Goal: Transaction & Acquisition: Download file/media

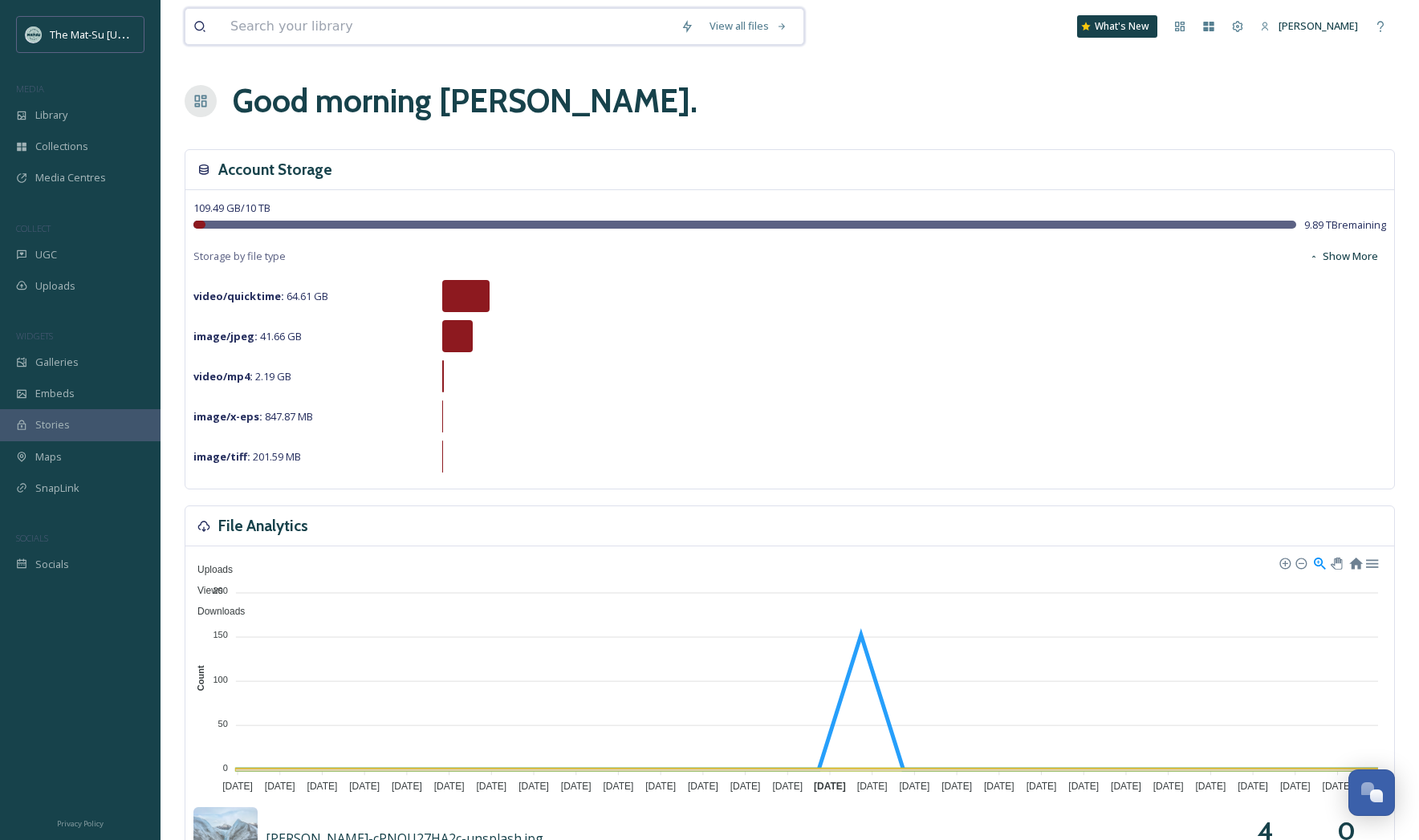
click at [284, 39] on input at bounding box center [448, 26] width 450 height 35
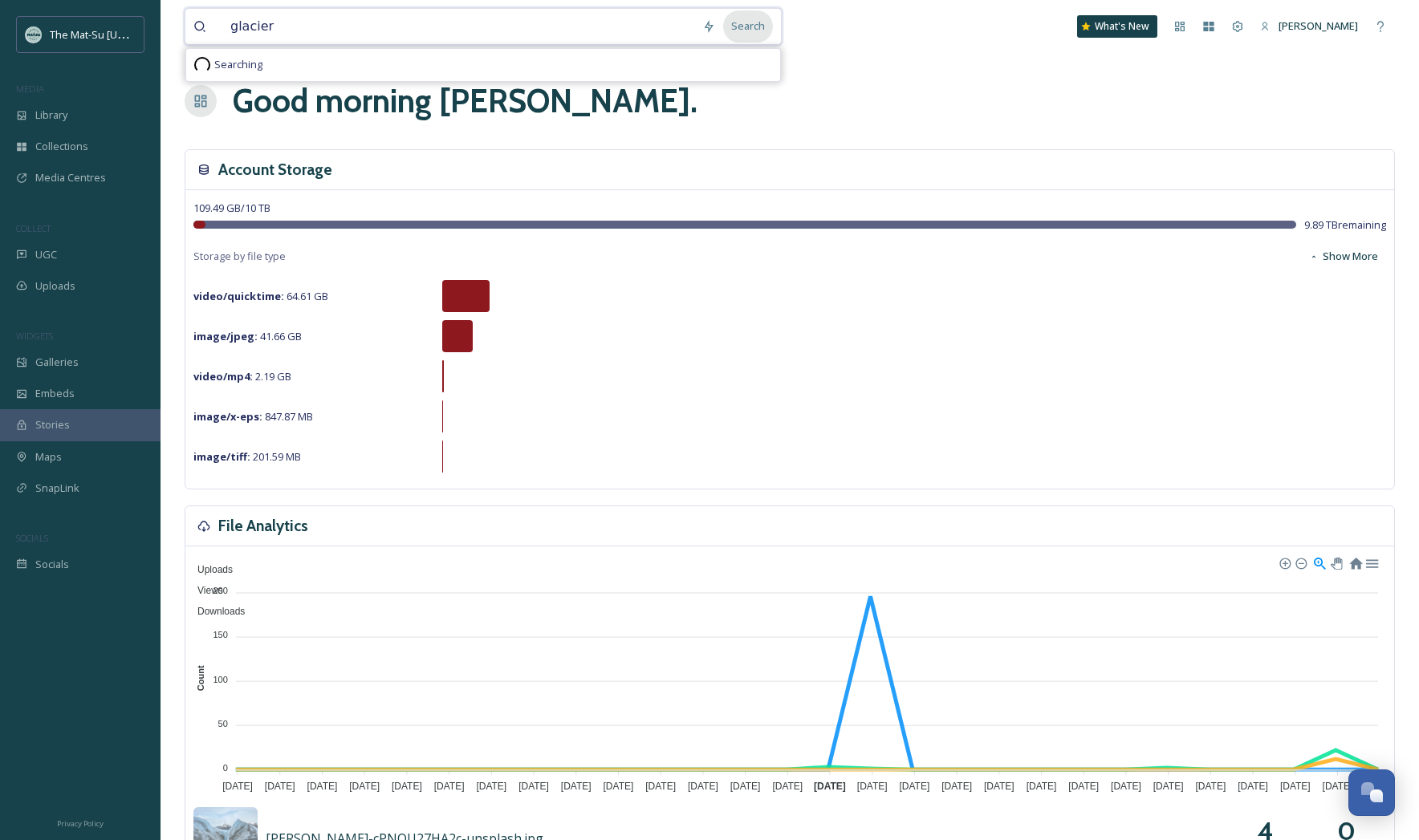
type input "glacier"
click at [761, 24] on div "Search" at bounding box center [748, 26] width 49 height 32
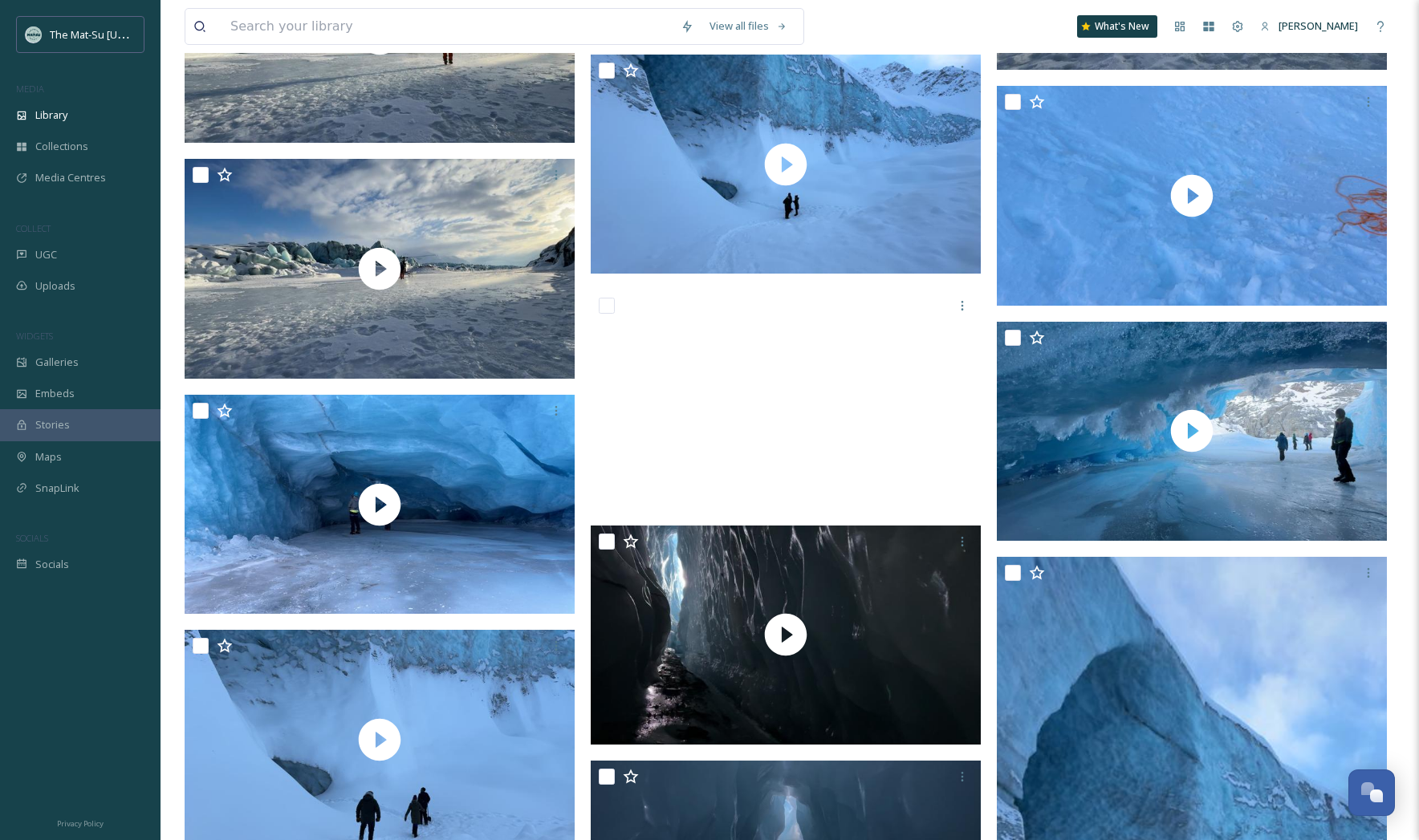
scroll to position [1886, 0]
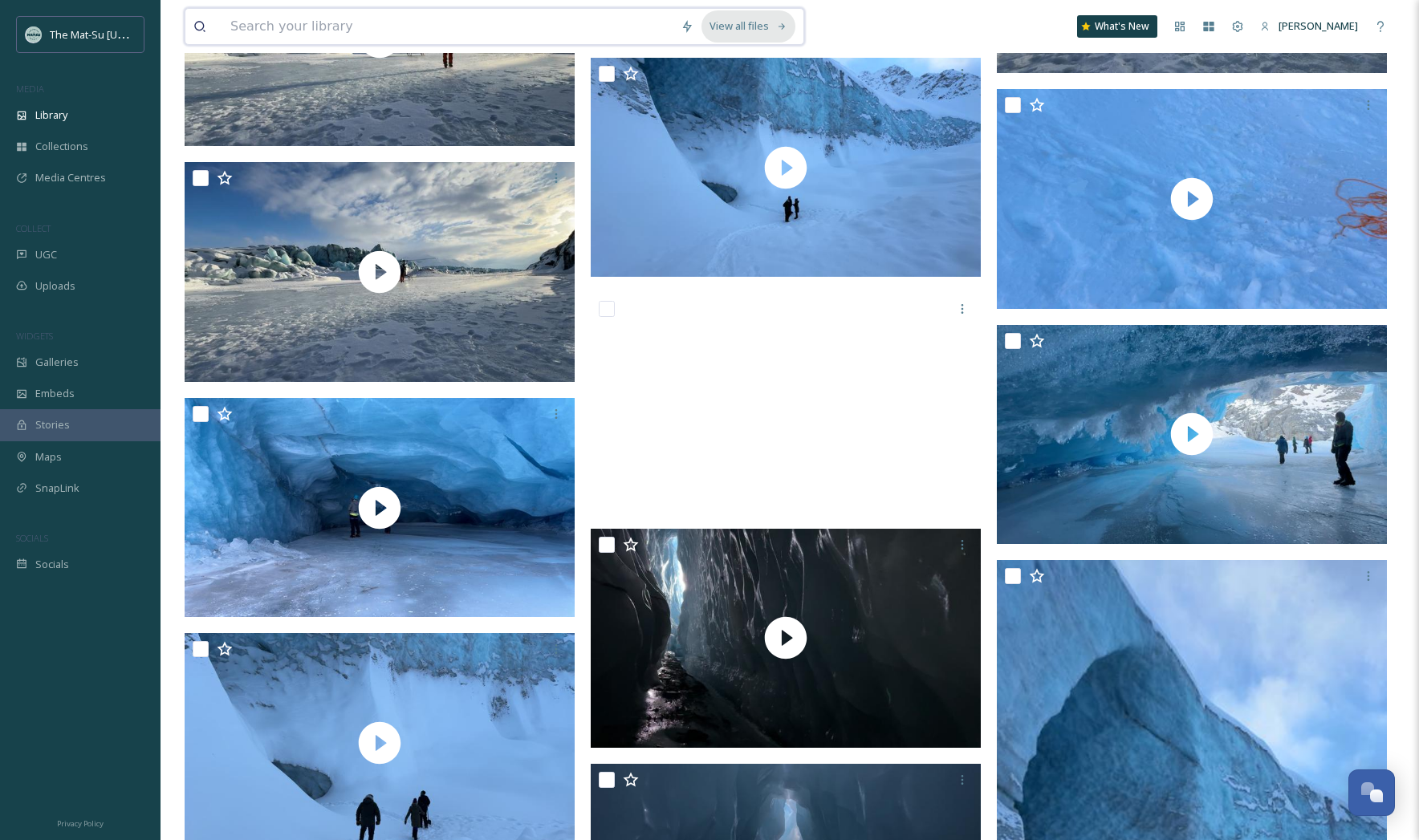
click at [755, 24] on div "View all files" at bounding box center [749, 26] width 94 height 32
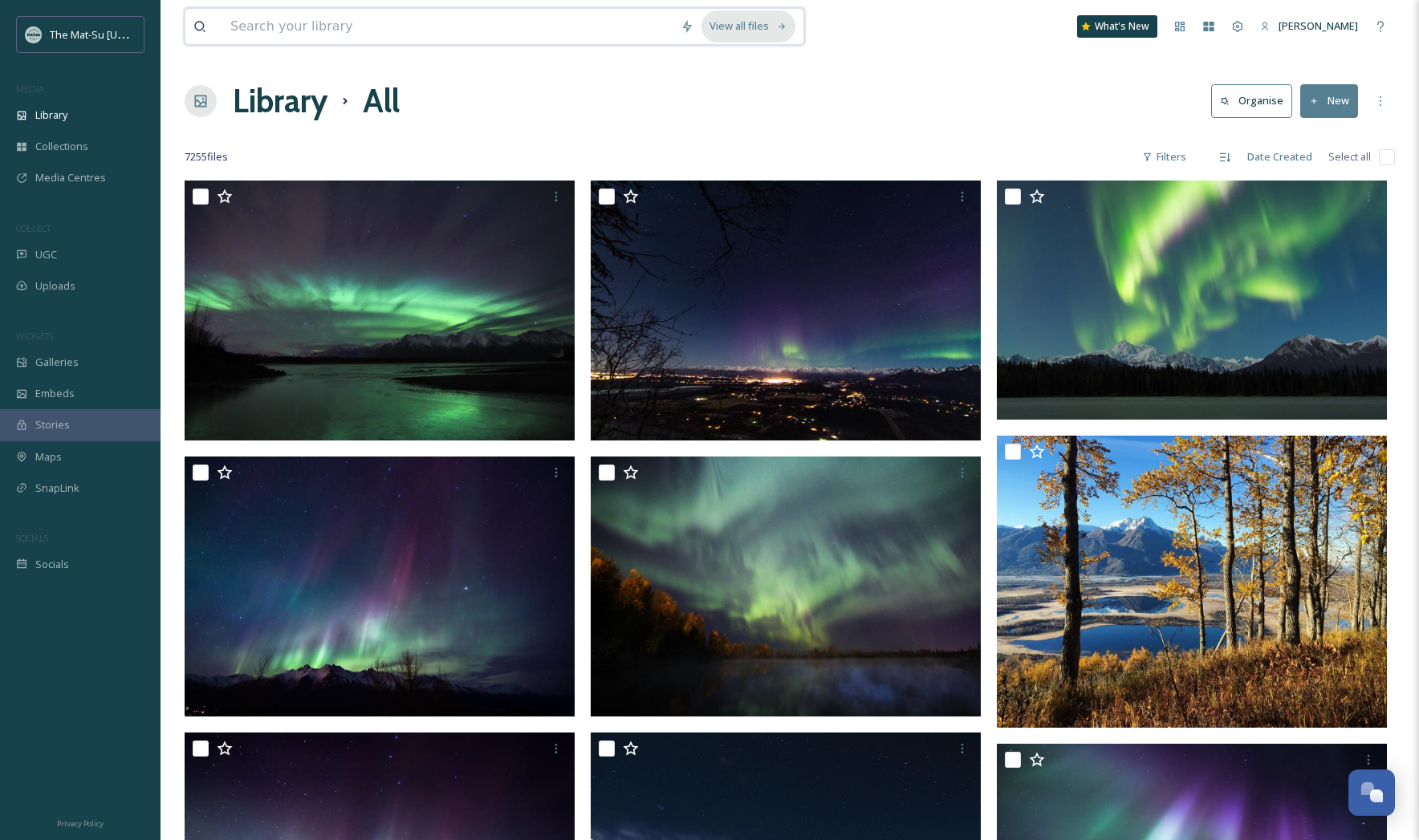
click at [787, 26] on icon at bounding box center [782, 26] width 10 height 10
click at [366, 28] on input at bounding box center [448, 26] width 450 height 35
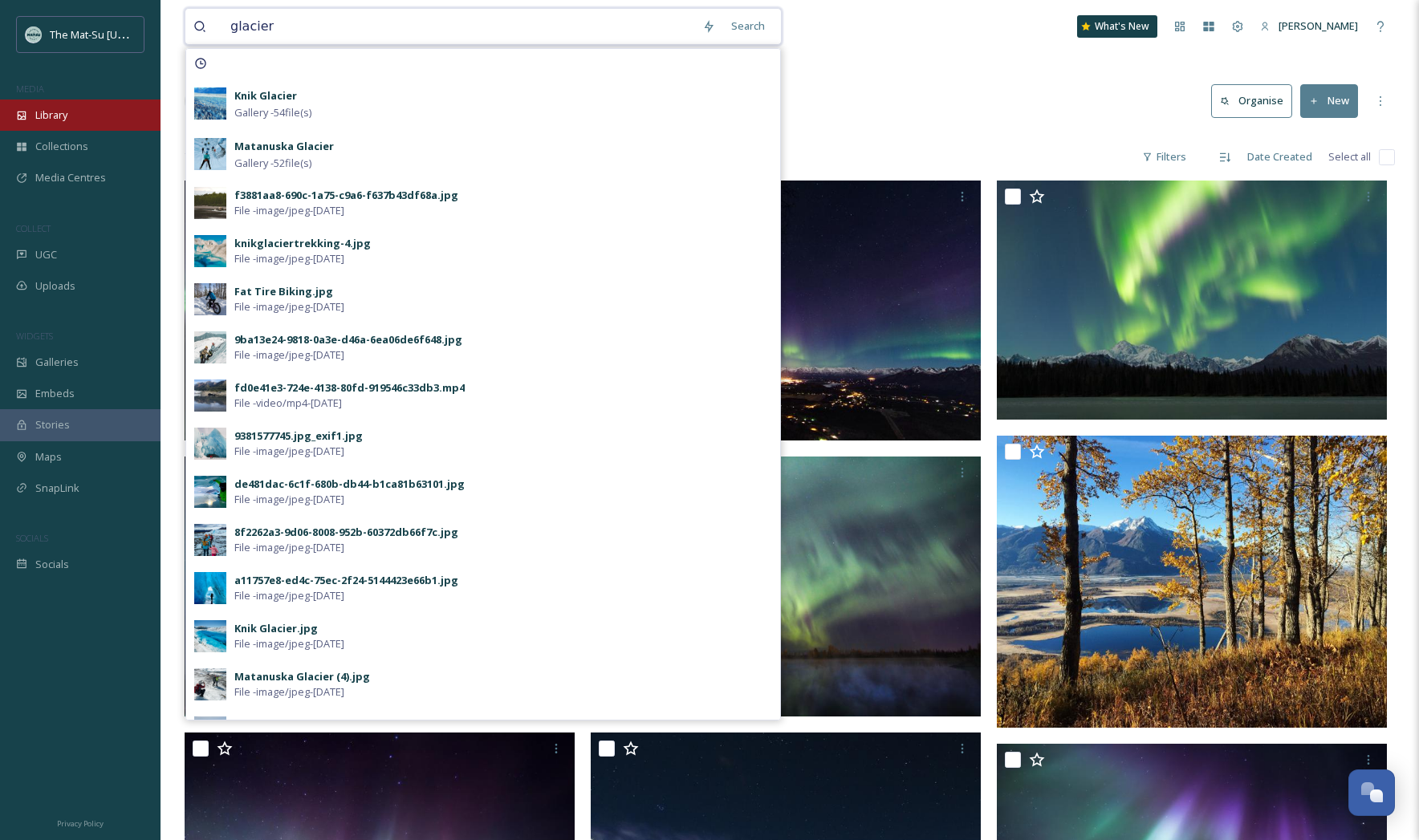
type input "glacier"
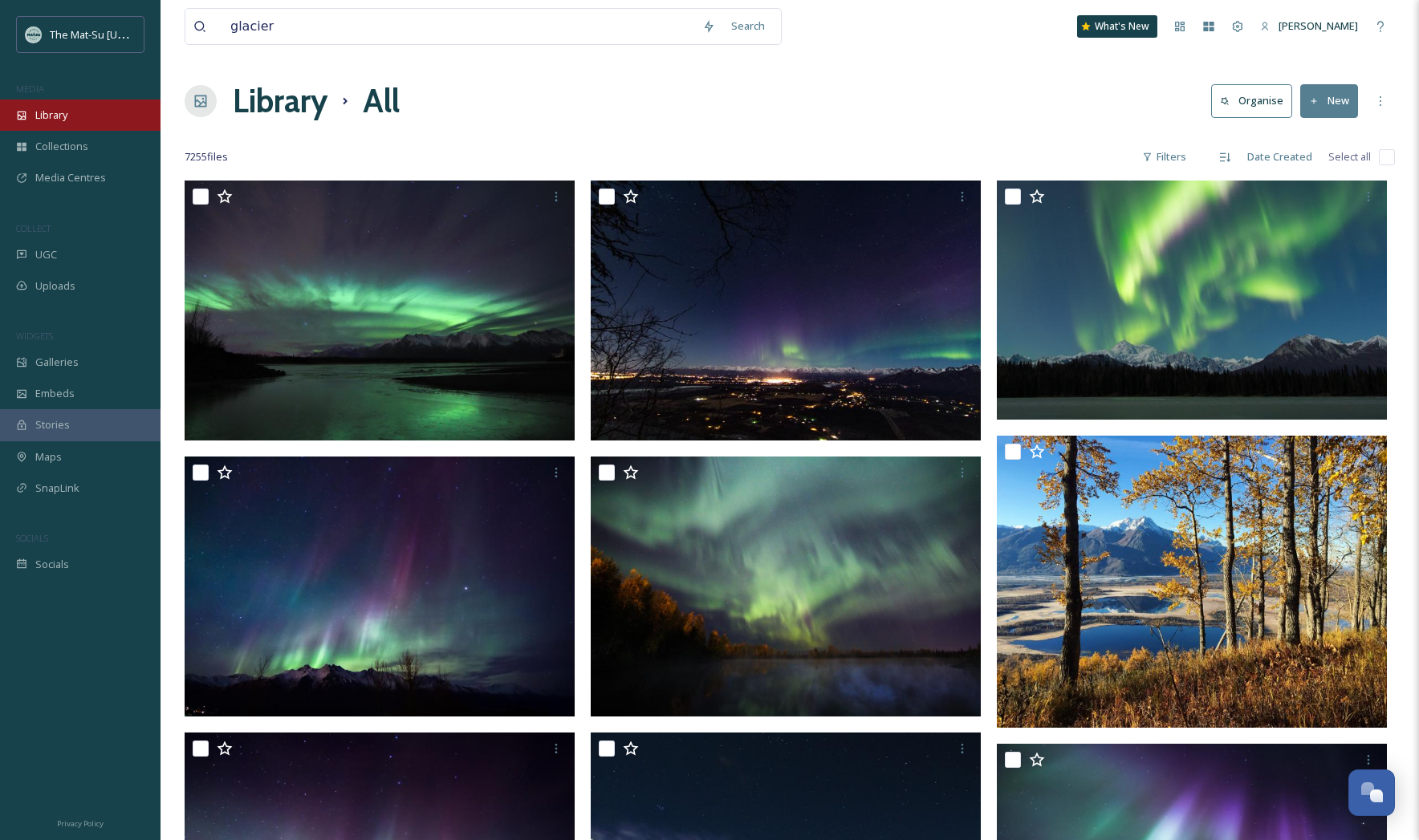
click at [67, 112] on span "Library" at bounding box center [51, 115] width 32 height 15
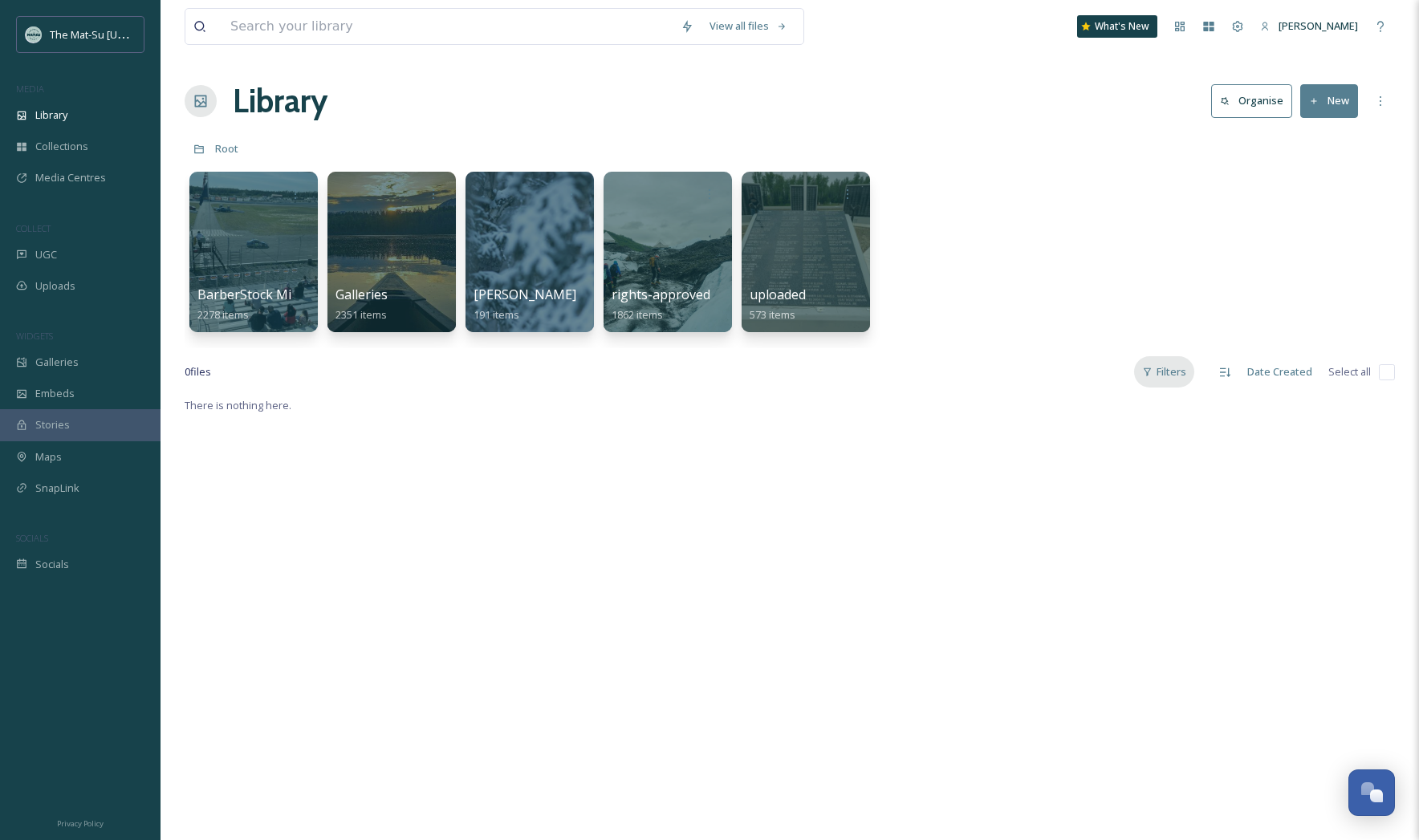
click at [1168, 375] on div "Filters" at bounding box center [1164, 372] width 61 height 32
click at [1184, 469] on icon at bounding box center [1179, 471] width 13 height 13
click at [1050, 500] on input "checkbox" at bounding box center [1049, 503] width 16 height 16
click at [245, 27] on input at bounding box center [448, 26] width 450 height 35
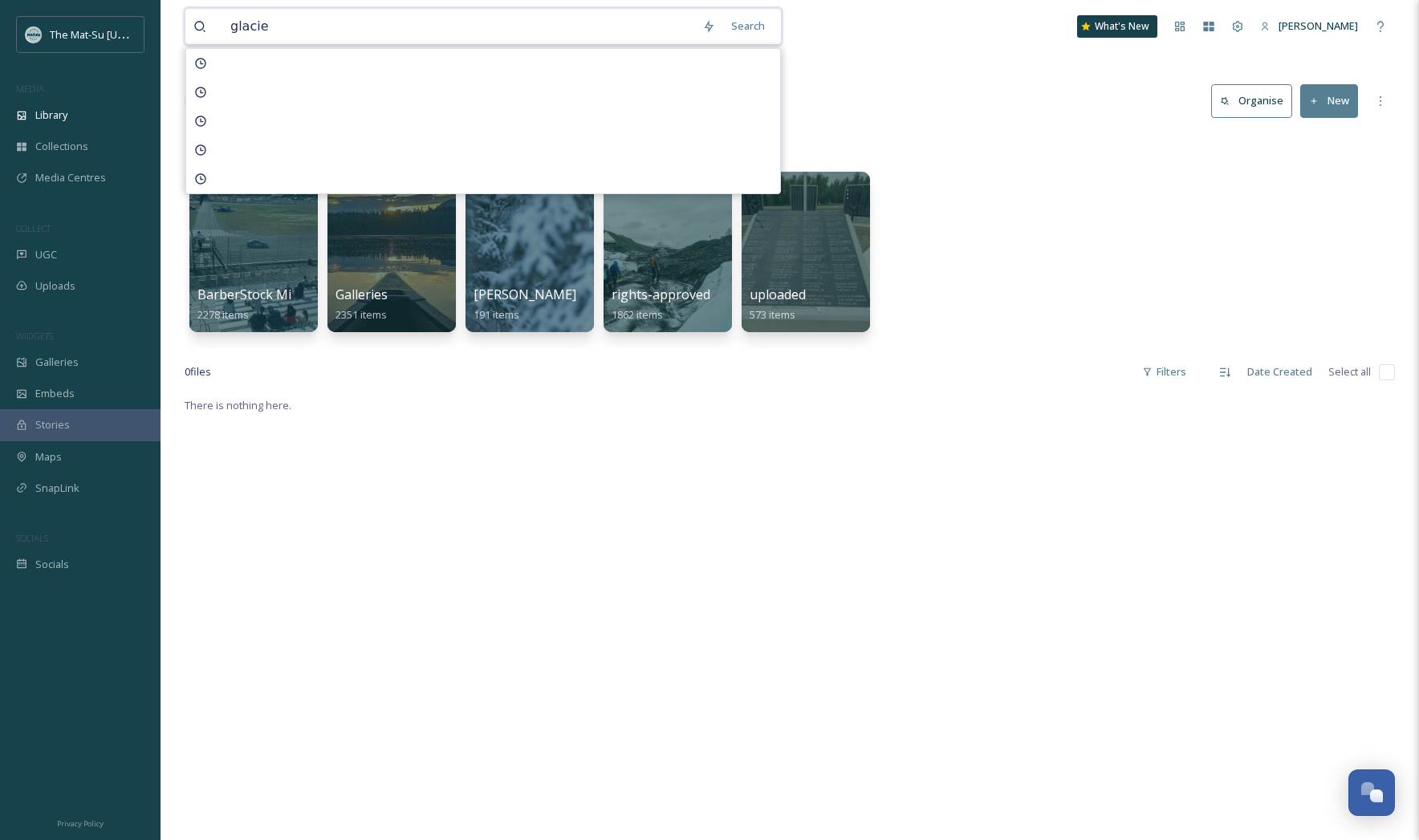
type input "glacier"
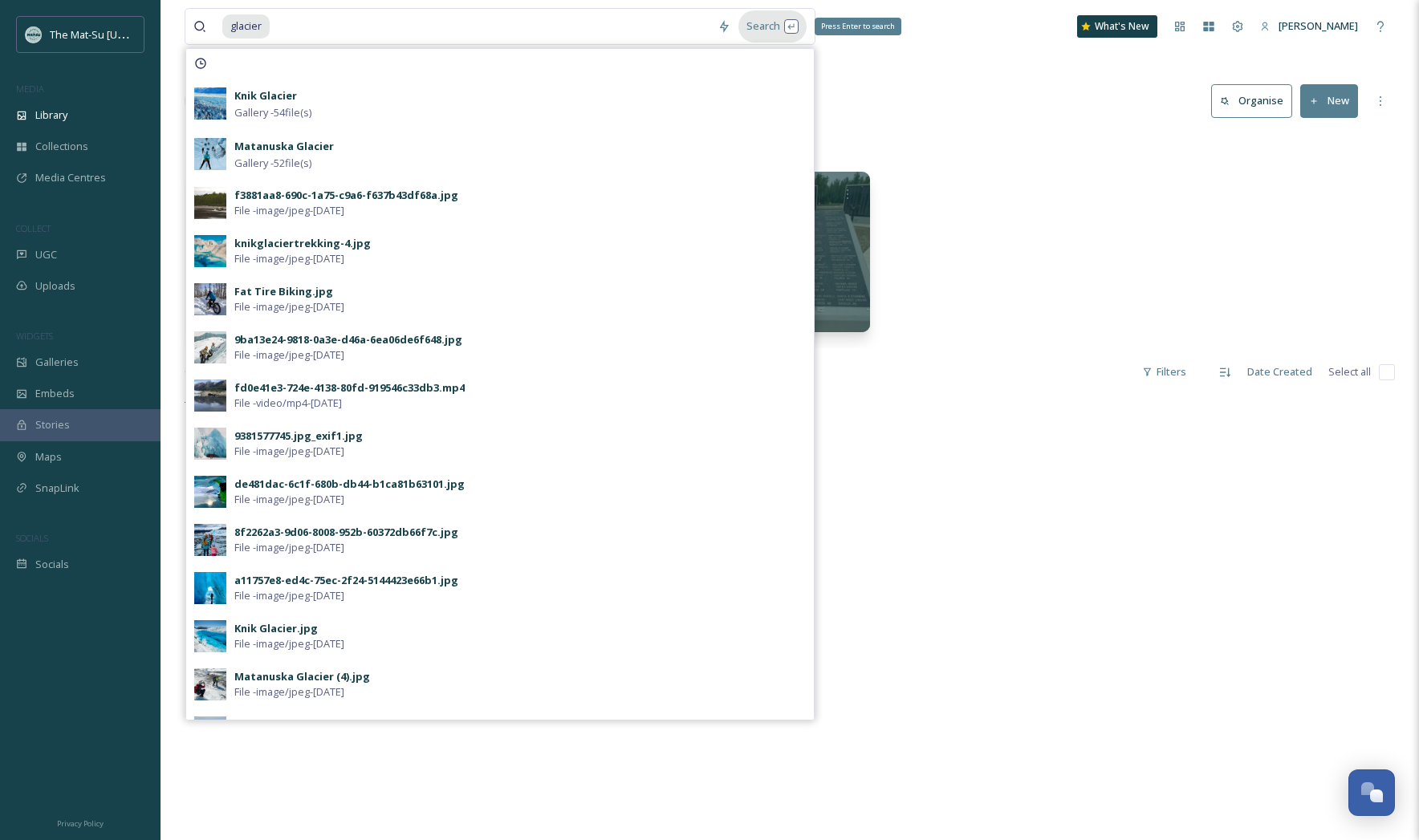
click at [773, 26] on div "Search Press Enter to search" at bounding box center [773, 26] width 68 height 32
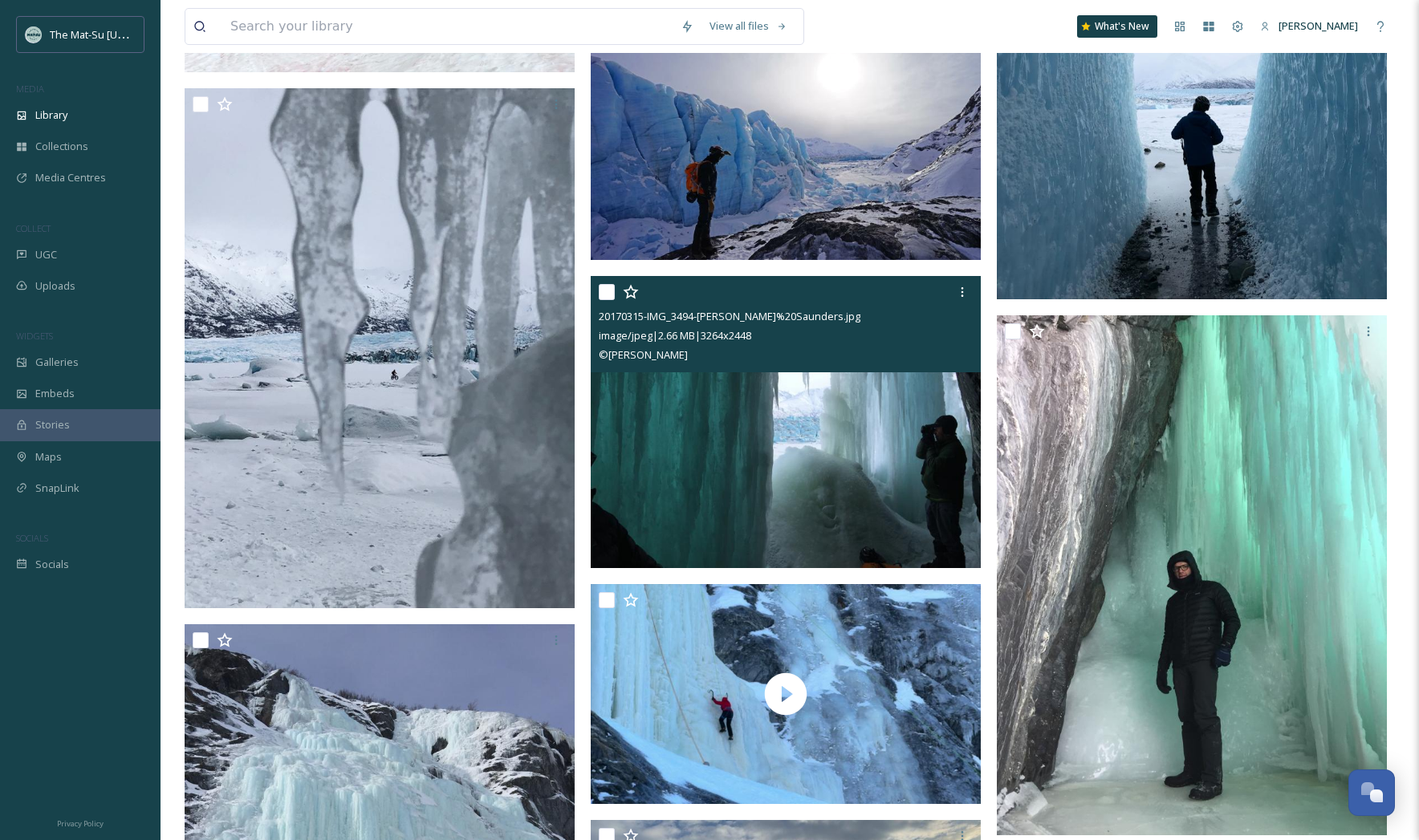
scroll to position [419, 0]
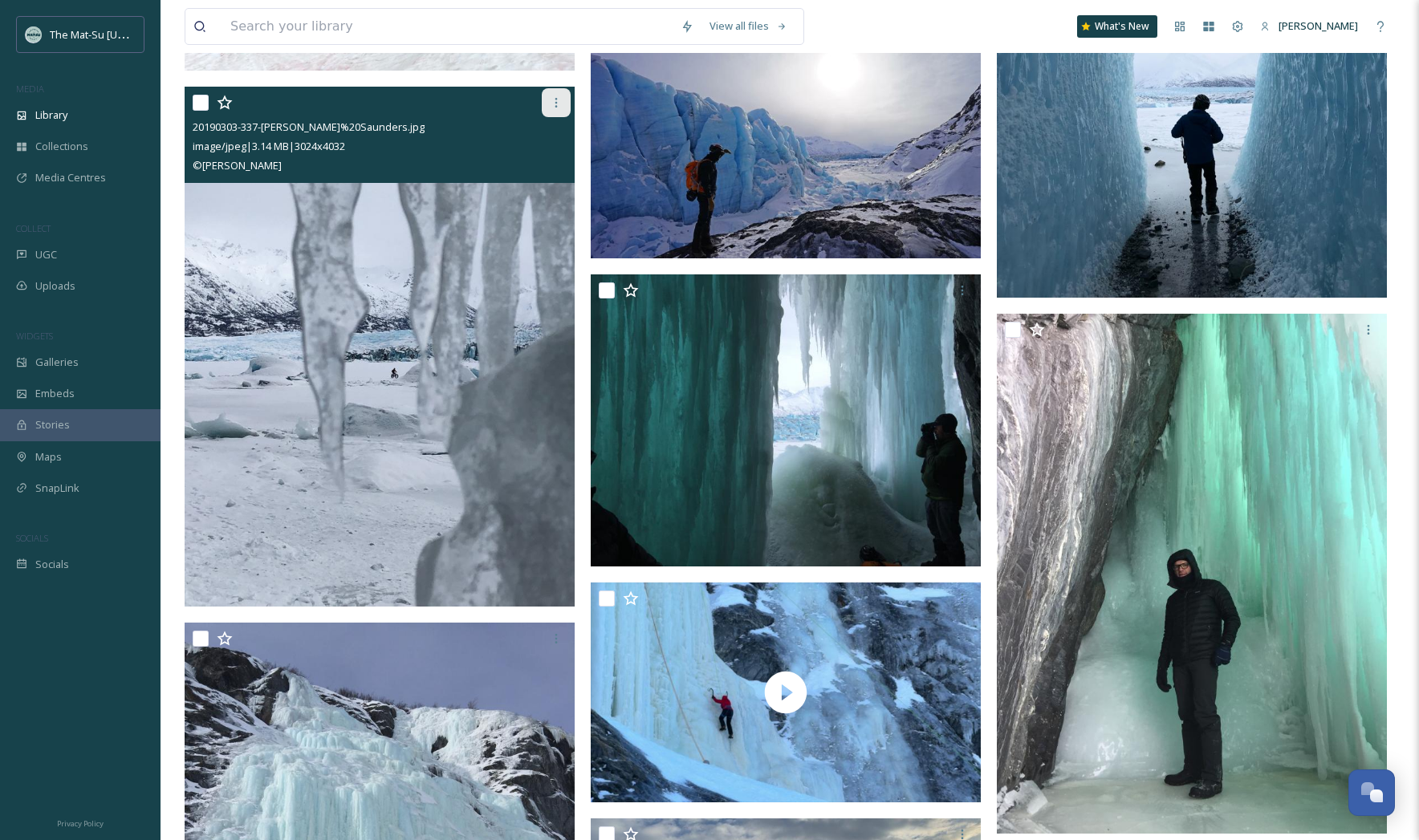
click at [559, 103] on icon at bounding box center [556, 102] width 13 height 13
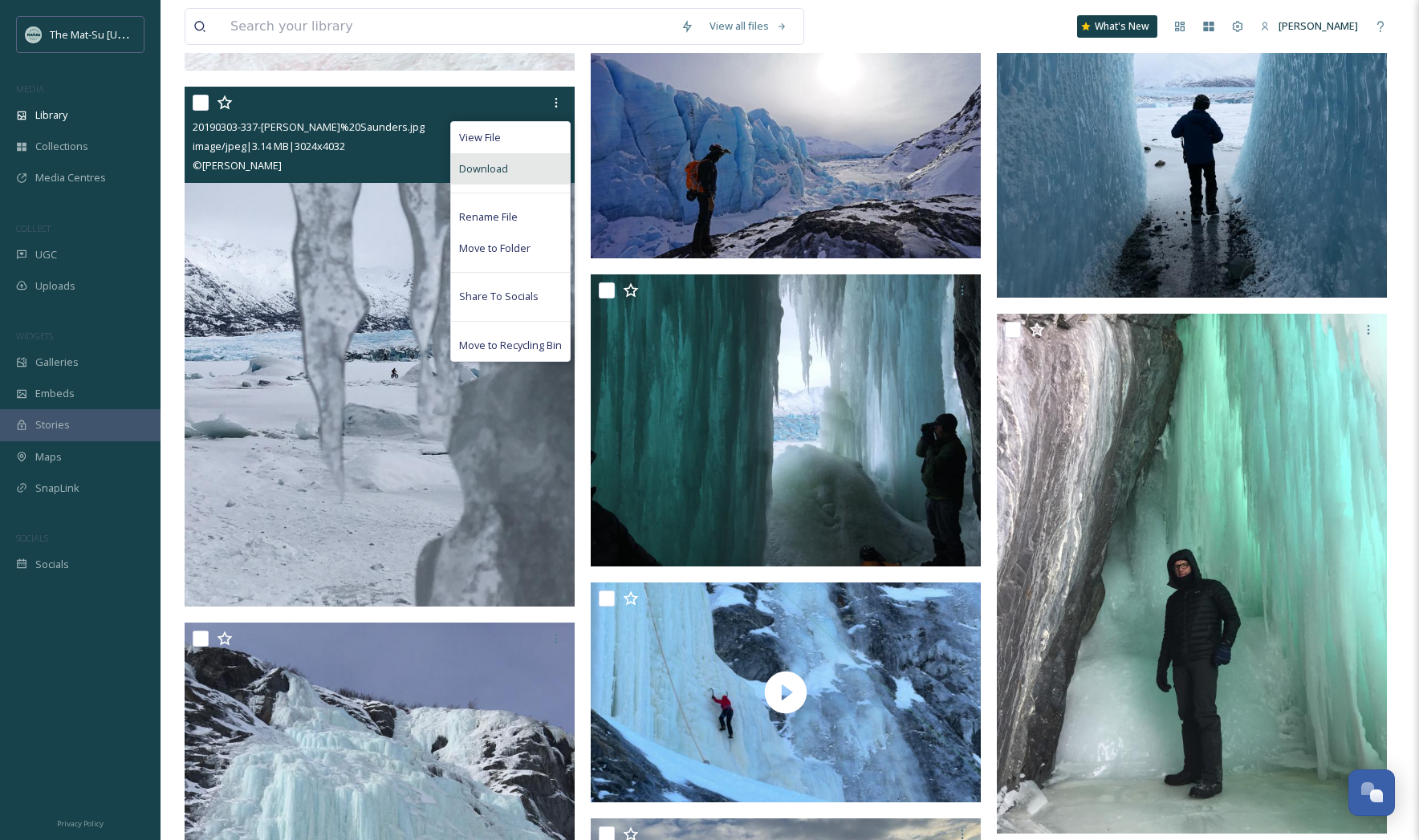
click at [533, 170] on div "Download" at bounding box center [510, 169] width 119 height 32
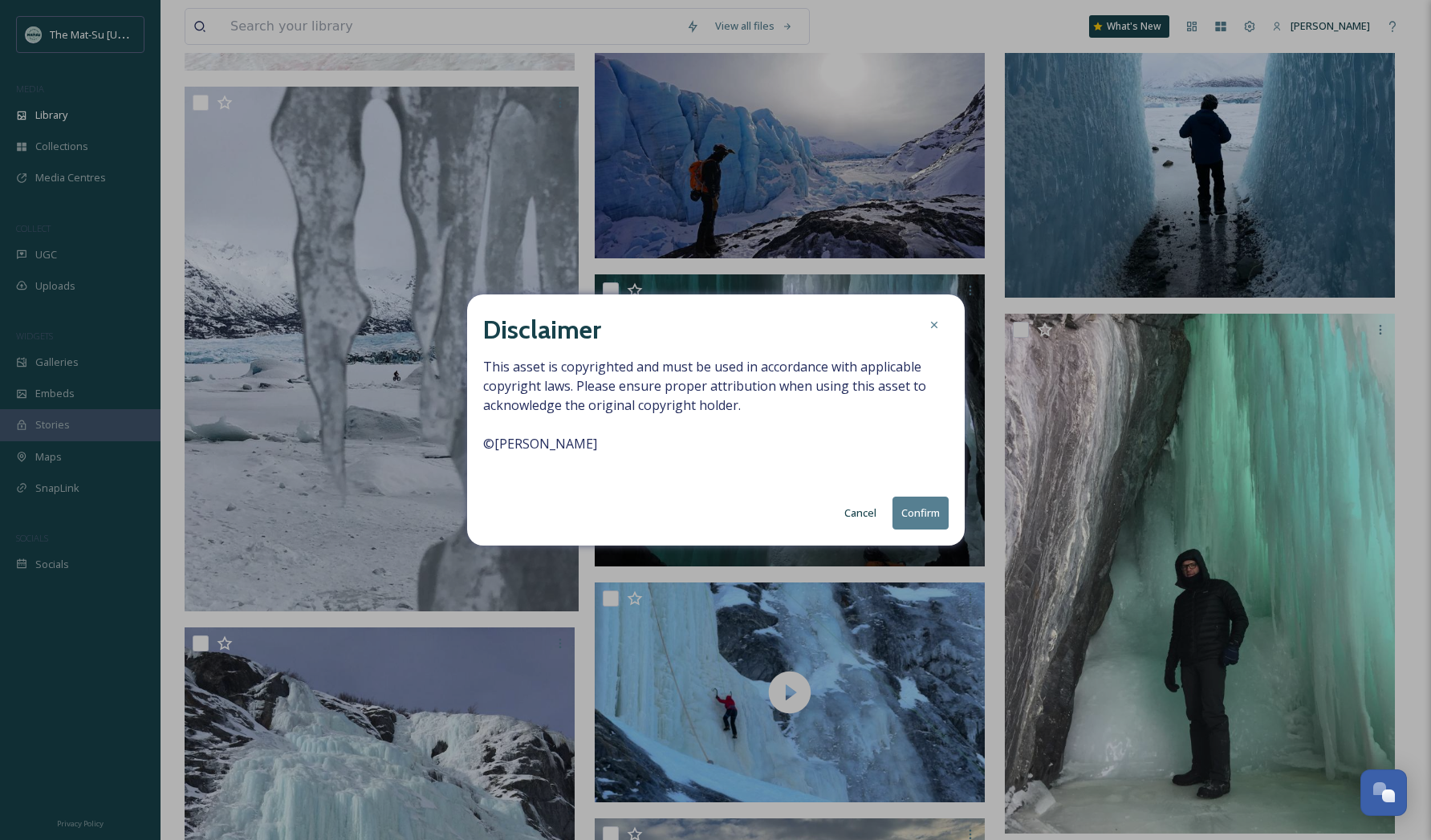
click at [923, 511] on button "Confirm" at bounding box center [921, 513] width 56 height 33
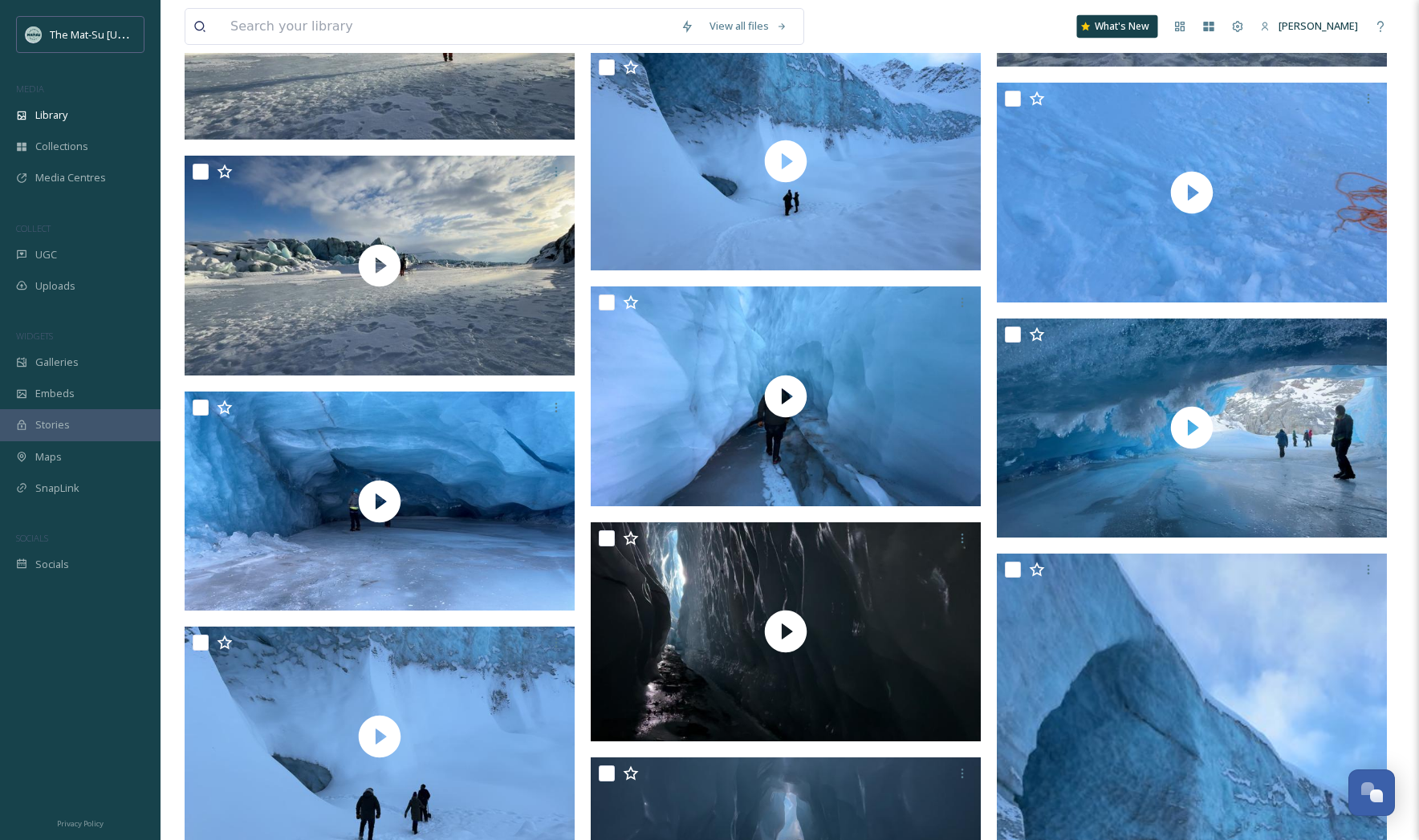
scroll to position [1887, 0]
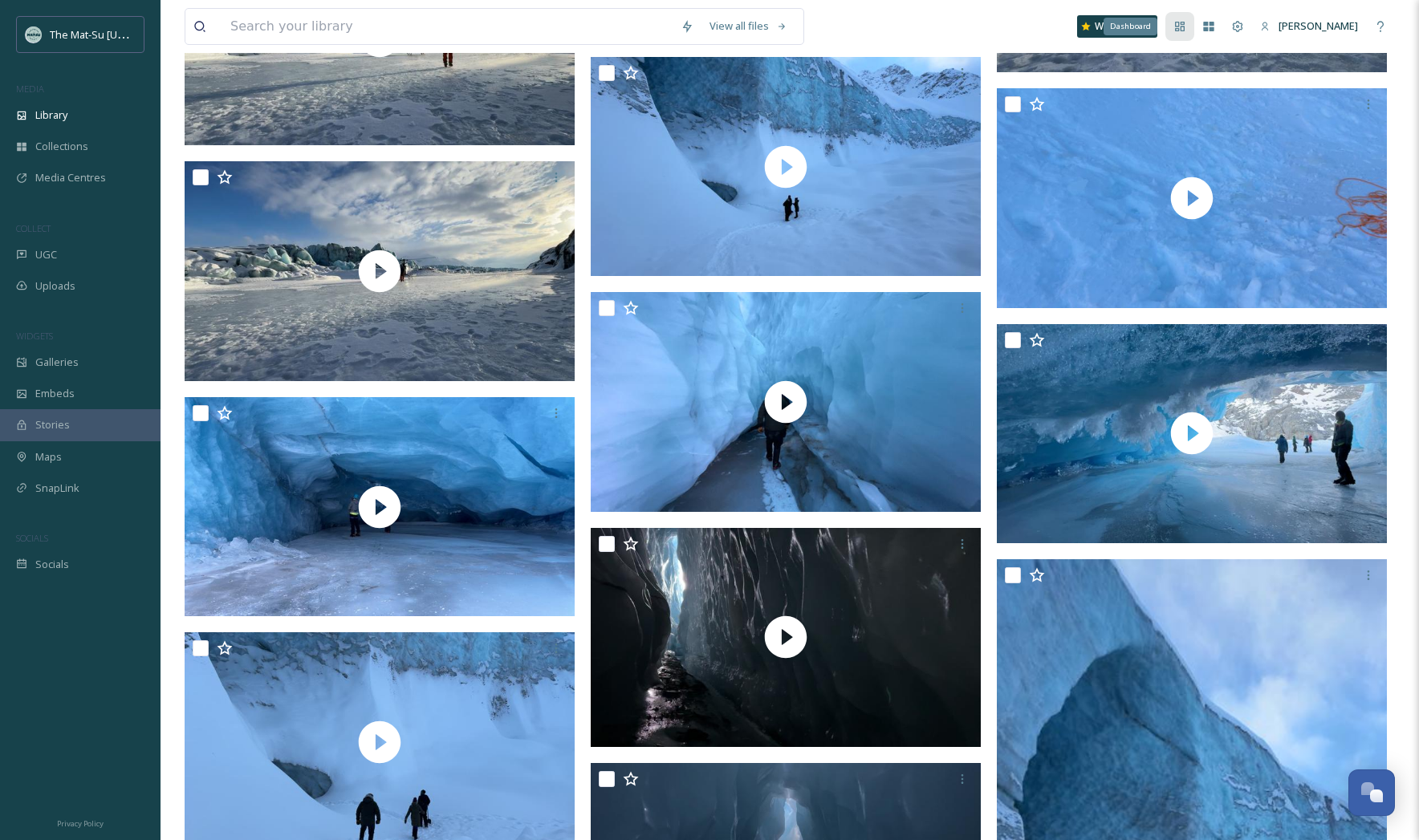
click at [1184, 29] on icon at bounding box center [1179, 26] width 9 height 9
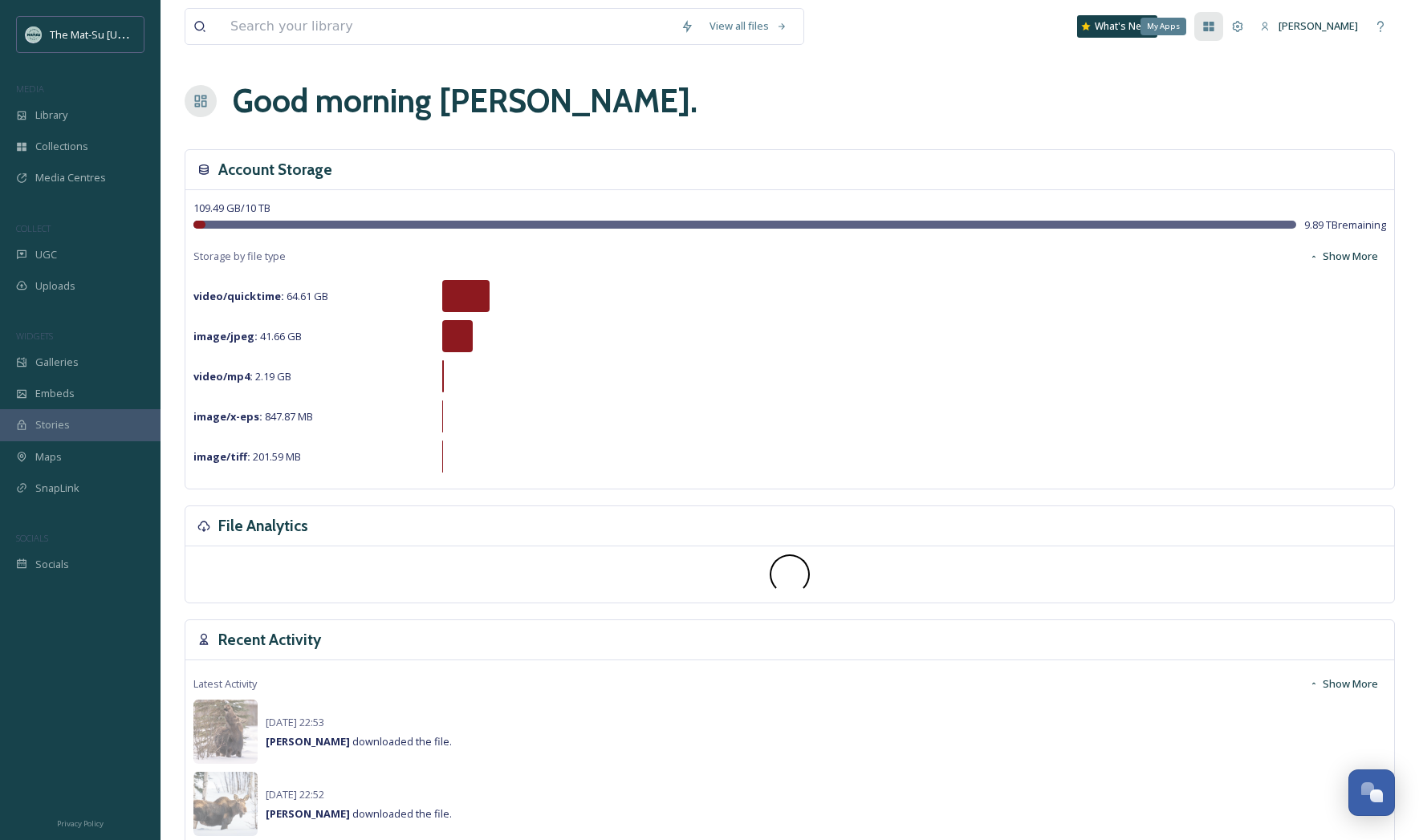
click at [1215, 26] on icon at bounding box center [1208, 26] width 13 height 13
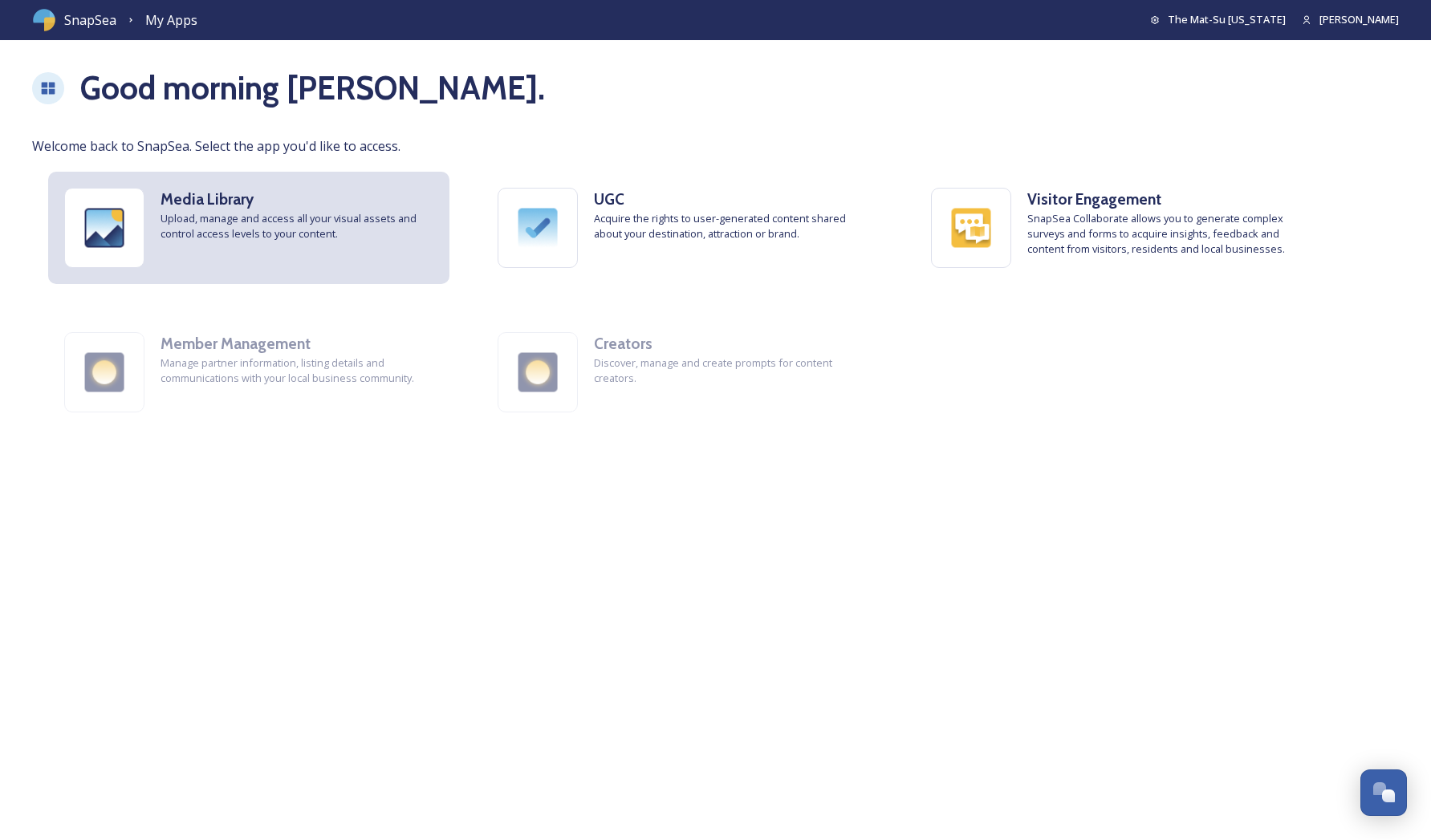
click at [221, 201] on strong "Media Library" at bounding box center [206, 199] width 93 height 20
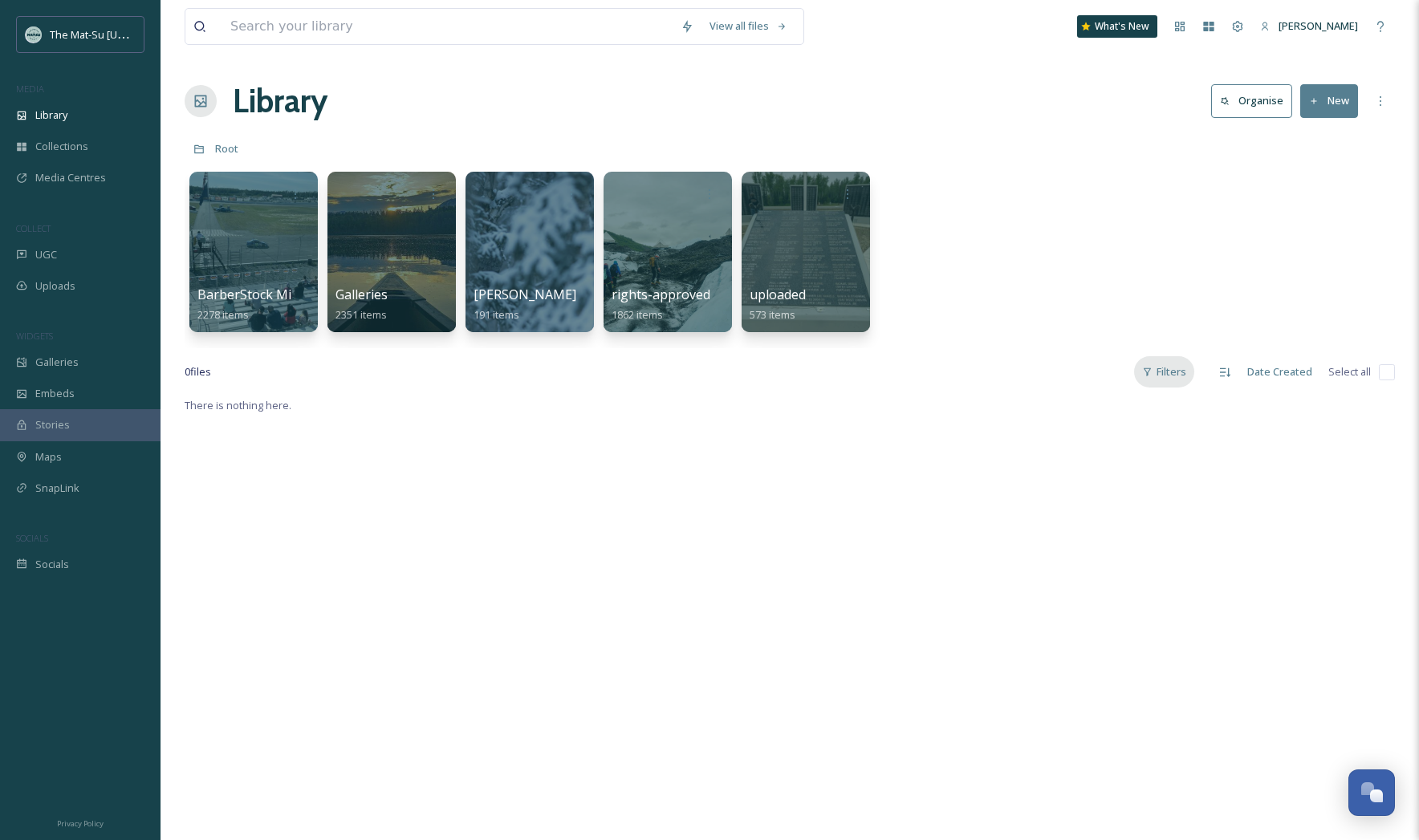
click at [1162, 376] on div "Filters" at bounding box center [1164, 372] width 61 height 32
click at [249, 26] on input at bounding box center [448, 26] width 450 height 35
type input "glacier"
click at [1173, 375] on div "Filters" at bounding box center [1164, 372] width 61 height 32
click at [1170, 471] on div "Content Type" at bounding box center [1113, 472] width 160 height 32
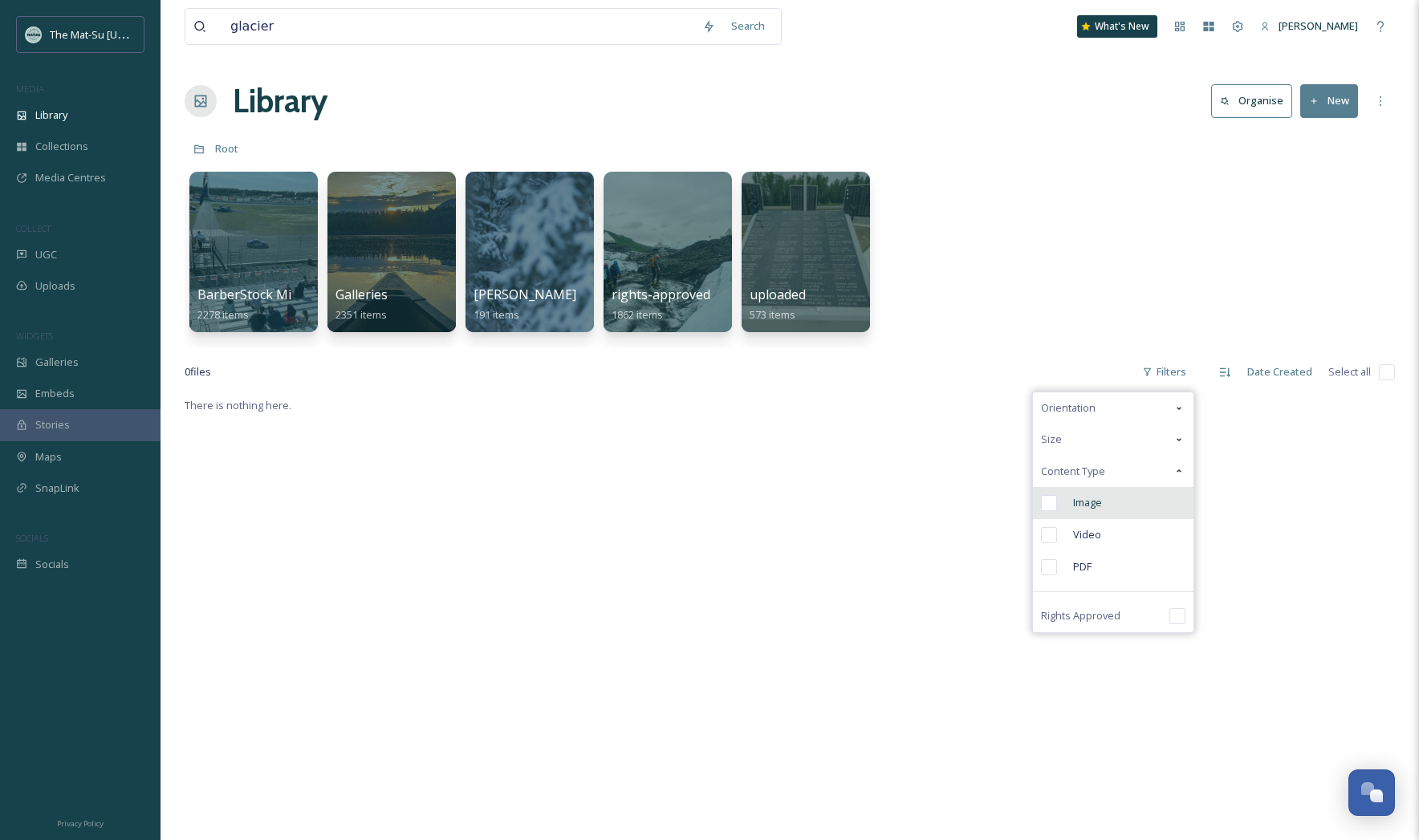
click at [1051, 501] on input "checkbox" at bounding box center [1049, 503] width 16 height 16
click at [757, 31] on div "Search" at bounding box center [748, 26] width 49 height 32
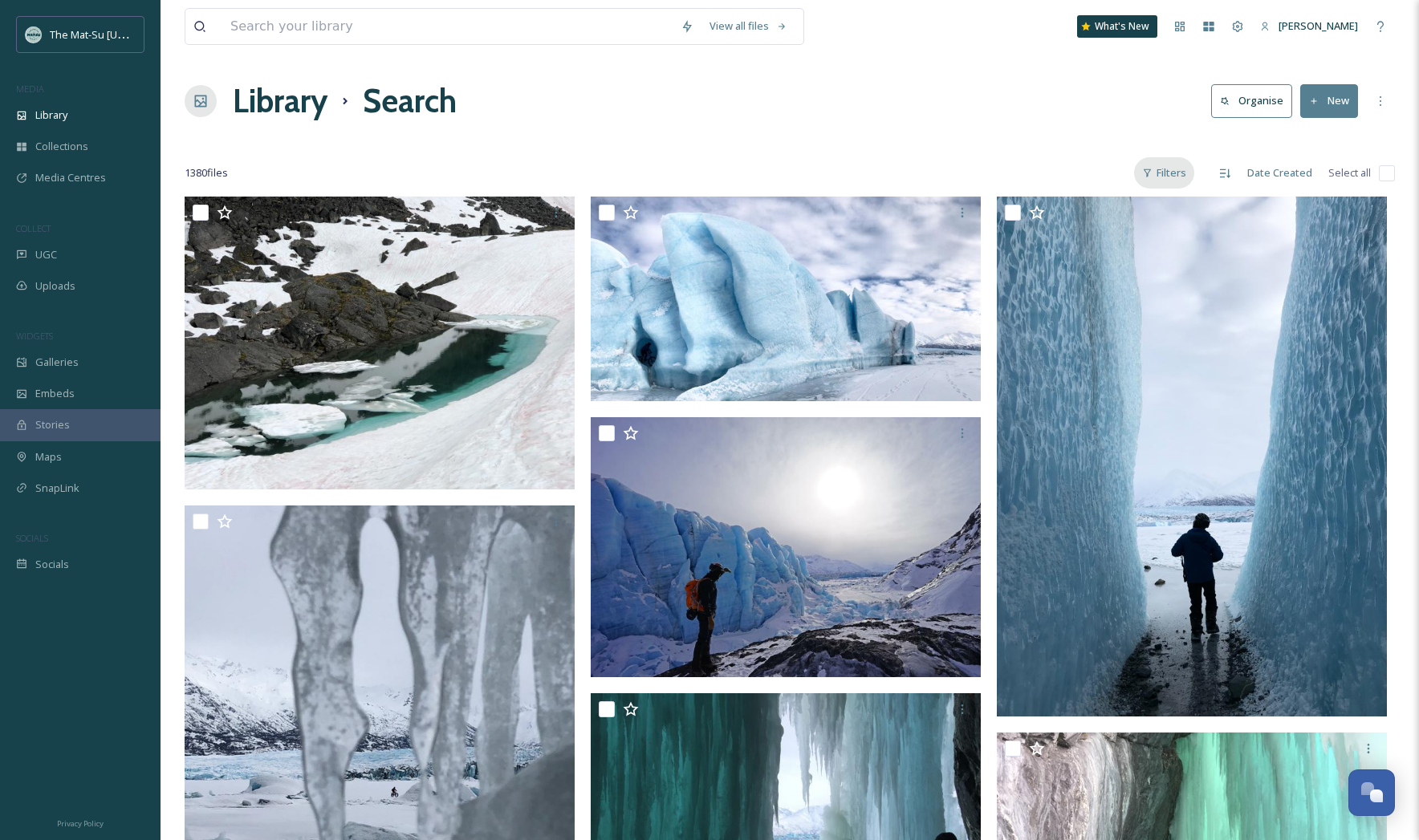
click at [1186, 175] on div "Filters" at bounding box center [1164, 172] width 61 height 32
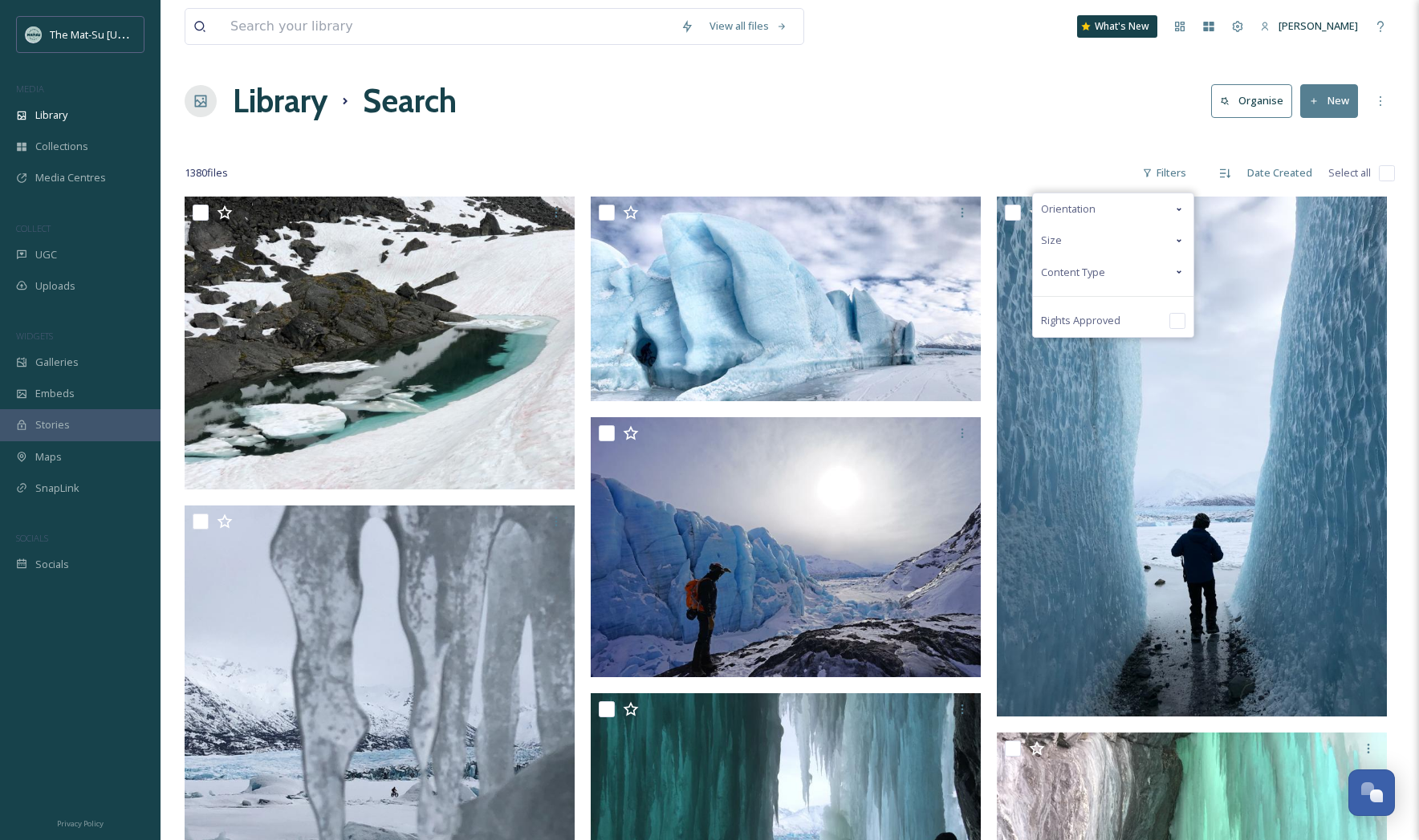
click at [1181, 268] on icon at bounding box center [1179, 272] width 13 height 13
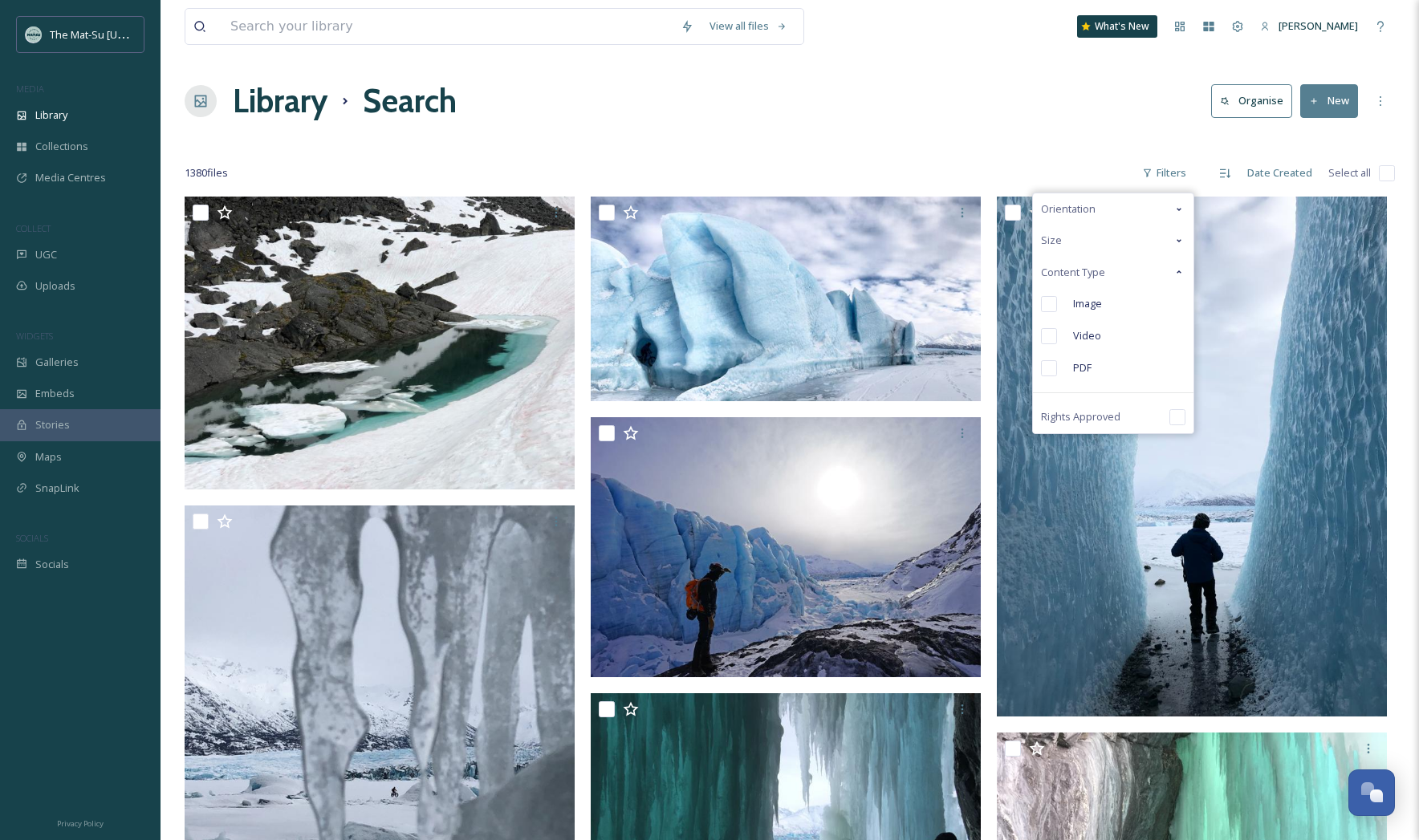
click at [1051, 300] on input "checkbox" at bounding box center [1049, 304] width 16 height 16
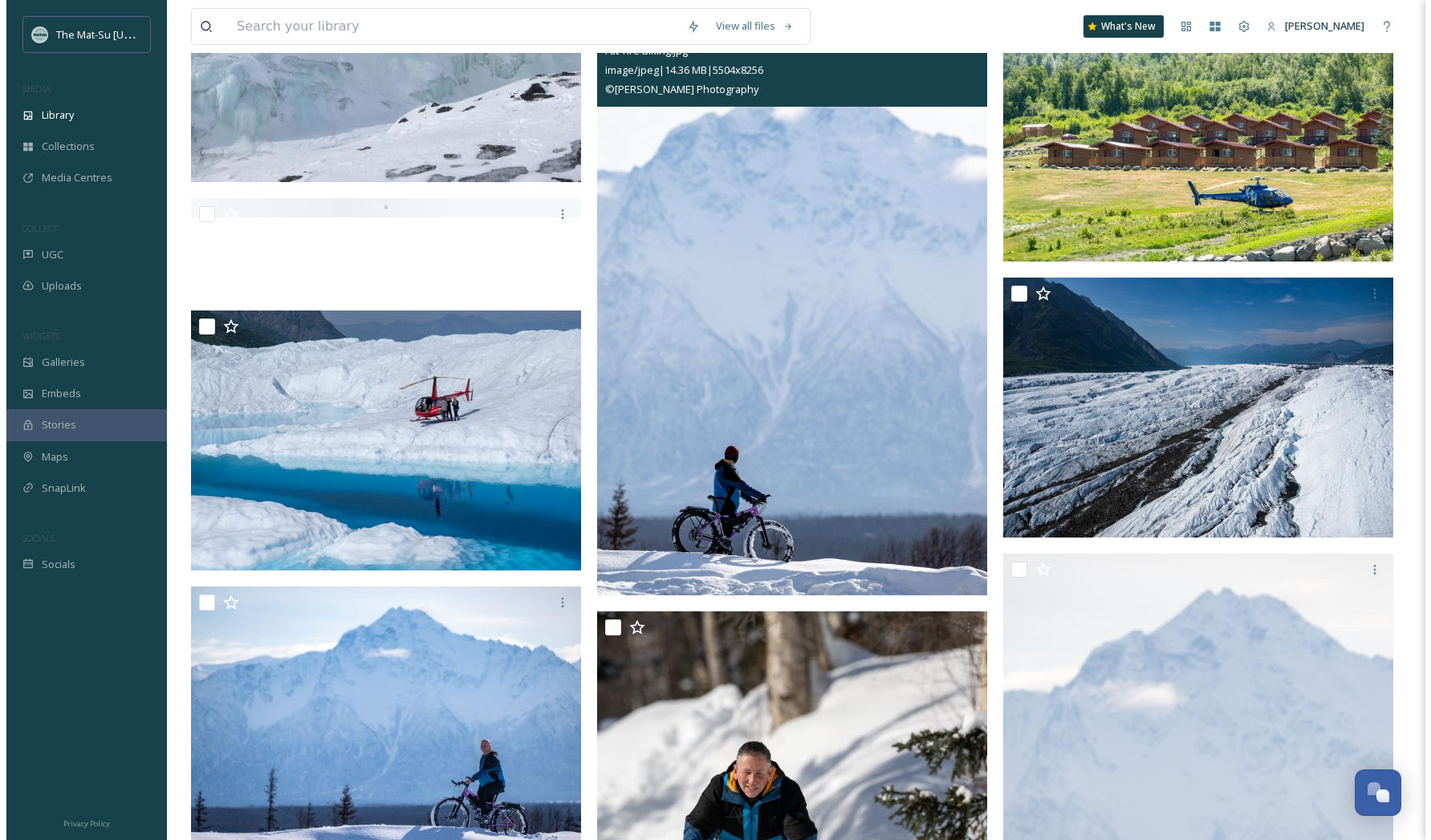
scroll to position [1241, 0]
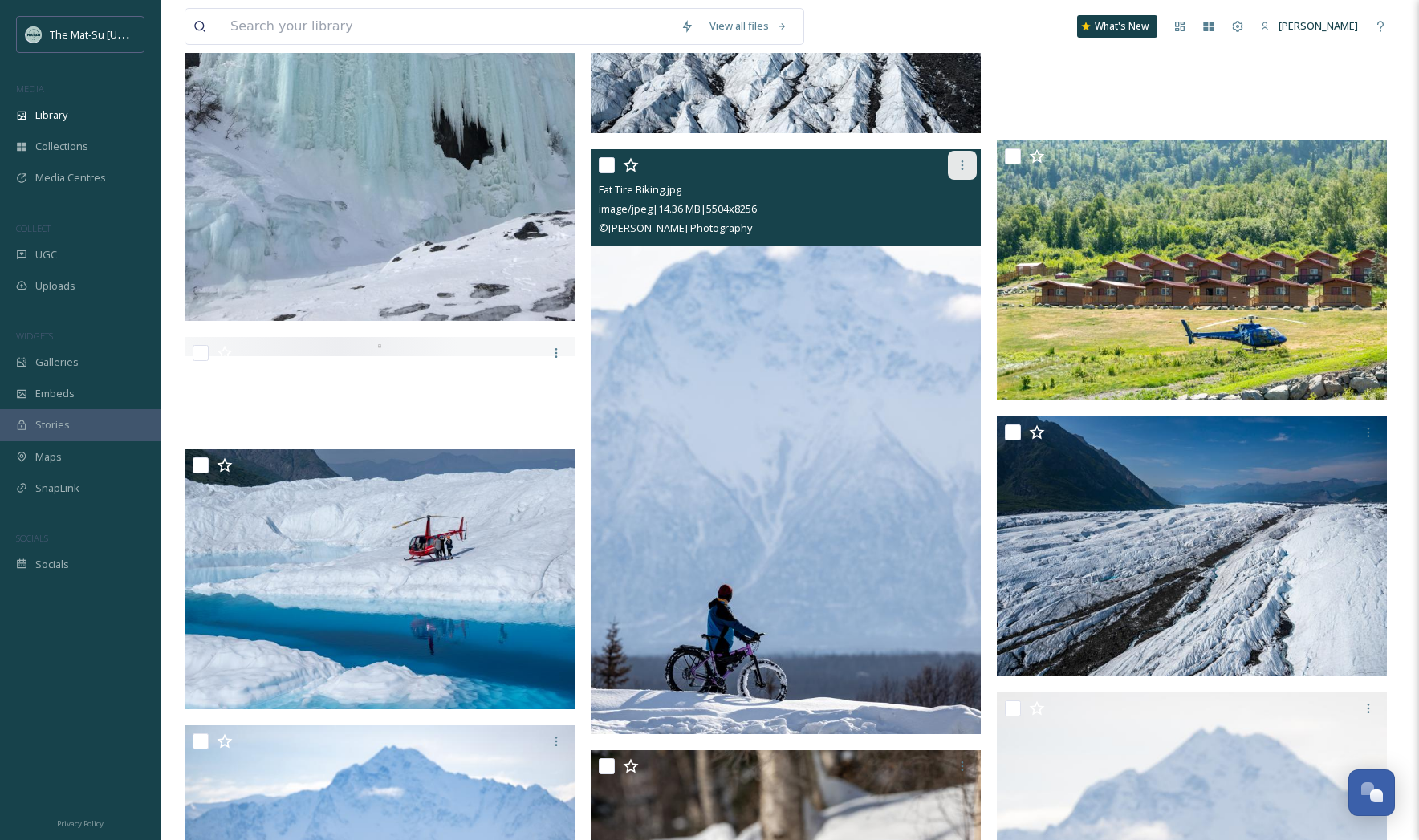
click at [965, 165] on icon at bounding box center [962, 165] width 13 height 13
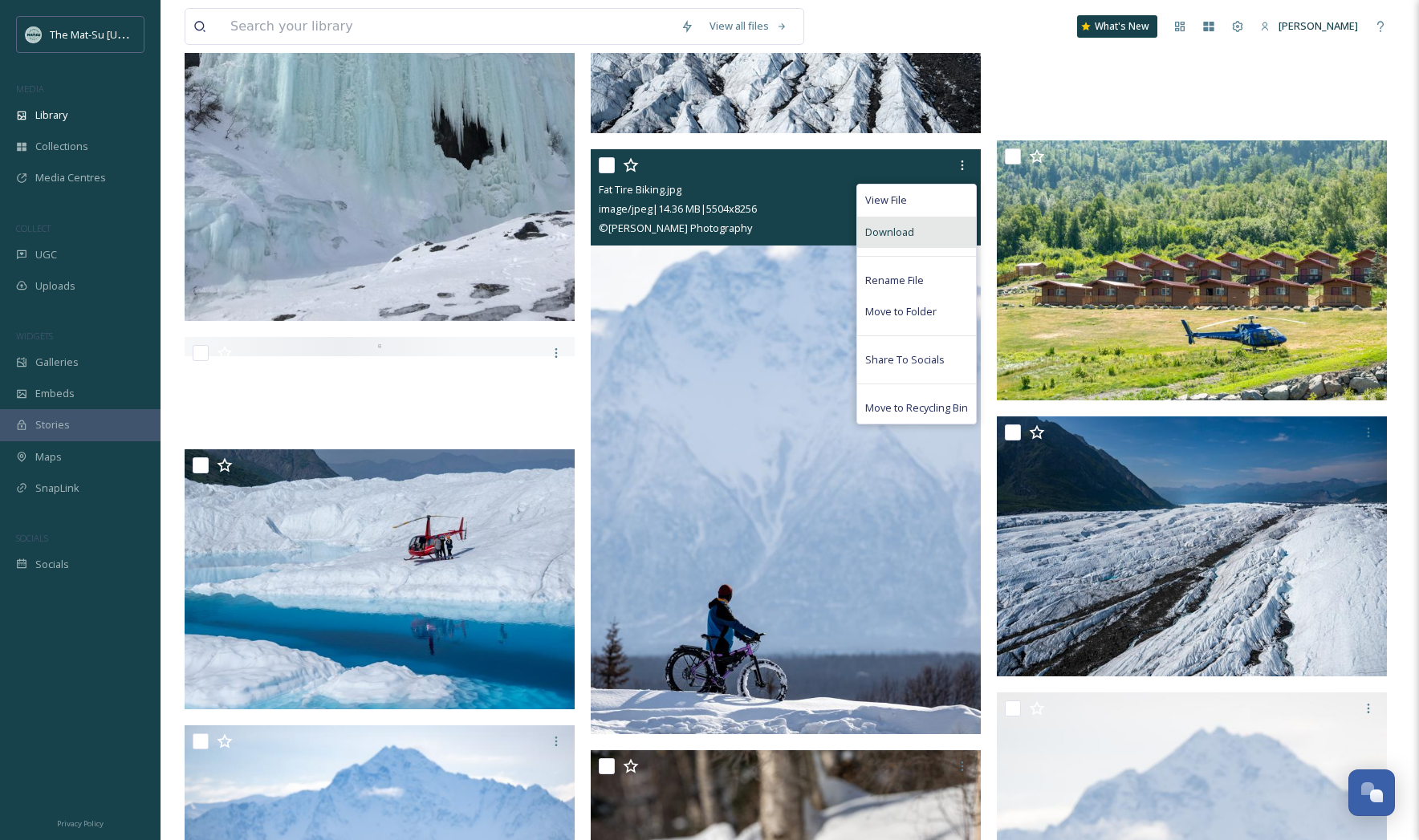
click at [912, 225] on div "Download" at bounding box center [916, 232] width 119 height 32
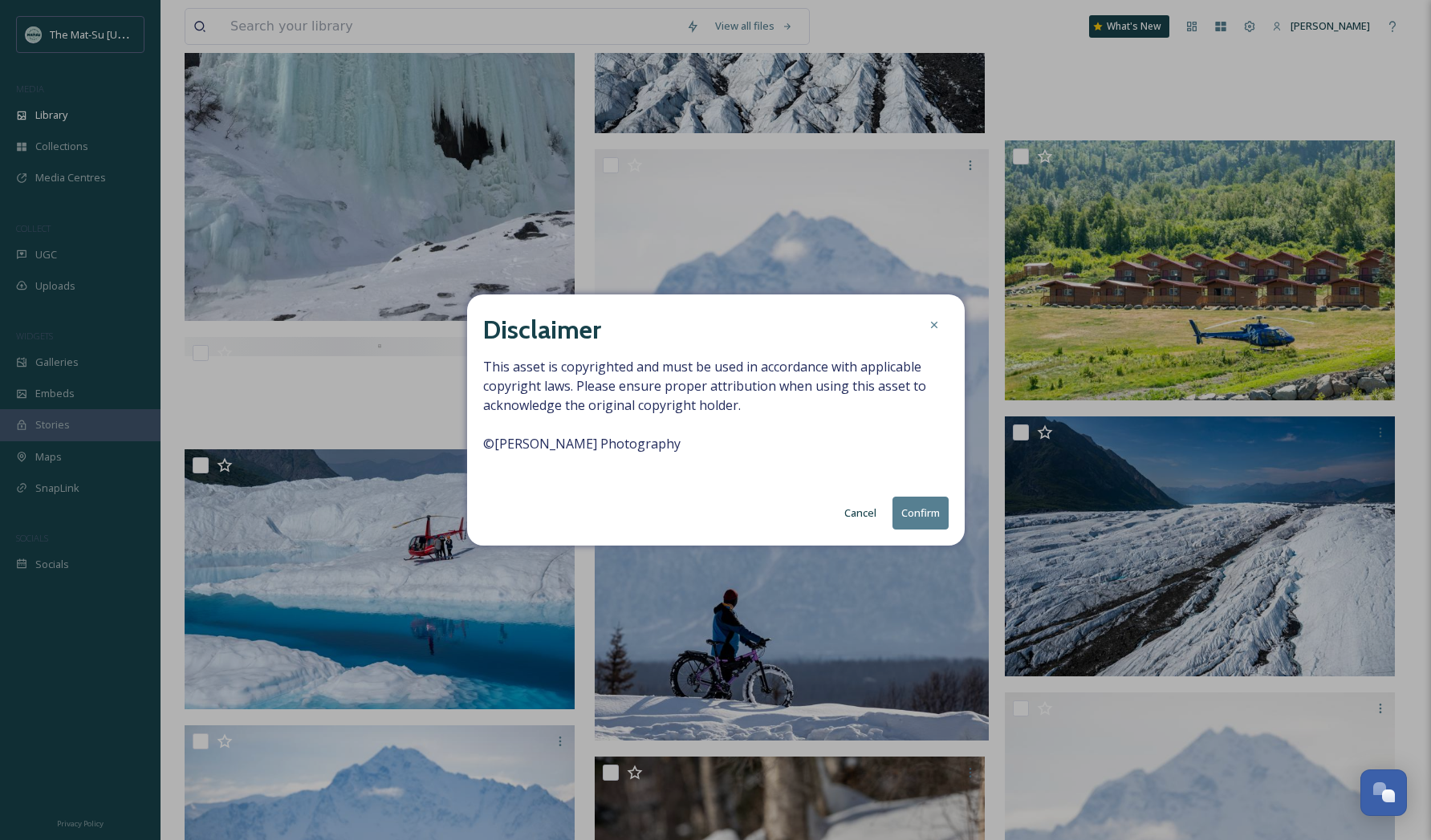
click at [914, 514] on button "Confirm" at bounding box center [921, 513] width 56 height 33
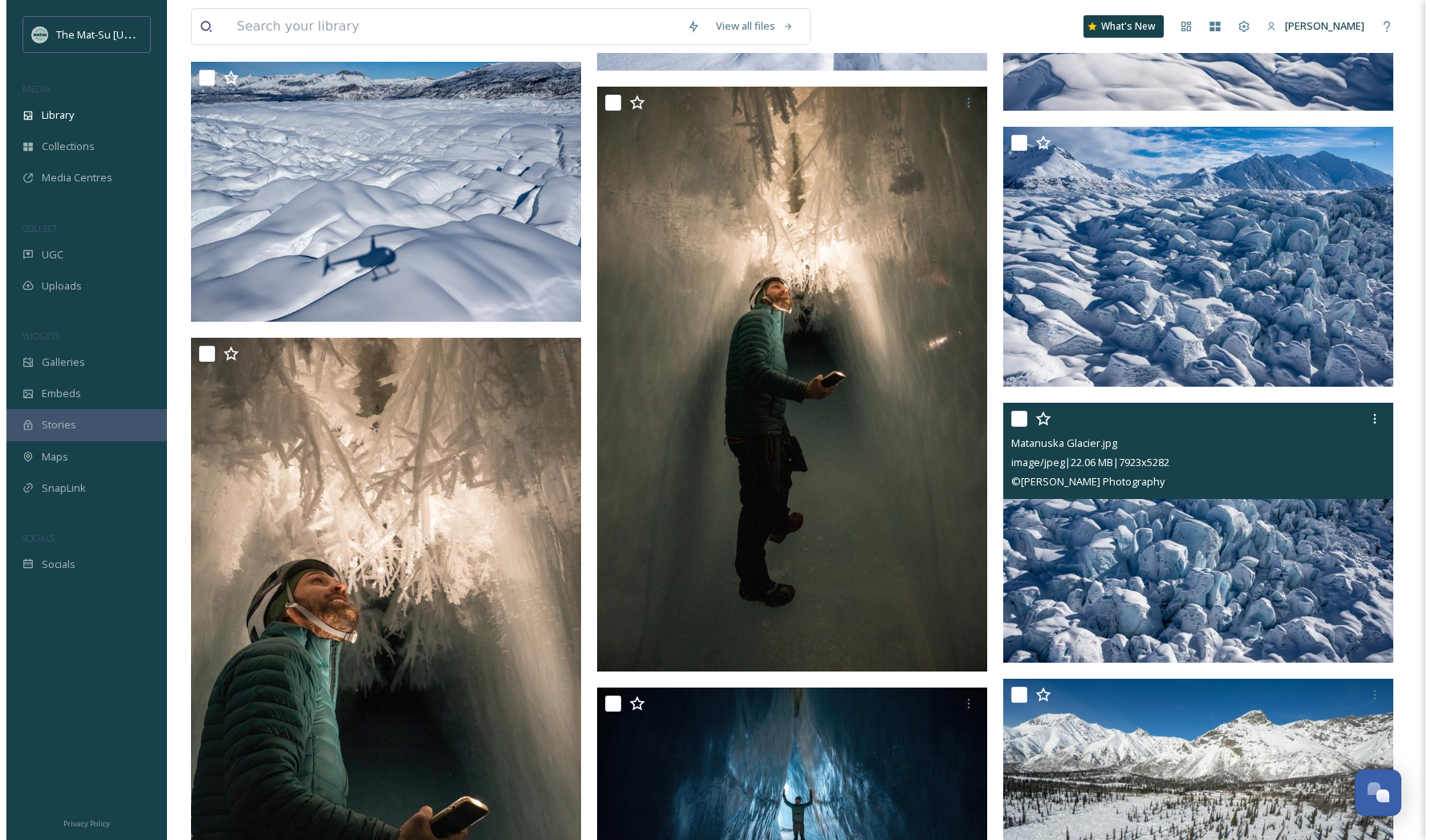
scroll to position [6796, 0]
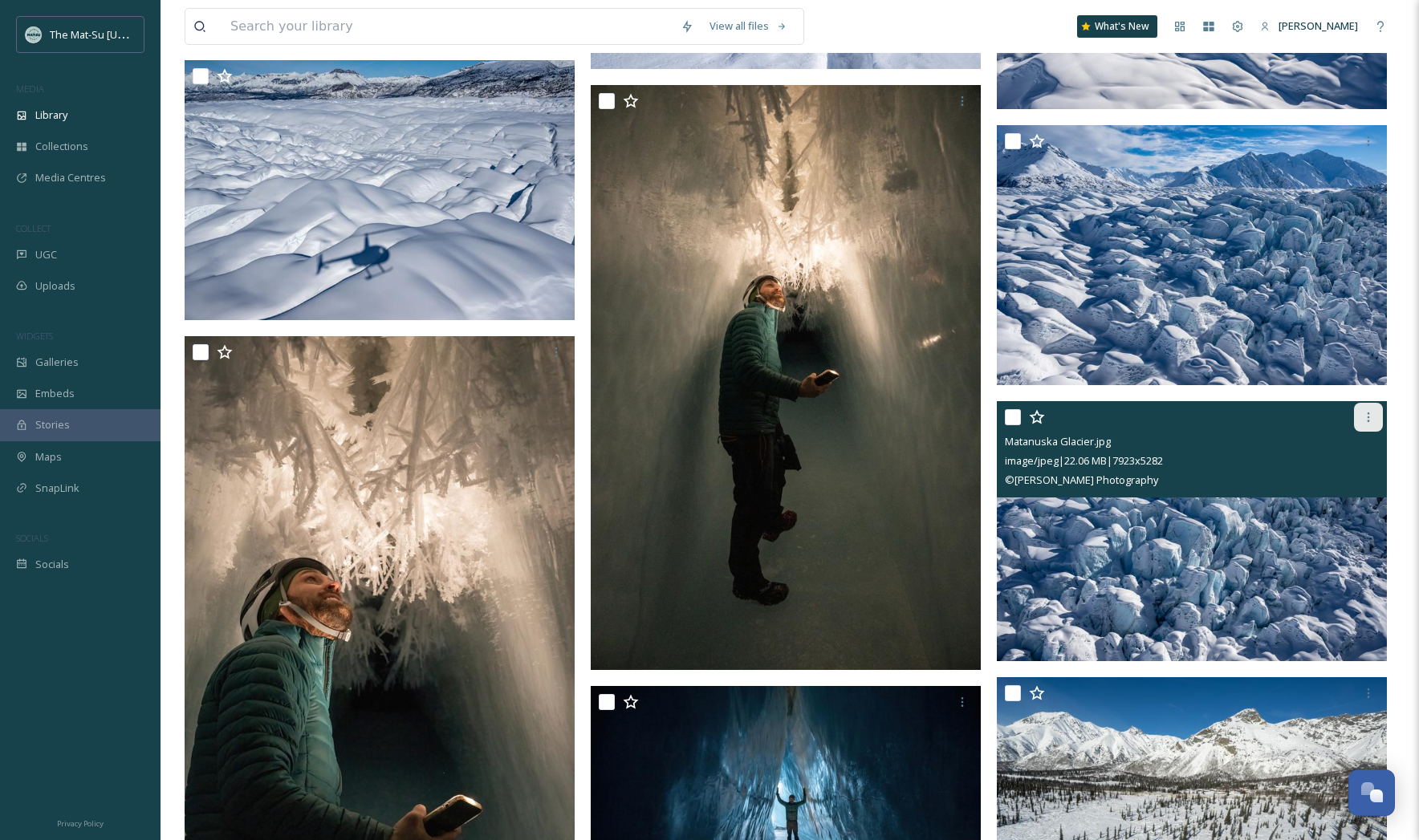
click at [1367, 421] on icon at bounding box center [1368, 417] width 13 height 13
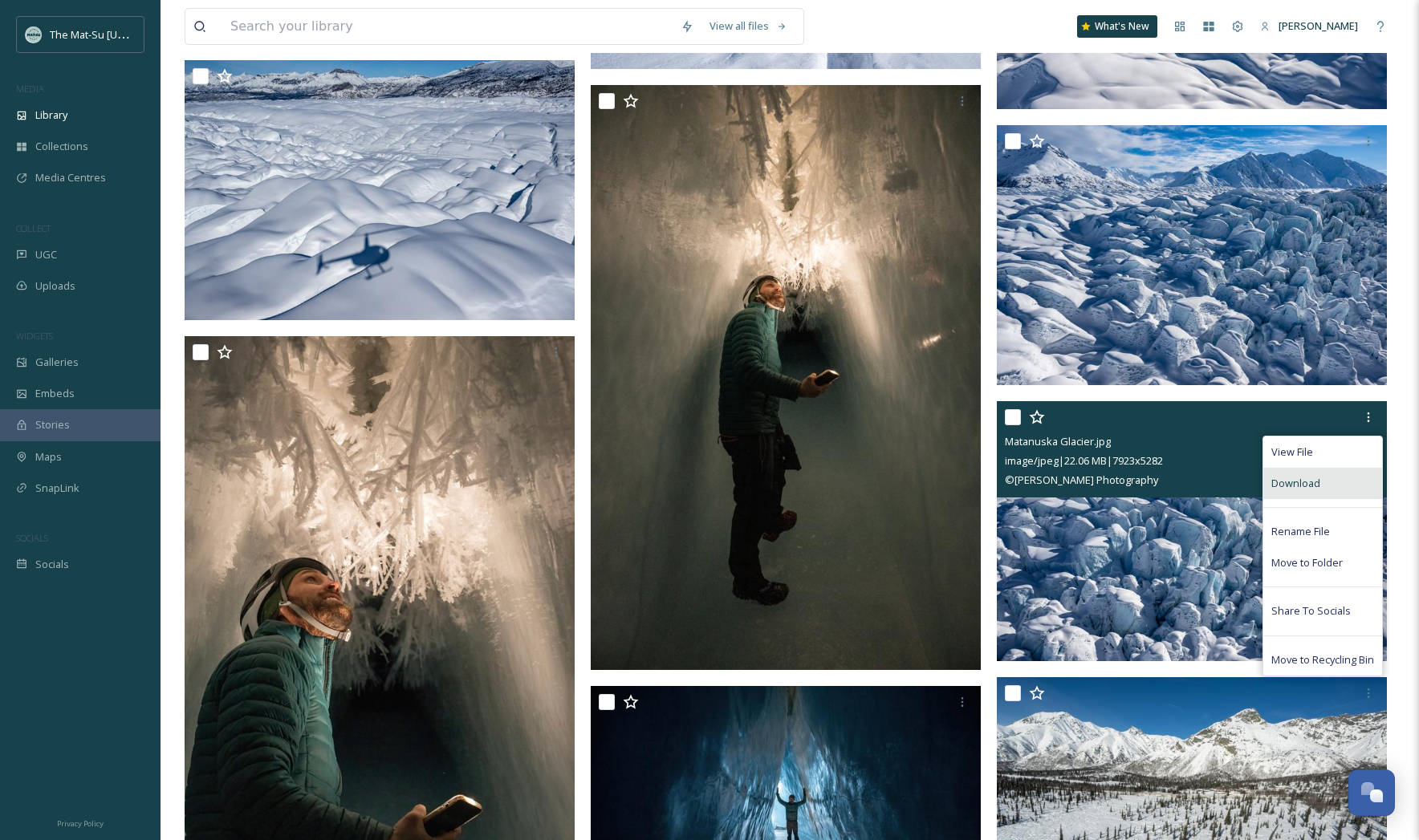
click at [1318, 483] on span "Download" at bounding box center [1295, 484] width 49 height 15
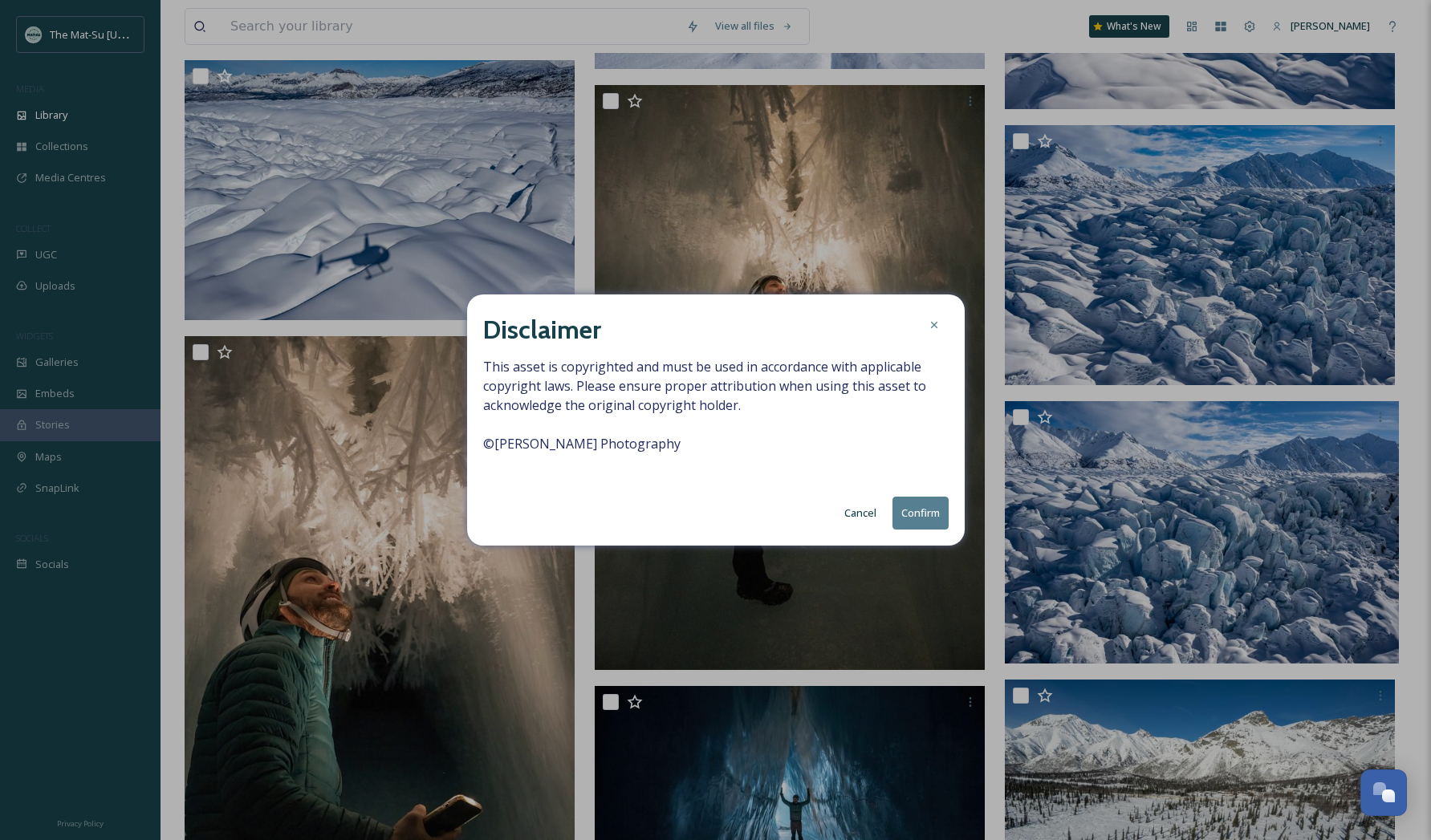
click at [921, 513] on button "Confirm" at bounding box center [921, 513] width 56 height 33
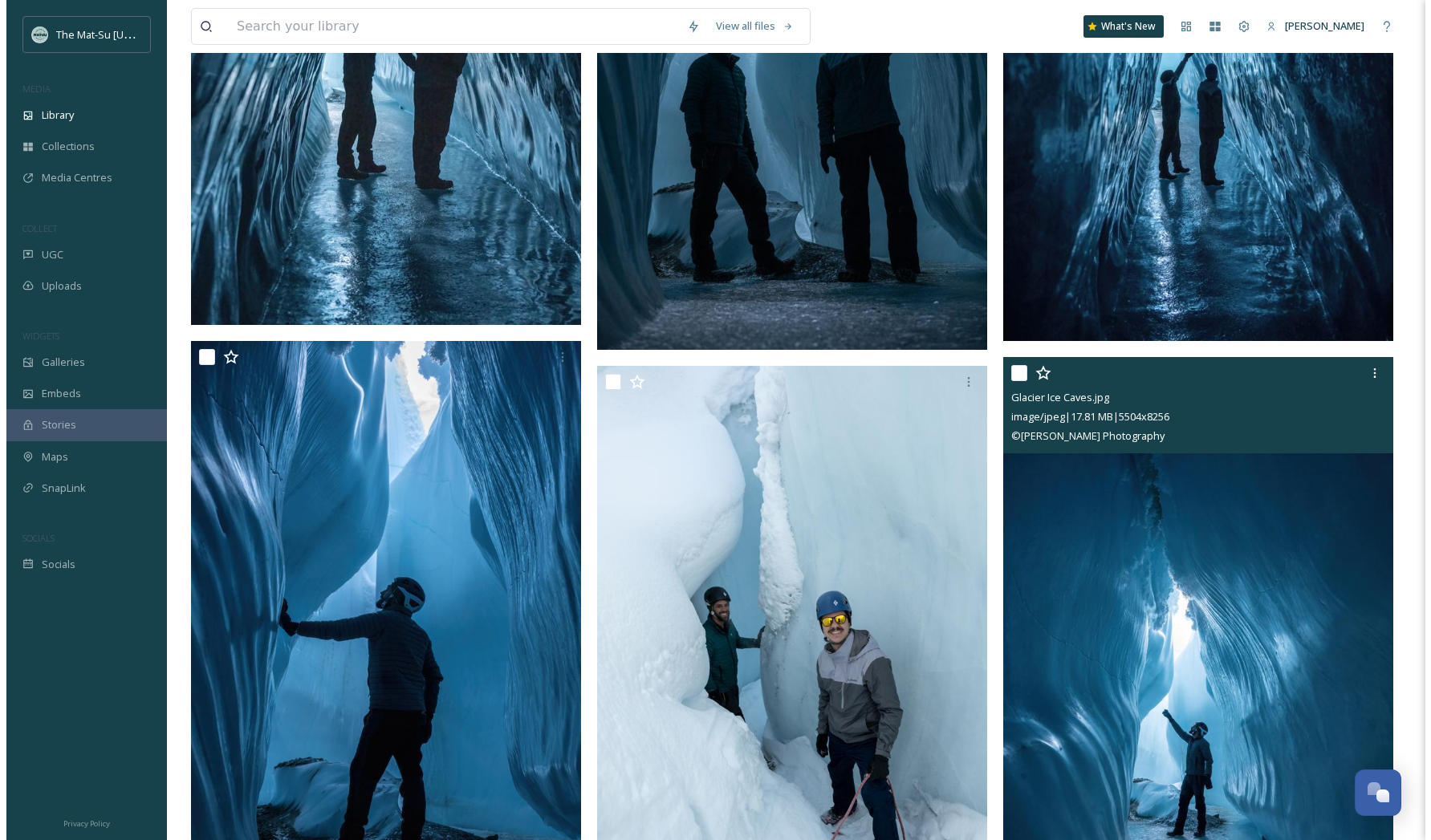
scroll to position [7991, 0]
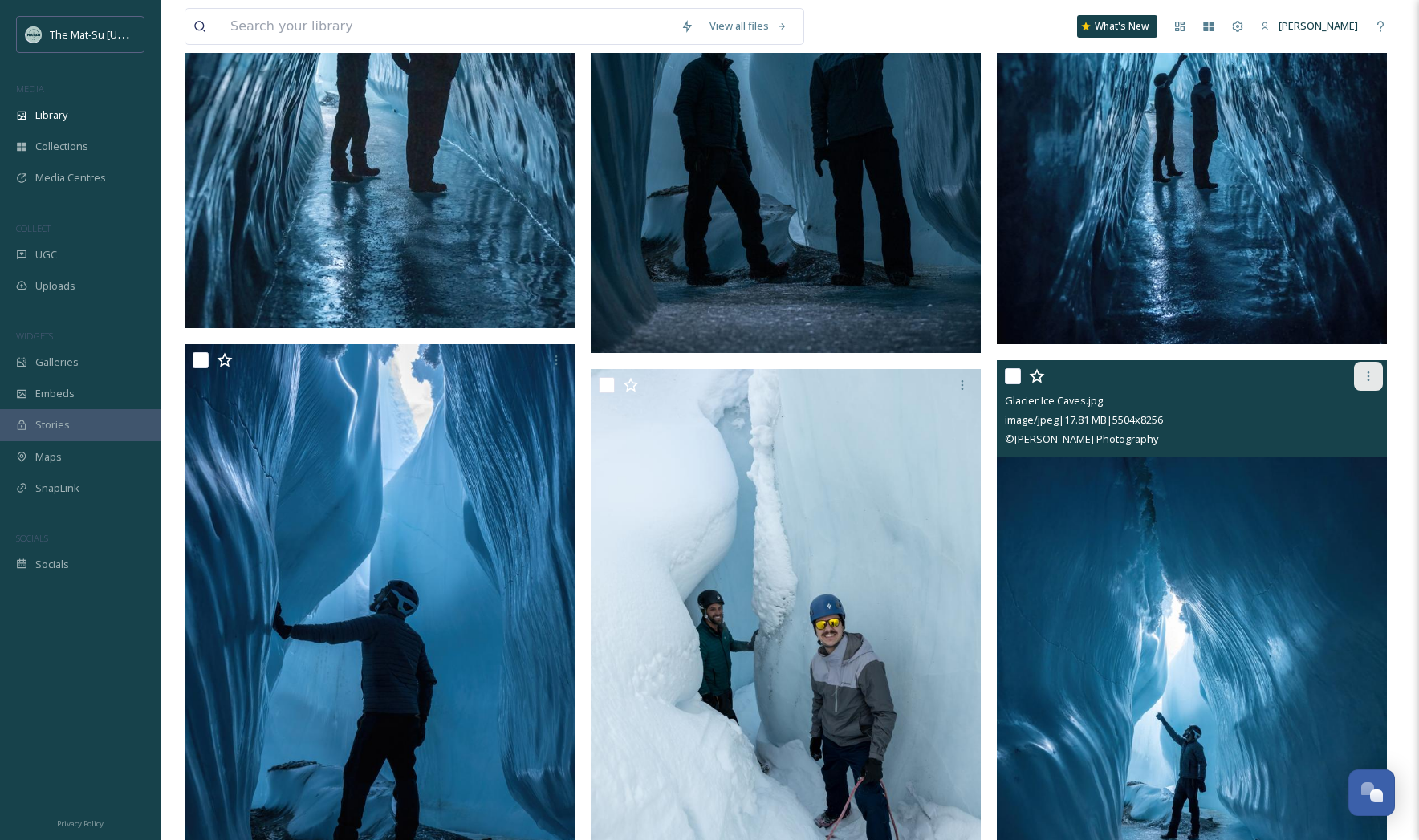
click at [1371, 375] on icon at bounding box center [1368, 376] width 13 height 13
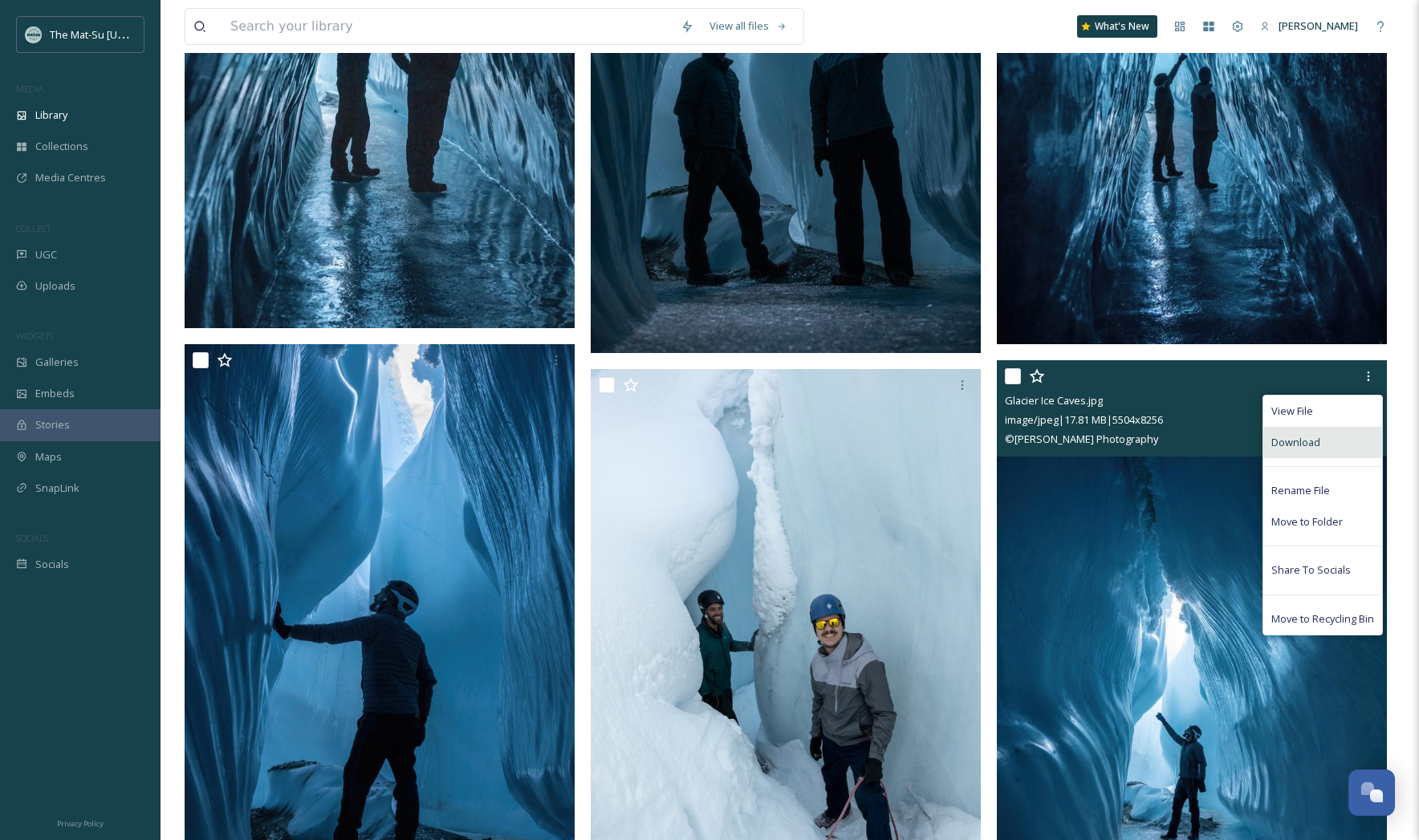
click at [1307, 443] on span "Download" at bounding box center [1295, 443] width 49 height 15
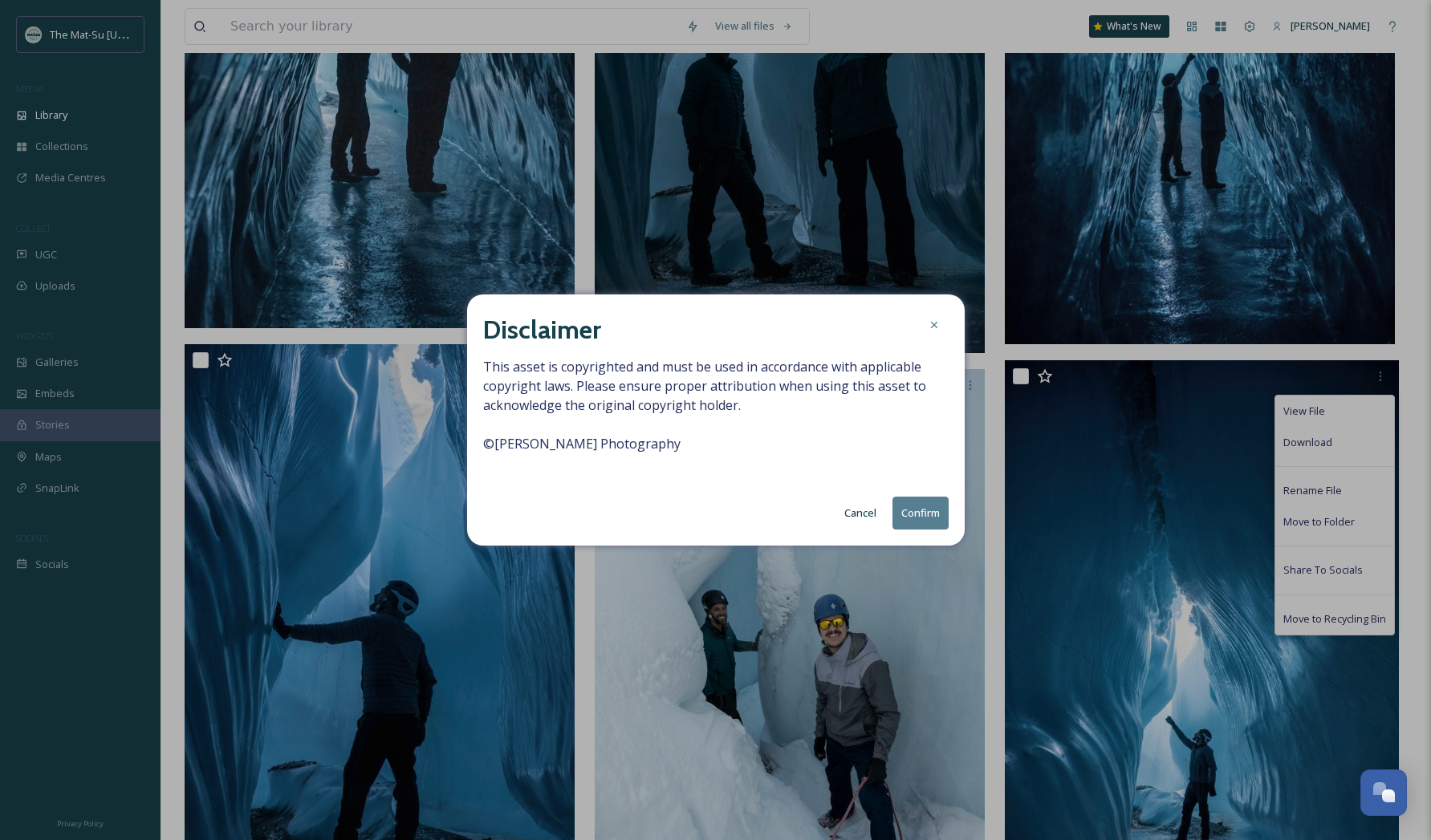
click at [918, 513] on button "Confirm" at bounding box center [921, 513] width 56 height 33
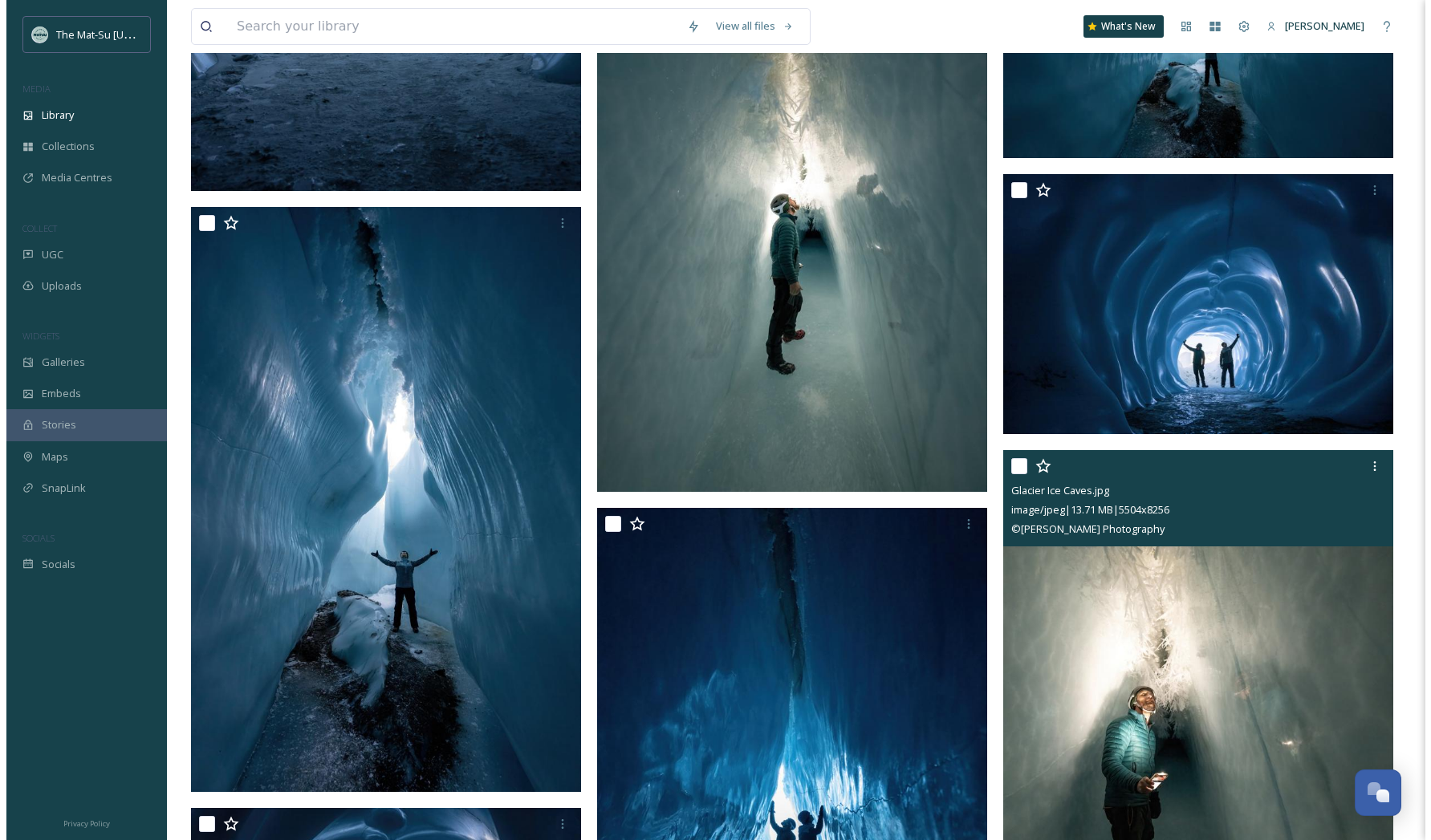
scroll to position [10900, 0]
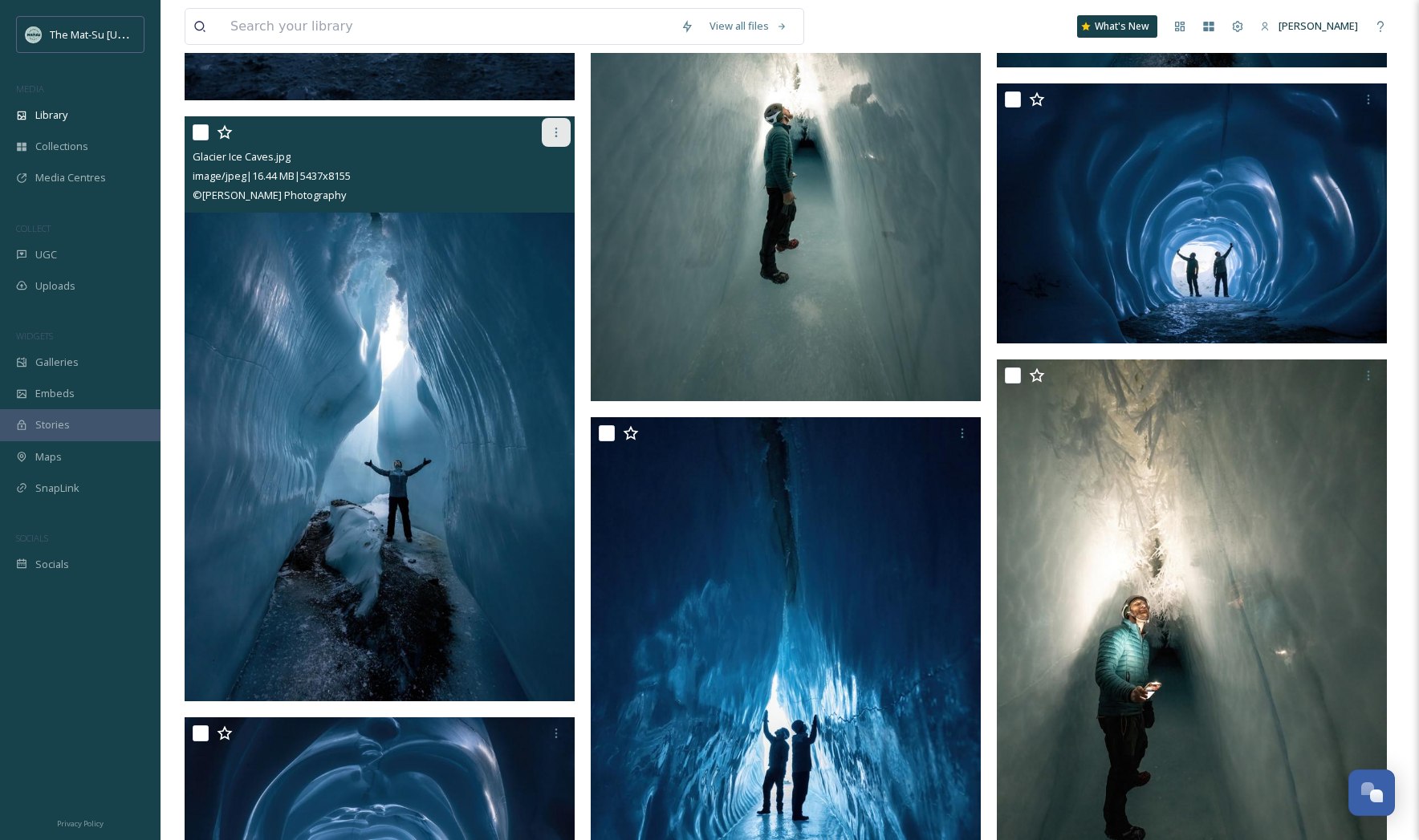
click at [553, 130] on icon at bounding box center [556, 132] width 13 height 13
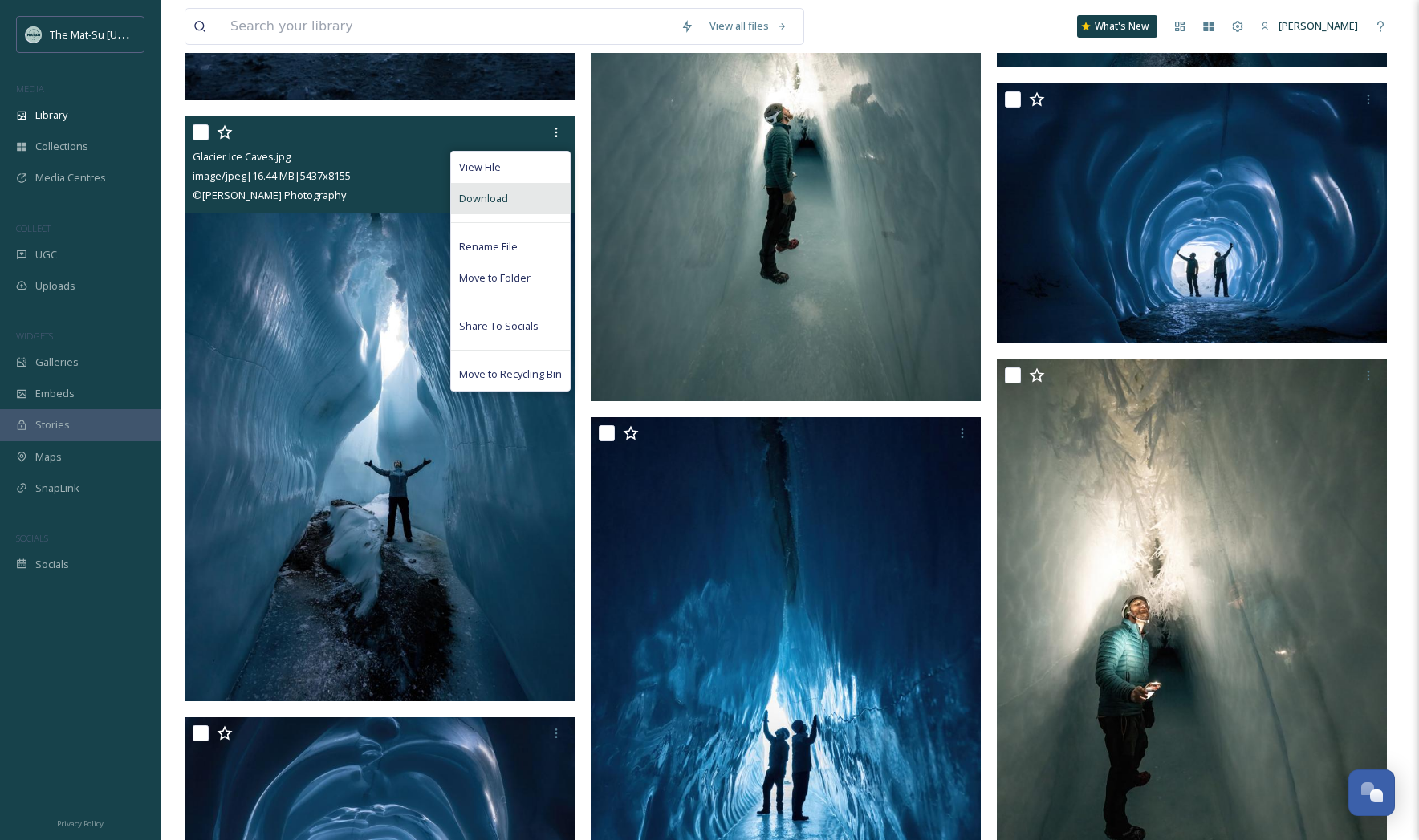
click at [468, 197] on span "Download" at bounding box center [483, 199] width 49 height 15
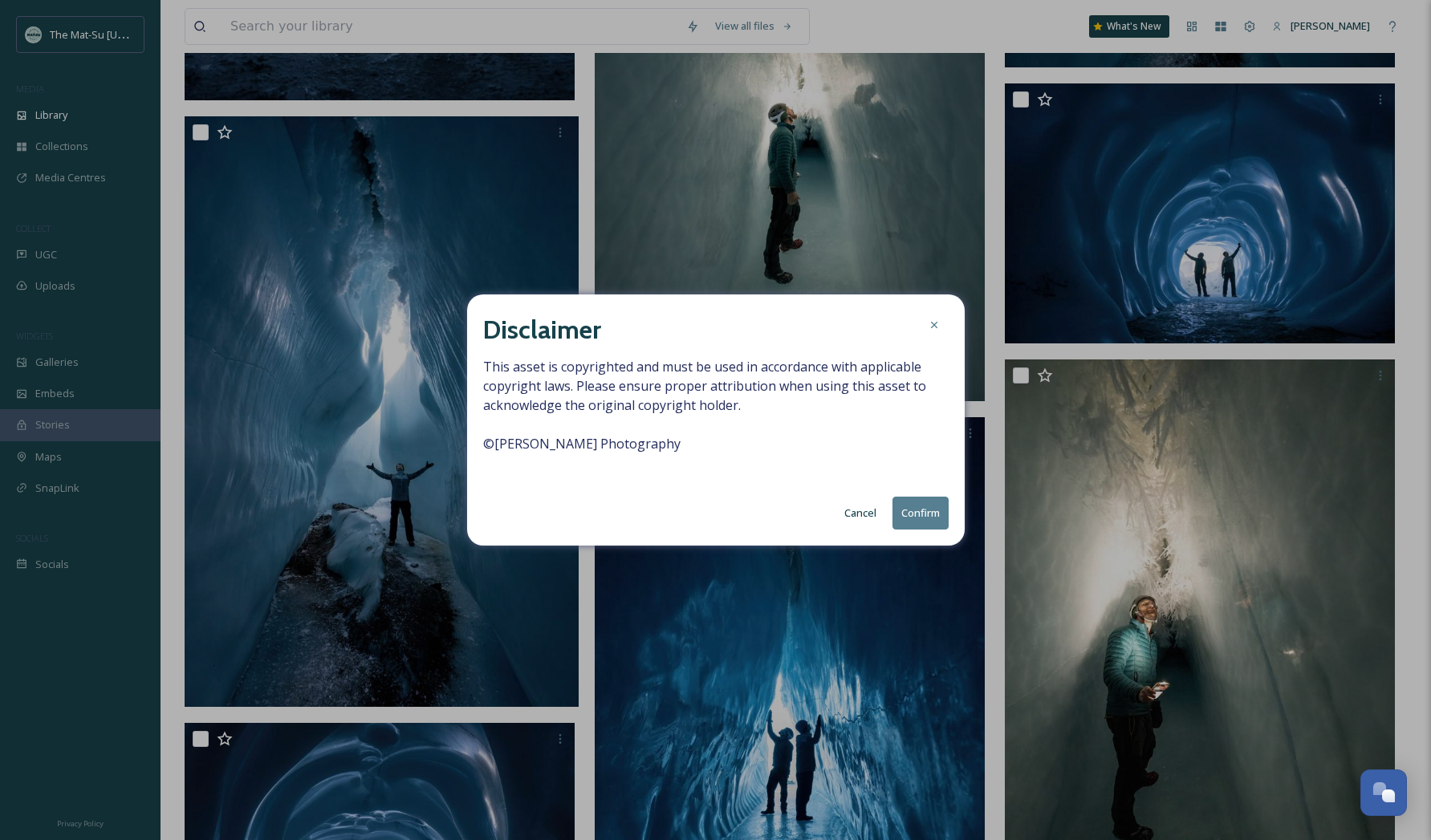
click at [902, 511] on button "Confirm" at bounding box center [921, 513] width 56 height 33
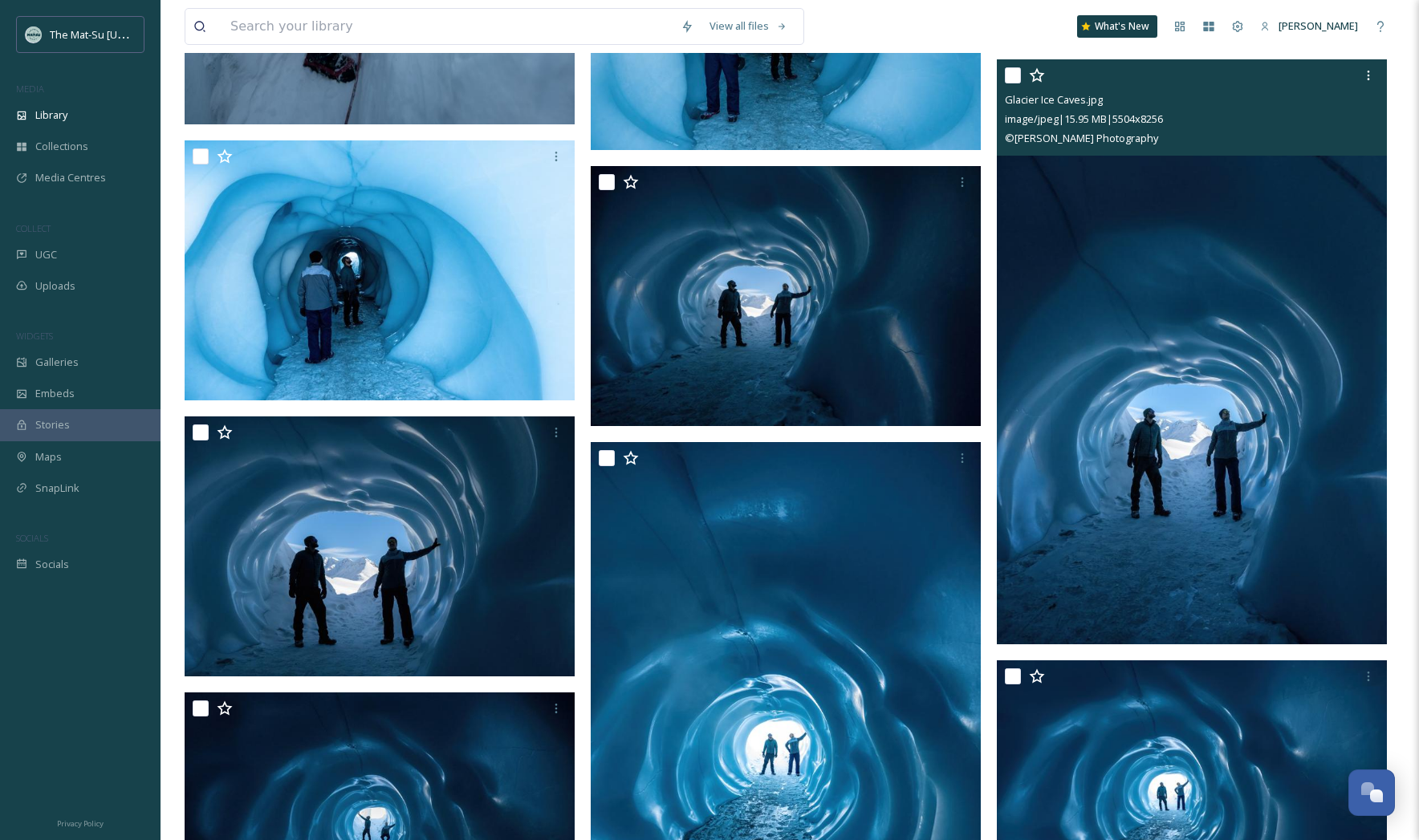
scroll to position [13189, 0]
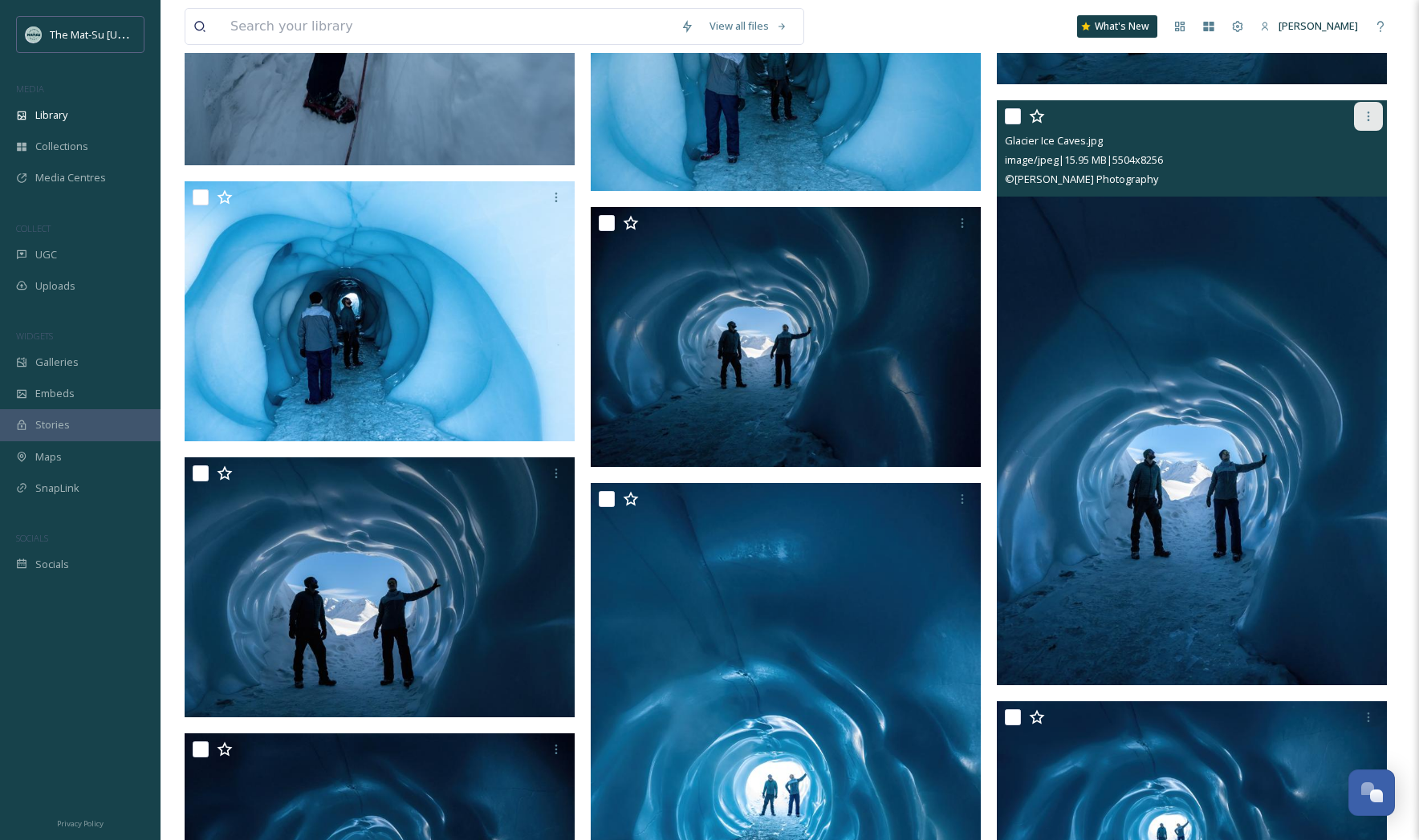
click at [1374, 114] on icon at bounding box center [1368, 116] width 13 height 13
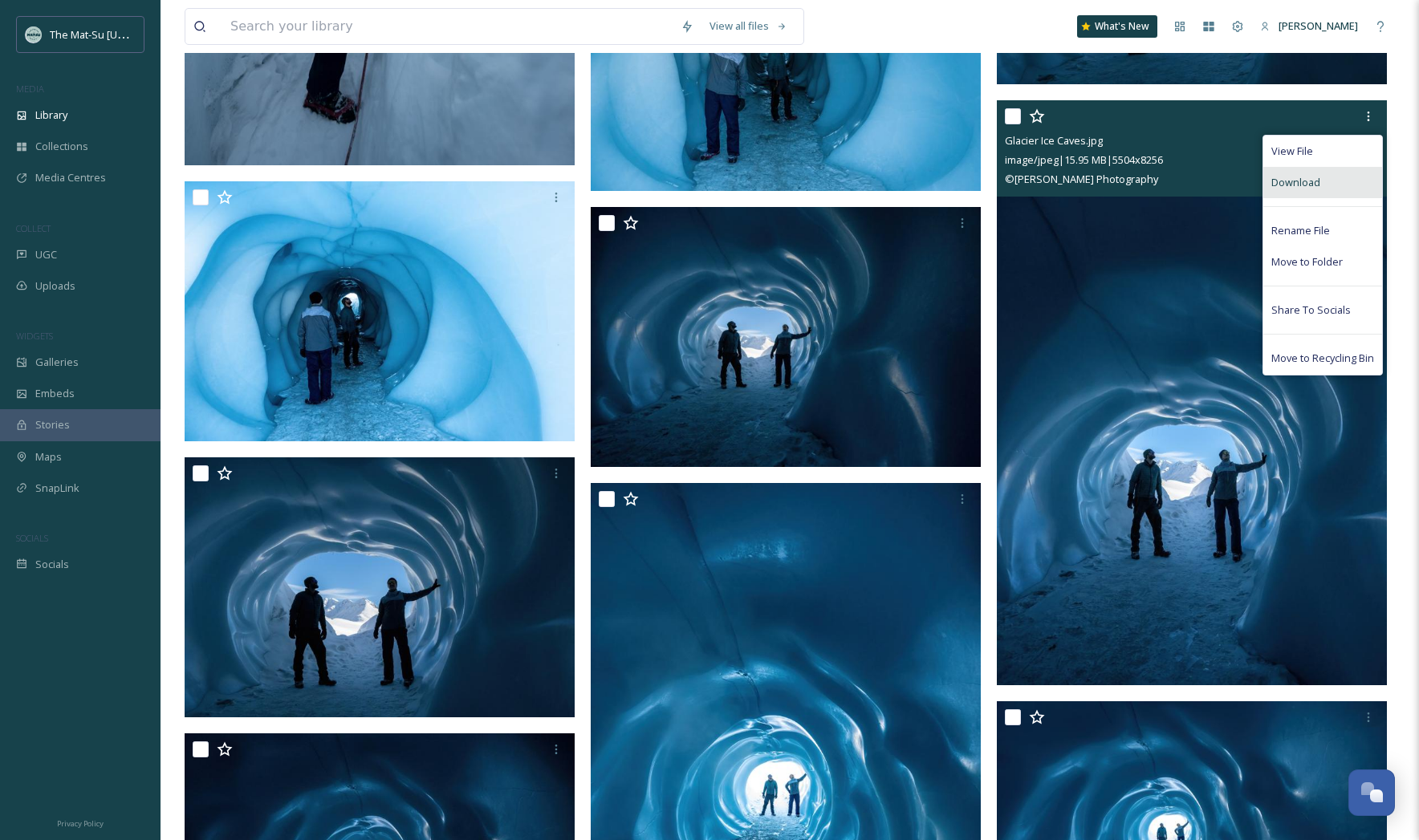
click at [1308, 179] on span "Download" at bounding box center [1295, 182] width 49 height 15
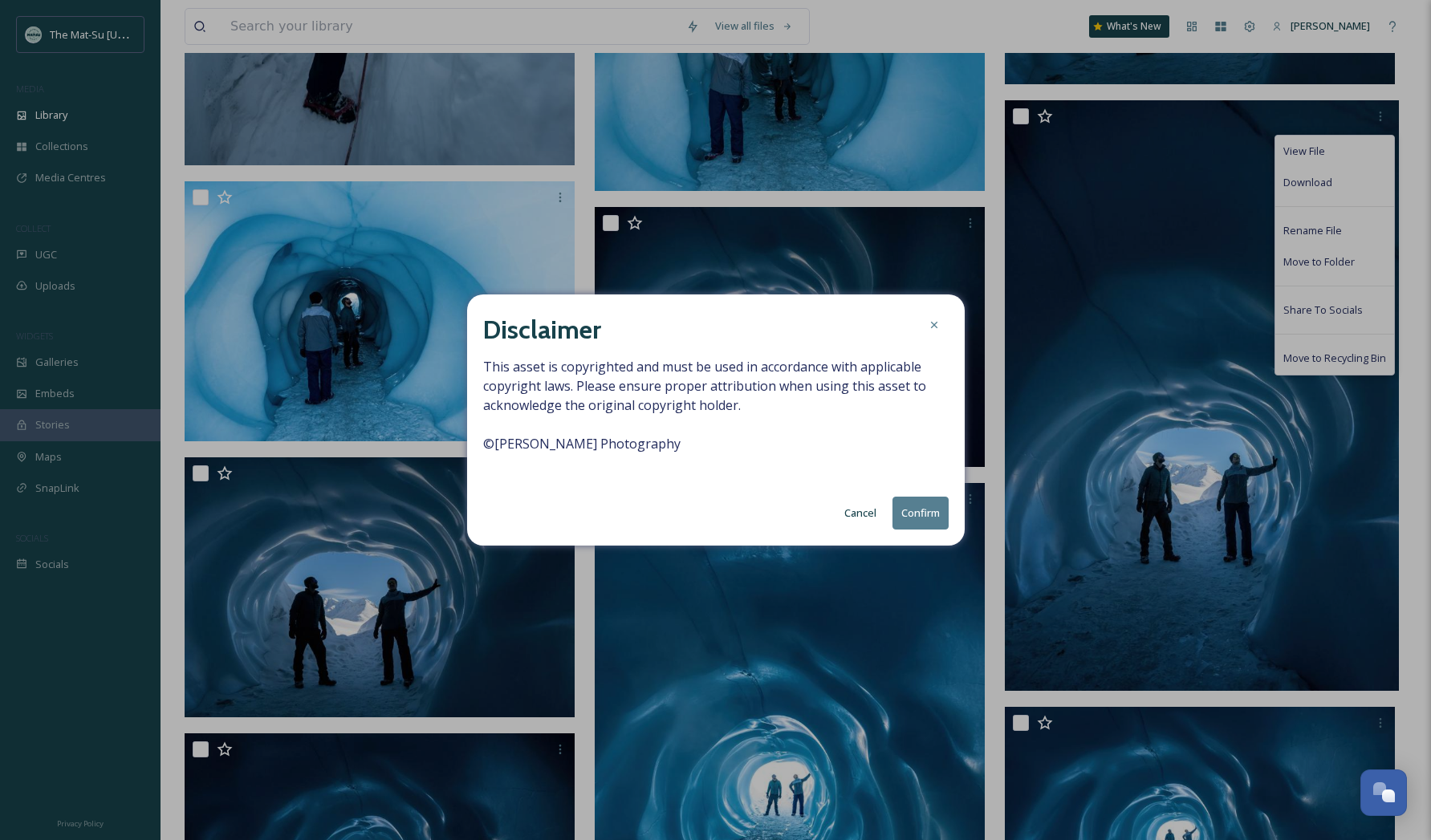
drag, startPoint x: 904, startPoint y: 515, endPoint x: 977, endPoint y: 512, distance: 73.1
click at [904, 514] on button "Confirm" at bounding box center [921, 513] width 56 height 33
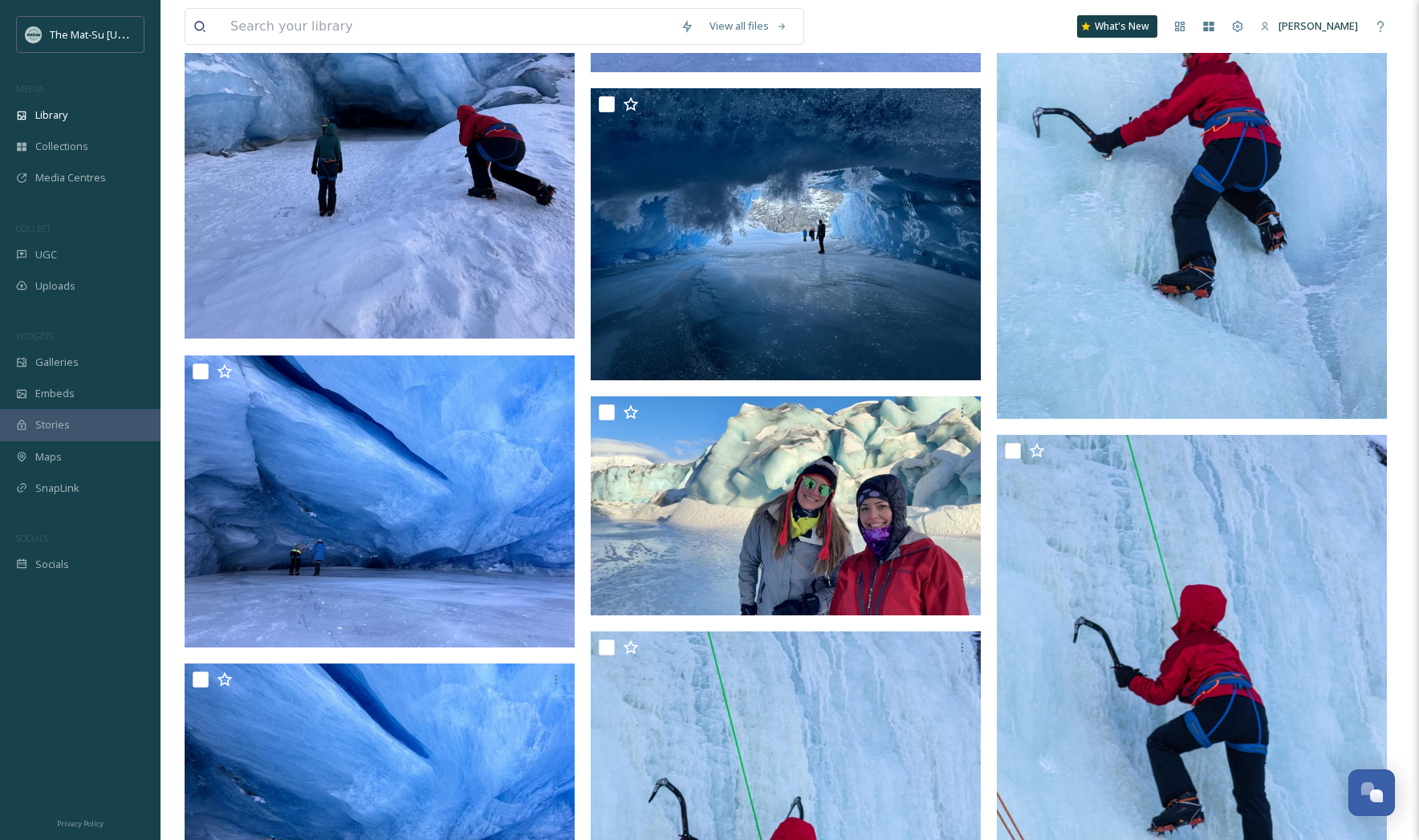
scroll to position [22275, 0]
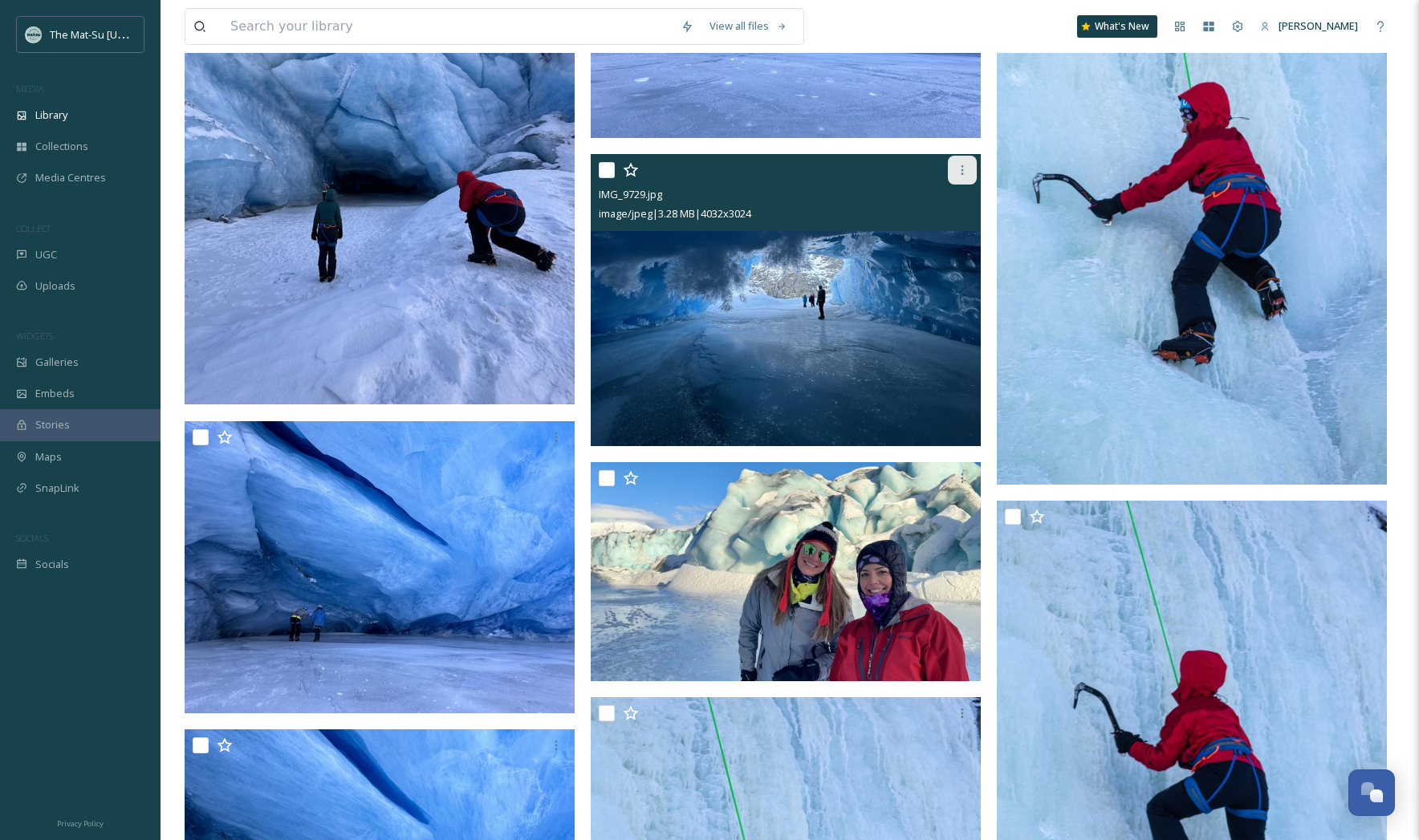
click at [959, 167] on icon at bounding box center [962, 170] width 13 height 13
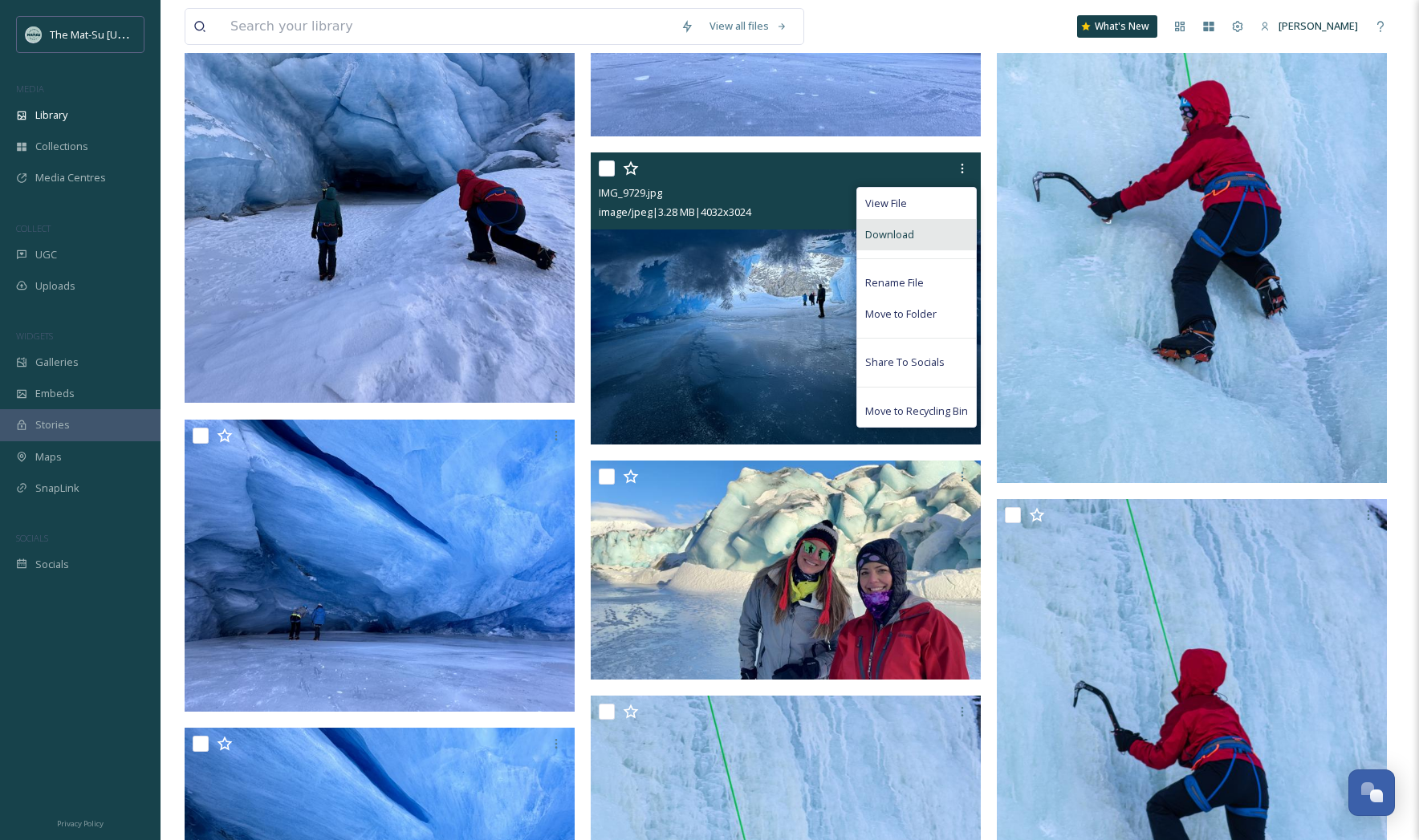
click at [915, 234] on div "Download" at bounding box center [916, 235] width 119 height 32
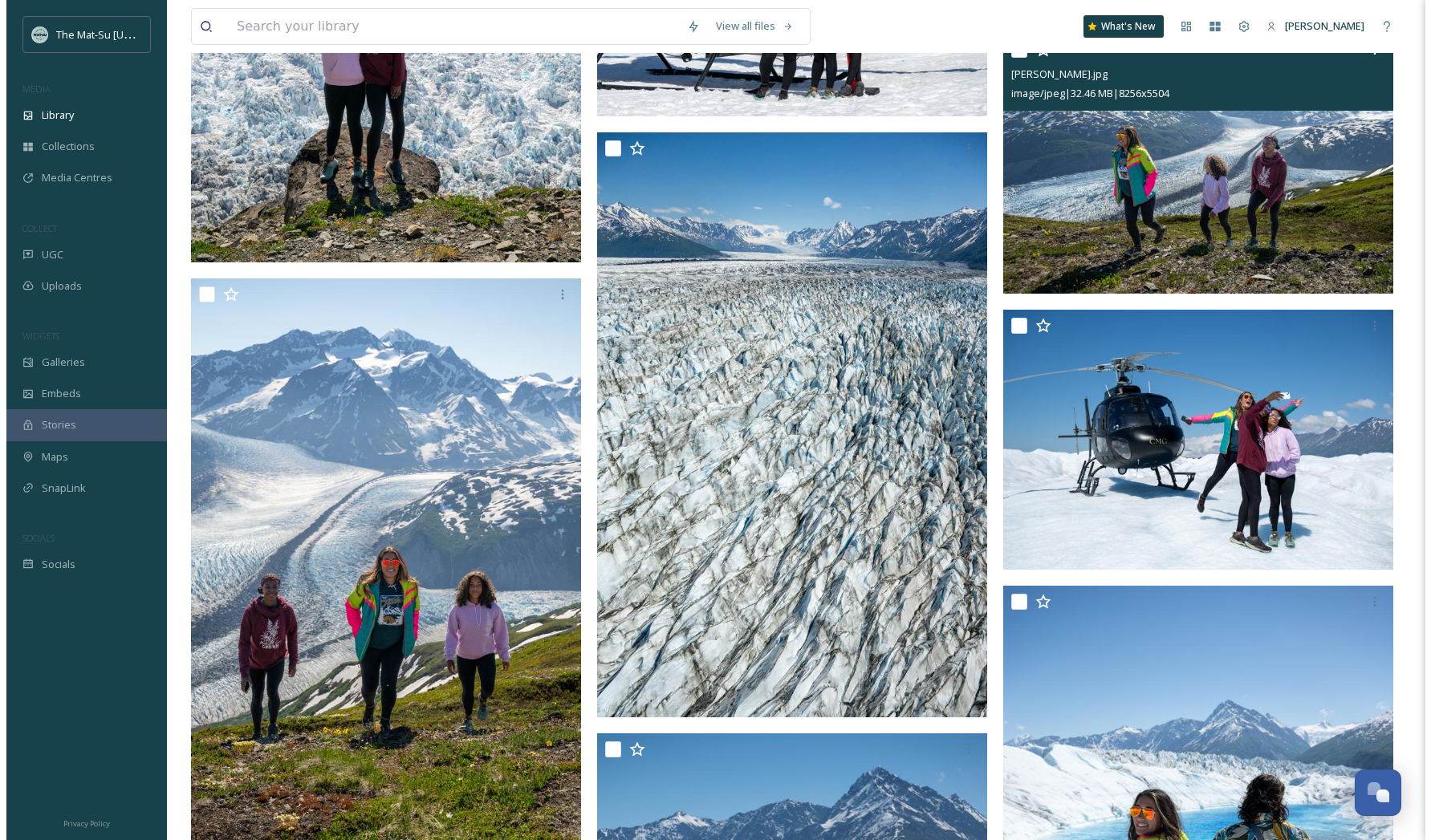
scroll to position [28653, 0]
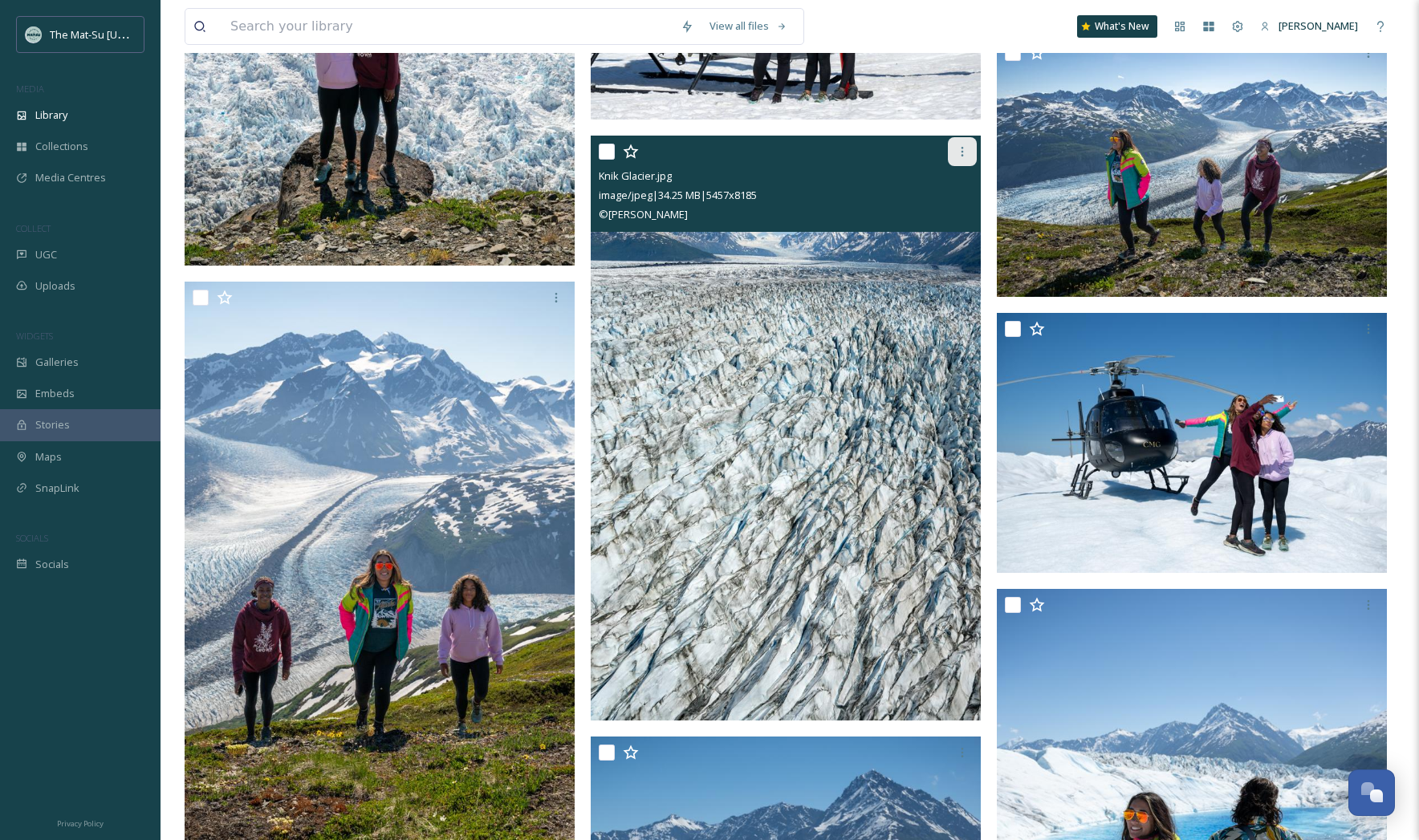
click at [962, 156] on icon at bounding box center [962, 151] width 13 height 13
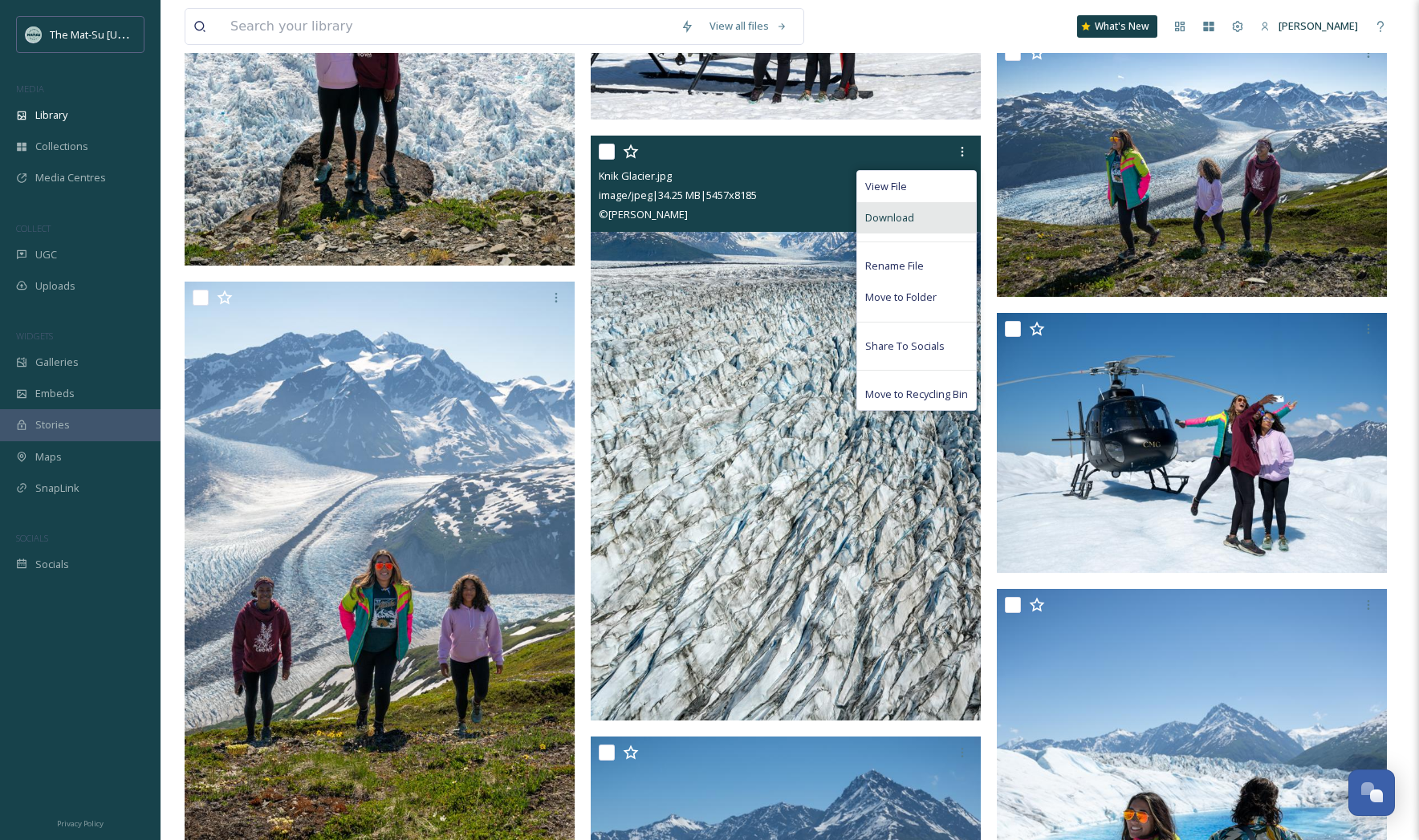
click at [921, 217] on div "Download" at bounding box center [916, 217] width 119 height 32
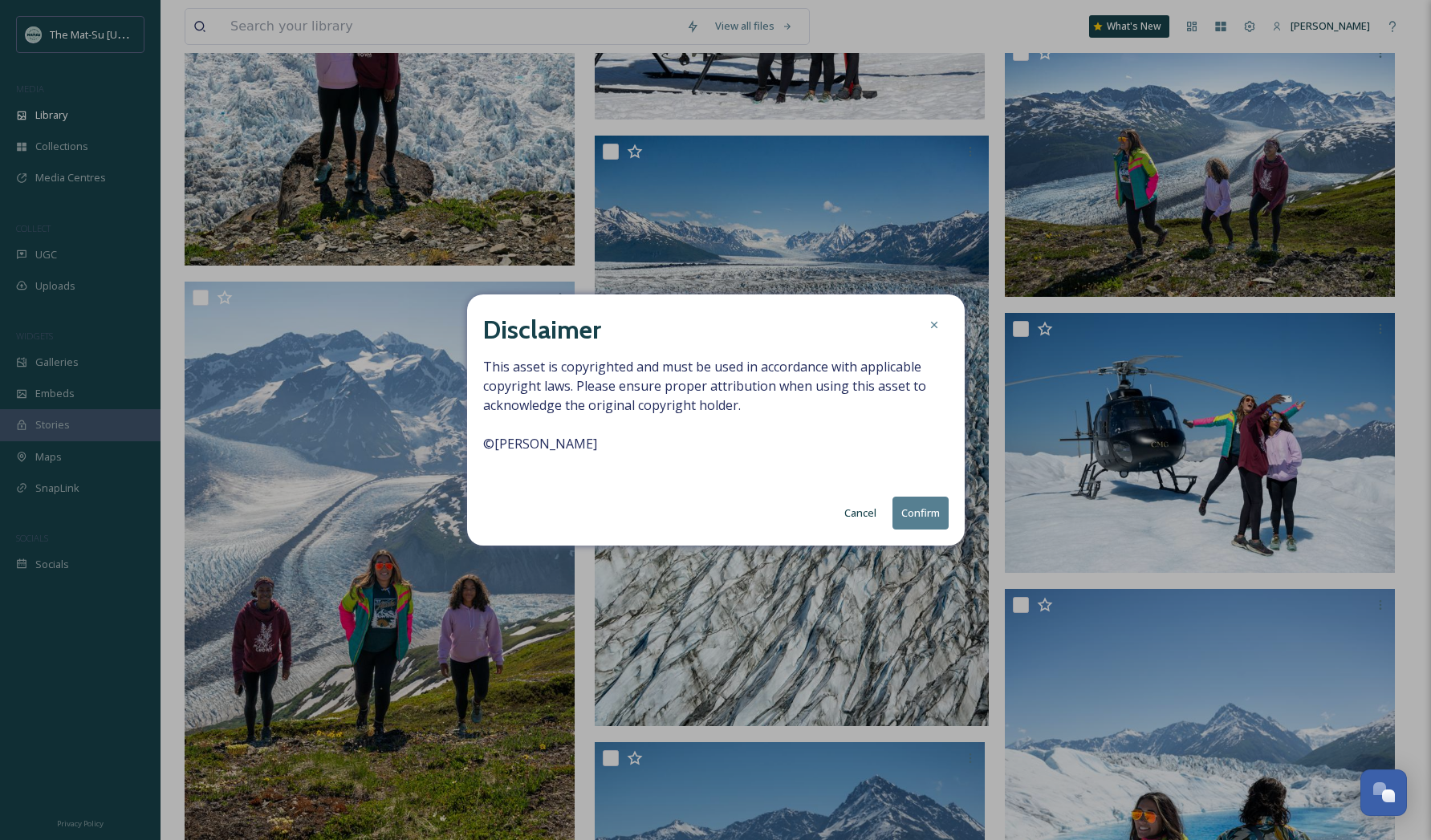
click at [924, 516] on button "Confirm" at bounding box center [921, 513] width 56 height 33
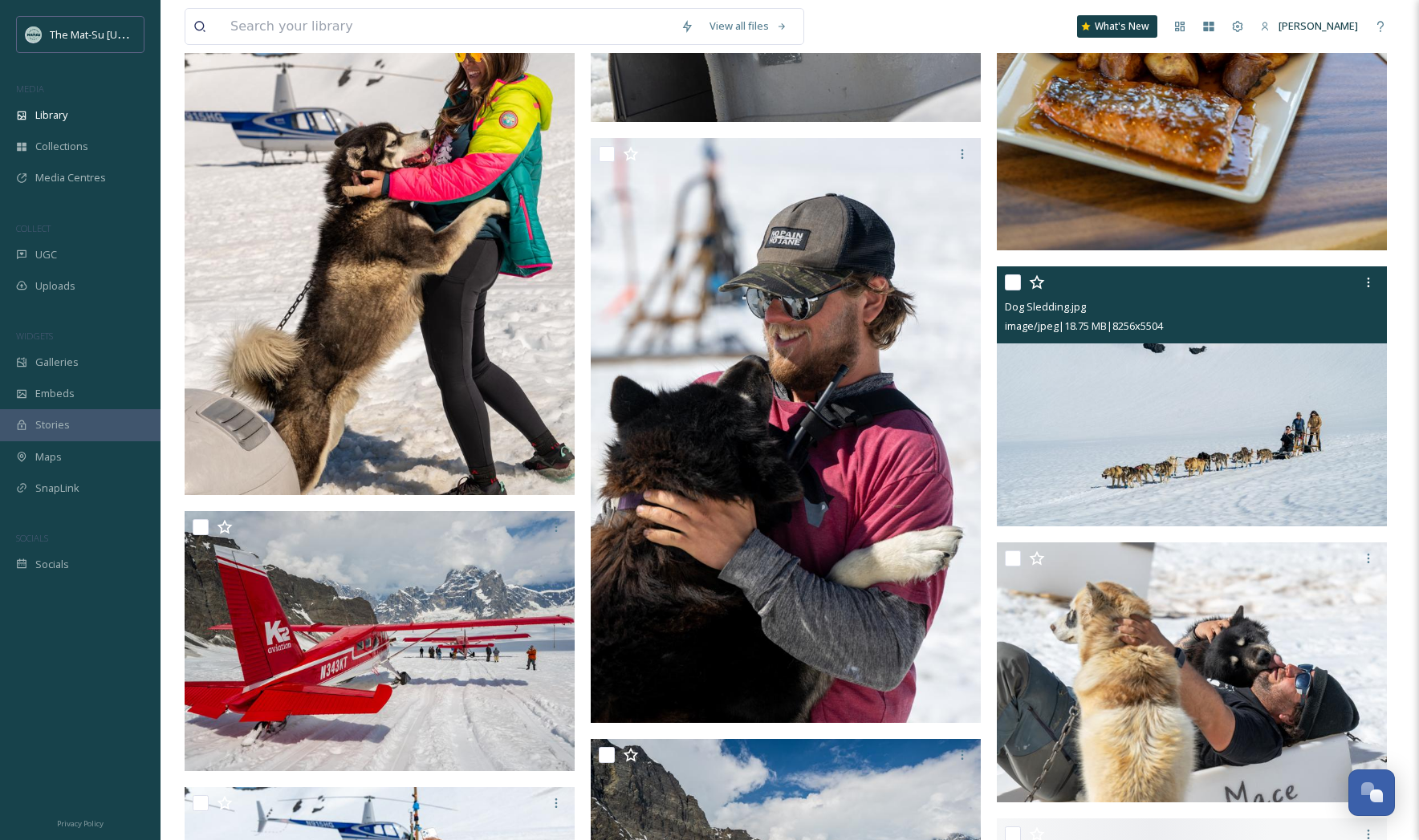
scroll to position [36729, 0]
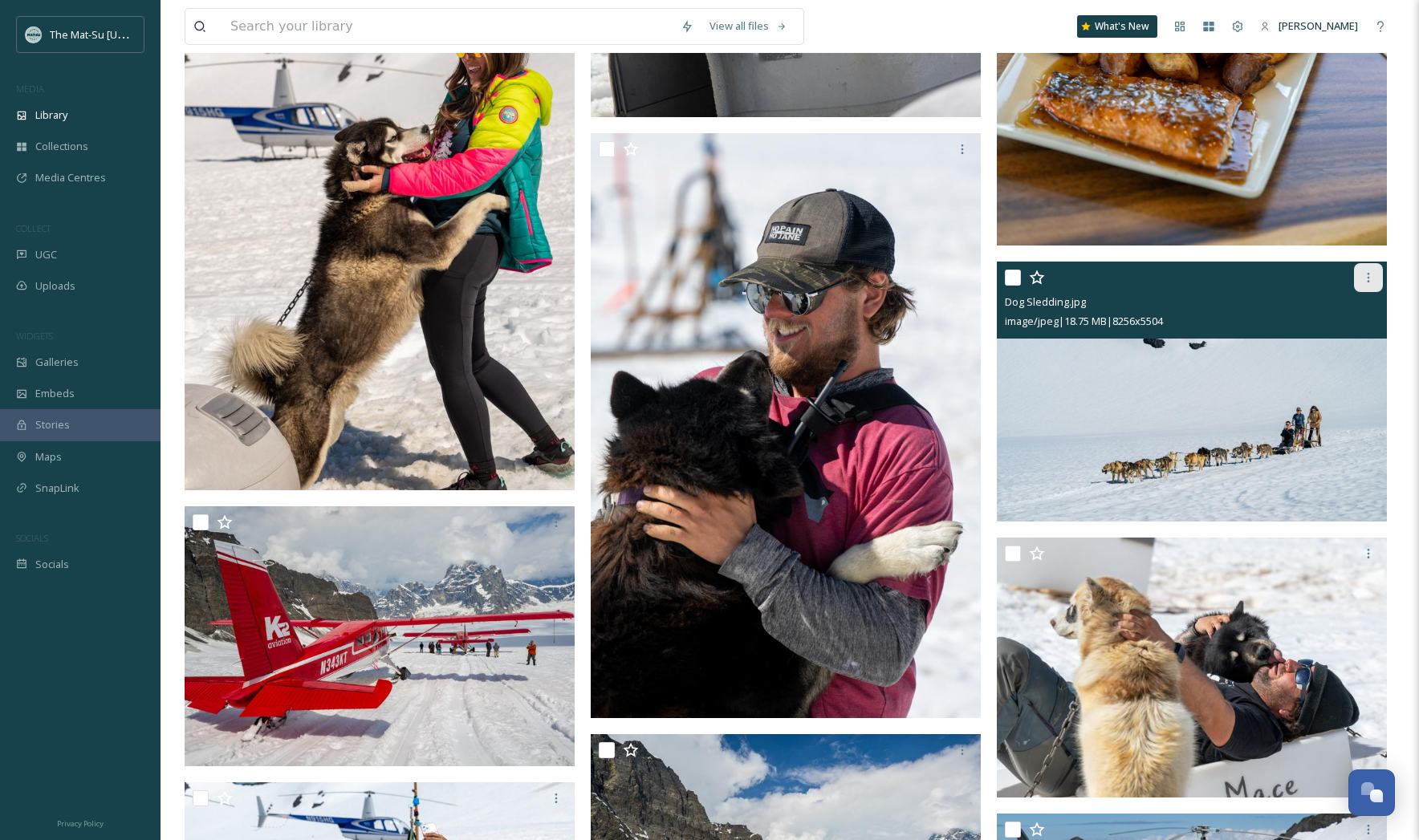
click at [1369, 278] on icon at bounding box center [1369, 277] width 3 height 9
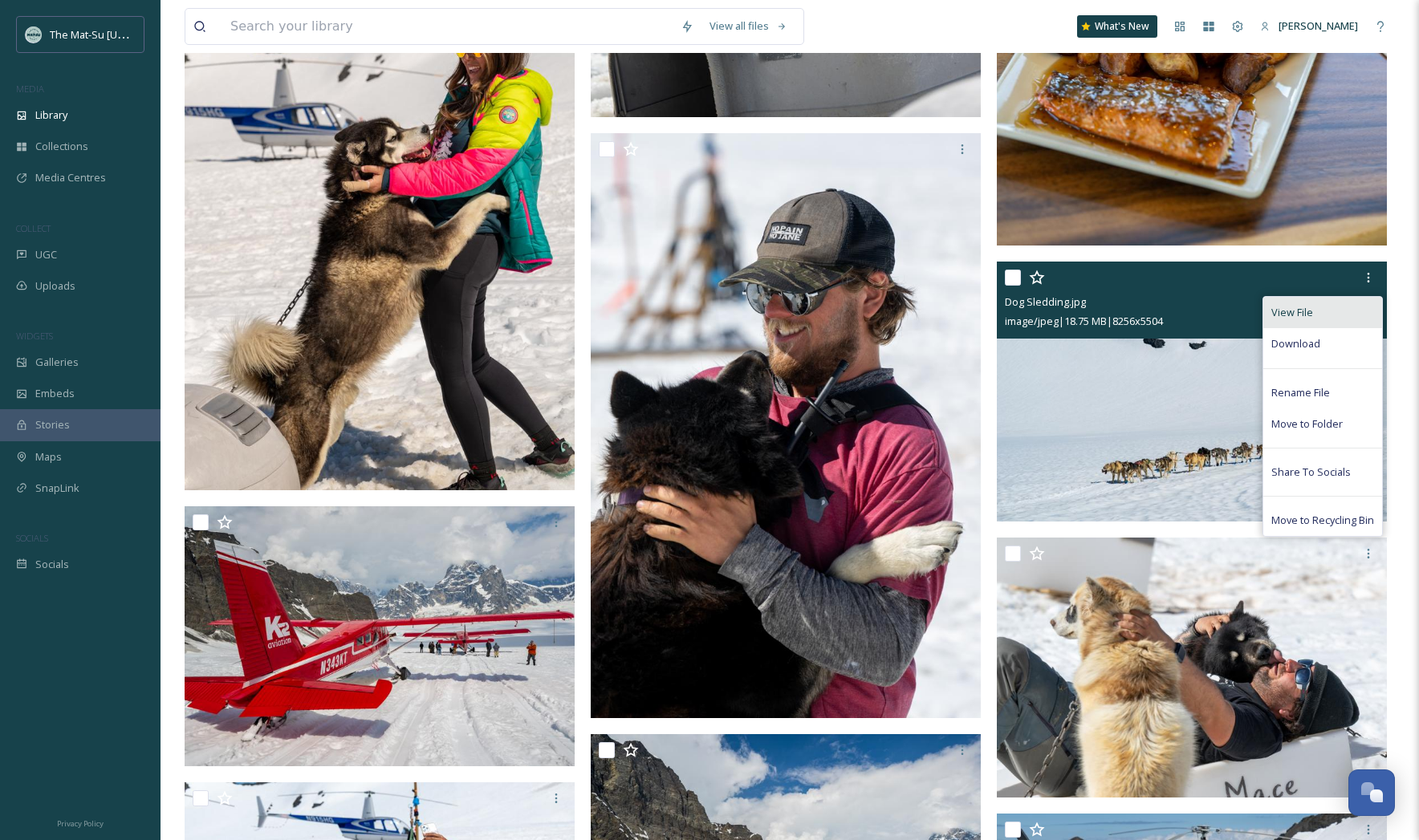
scroll to position [36731, 0]
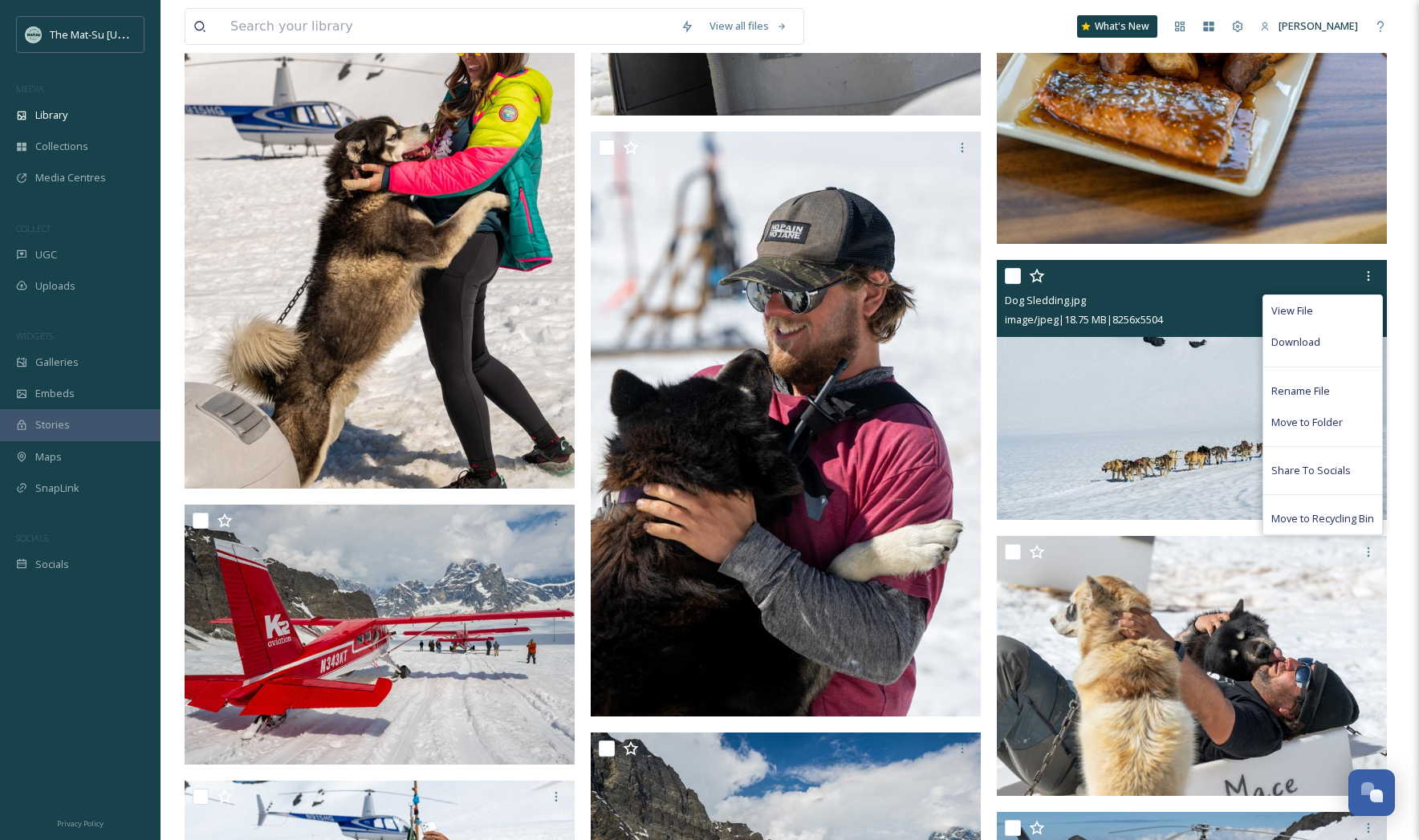
click at [1291, 339] on span "Download" at bounding box center [1295, 342] width 49 height 15
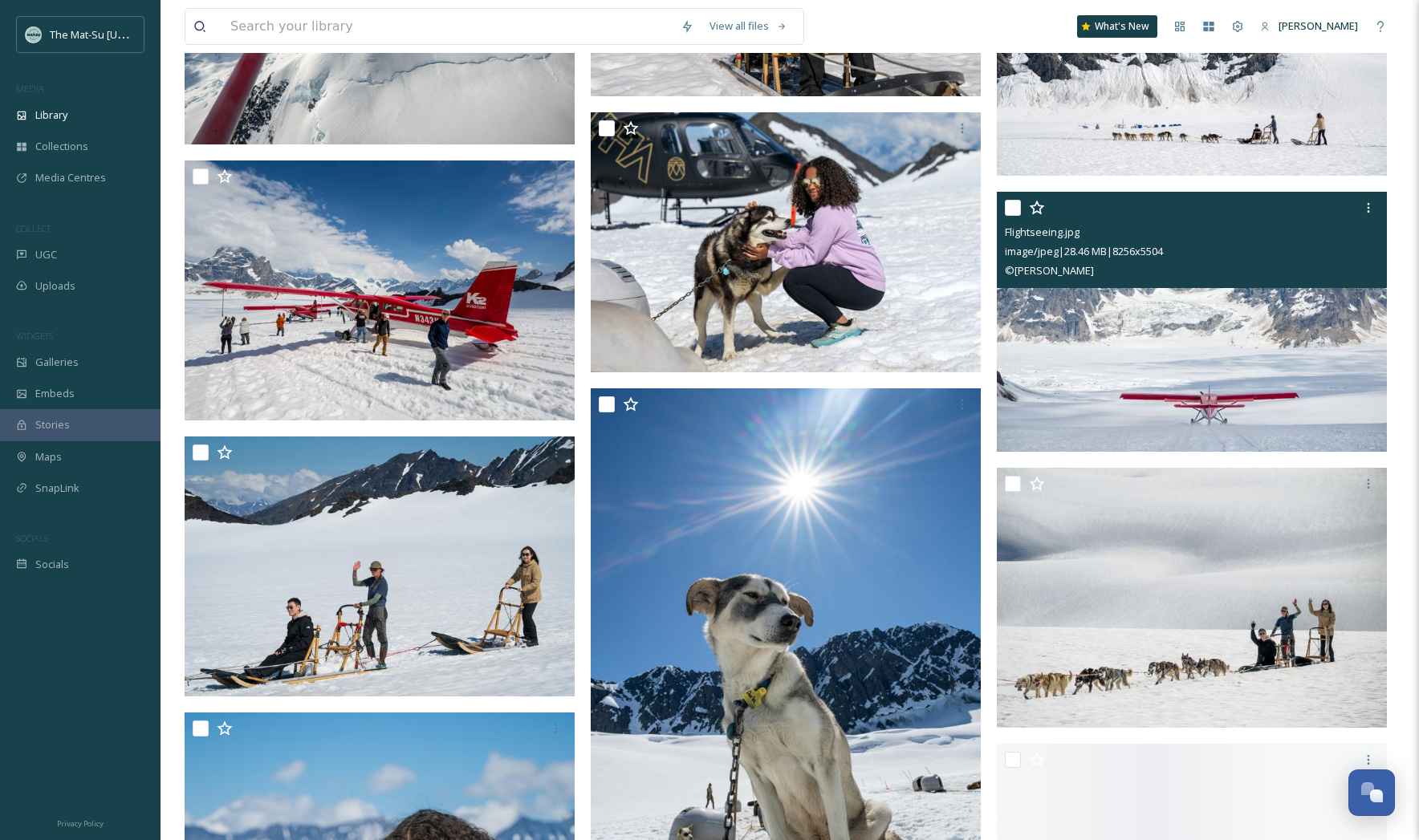
scroll to position [38181, 0]
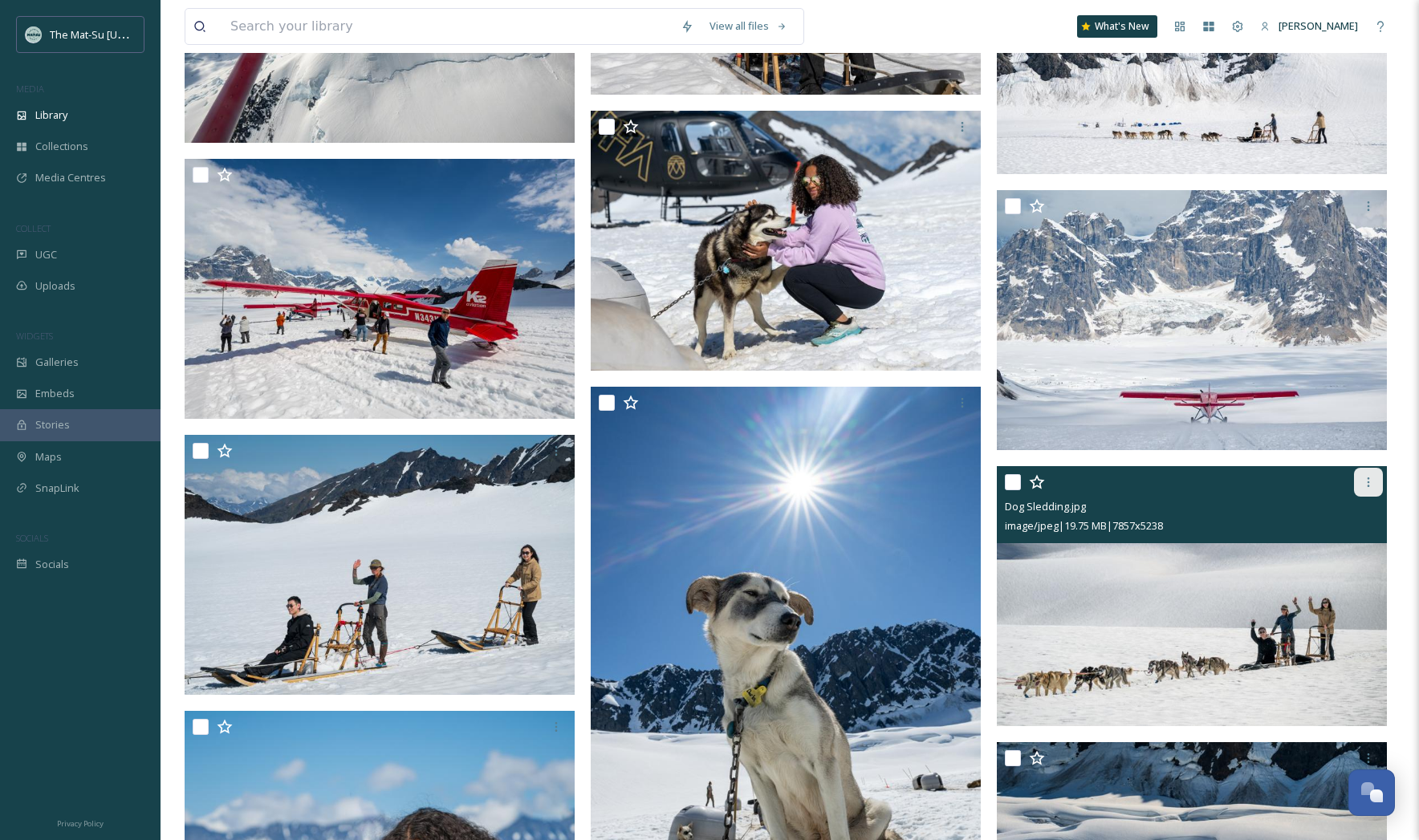
click at [1371, 484] on icon at bounding box center [1368, 482] width 13 height 13
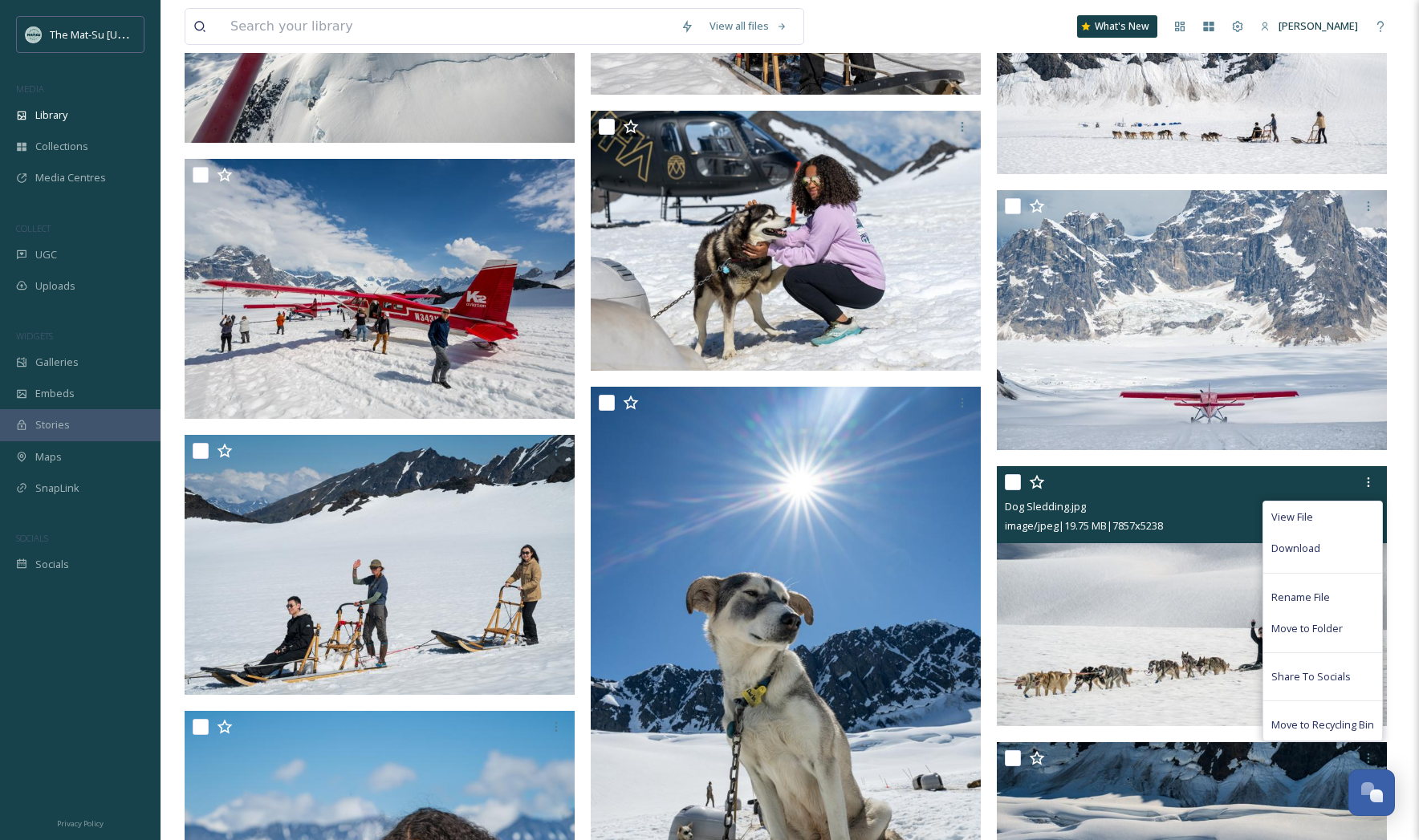
click at [1308, 550] on span "Download" at bounding box center [1295, 548] width 49 height 15
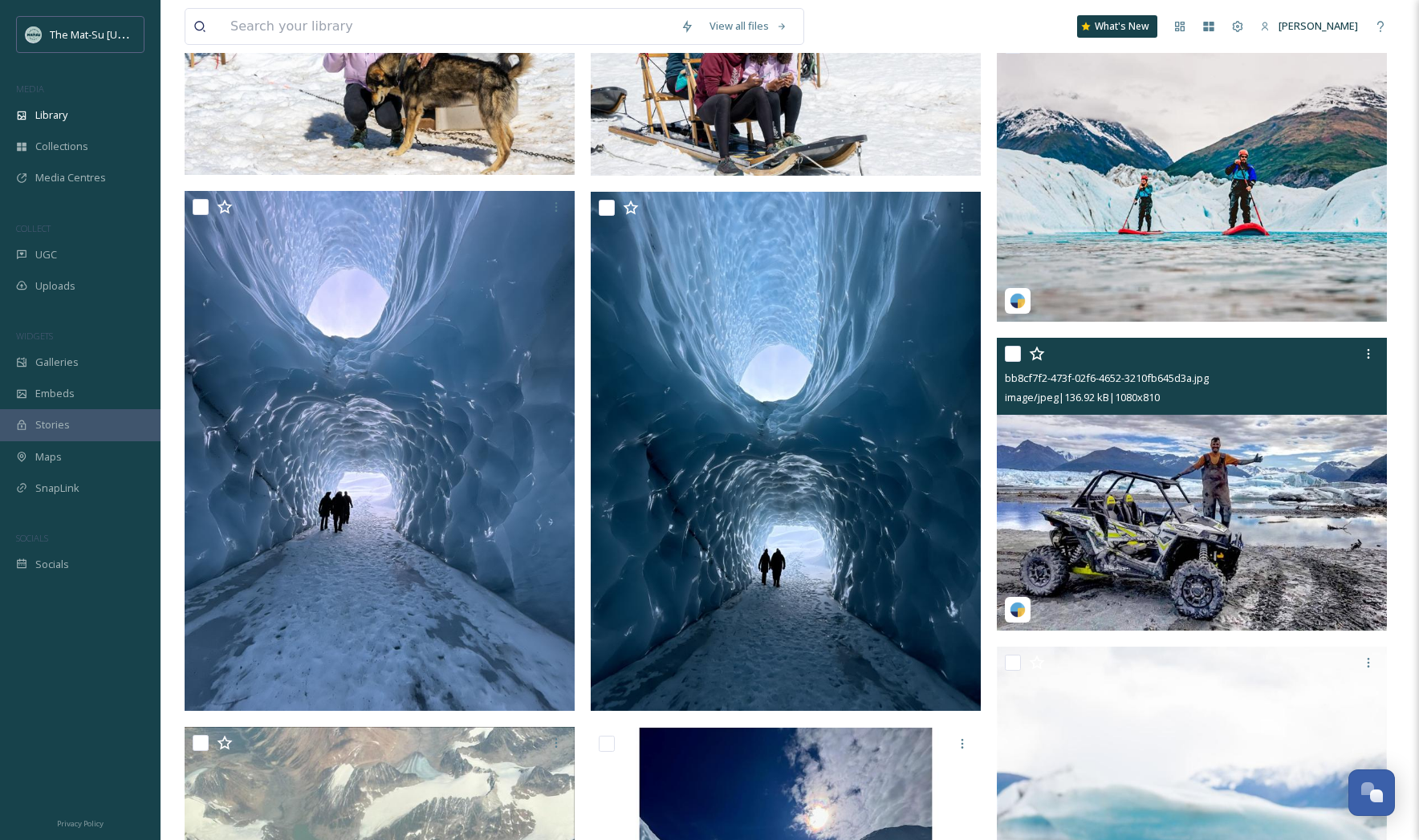
scroll to position [39923, 0]
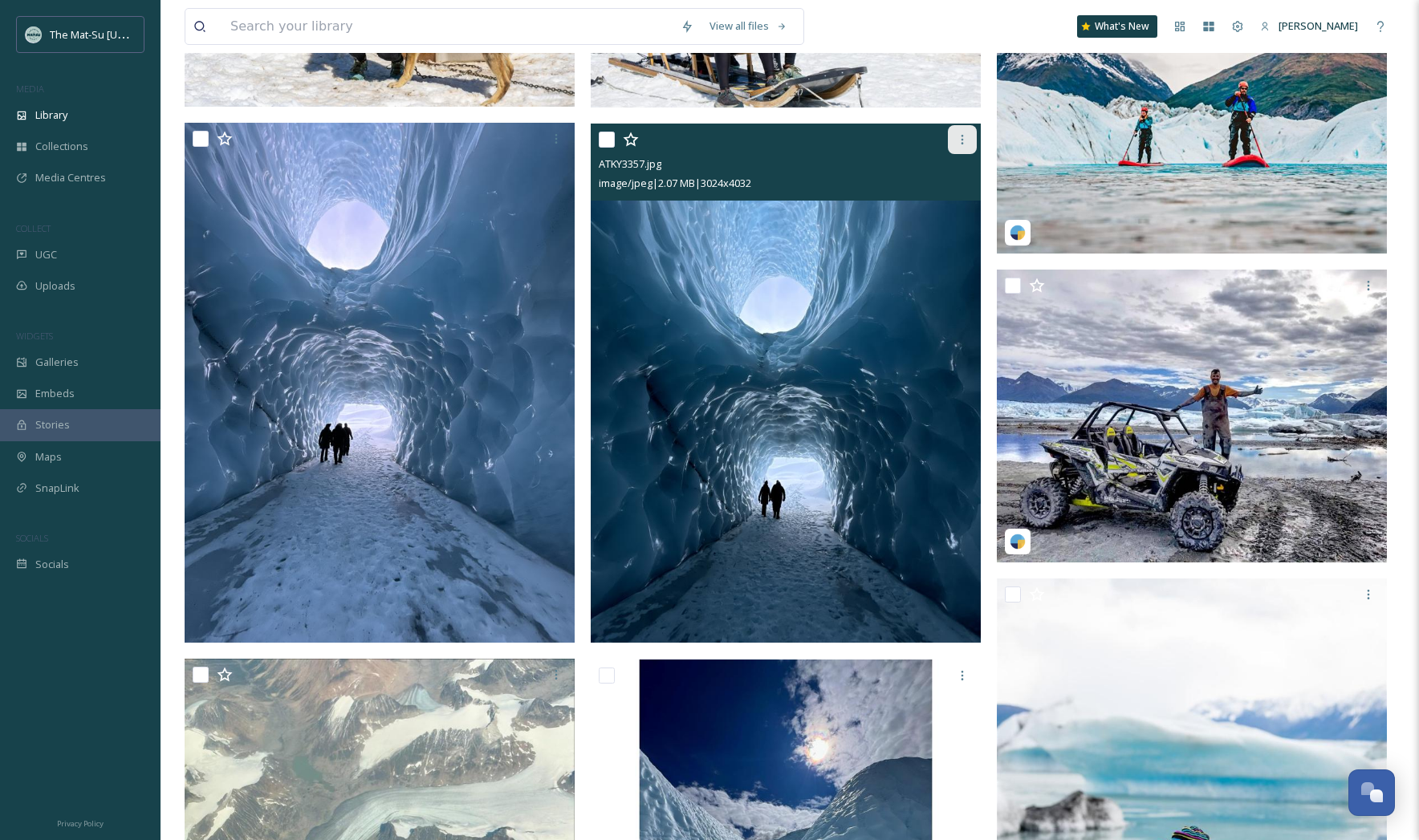
click at [961, 137] on icon at bounding box center [962, 139] width 13 height 13
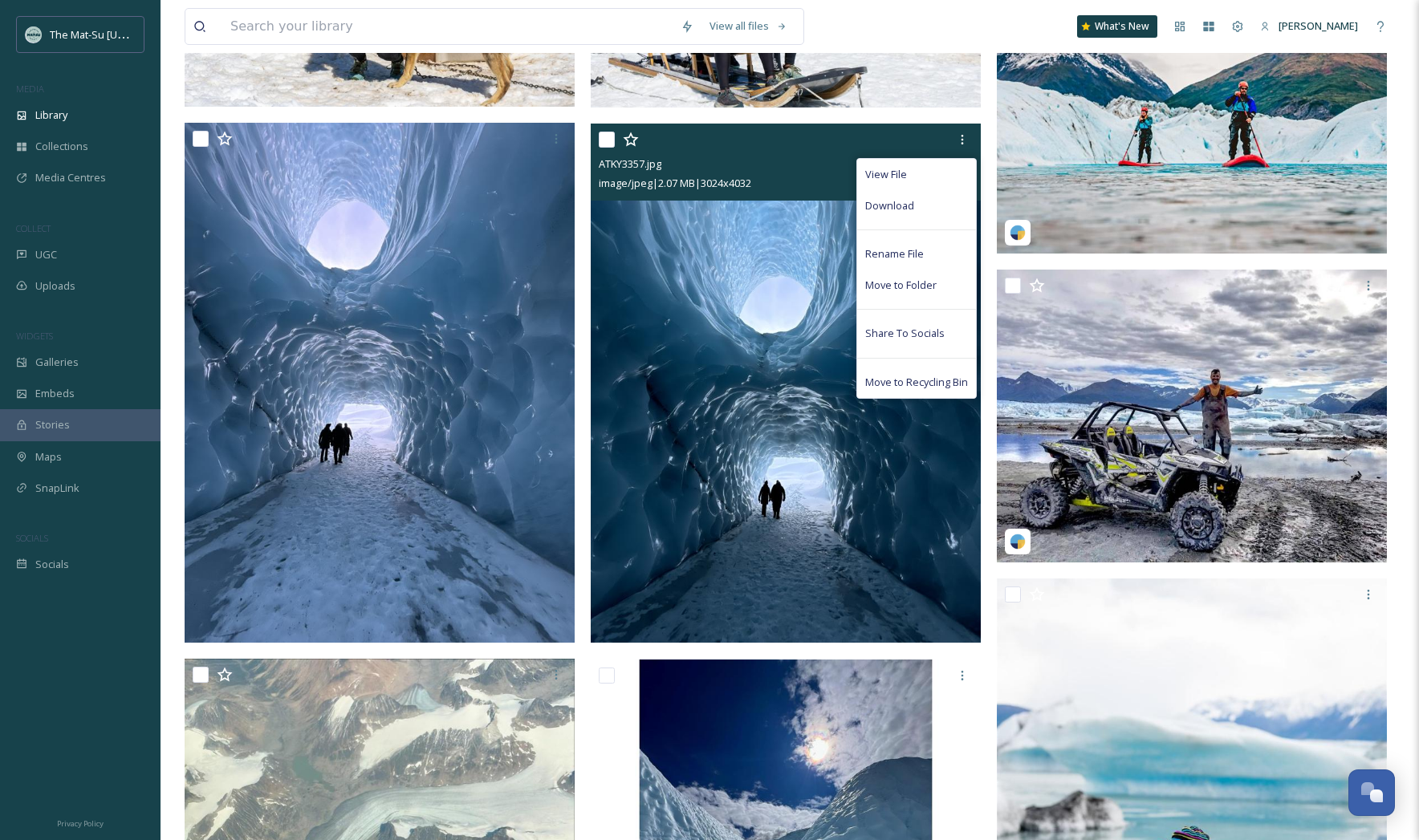
drag, startPoint x: 901, startPoint y: 203, endPoint x: 976, endPoint y: 199, distance: 75.1
click at [901, 203] on span "Download" at bounding box center [889, 206] width 49 height 15
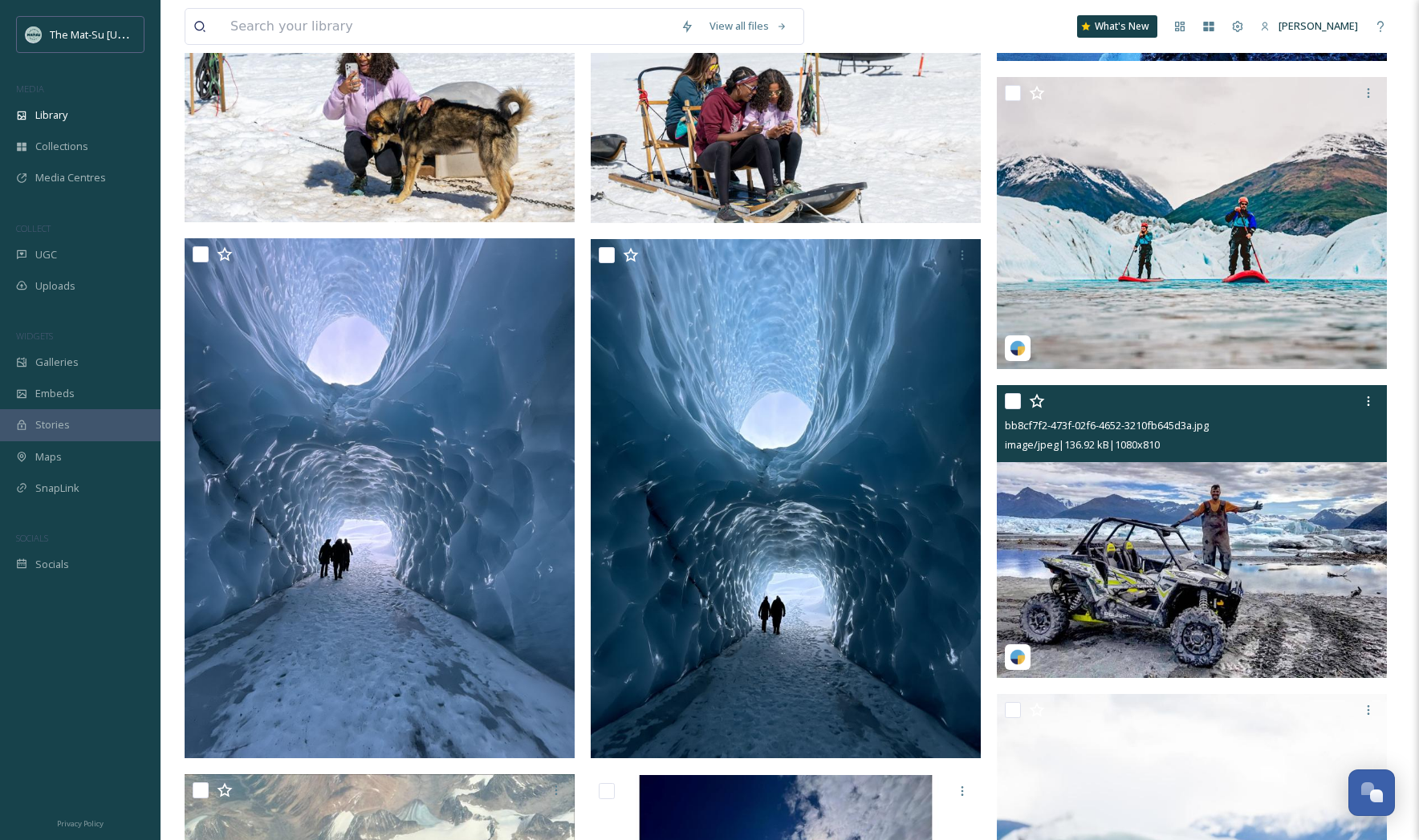
scroll to position [39798, 0]
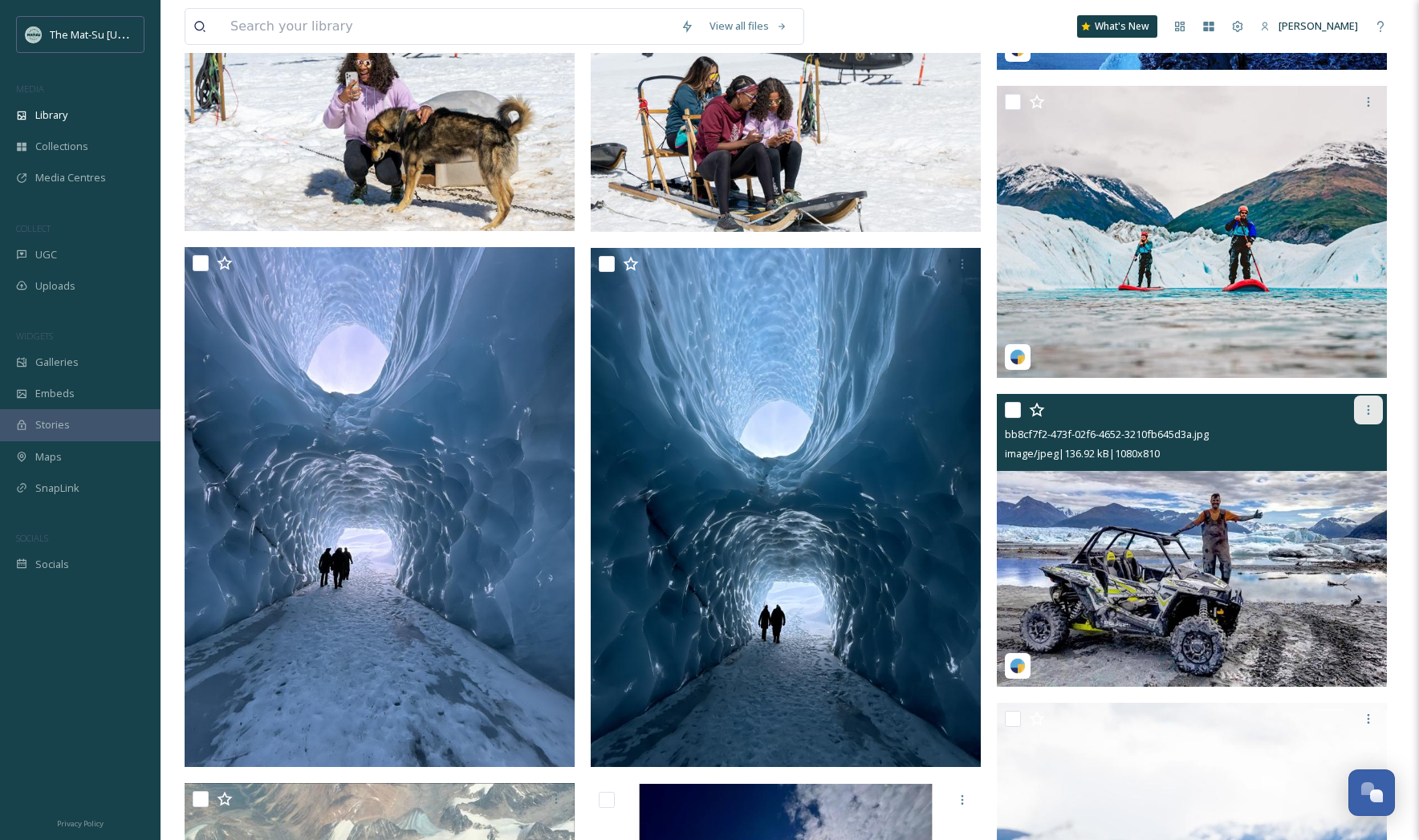
click at [1370, 411] on icon at bounding box center [1368, 409] width 13 height 13
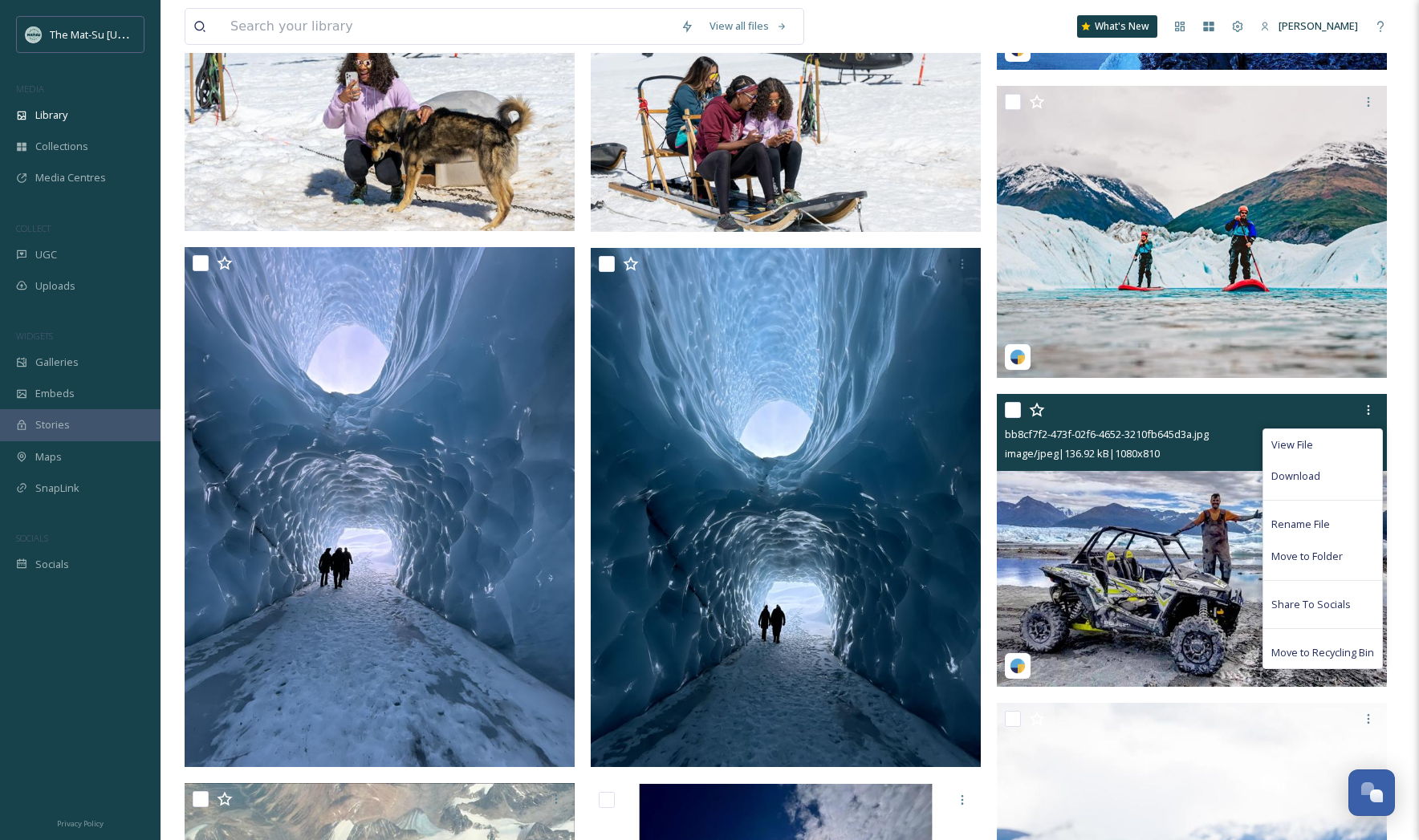
click at [1304, 475] on span "Download" at bounding box center [1295, 477] width 49 height 15
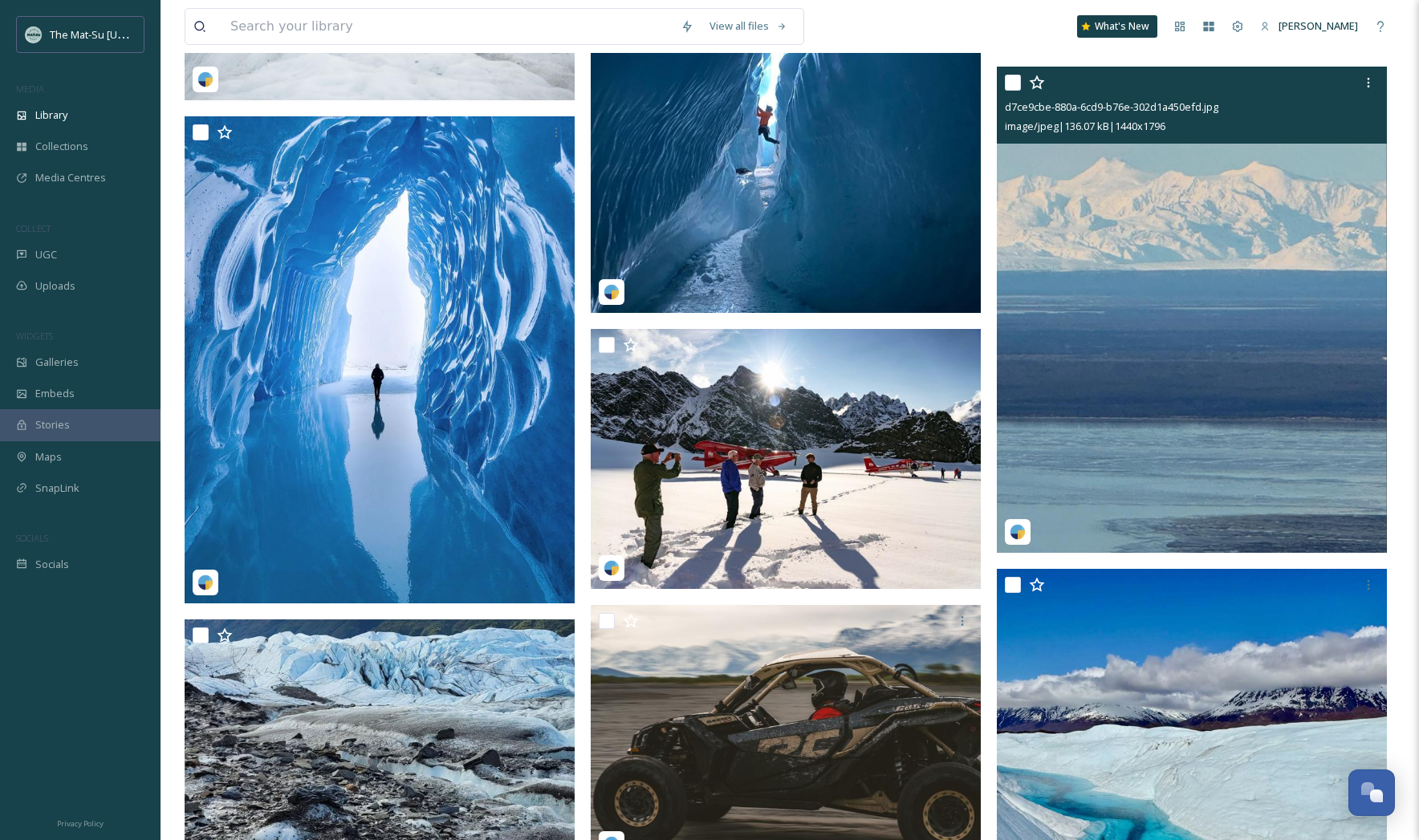
scroll to position [48478, 0]
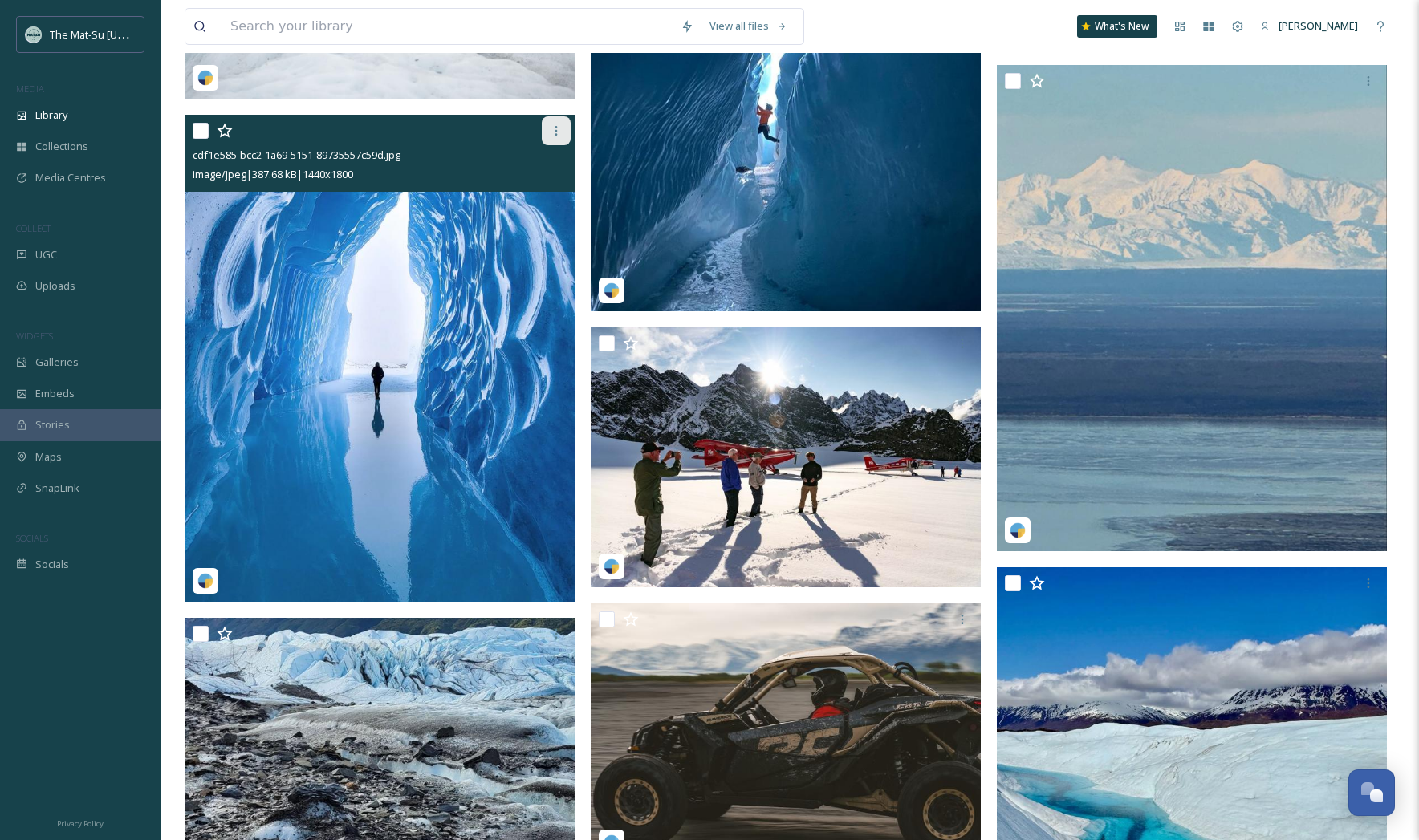
click at [557, 130] on icon at bounding box center [556, 130] width 13 height 13
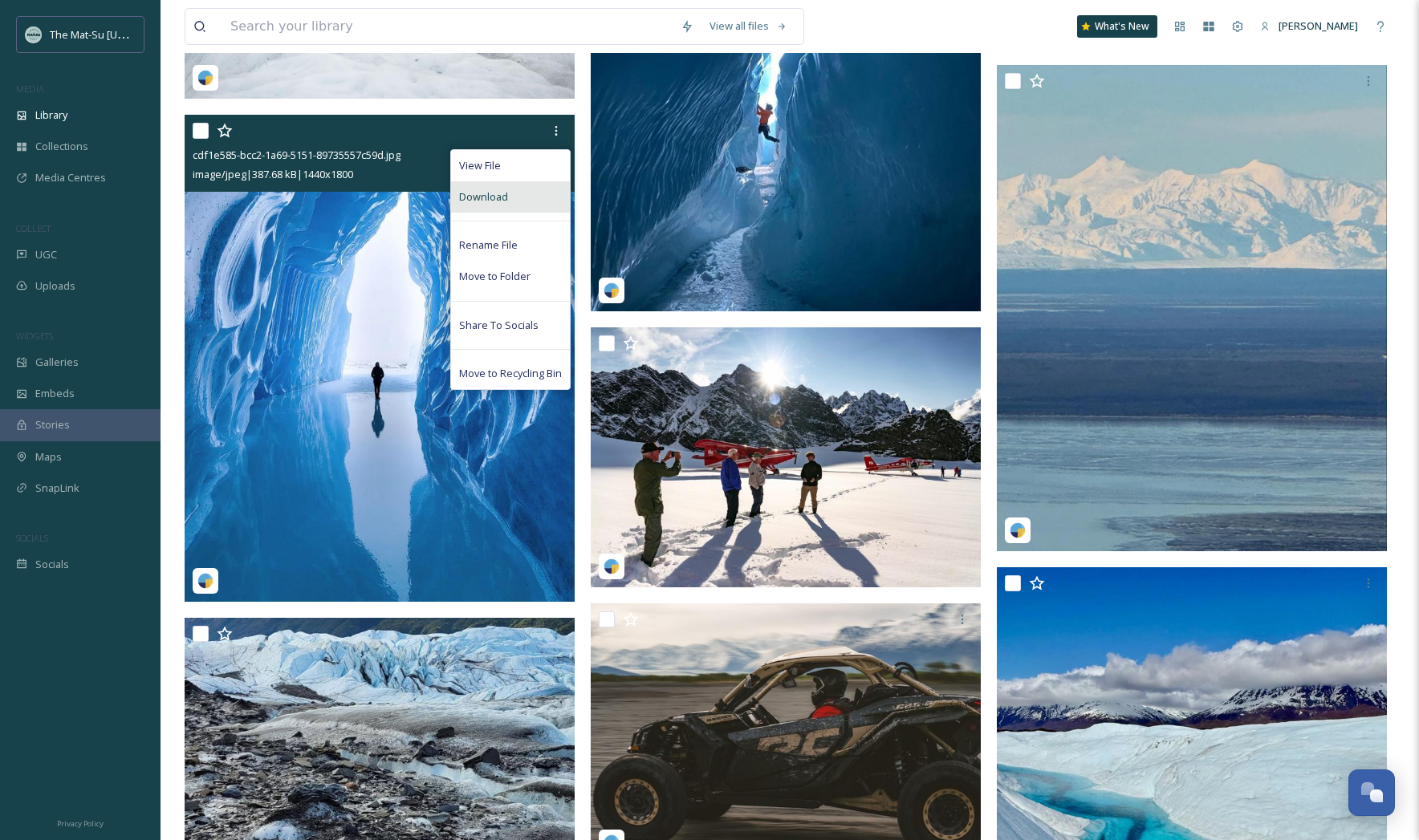
click at [507, 199] on div "Download" at bounding box center [510, 197] width 119 height 32
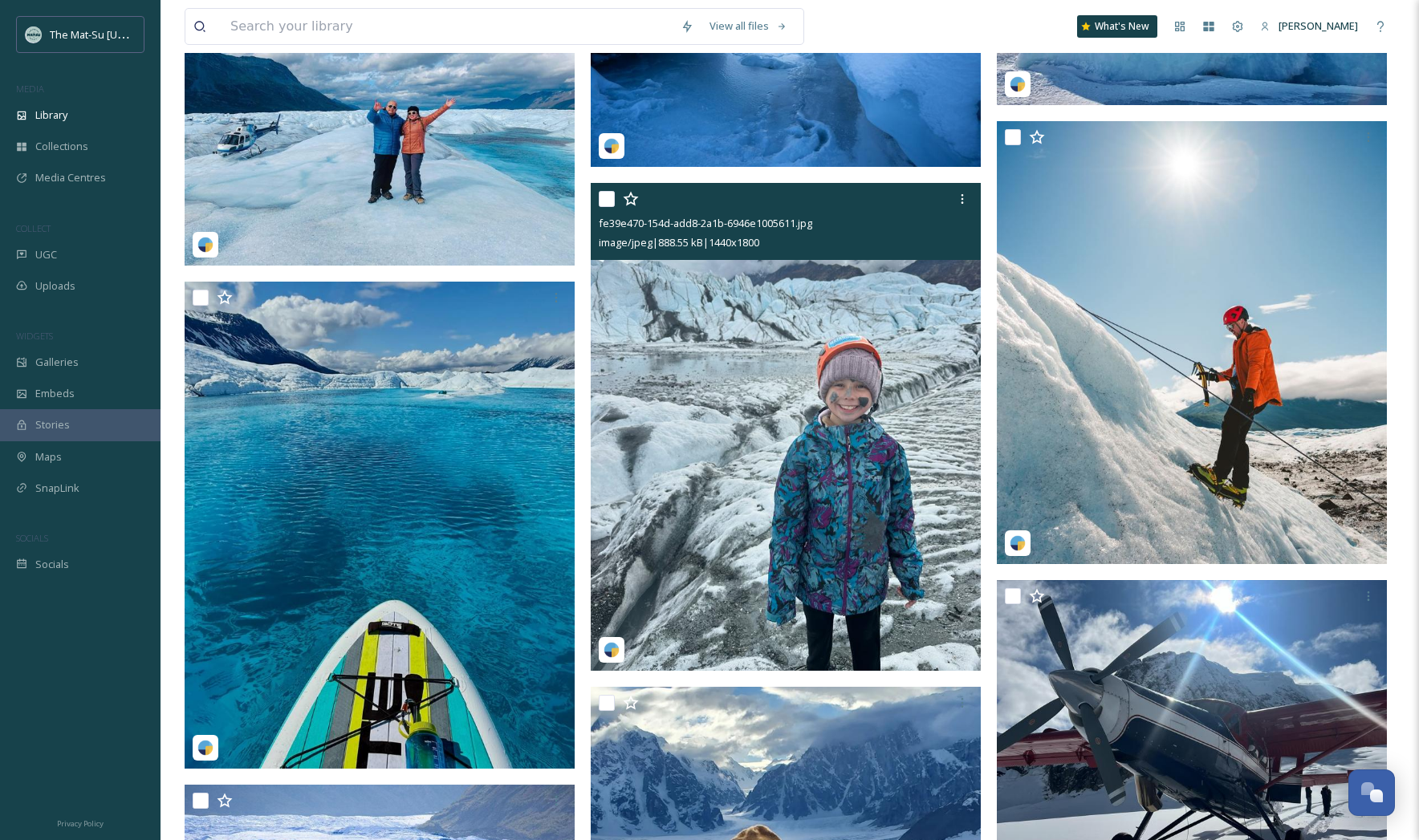
scroll to position [53442, 0]
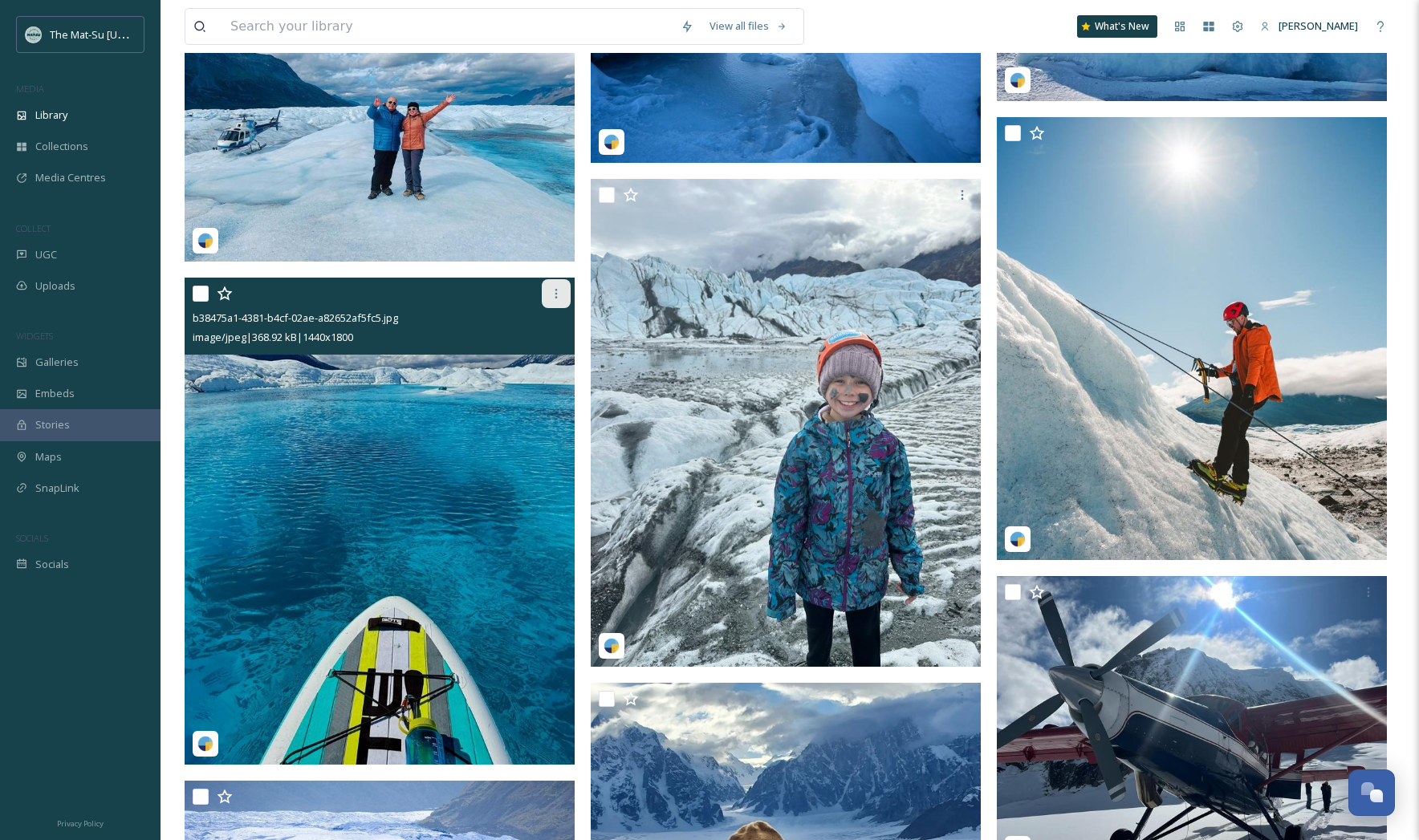
click at [556, 293] on icon at bounding box center [556, 293] width 3 height 9
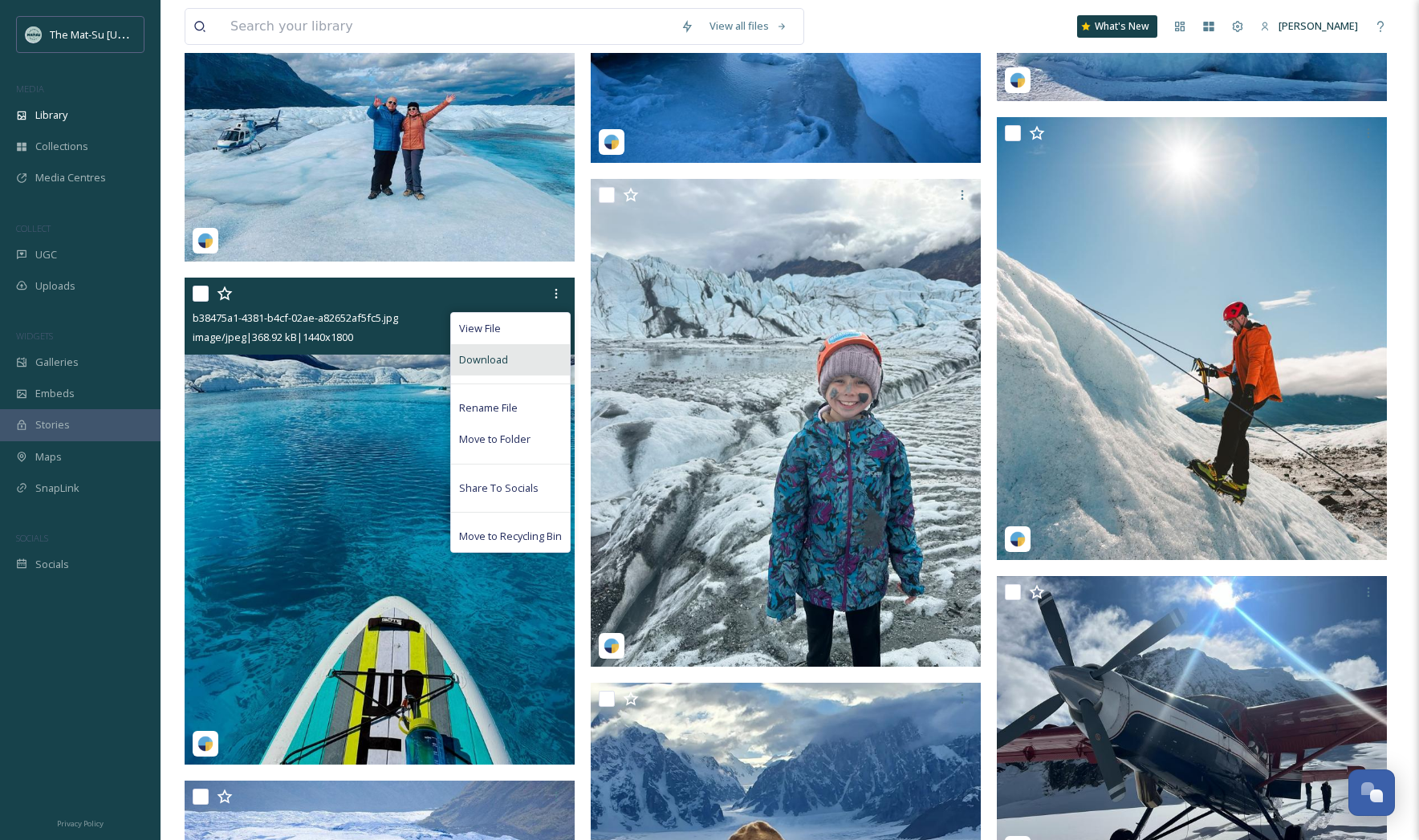
click at [495, 362] on span "Download" at bounding box center [483, 360] width 49 height 15
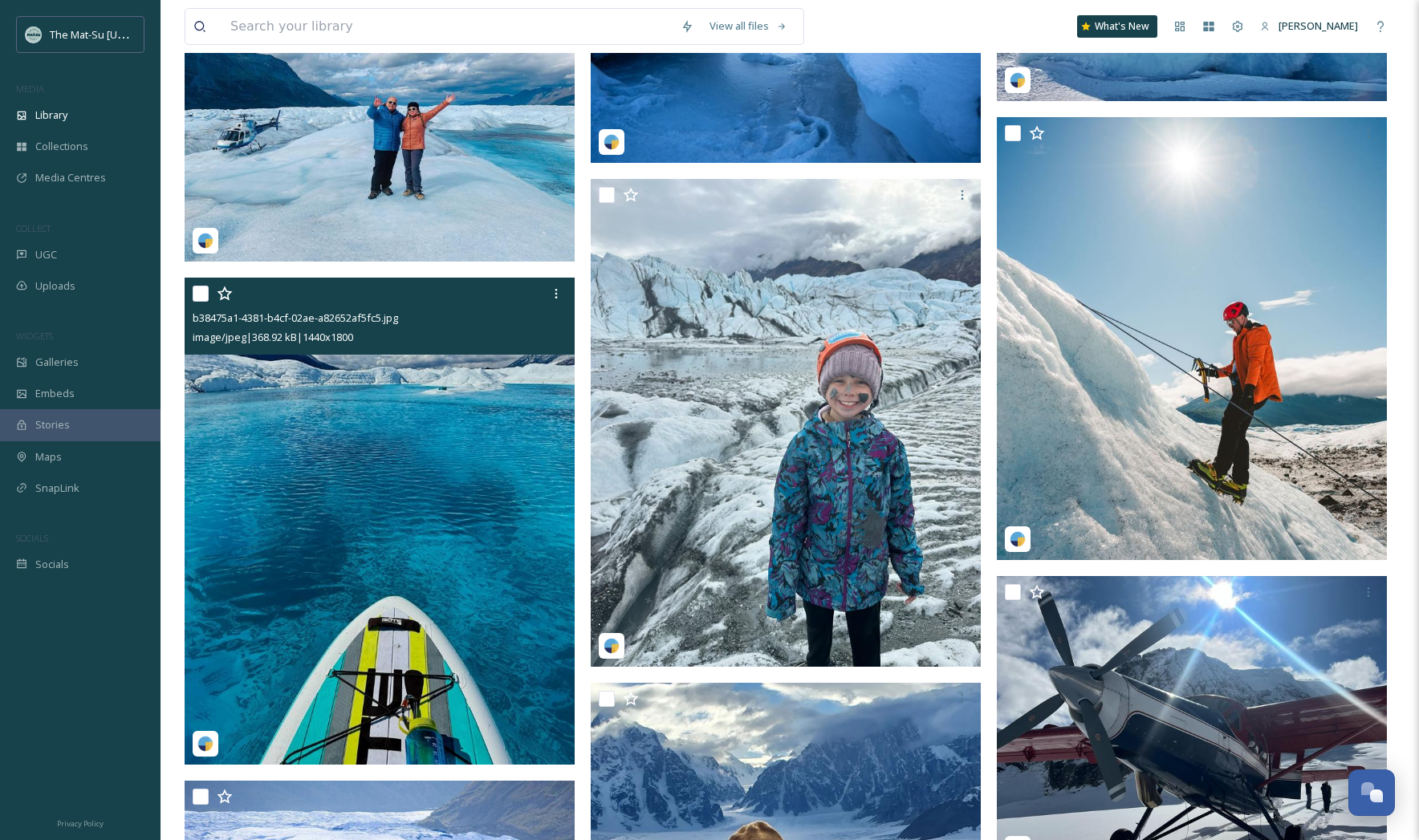
click at [454, 459] on img at bounding box center [379, 522] width 390 height 488
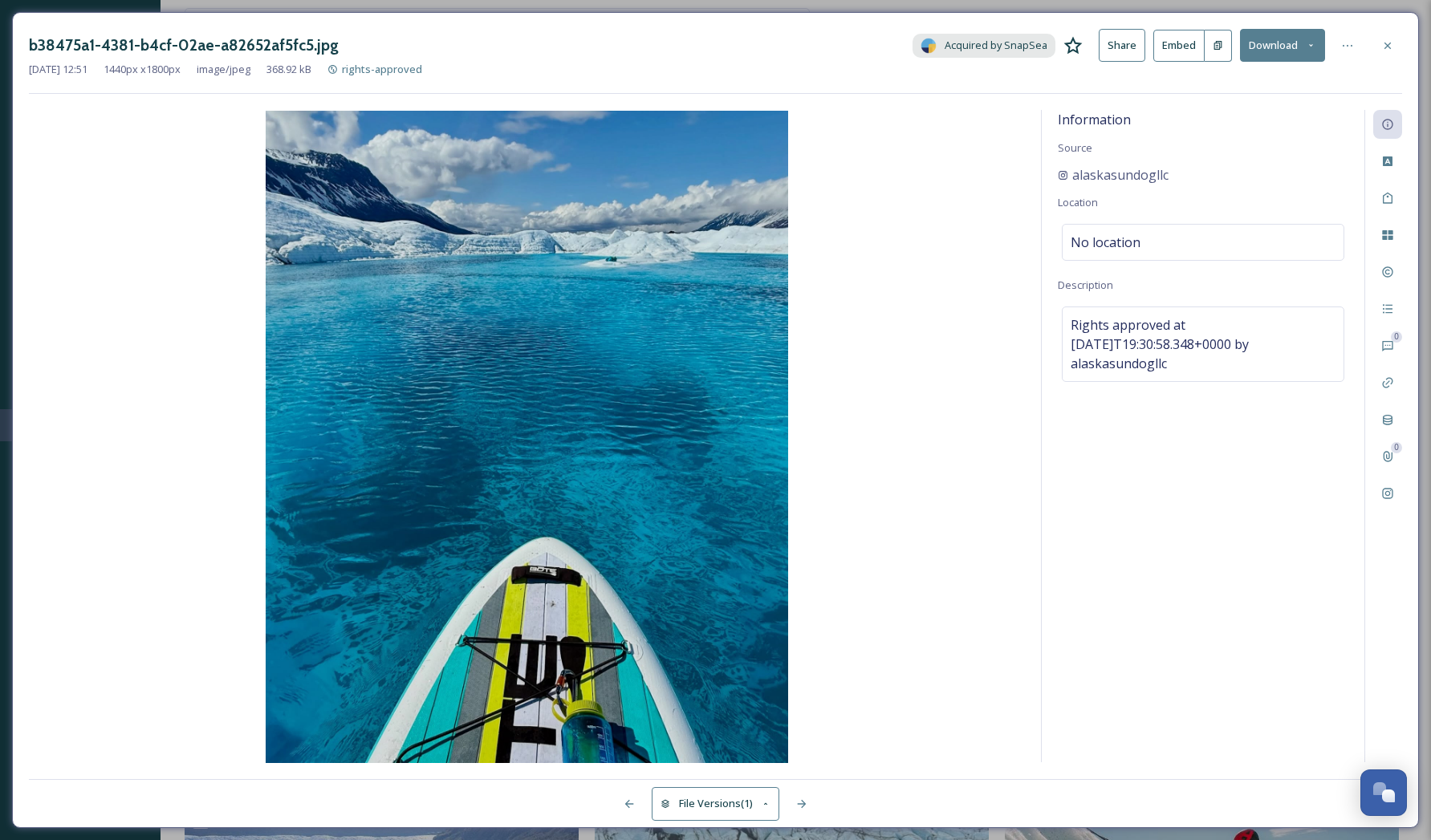
drag, startPoint x: 1389, startPoint y: 47, endPoint x: 1364, endPoint y: 59, distance: 27.7
click at [1389, 47] on icon at bounding box center [1388, 45] width 7 height 7
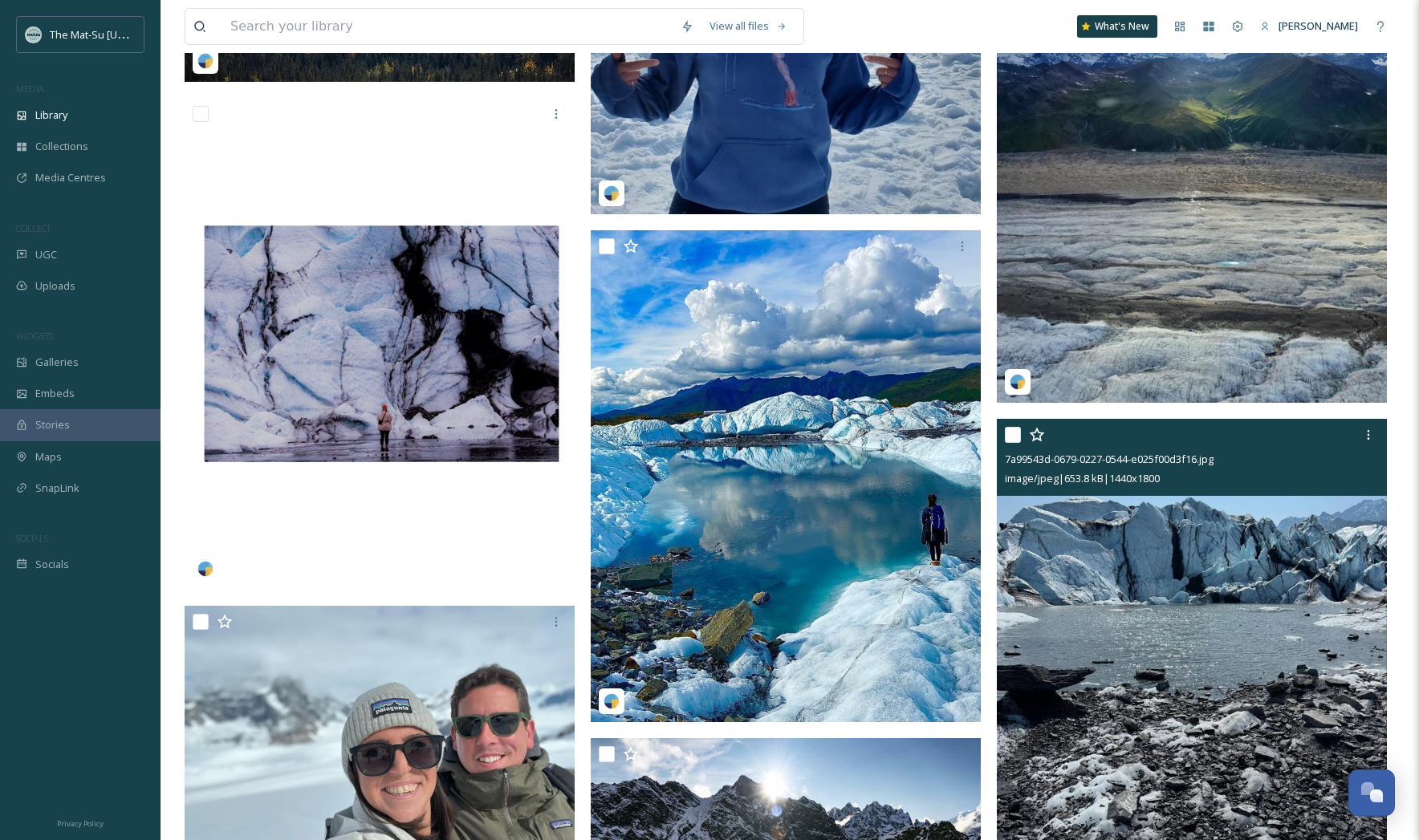
scroll to position [54933, 0]
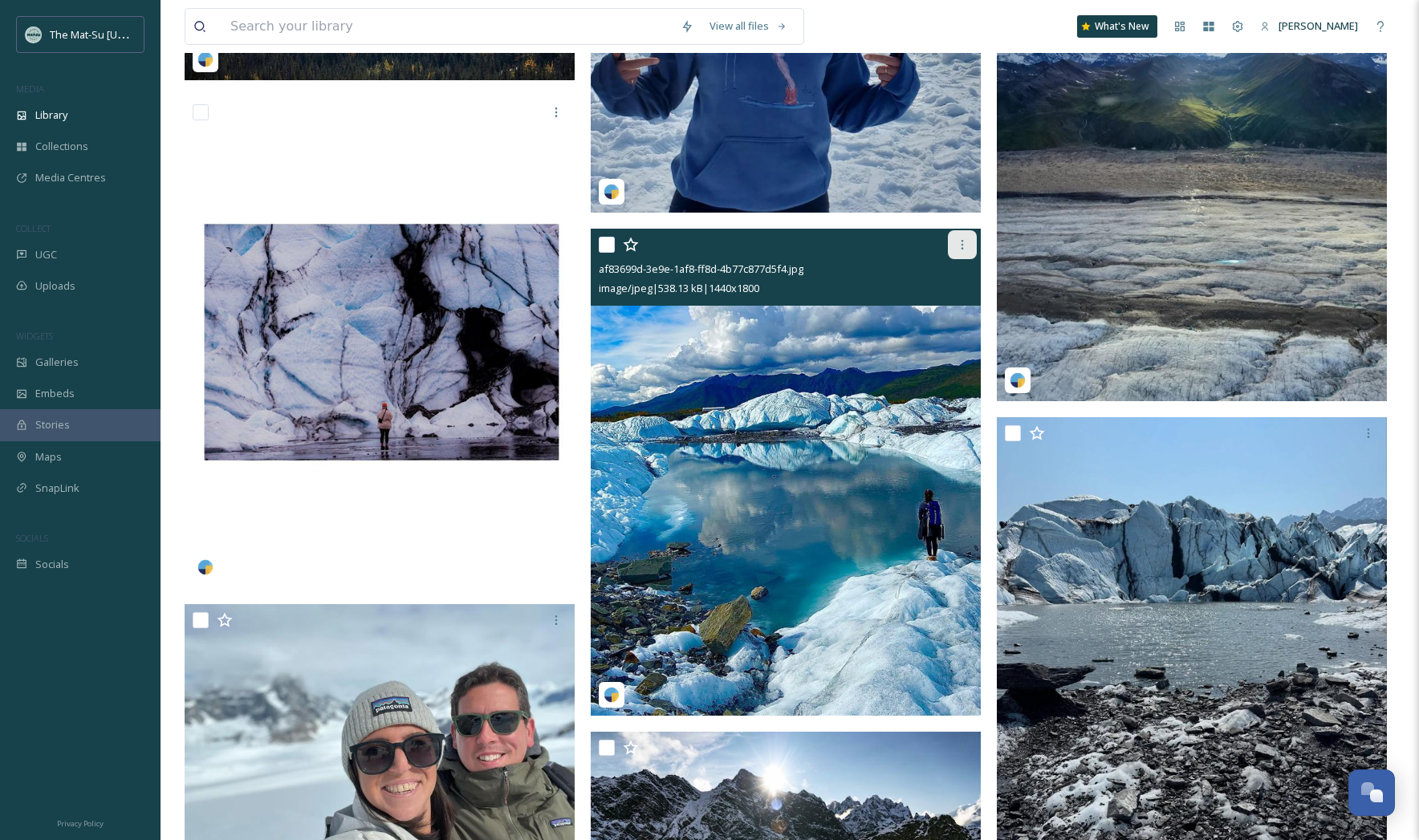
click at [961, 245] on icon at bounding box center [962, 245] width 13 height 13
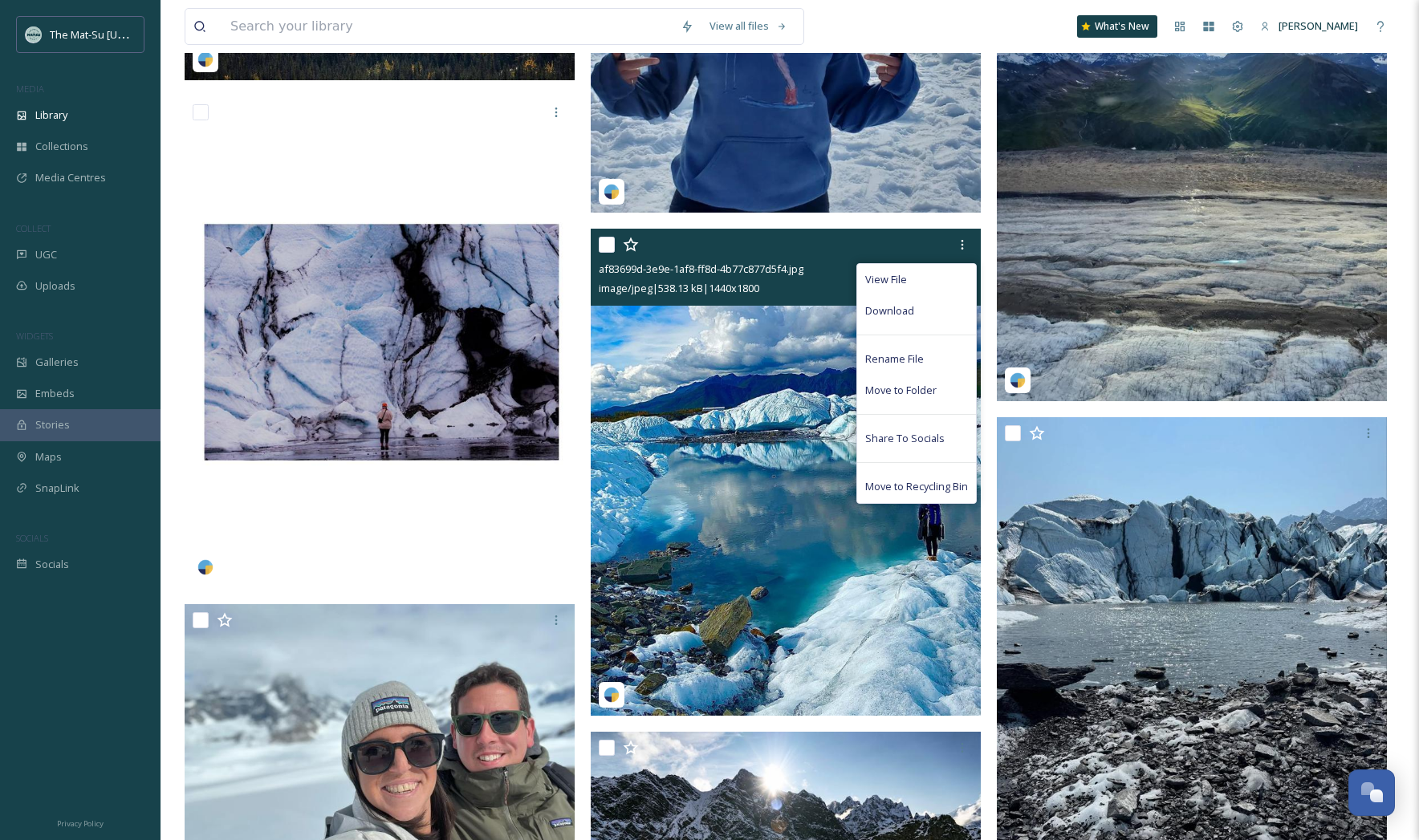
click at [904, 310] on span "Download" at bounding box center [889, 311] width 49 height 15
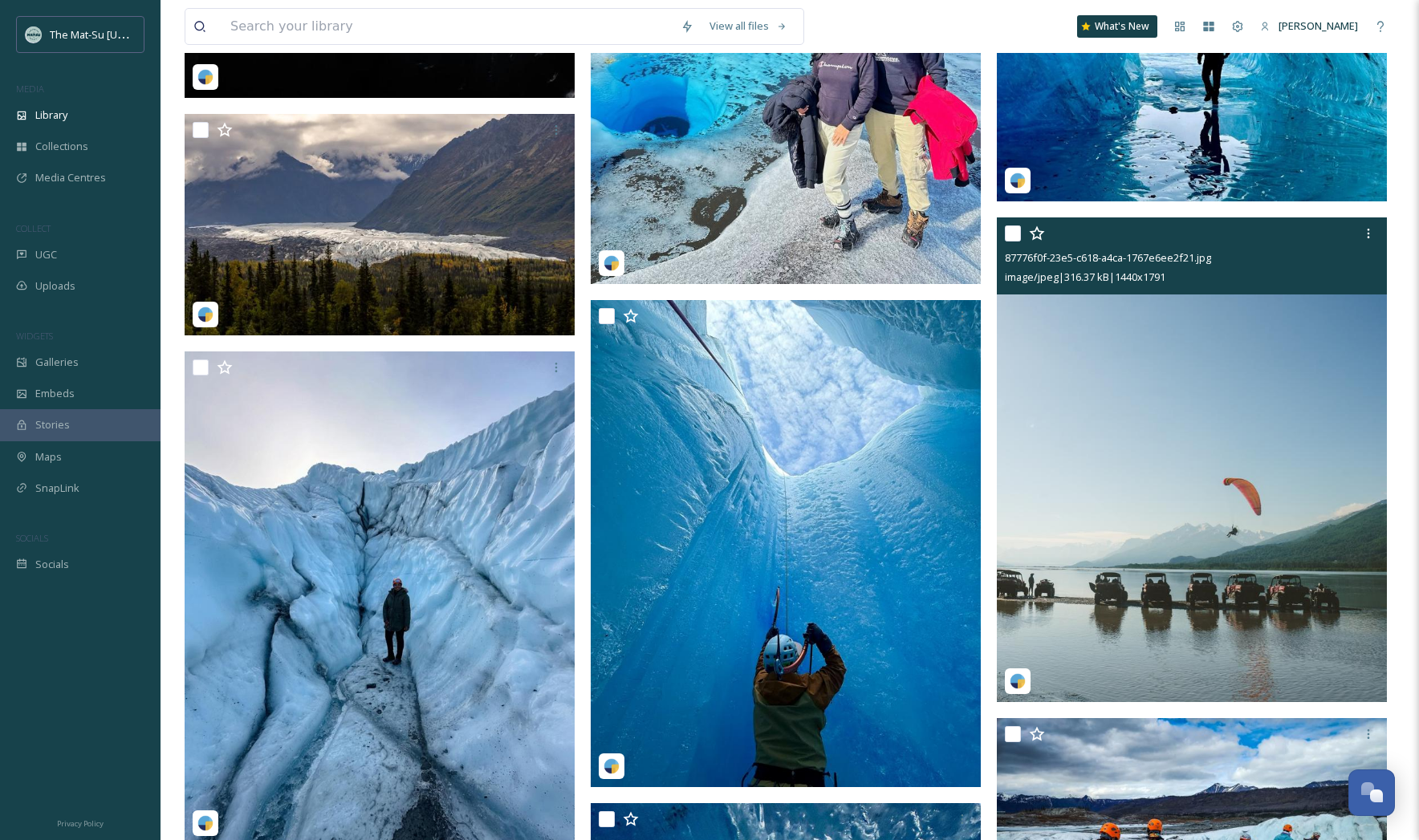
scroll to position [56146, 0]
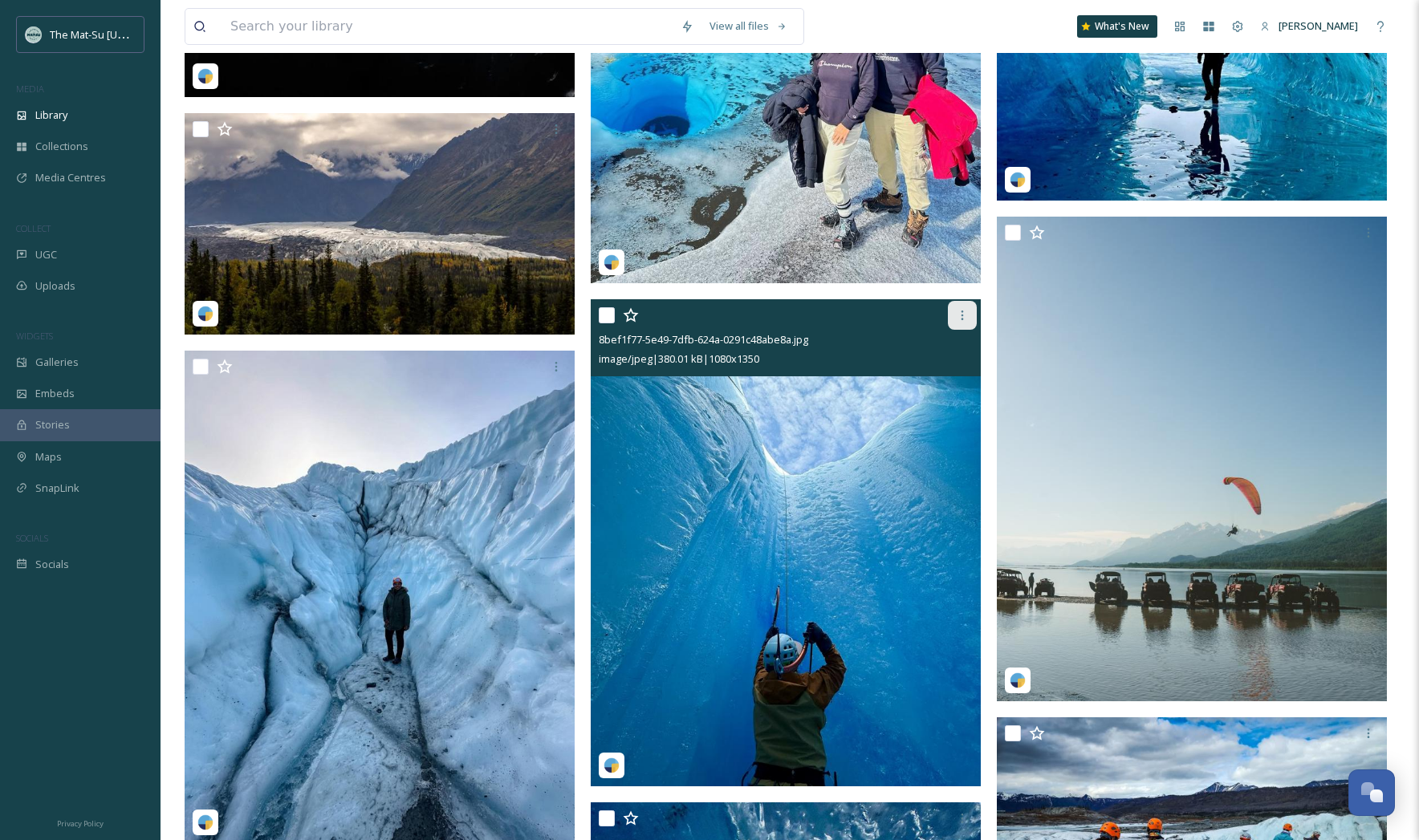
click at [962, 315] on icon at bounding box center [963, 315] width 3 height 9
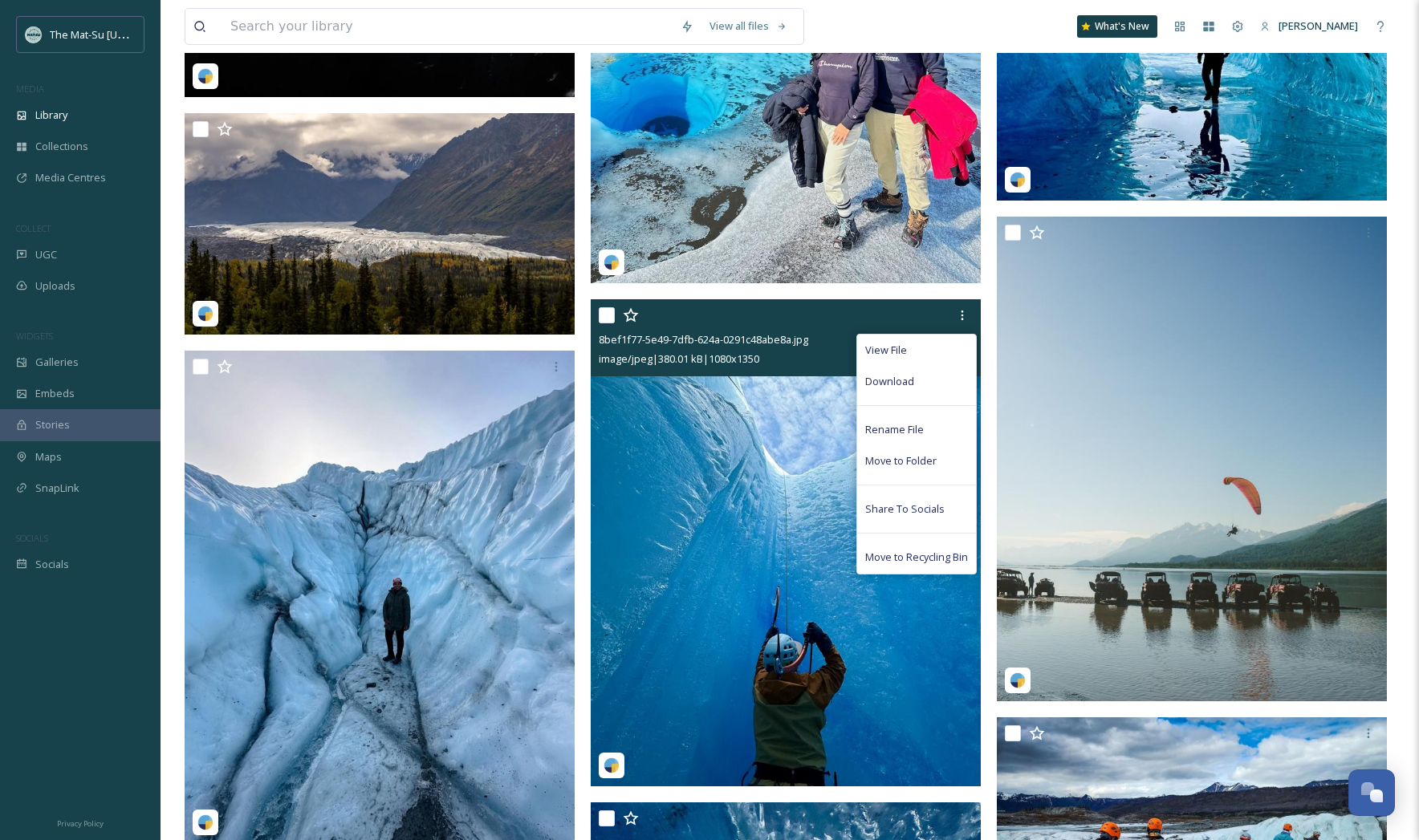
click at [917, 381] on div "Download" at bounding box center [916, 381] width 119 height 32
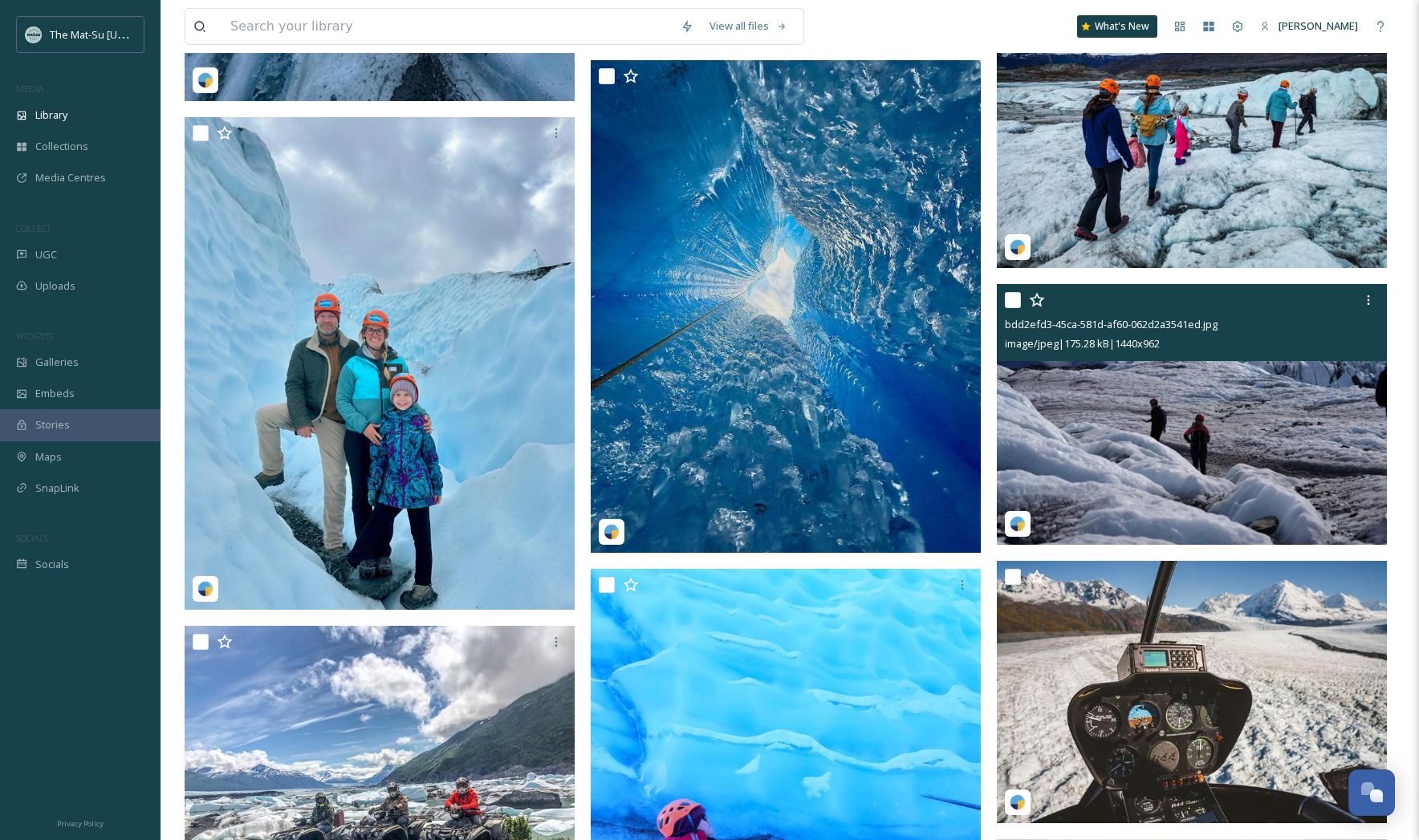
scroll to position [56853, 0]
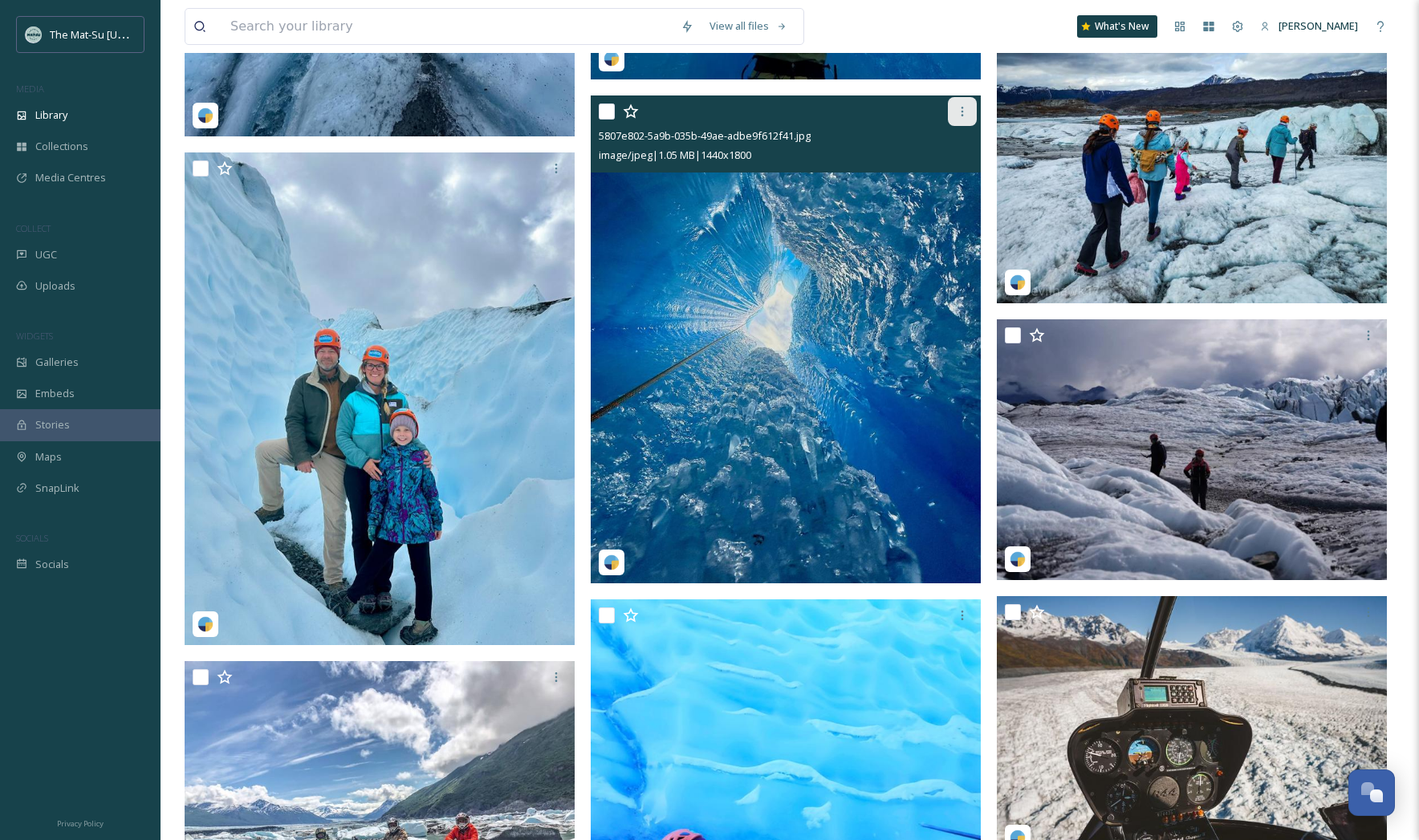
click at [962, 111] on icon at bounding box center [963, 111] width 3 height 9
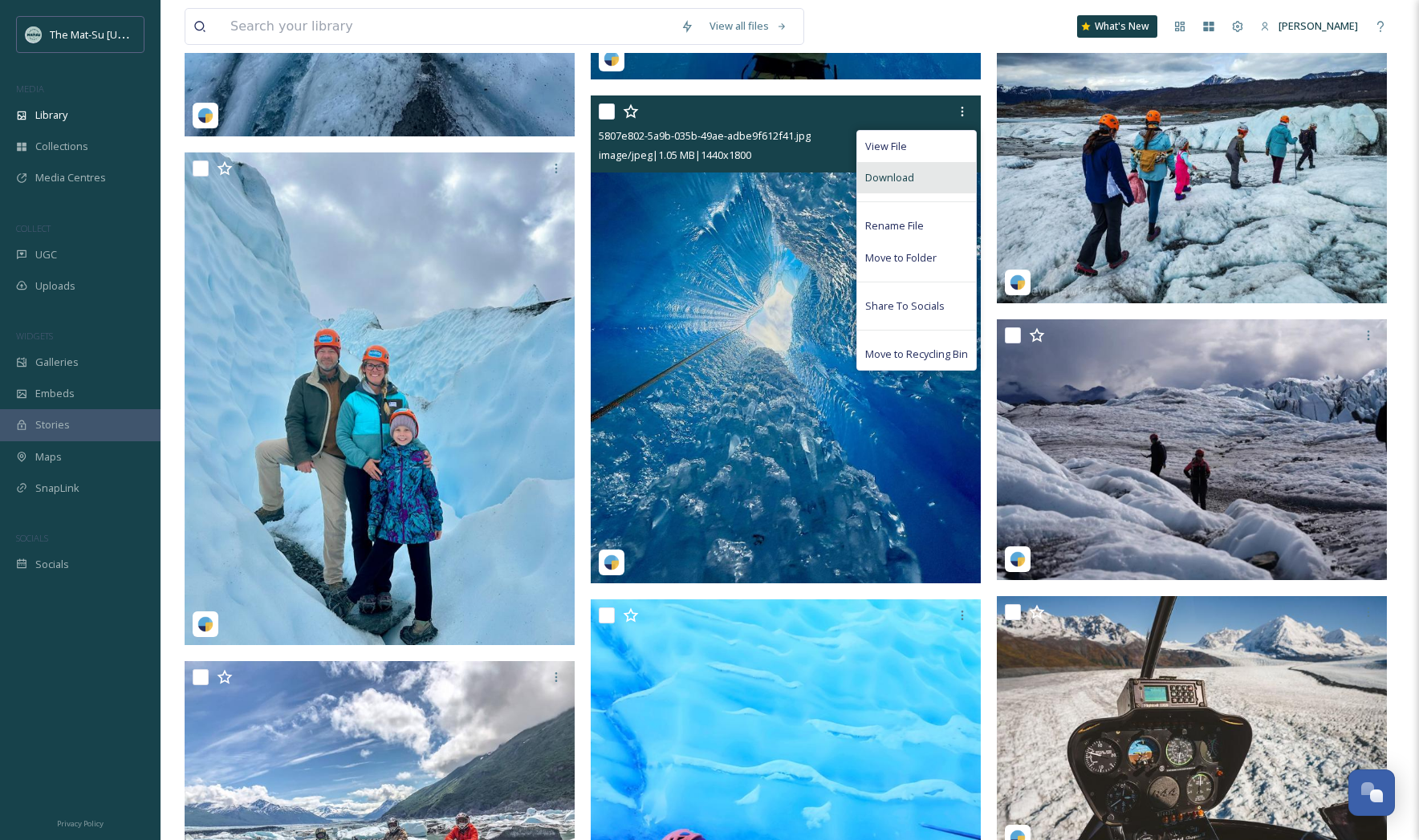
drag, startPoint x: 913, startPoint y: 178, endPoint x: 957, endPoint y: 212, distance: 55.6
click at [913, 178] on div "Download" at bounding box center [916, 177] width 119 height 32
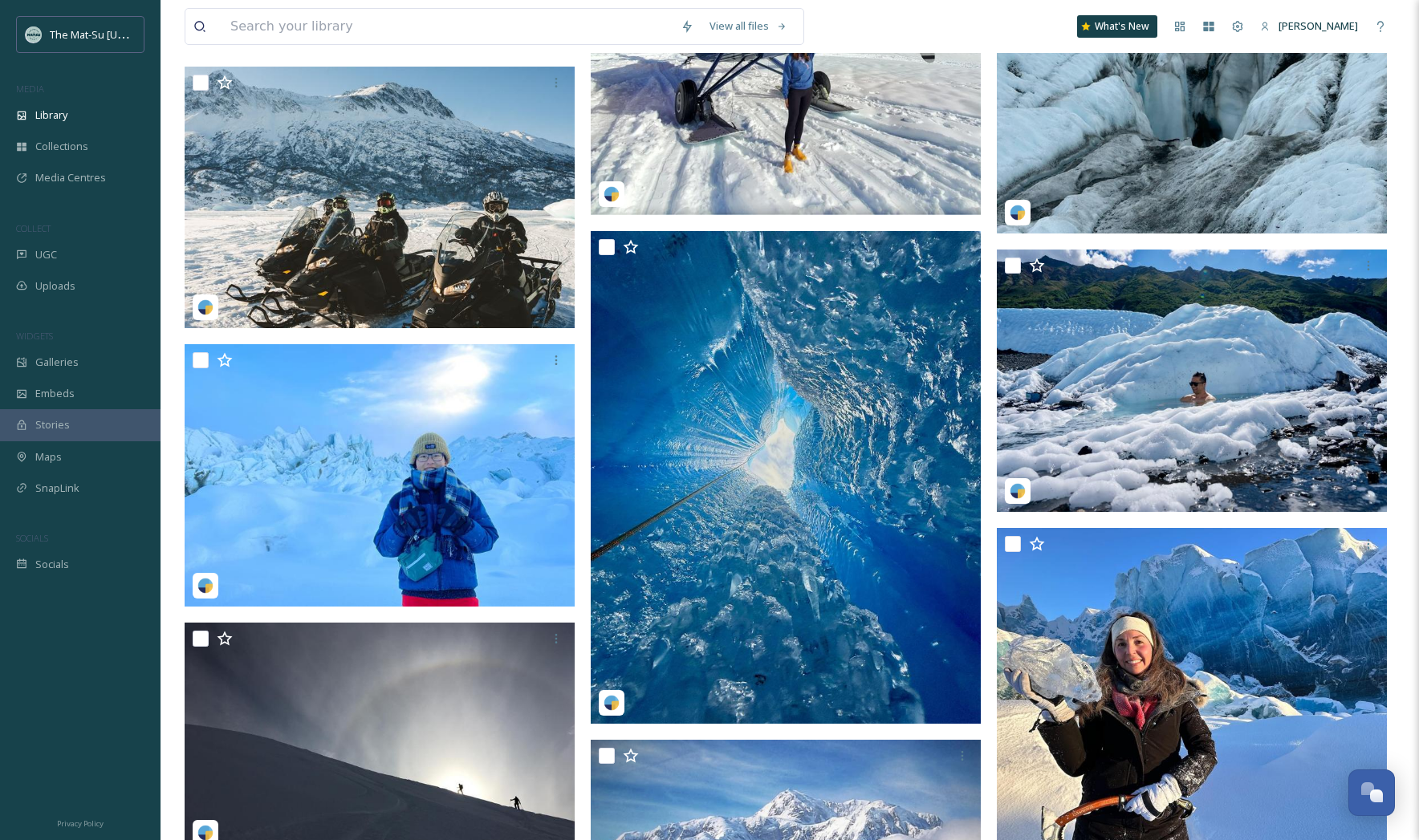
scroll to position [60674, 0]
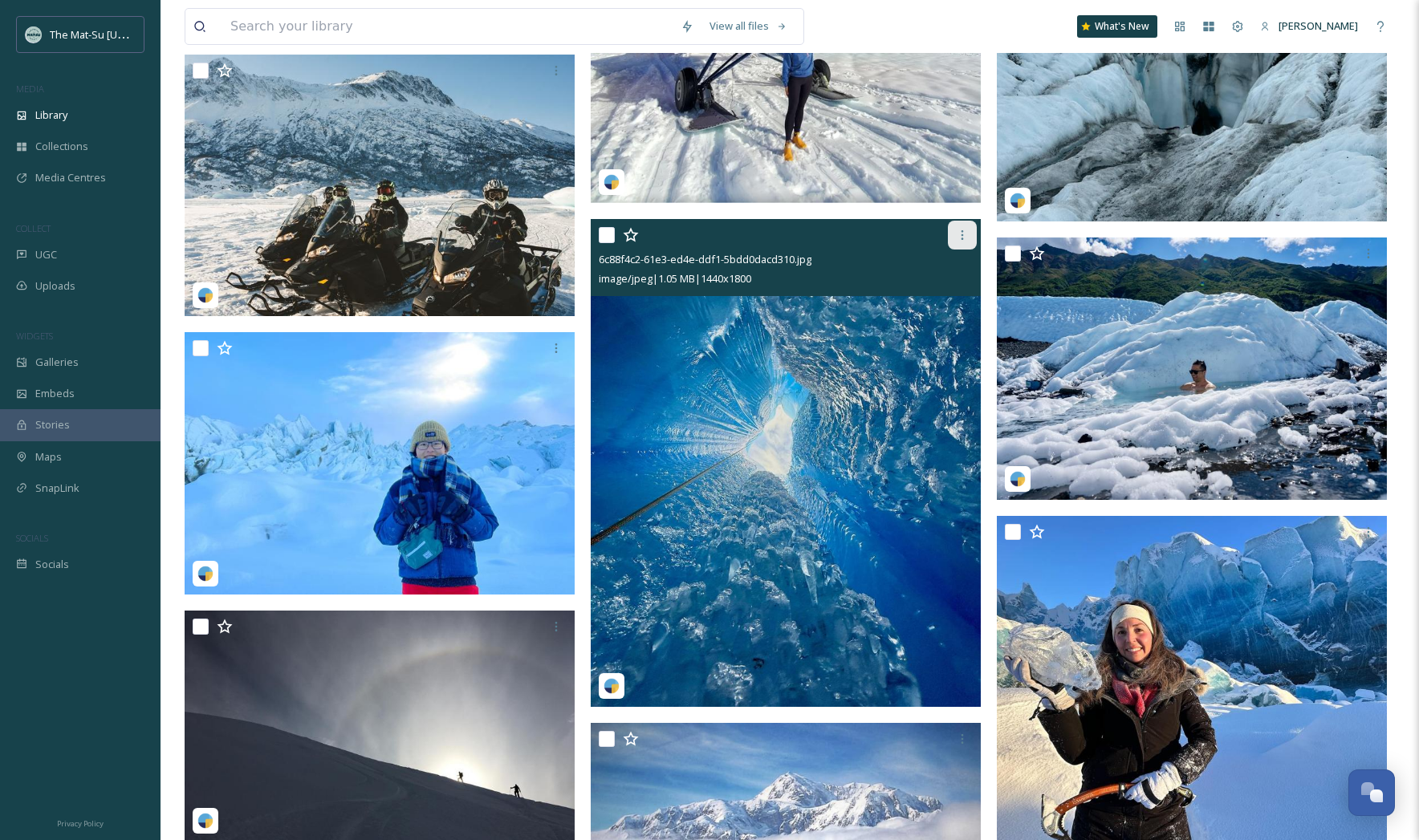
click at [962, 240] on icon at bounding box center [962, 235] width 13 height 13
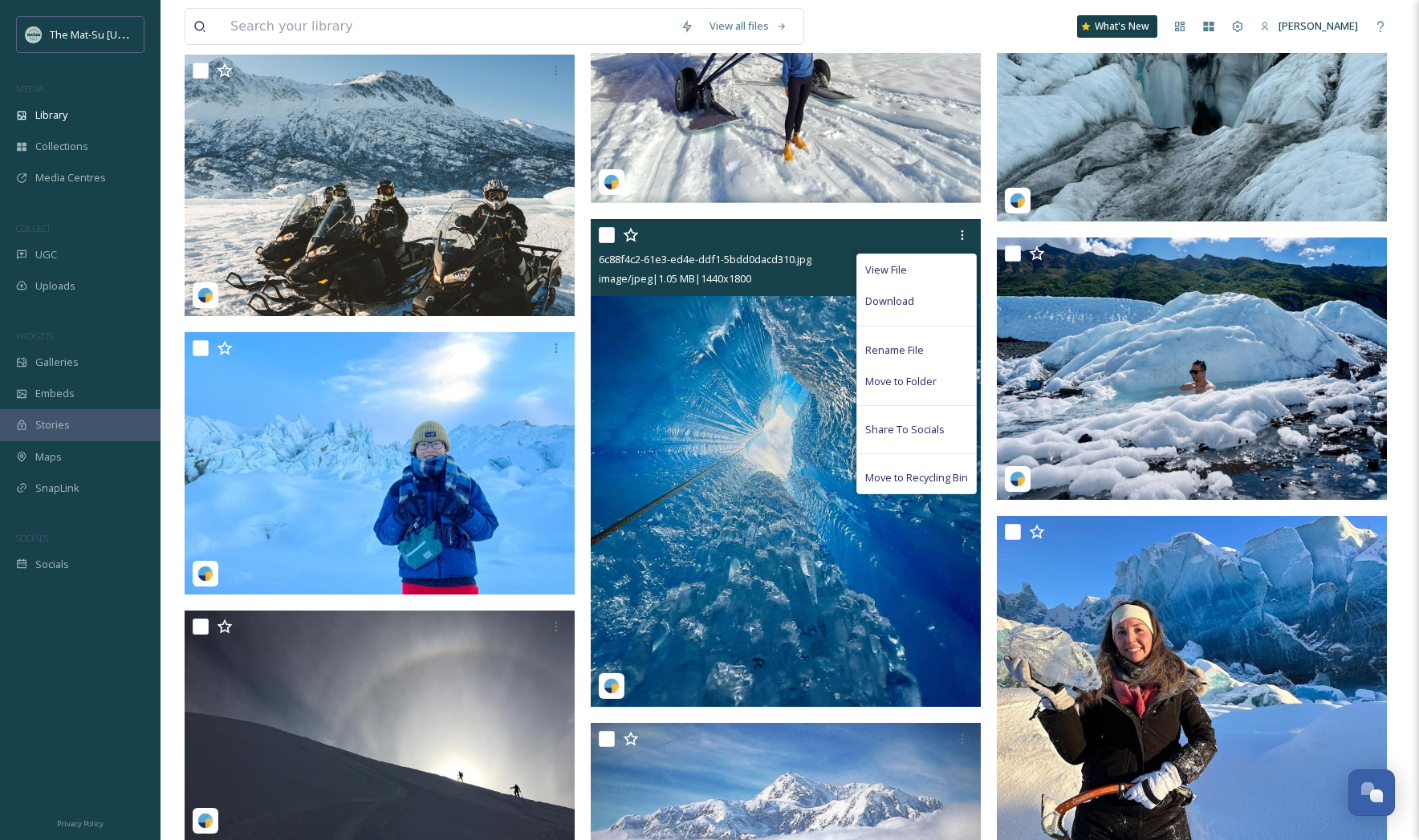
drag, startPoint x: 918, startPoint y: 299, endPoint x: 936, endPoint y: 291, distance: 19.7
click at [918, 299] on div "Download" at bounding box center [916, 301] width 119 height 32
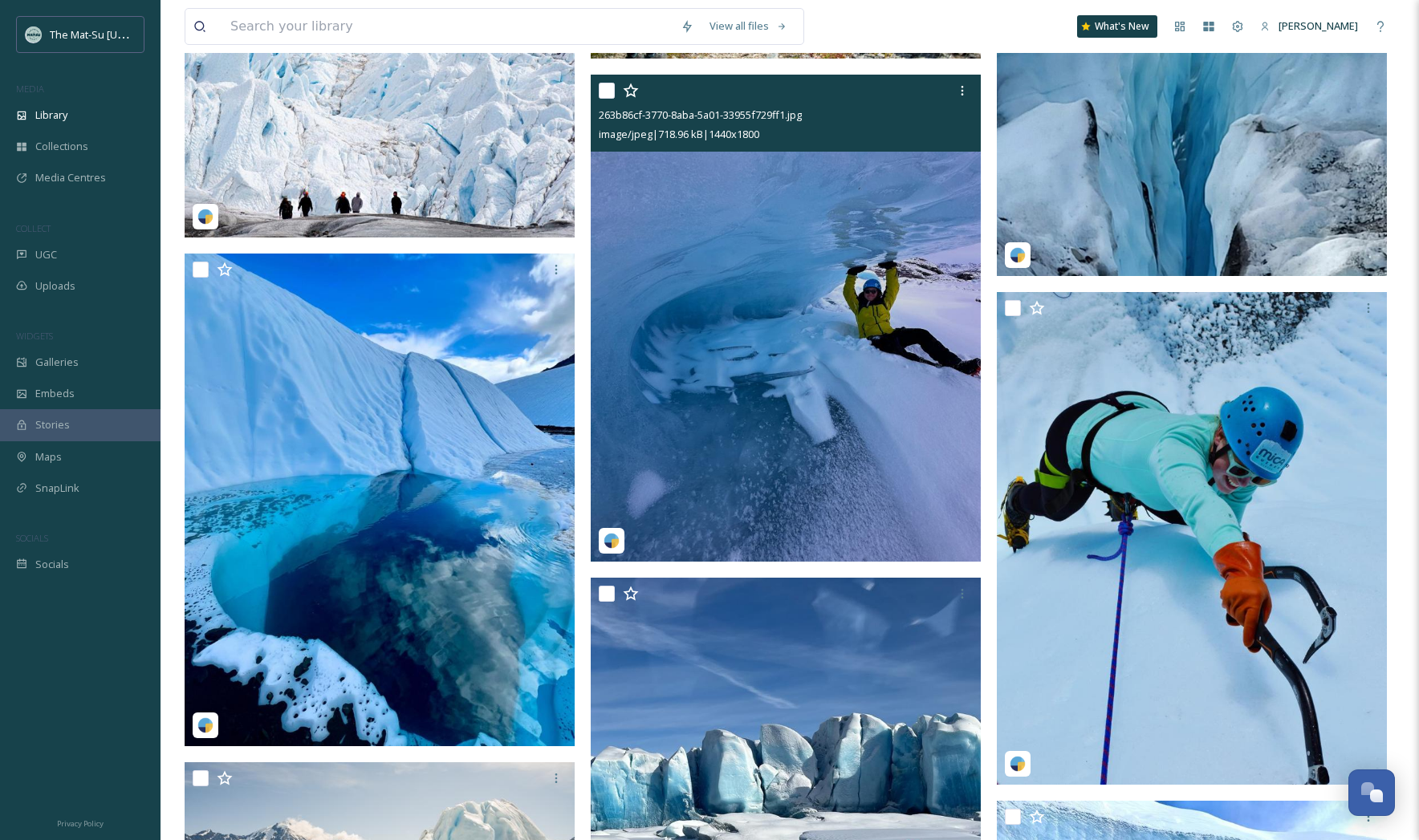
scroll to position [63937, 0]
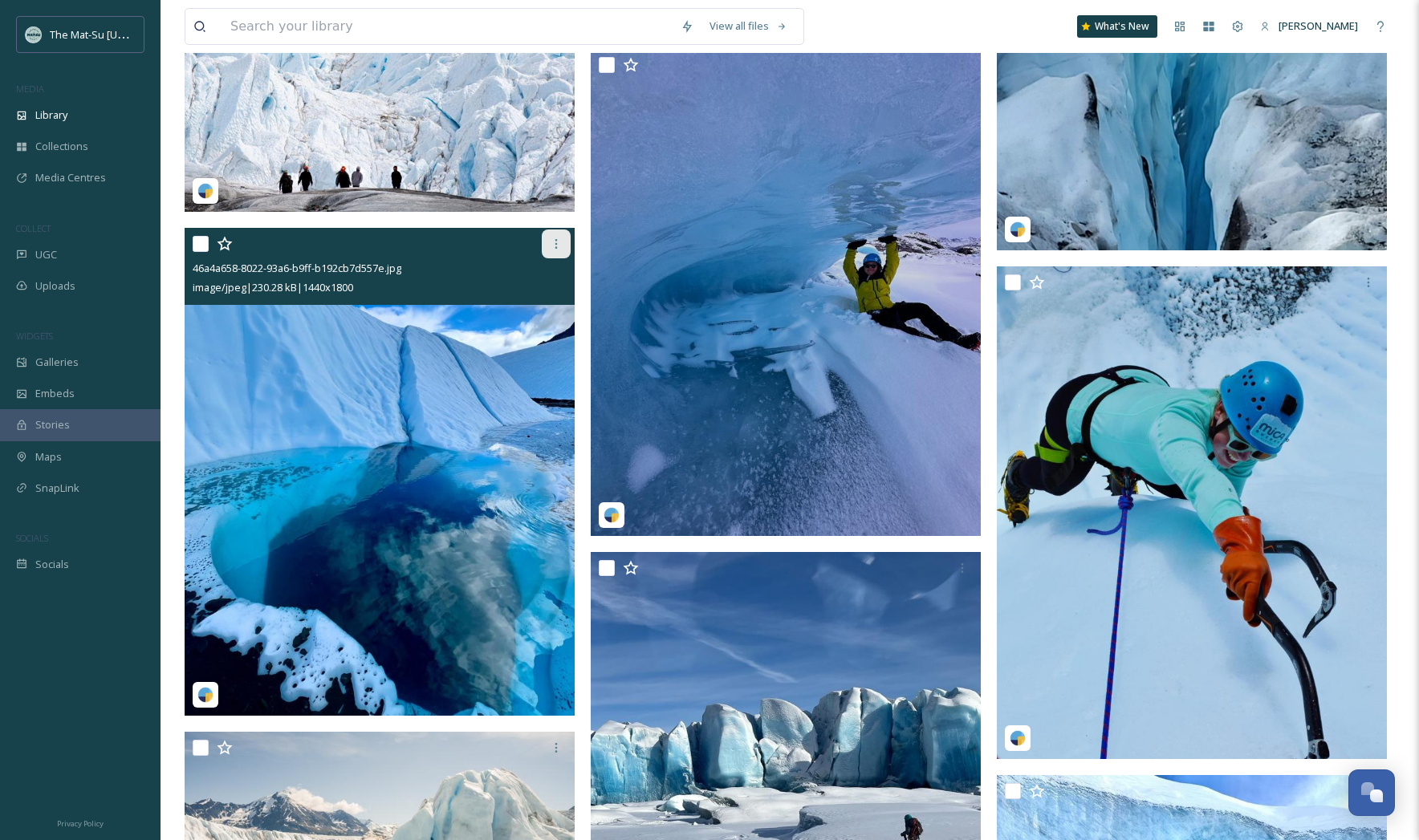
click at [553, 246] on icon at bounding box center [556, 244] width 13 height 13
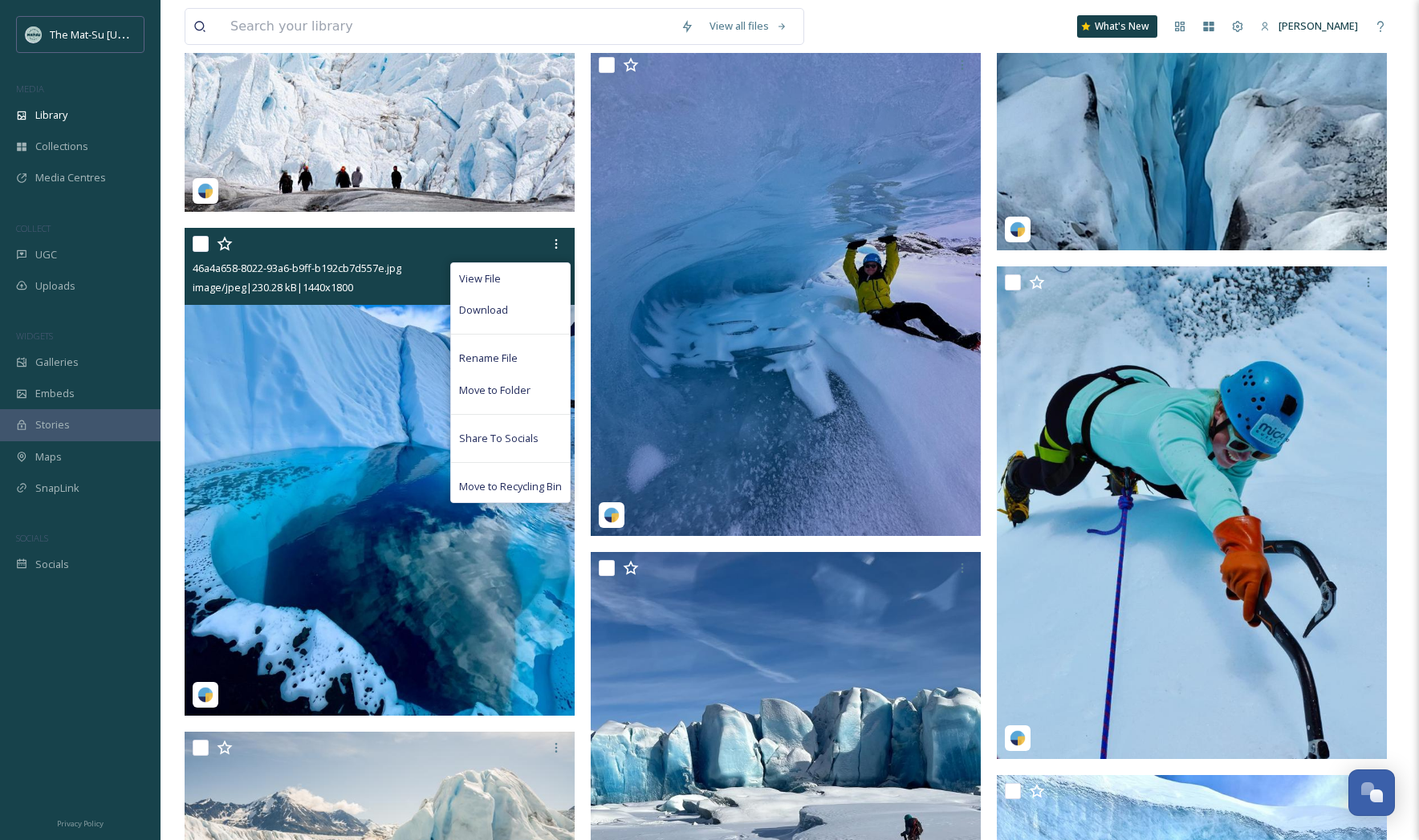
click at [533, 316] on div "Download" at bounding box center [510, 310] width 119 height 32
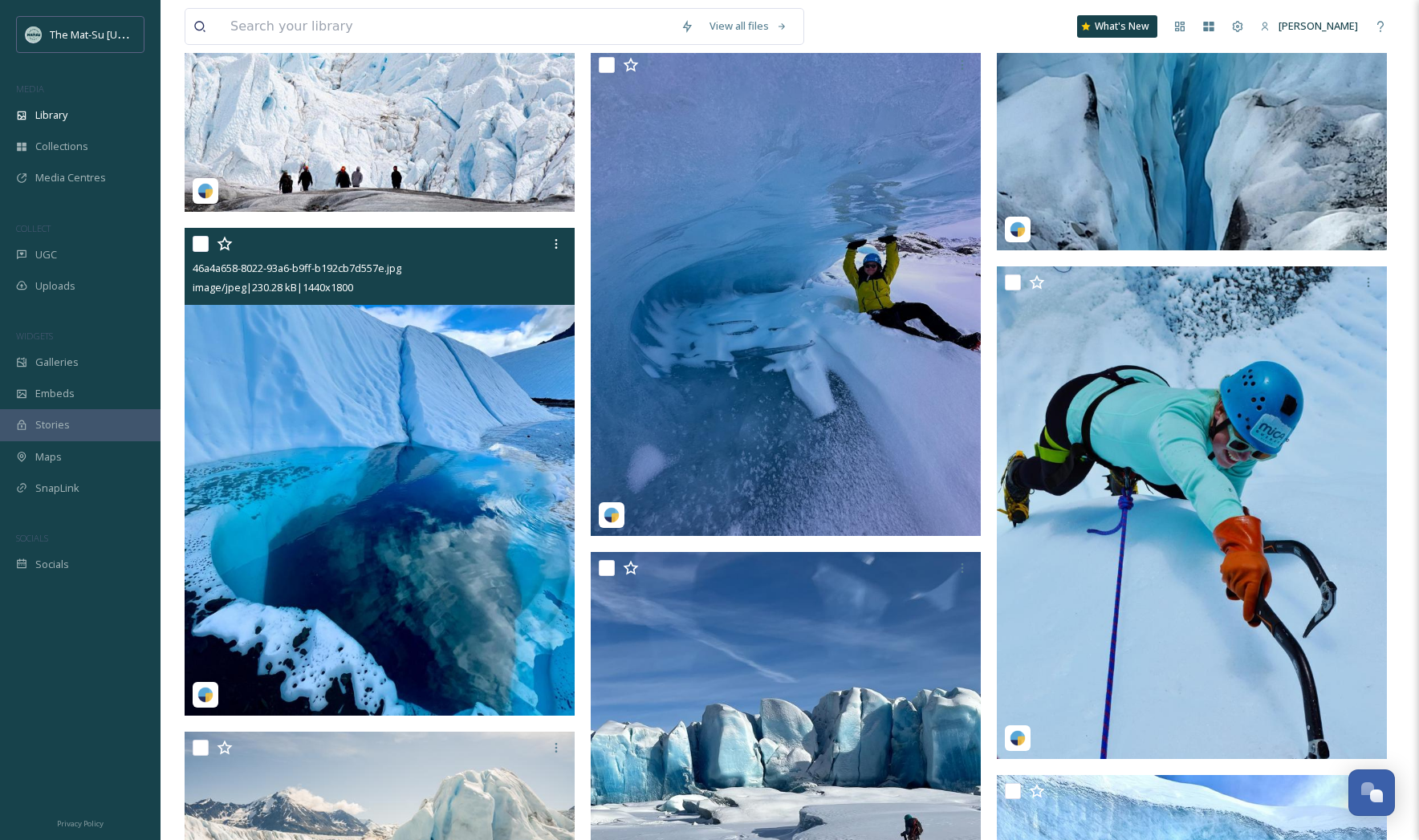
click at [507, 353] on img at bounding box center [379, 472] width 390 height 488
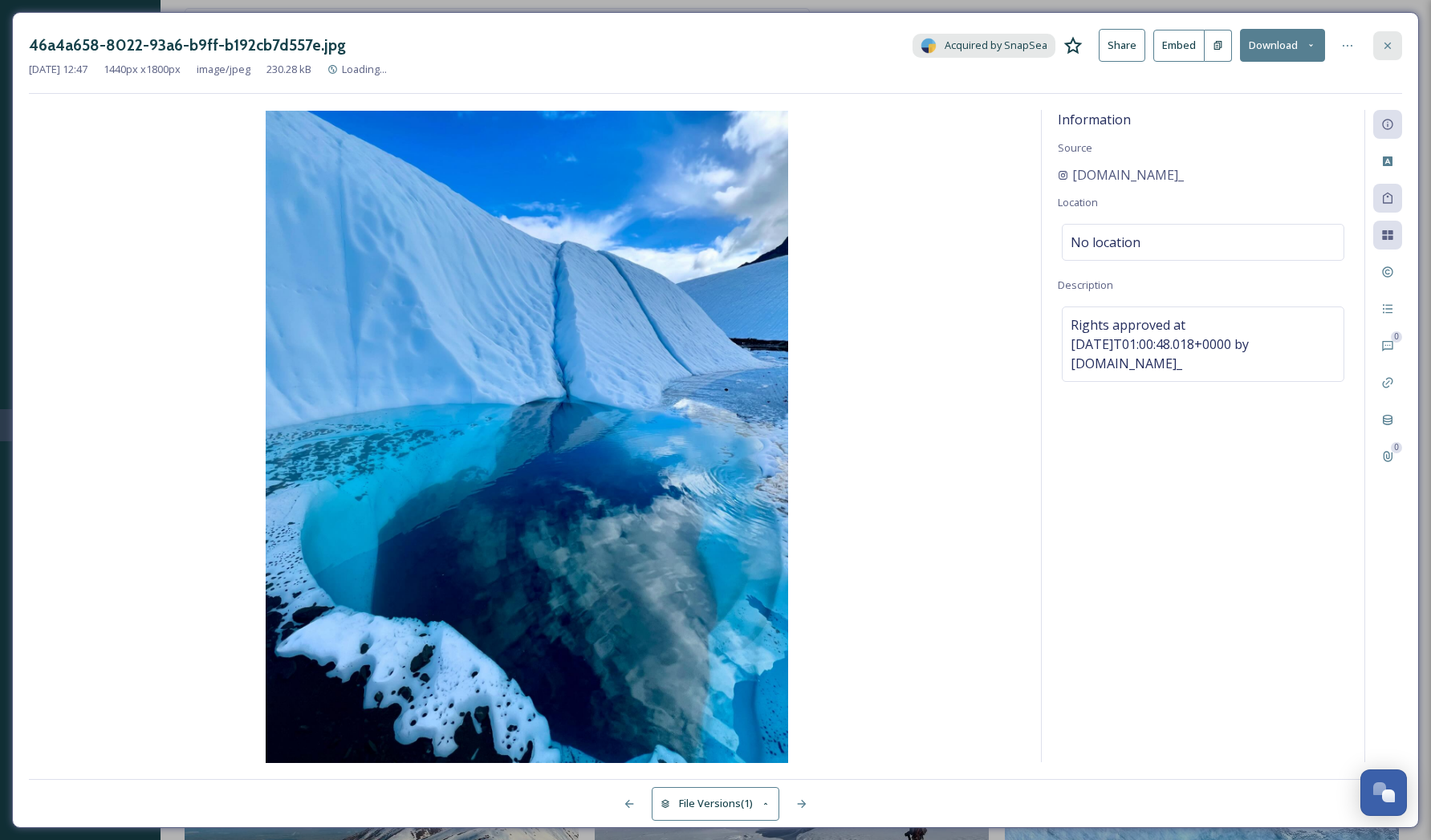
click at [1386, 43] on icon at bounding box center [1388, 45] width 7 height 7
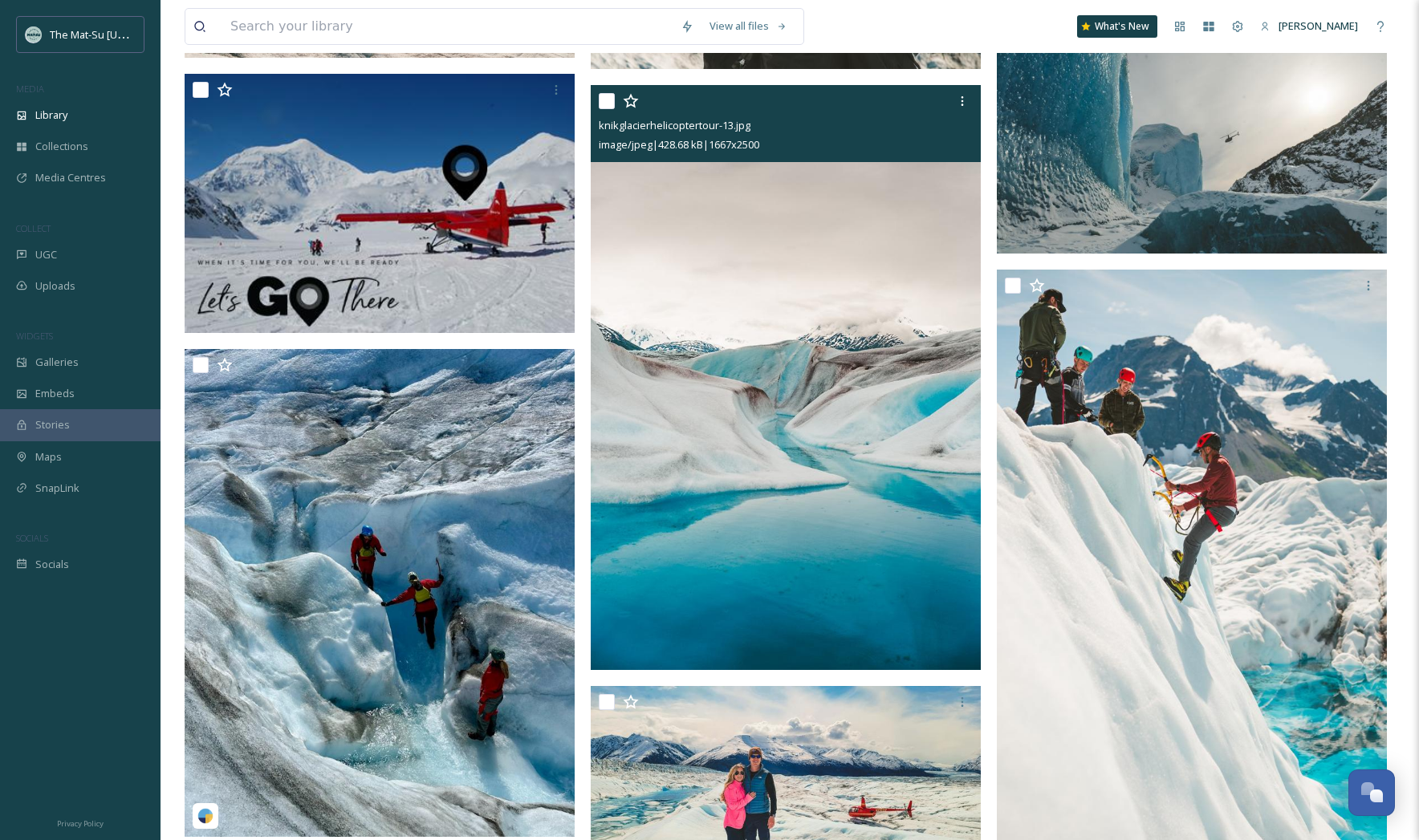
scroll to position [78068, 0]
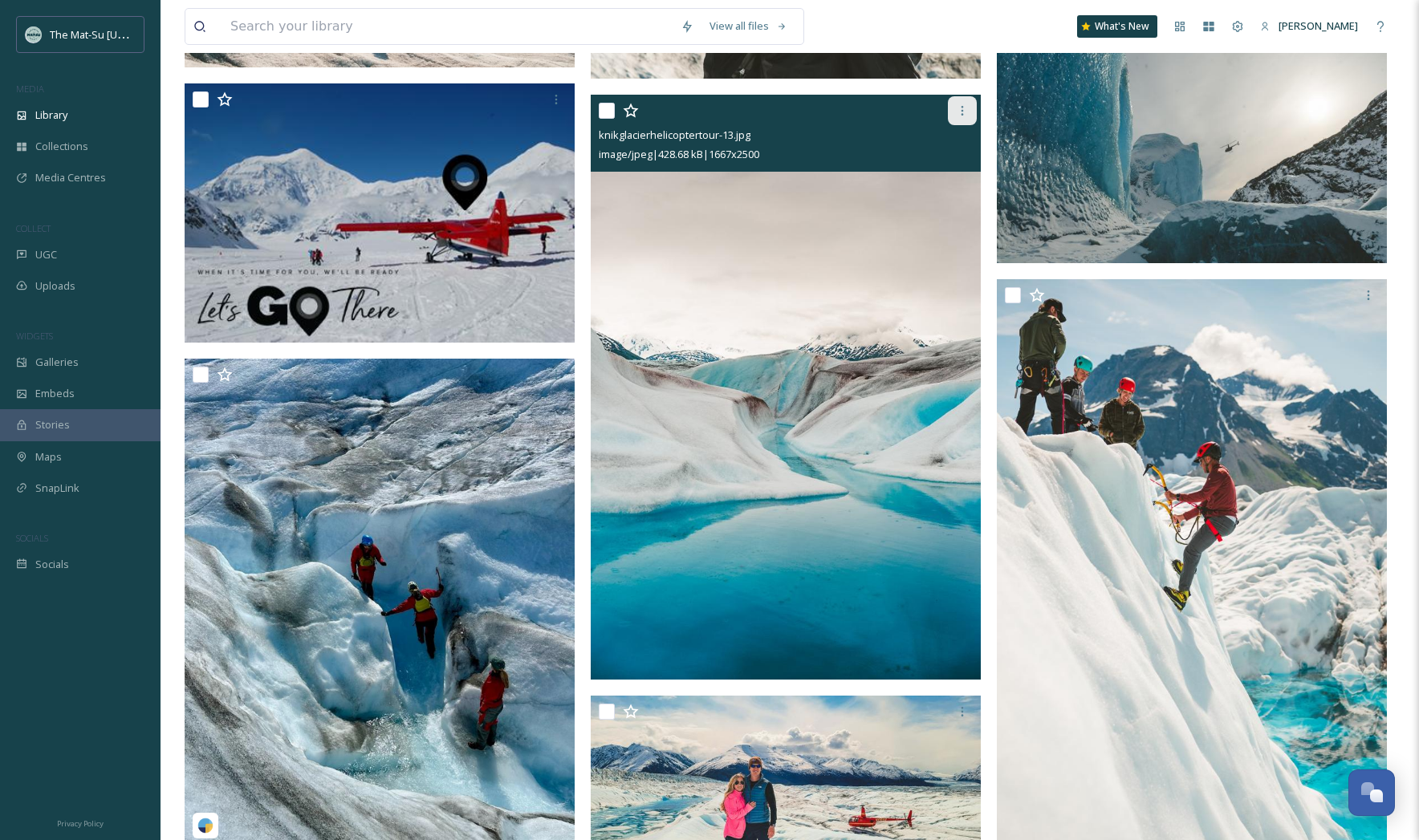
click at [959, 104] on icon at bounding box center [962, 110] width 13 height 13
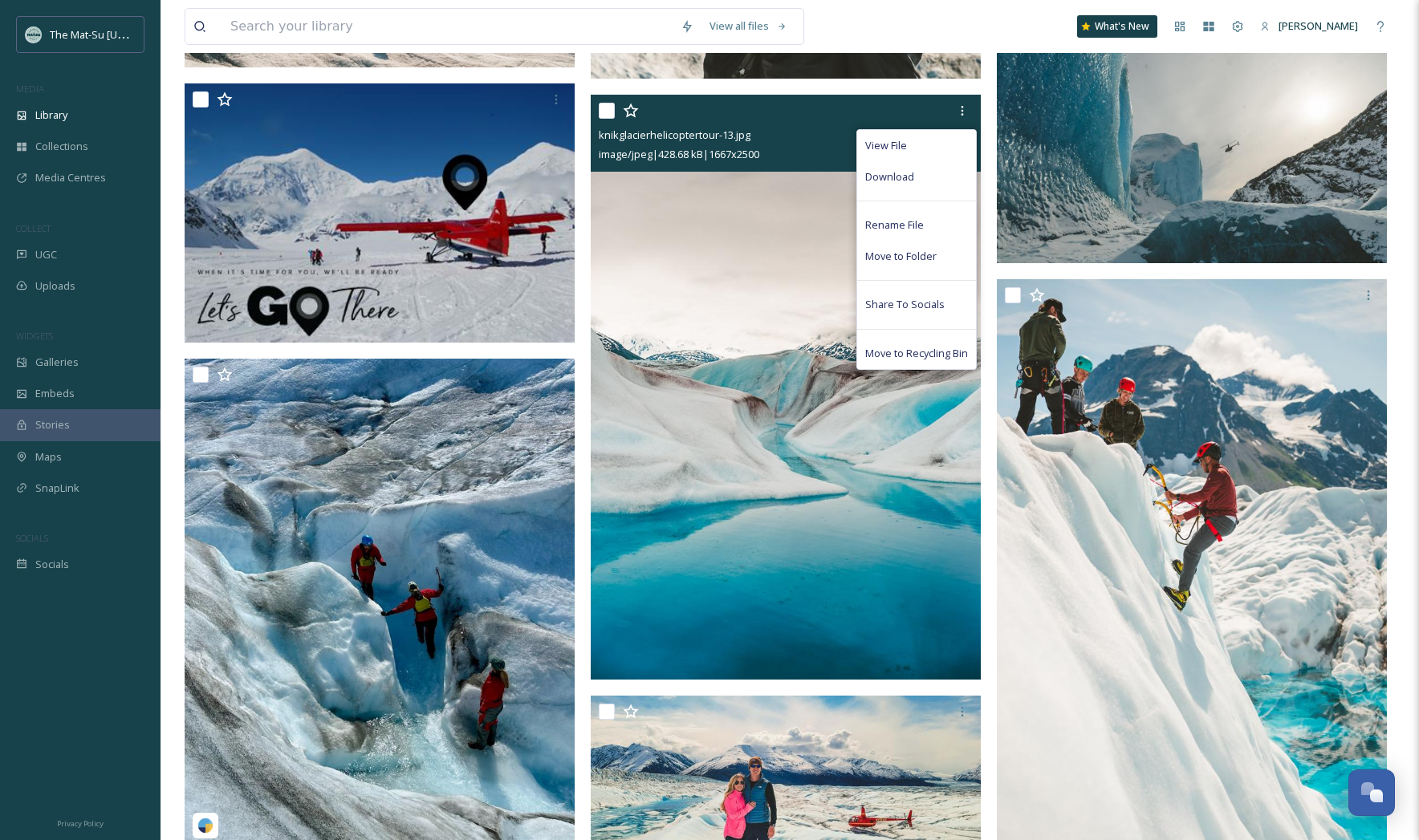
click at [917, 180] on div "Download" at bounding box center [916, 177] width 119 height 32
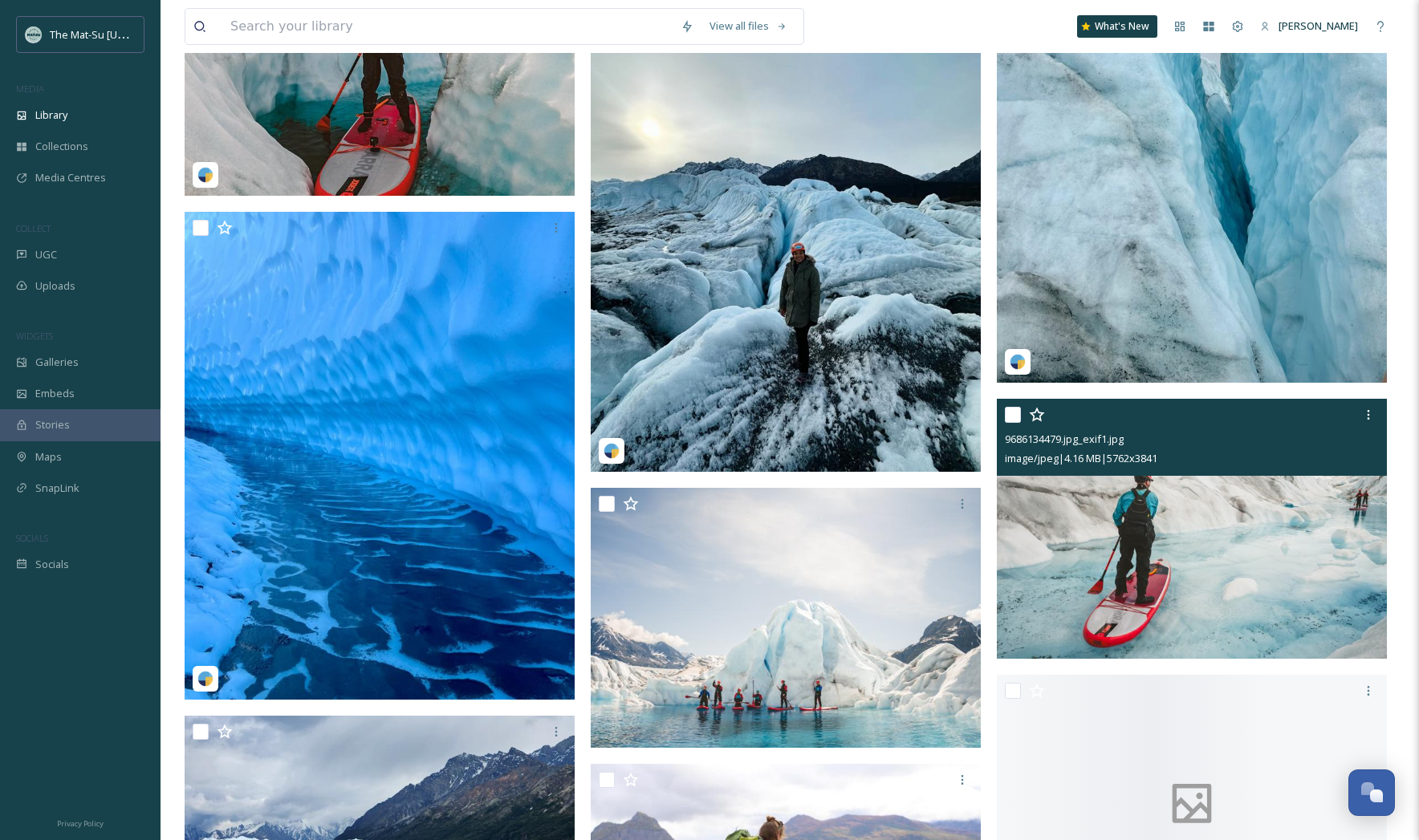
scroll to position [86940, 0]
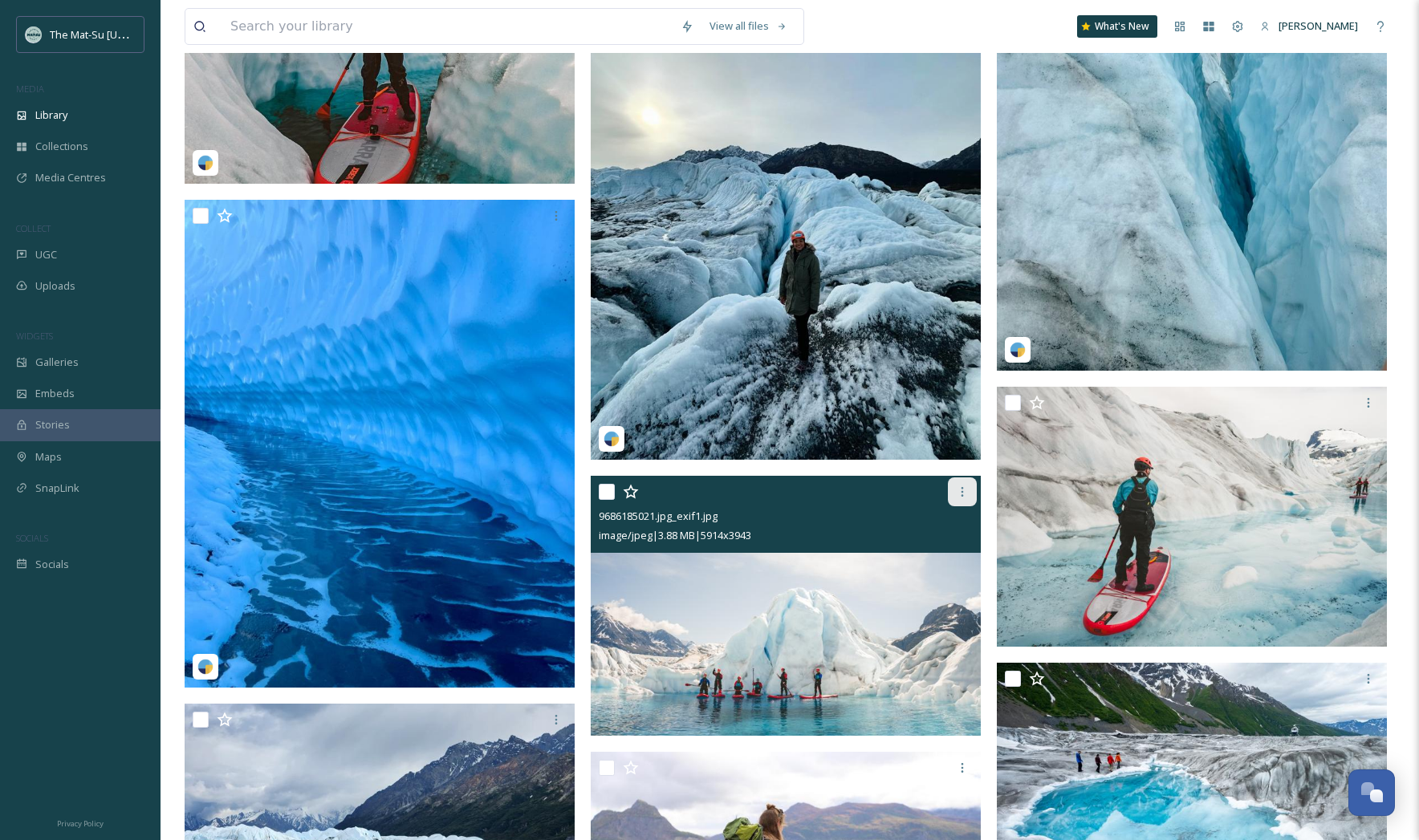
click at [962, 491] on icon at bounding box center [962, 491] width 13 height 13
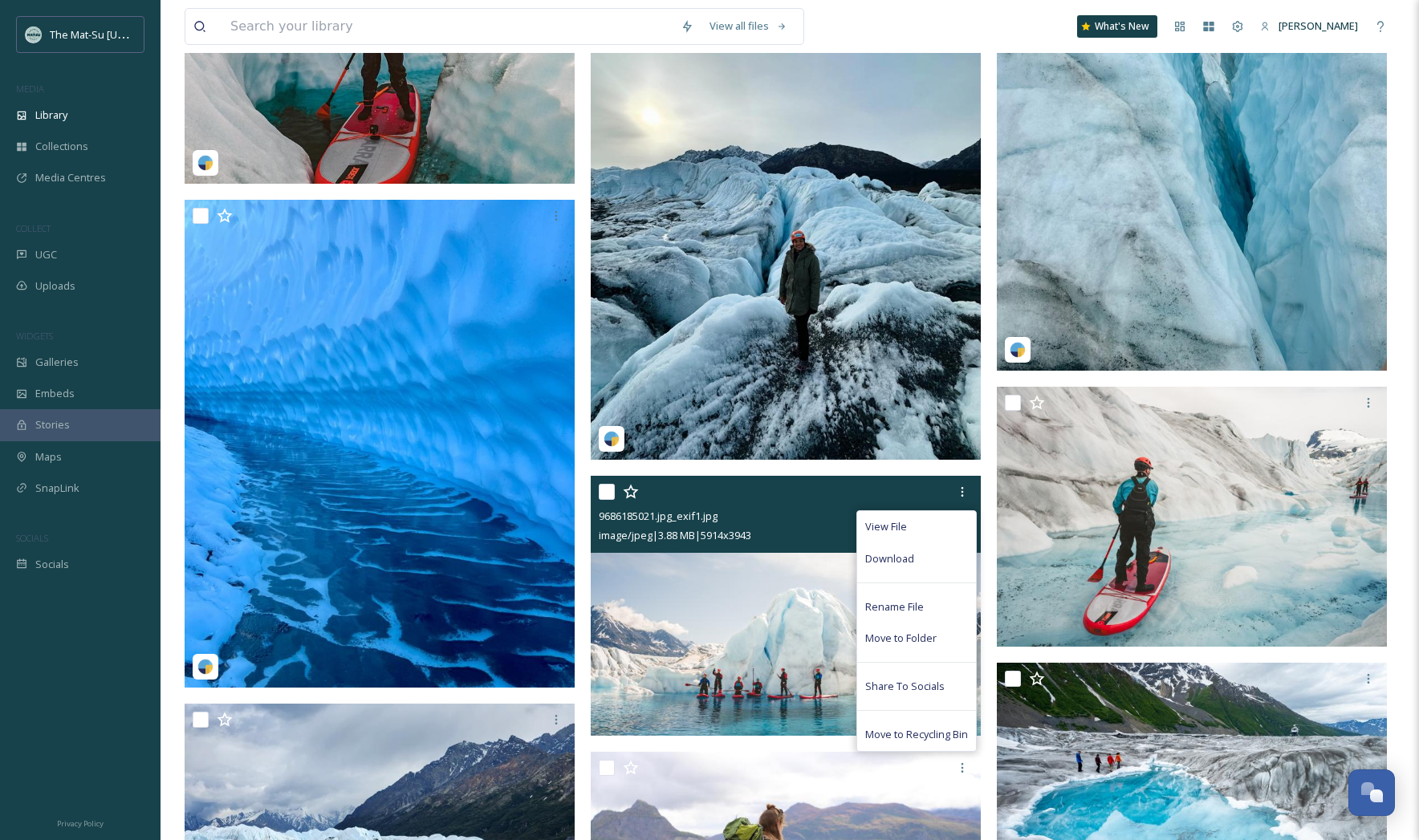
click at [906, 560] on span "Download" at bounding box center [889, 559] width 49 height 15
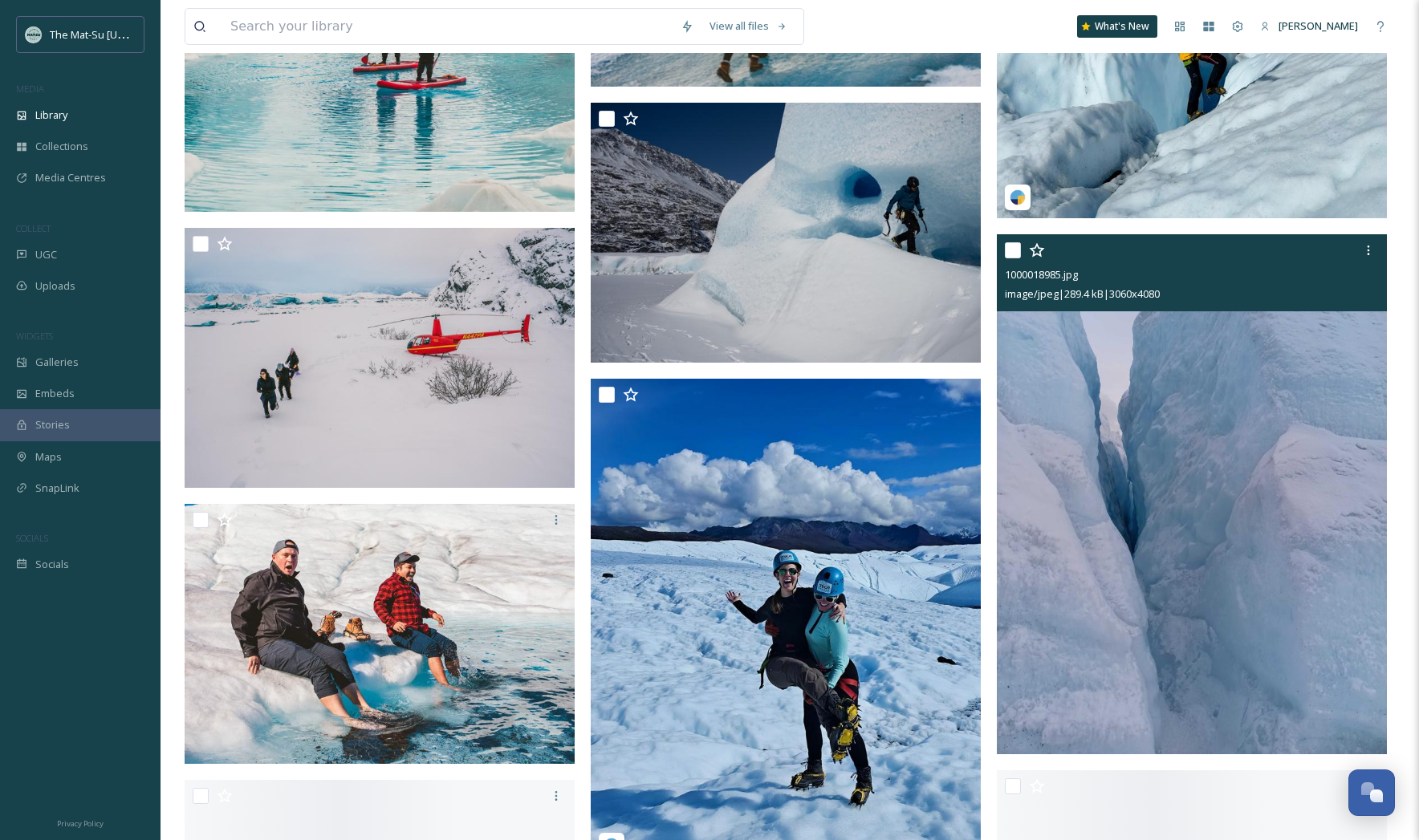
scroll to position [90954, 0]
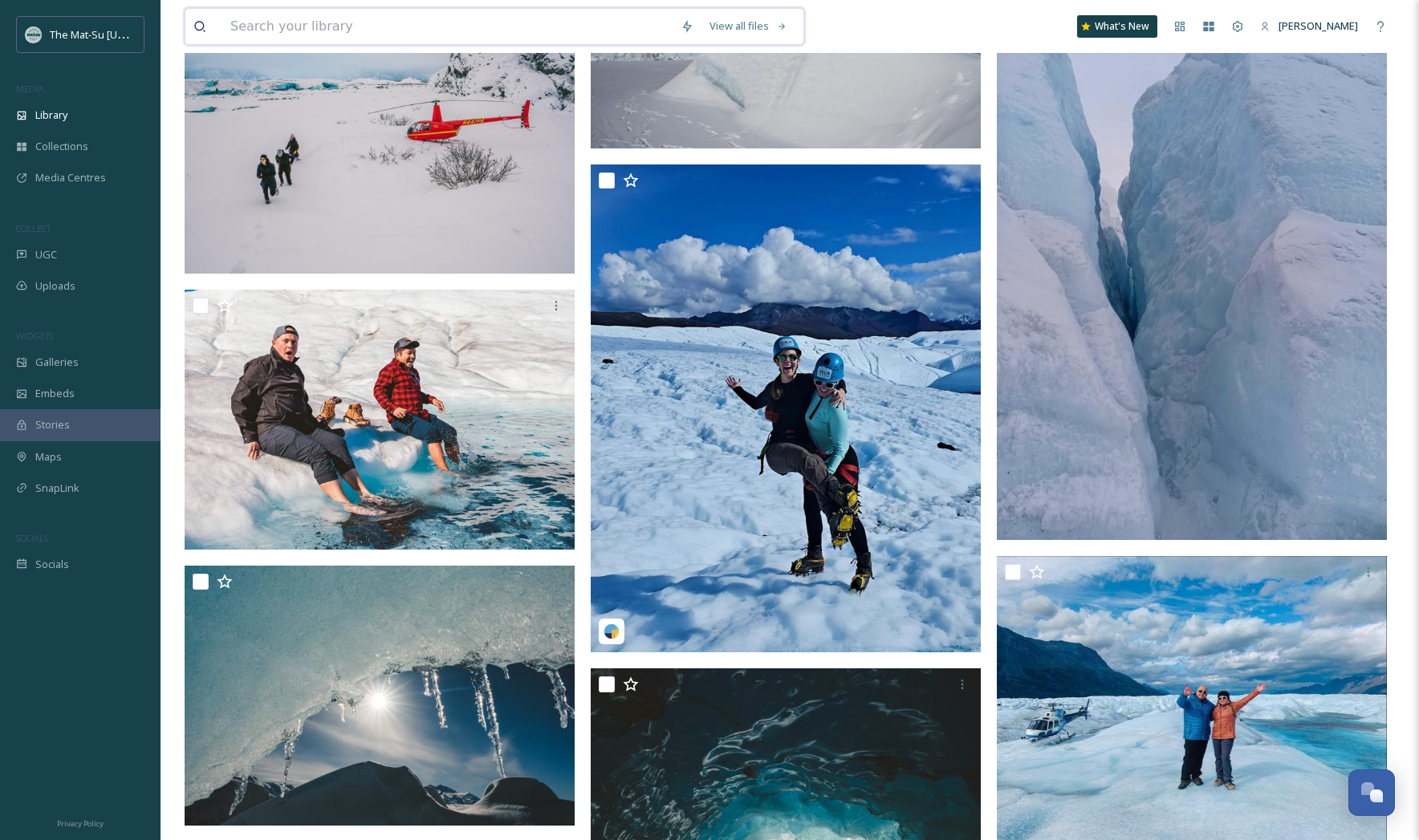
click at [278, 30] on input at bounding box center [448, 26] width 450 height 35
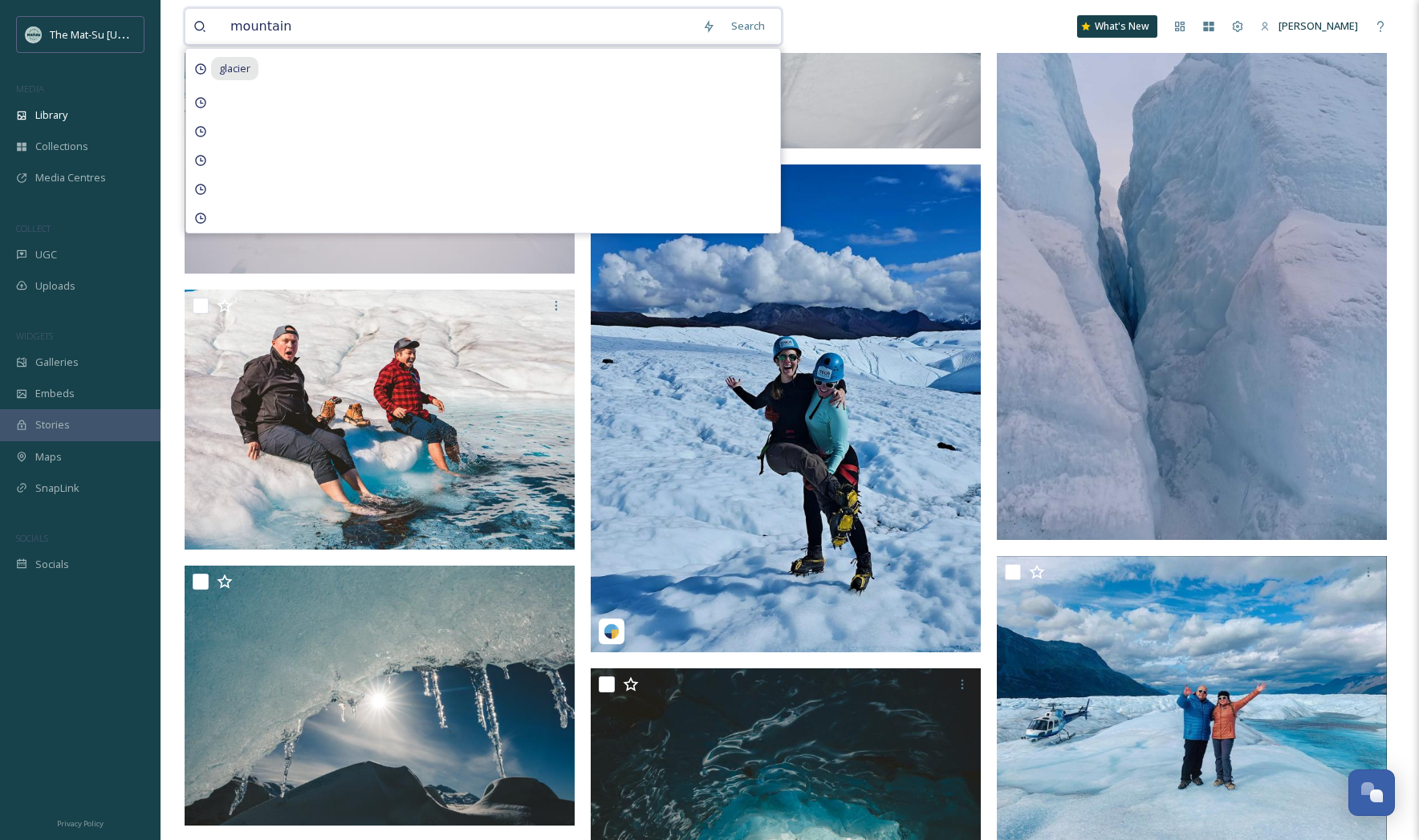
type input "mountains"
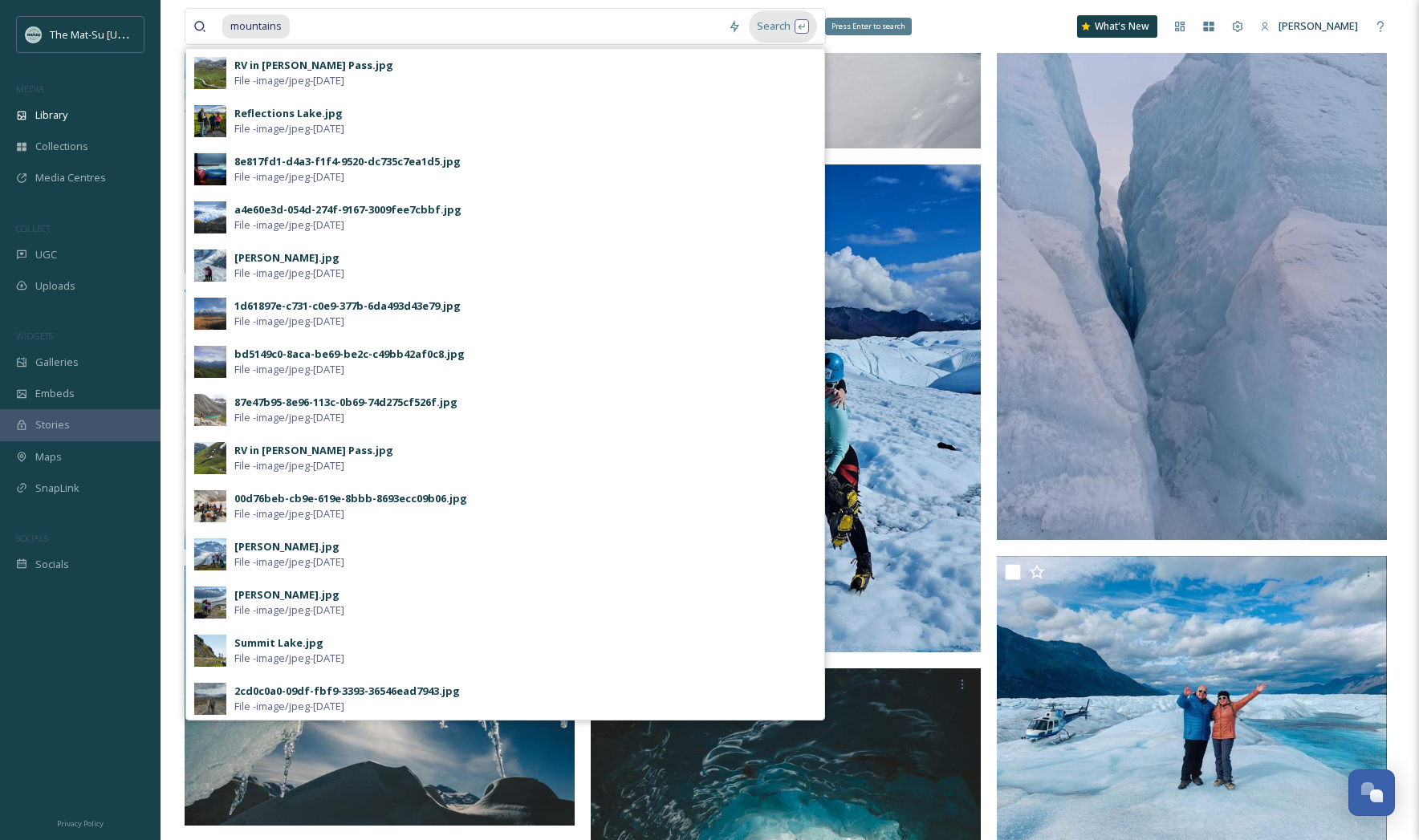
click at [783, 30] on div "Search Press Enter to search" at bounding box center [783, 26] width 68 height 32
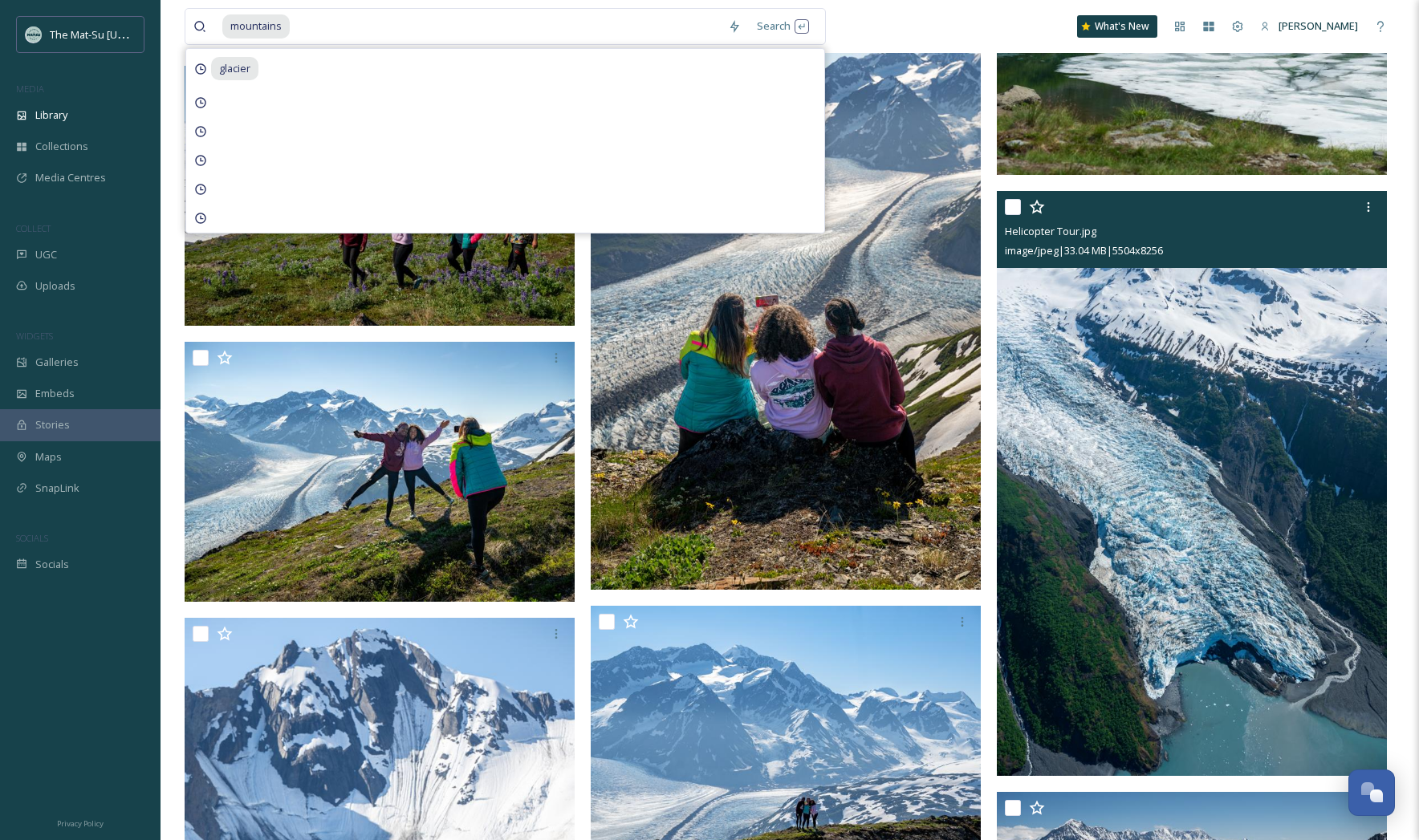
scroll to position [7907, 0]
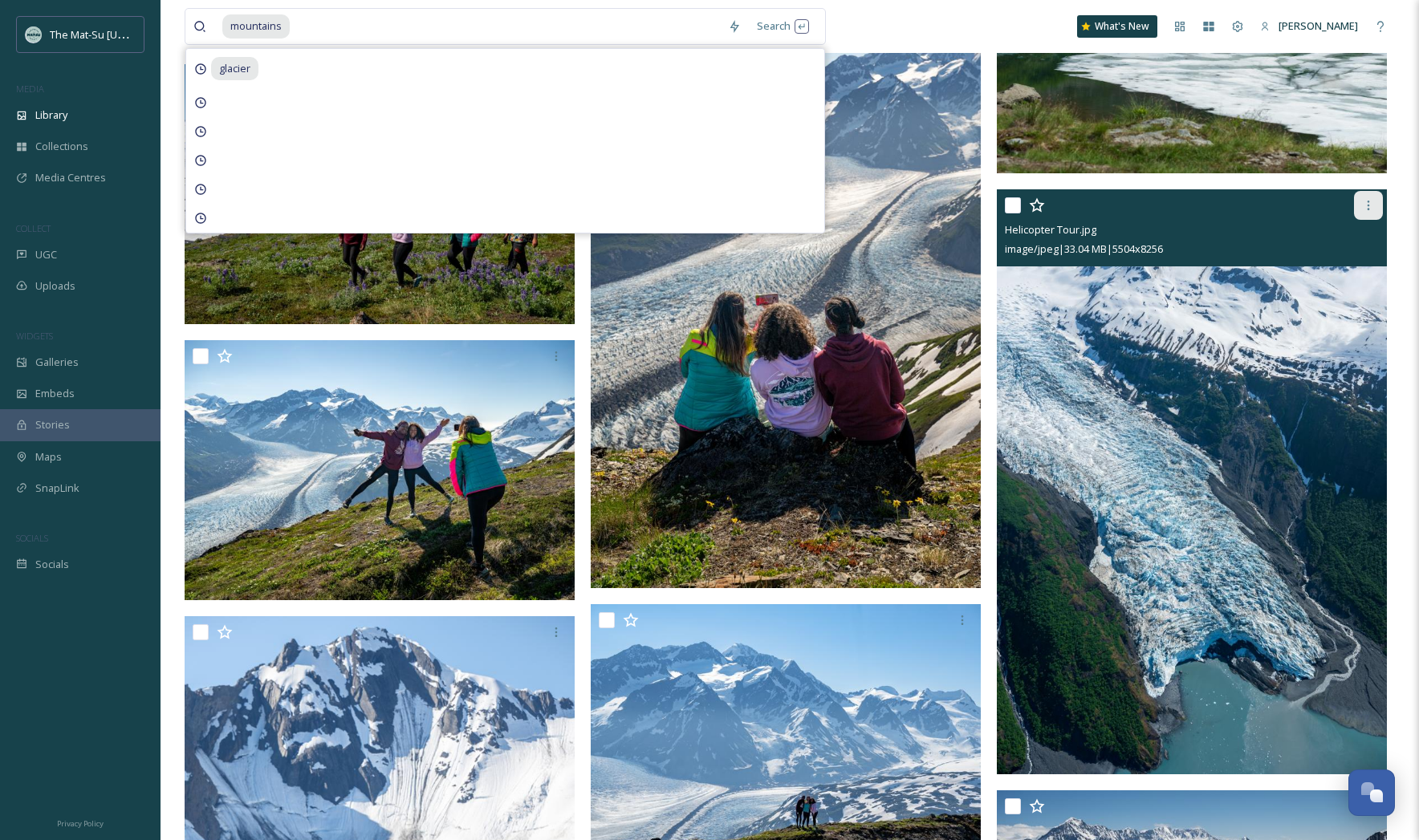
click at [1367, 203] on icon at bounding box center [1368, 205] width 13 height 13
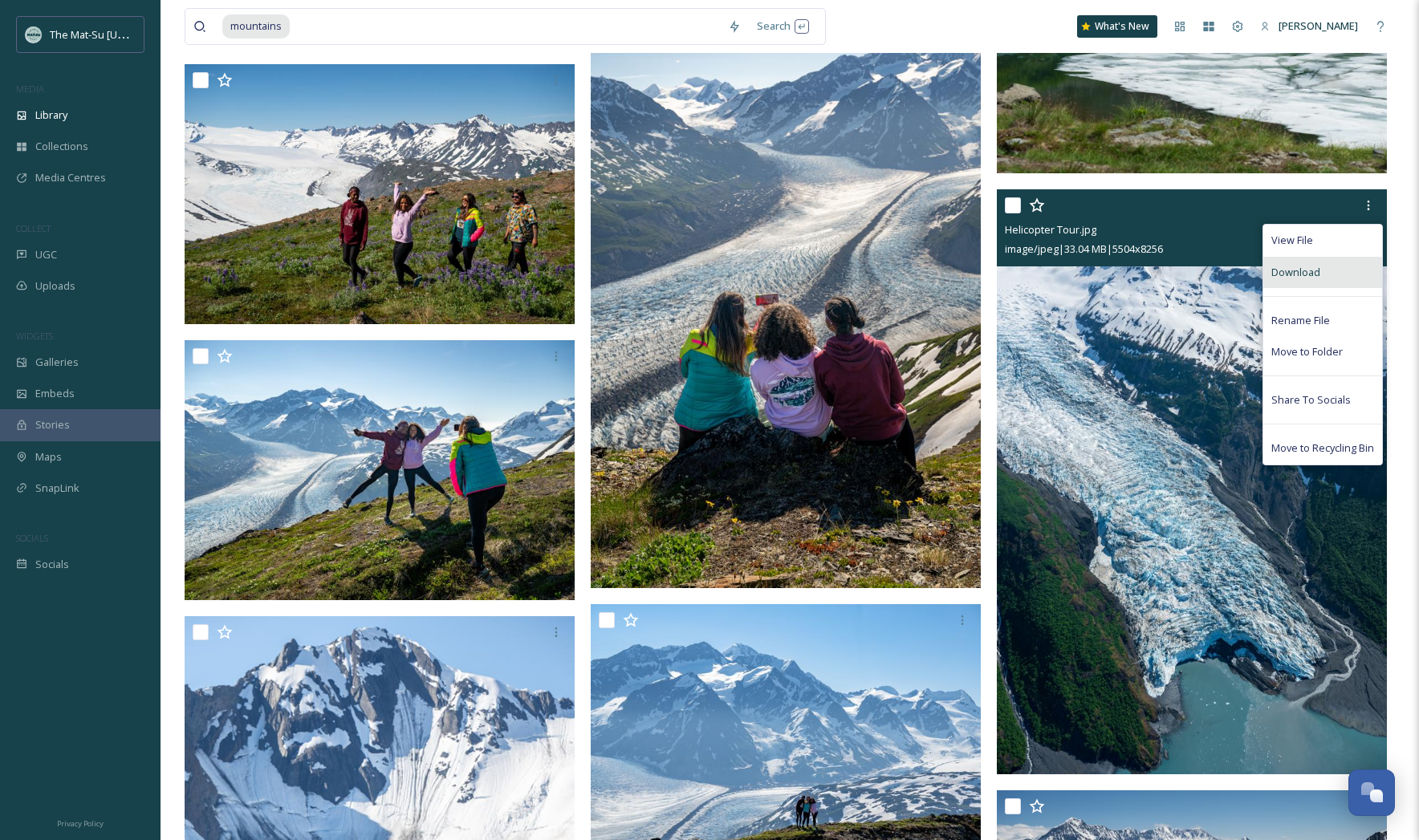
click at [1311, 269] on span "Download" at bounding box center [1295, 273] width 49 height 15
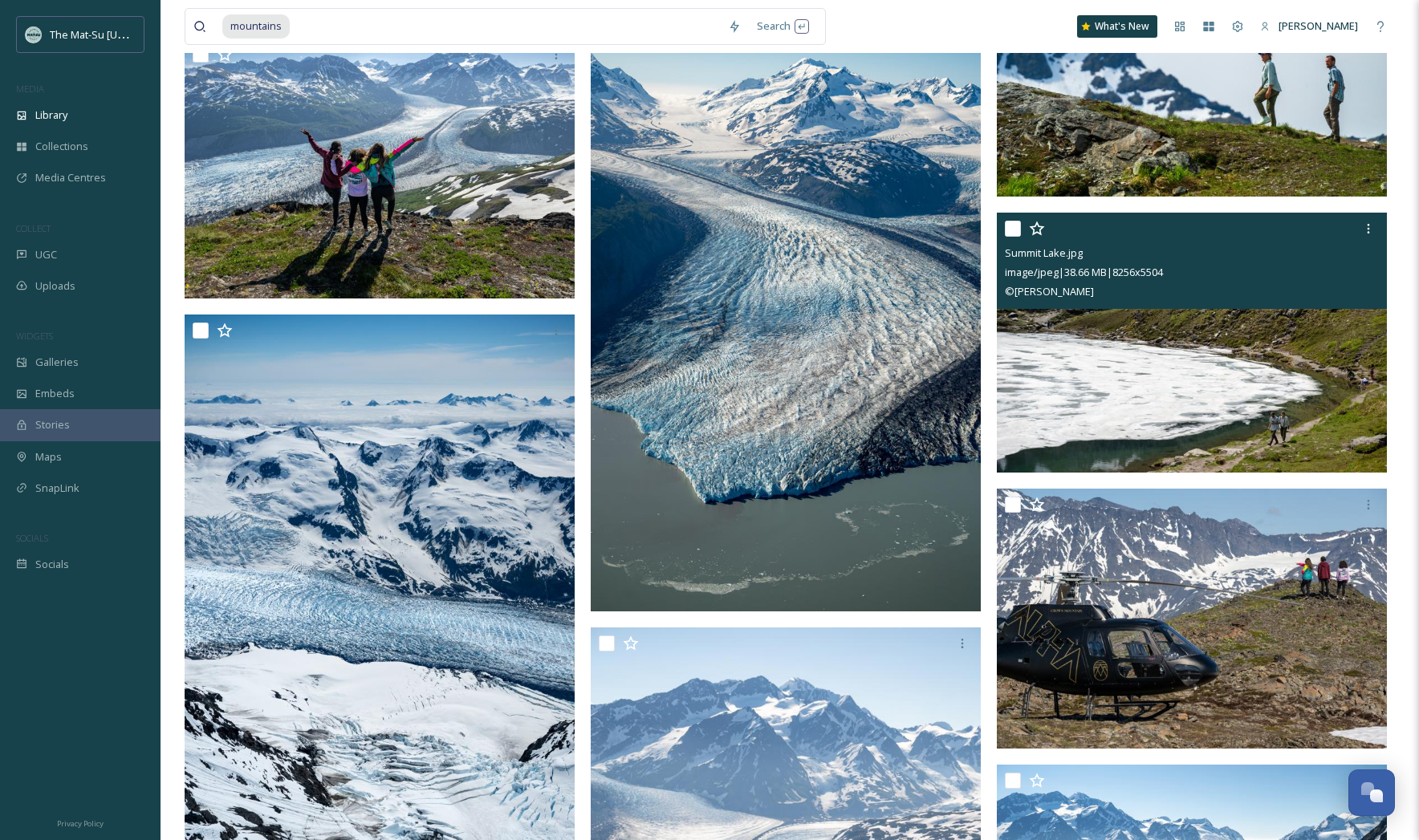
scroll to position [11345, 0]
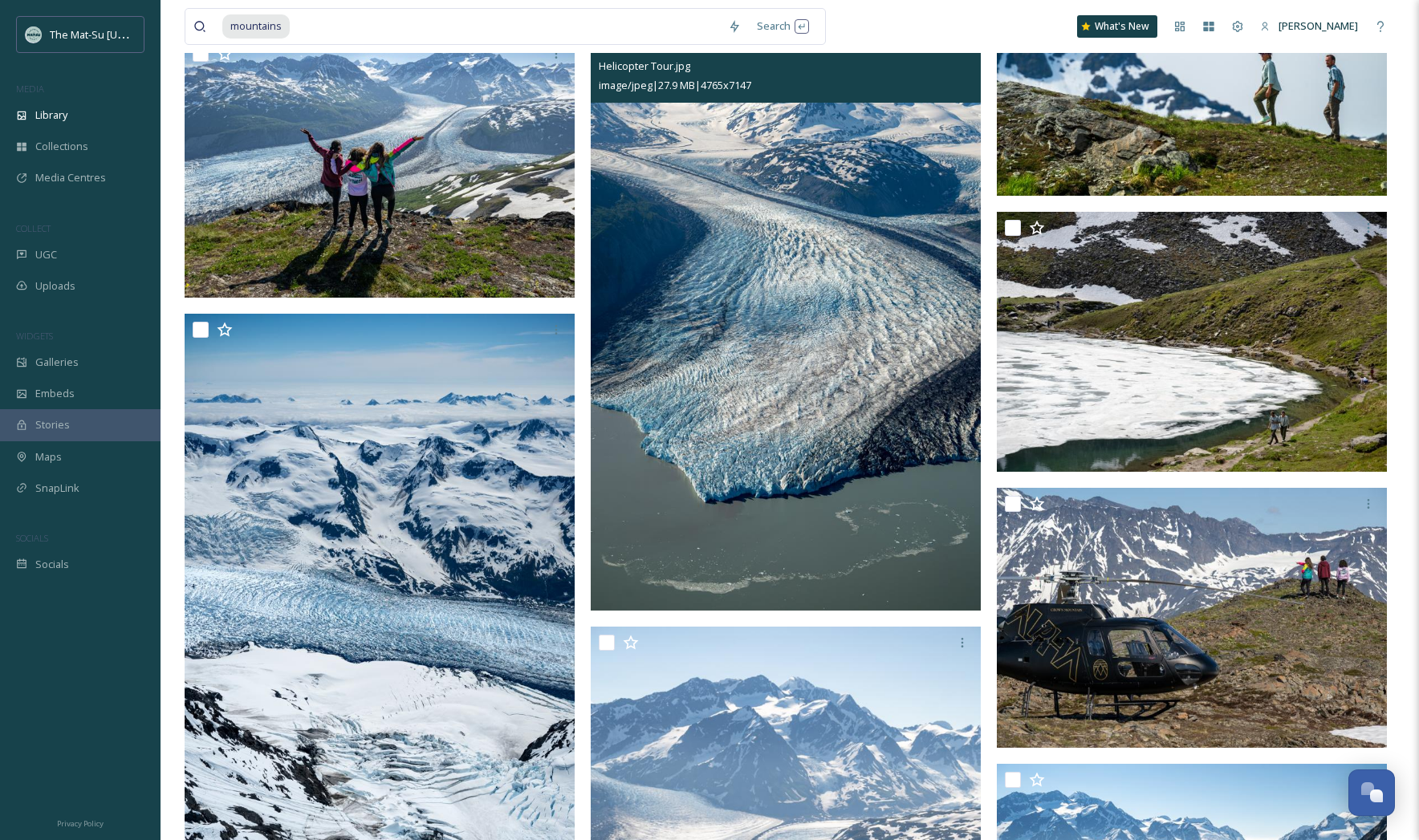
click at [964, 71] on div "Helicopter Tour.jpg" at bounding box center [787, 66] width 378 height 20
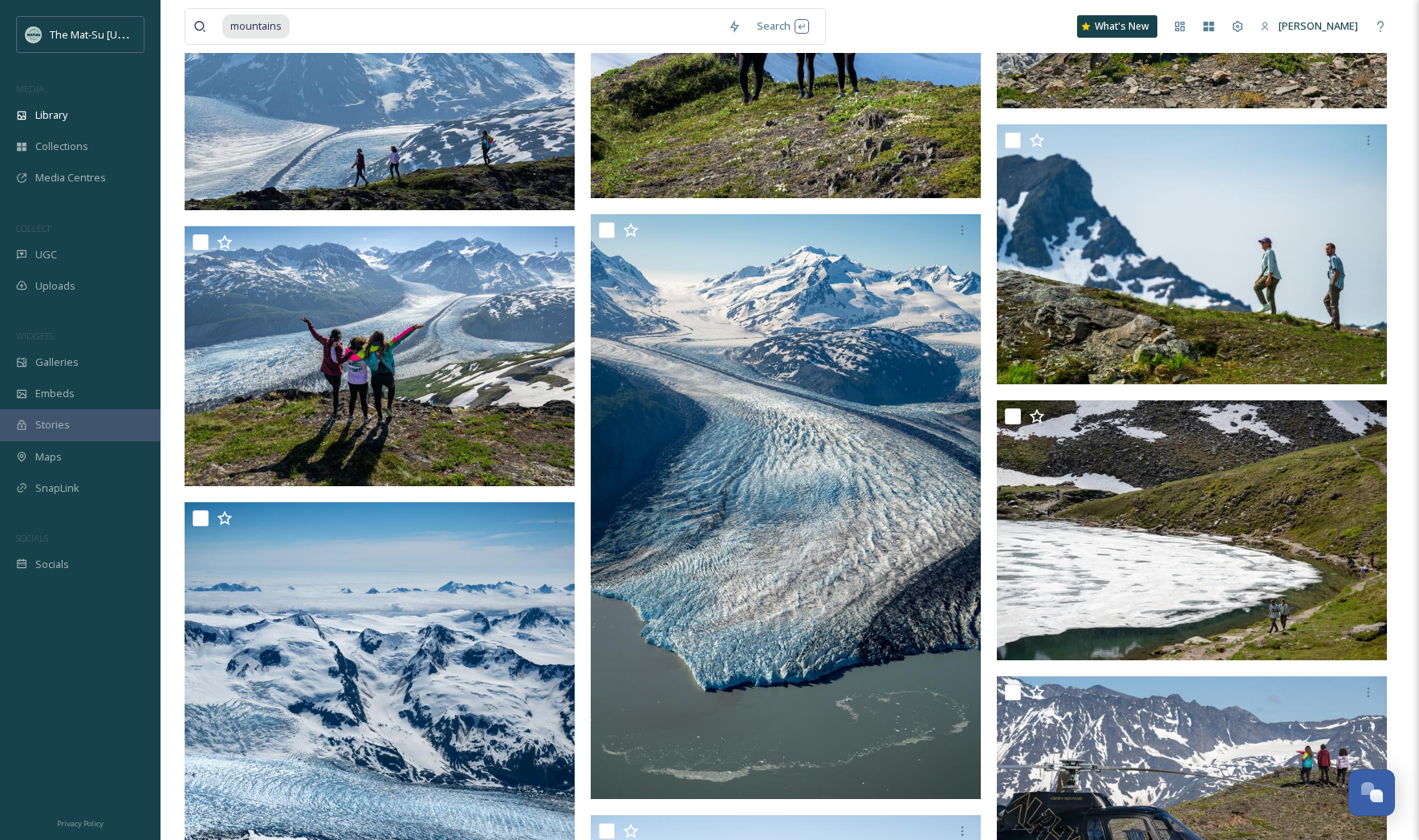
scroll to position [11155, 0]
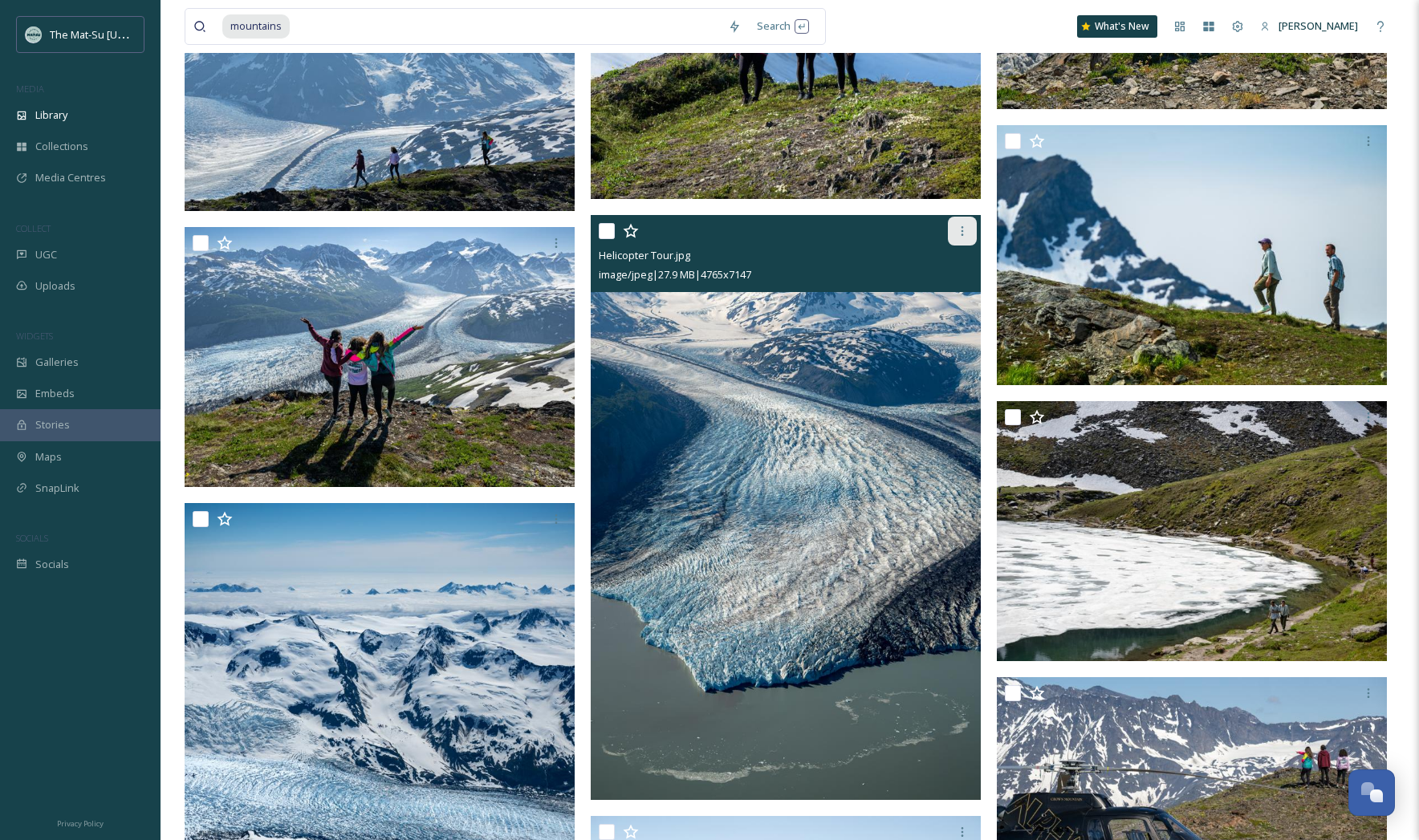
click at [964, 237] on icon at bounding box center [962, 231] width 13 height 13
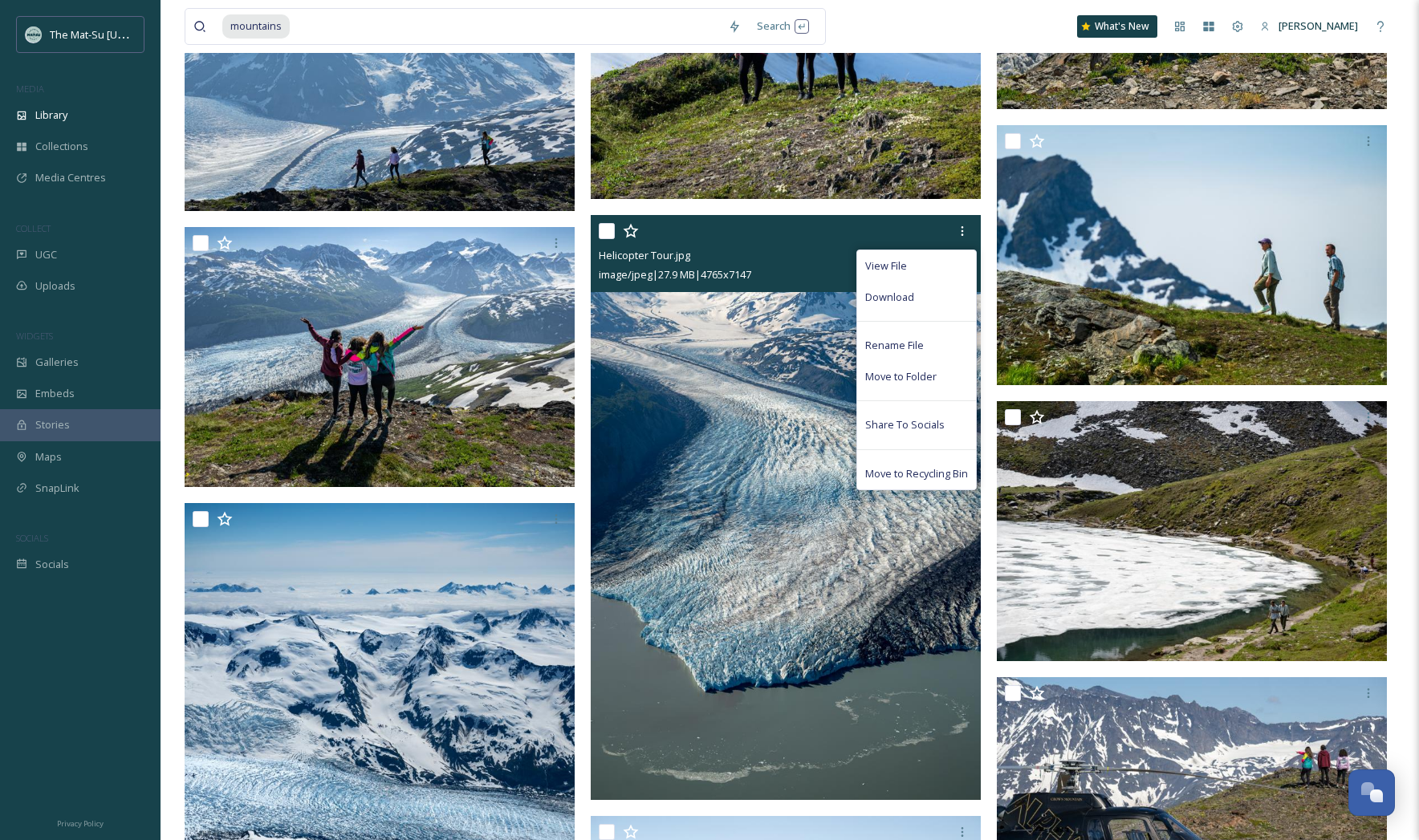
click at [924, 295] on div "Download" at bounding box center [916, 297] width 119 height 32
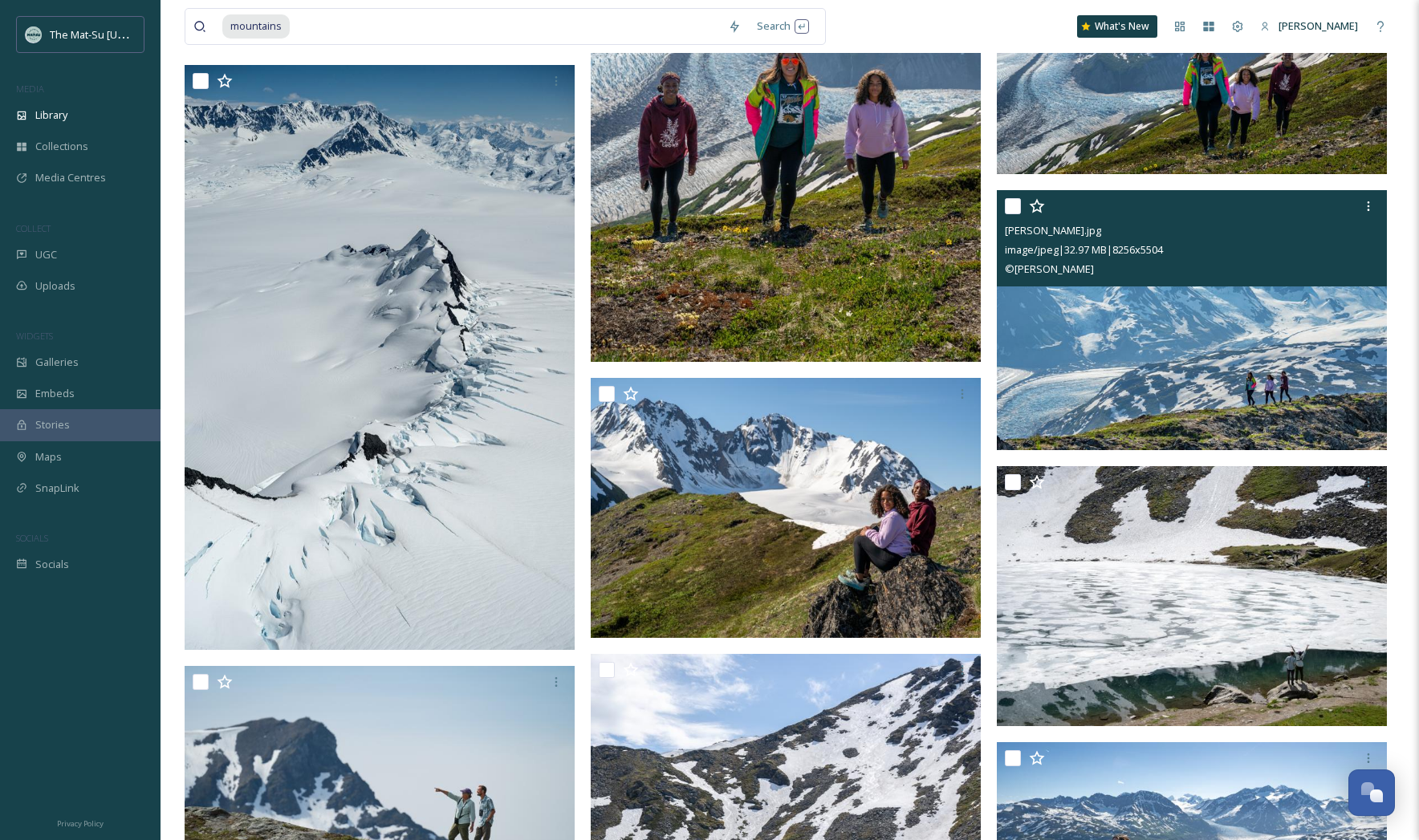
scroll to position [12196, 0]
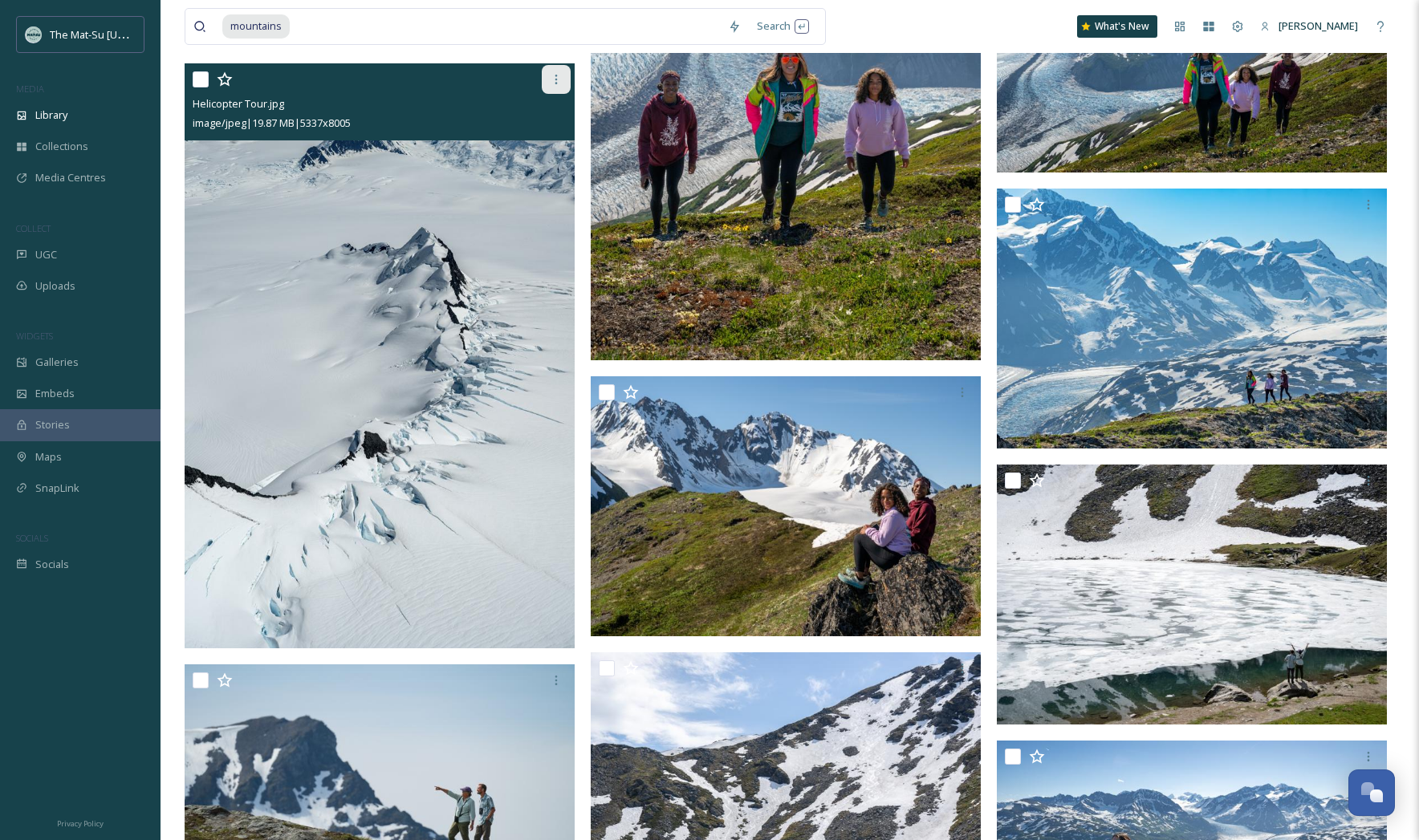
click at [556, 75] on icon at bounding box center [556, 79] width 3 height 9
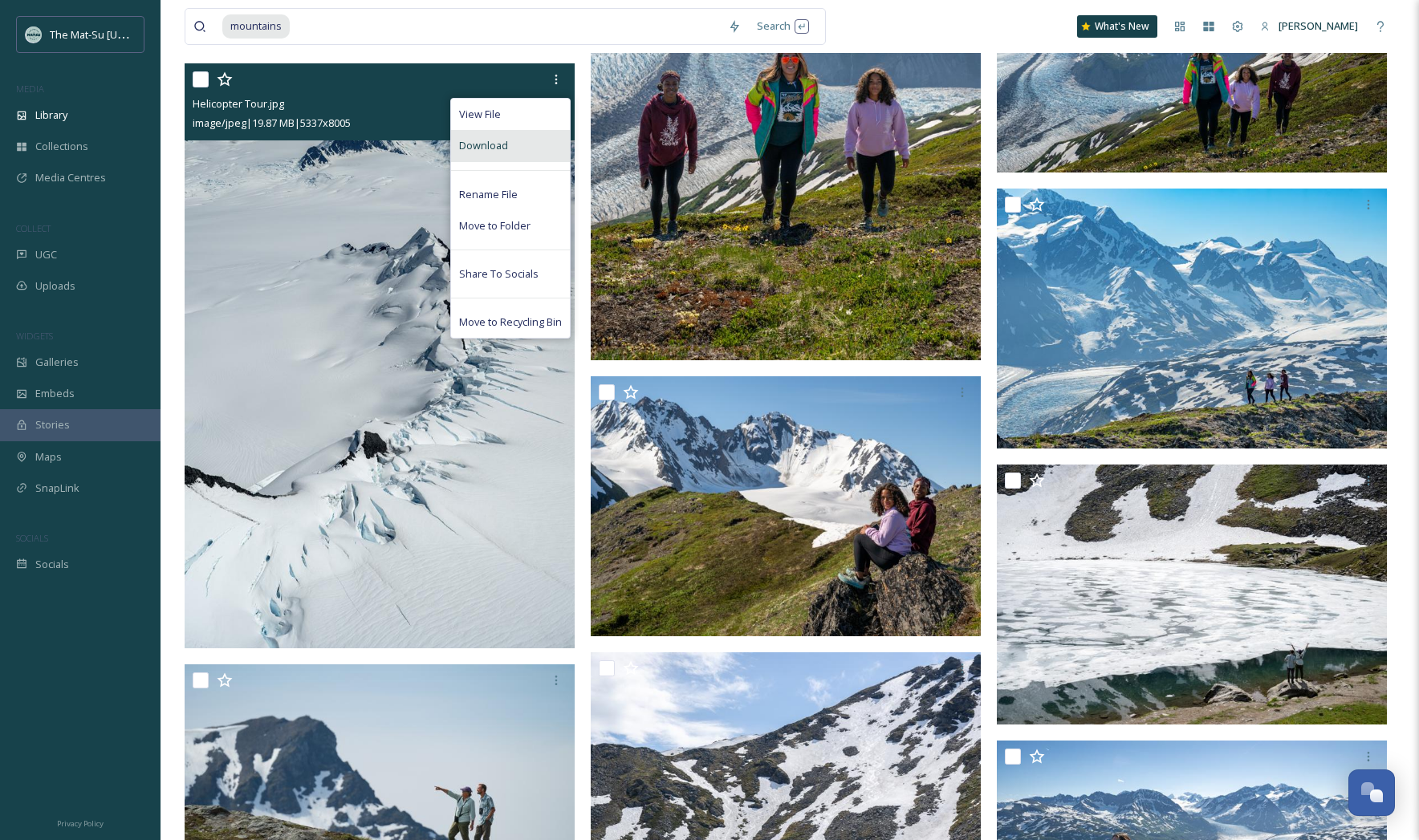
click at [524, 150] on div "Download" at bounding box center [510, 145] width 119 height 32
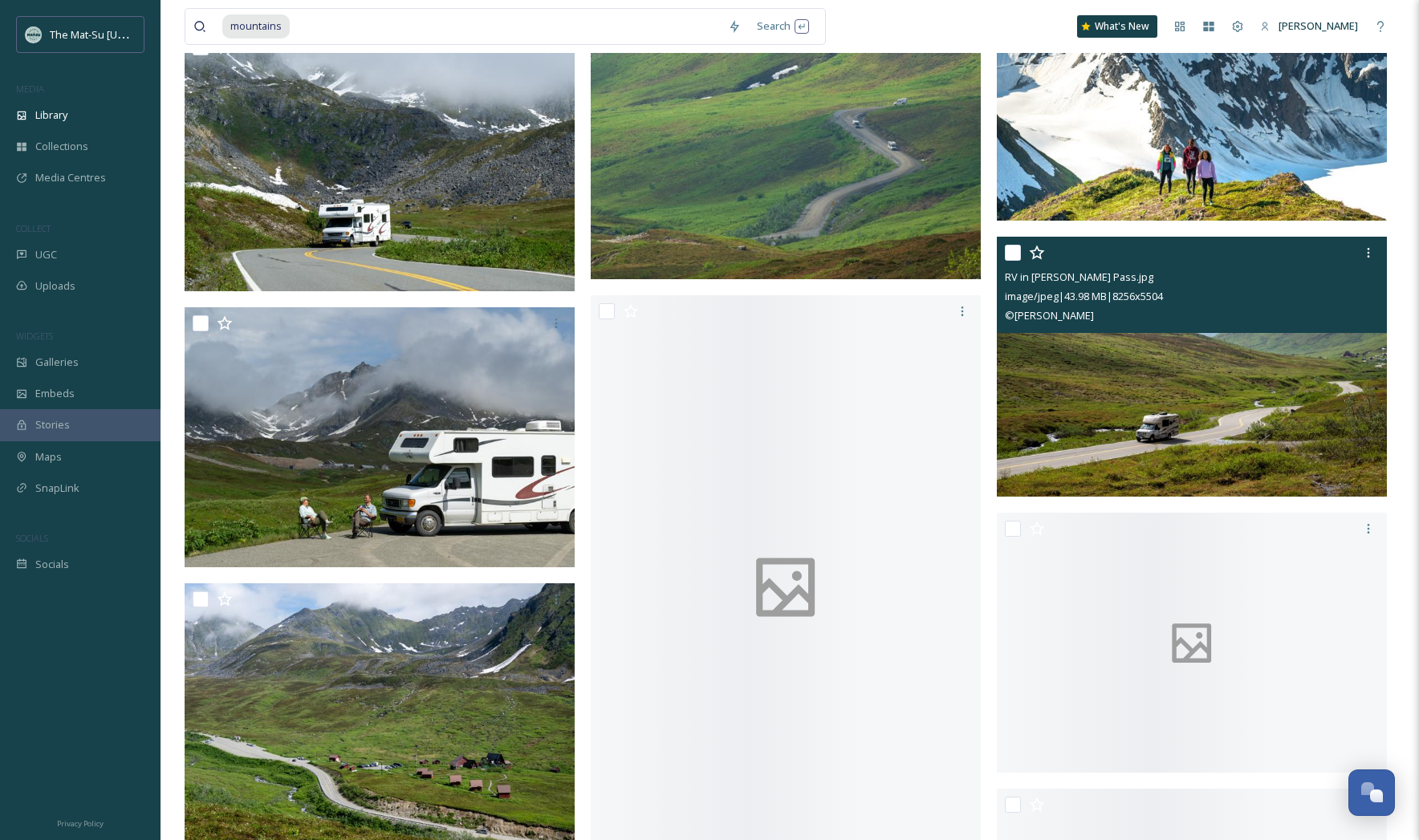
scroll to position [22534, 0]
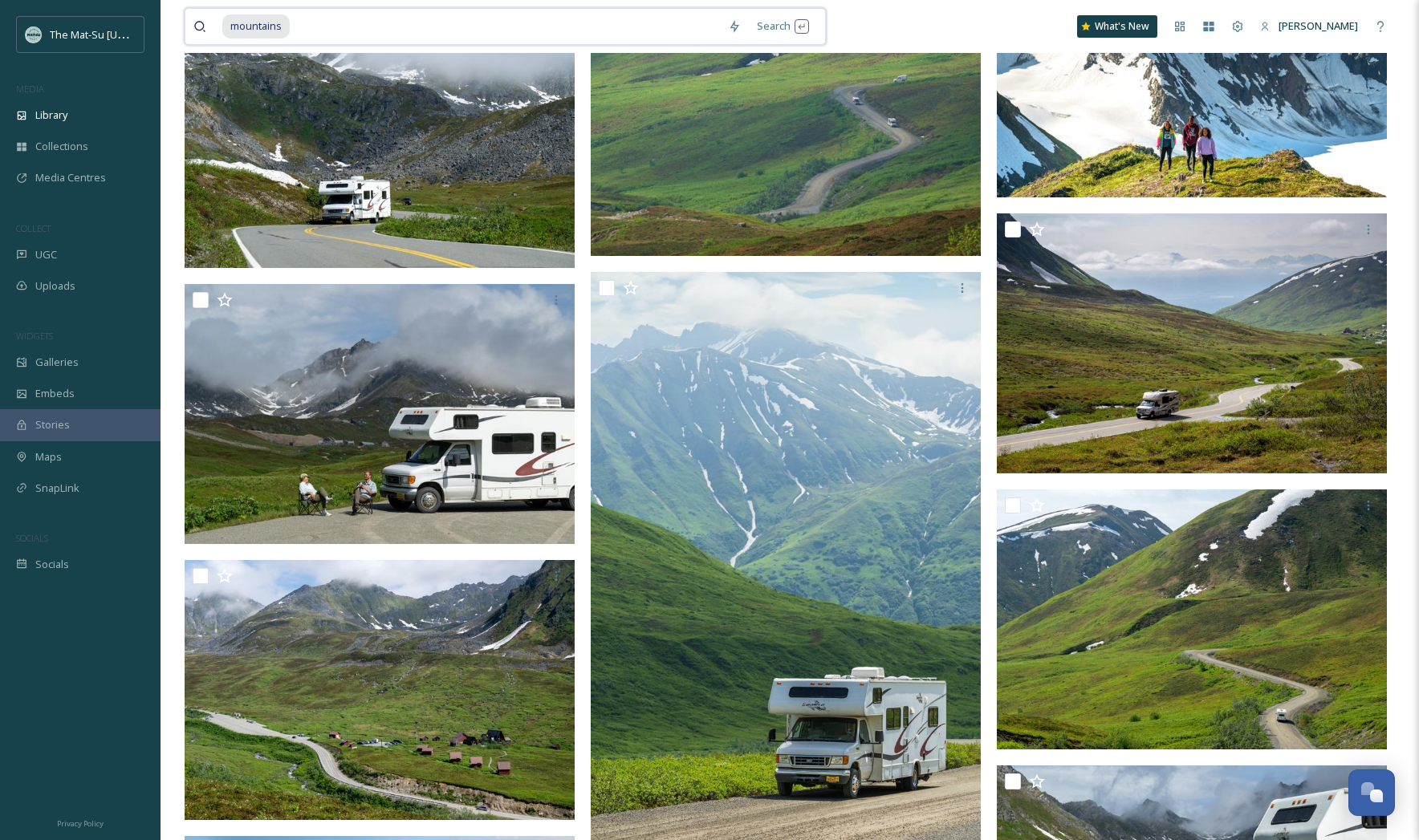
click at [333, 36] on input at bounding box center [506, 26] width 429 height 35
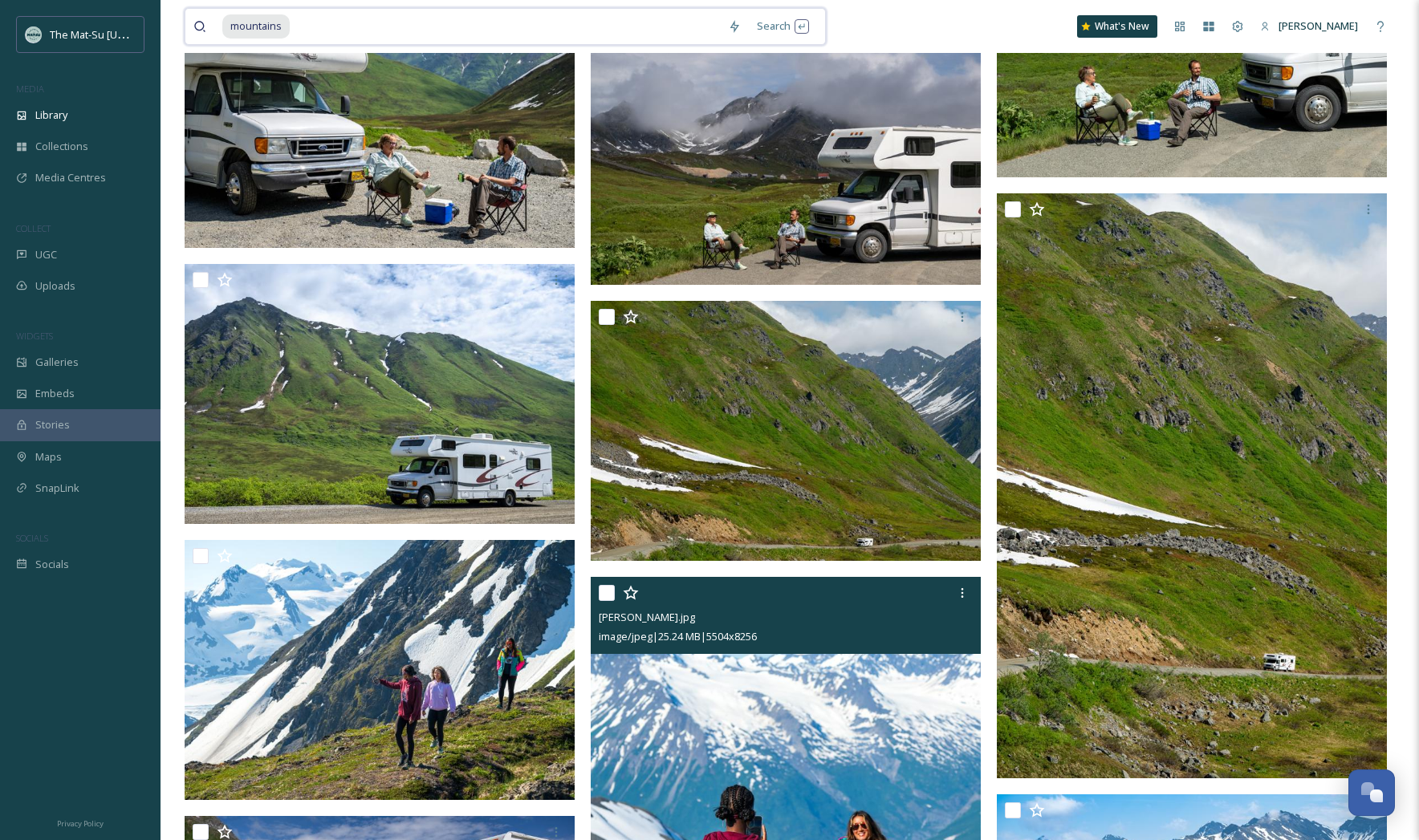
scroll to position [23381, 0]
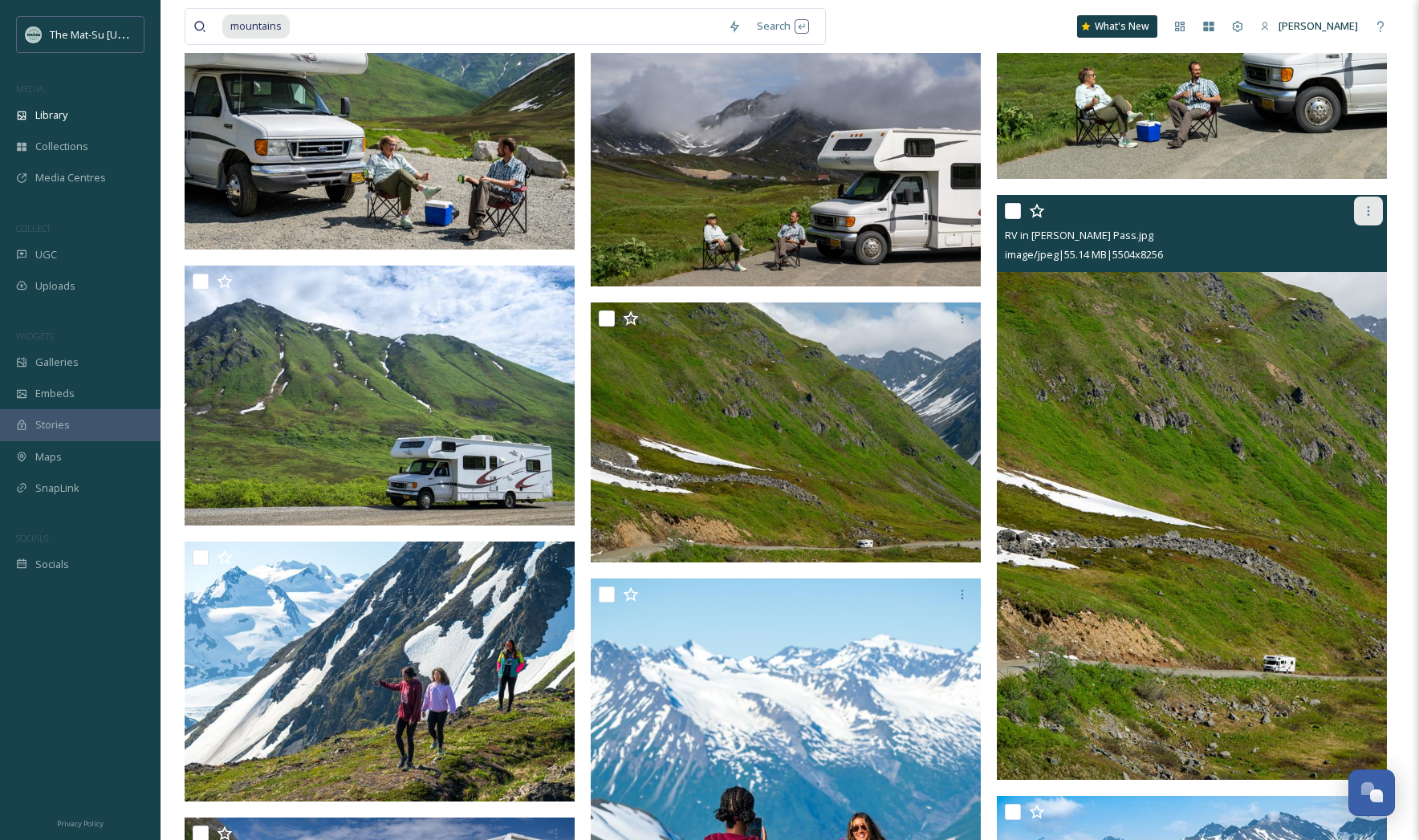
click at [1370, 217] on icon at bounding box center [1368, 211] width 13 height 13
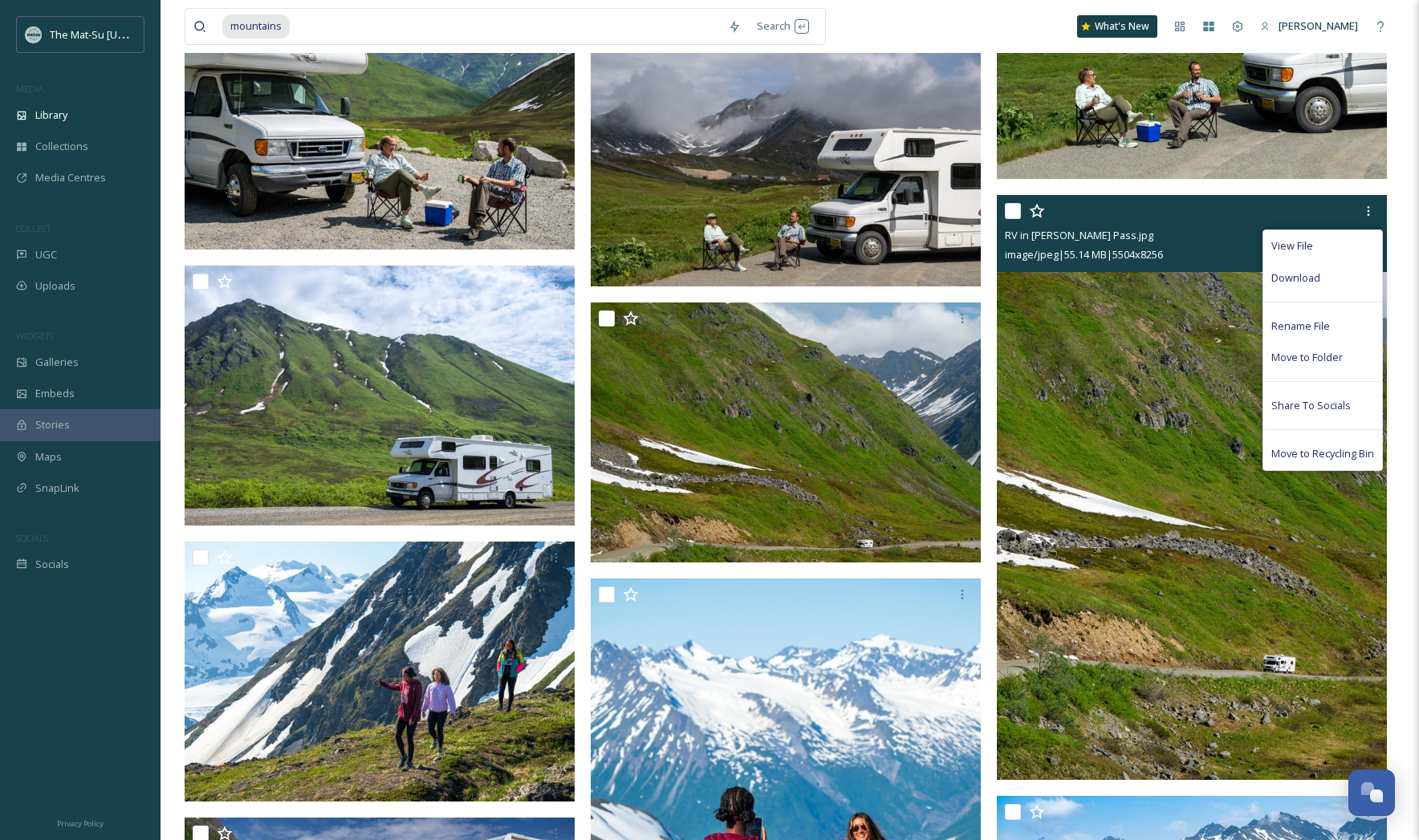
click at [1290, 280] on span "Download" at bounding box center [1295, 278] width 49 height 15
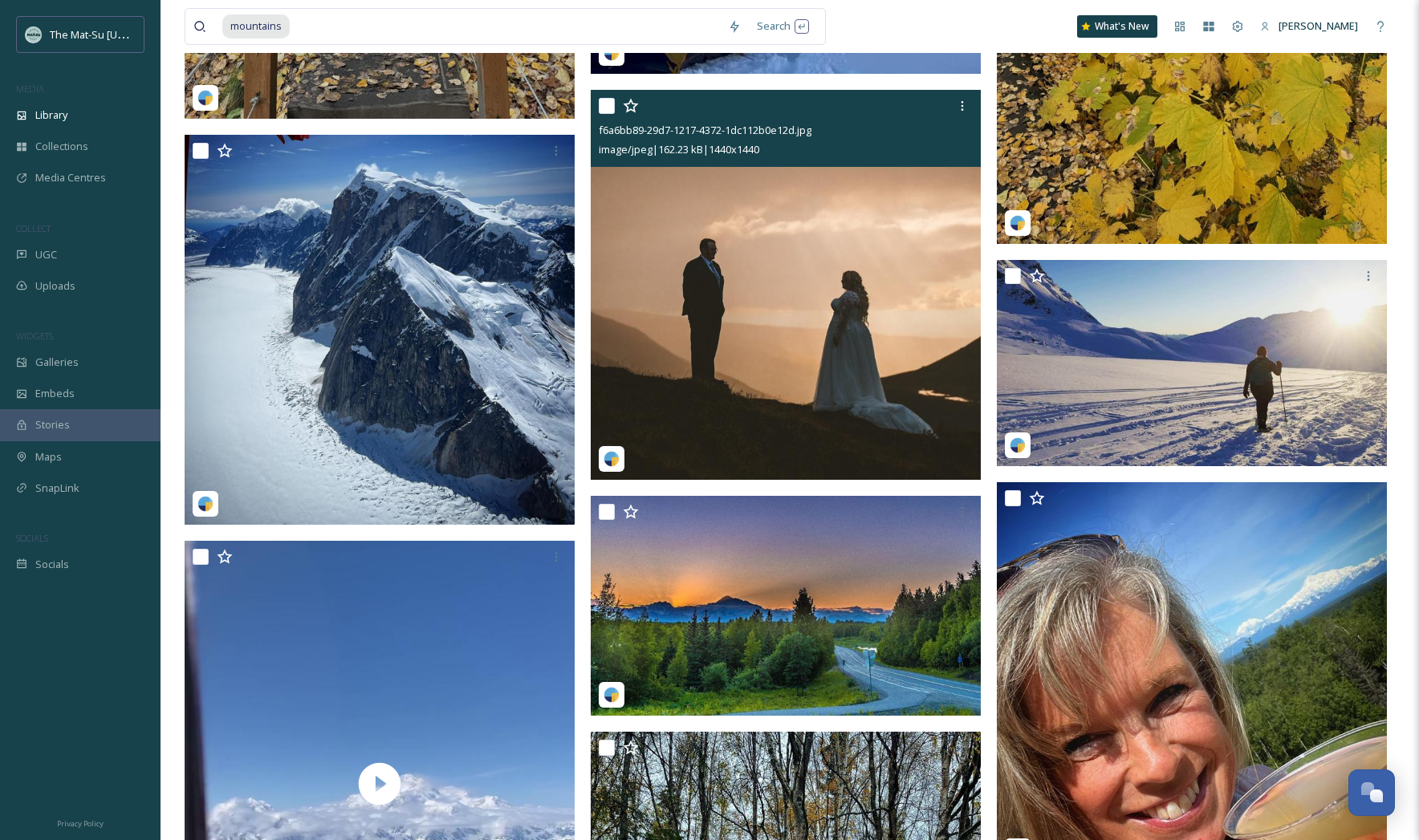
scroll to position [31387, 0]
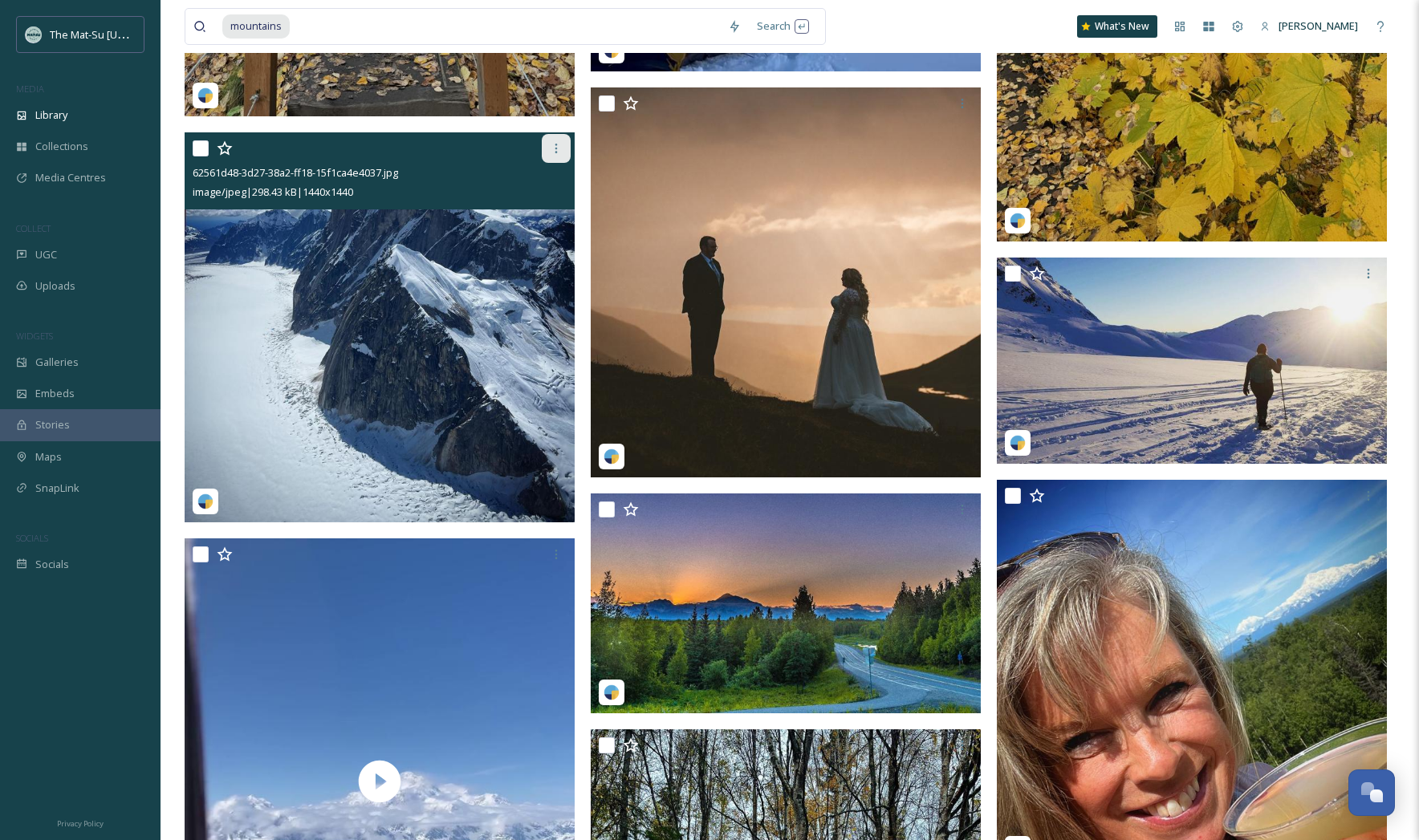
click at [555, 149] on icon at bounding box center [556, 148] width 13 height 13
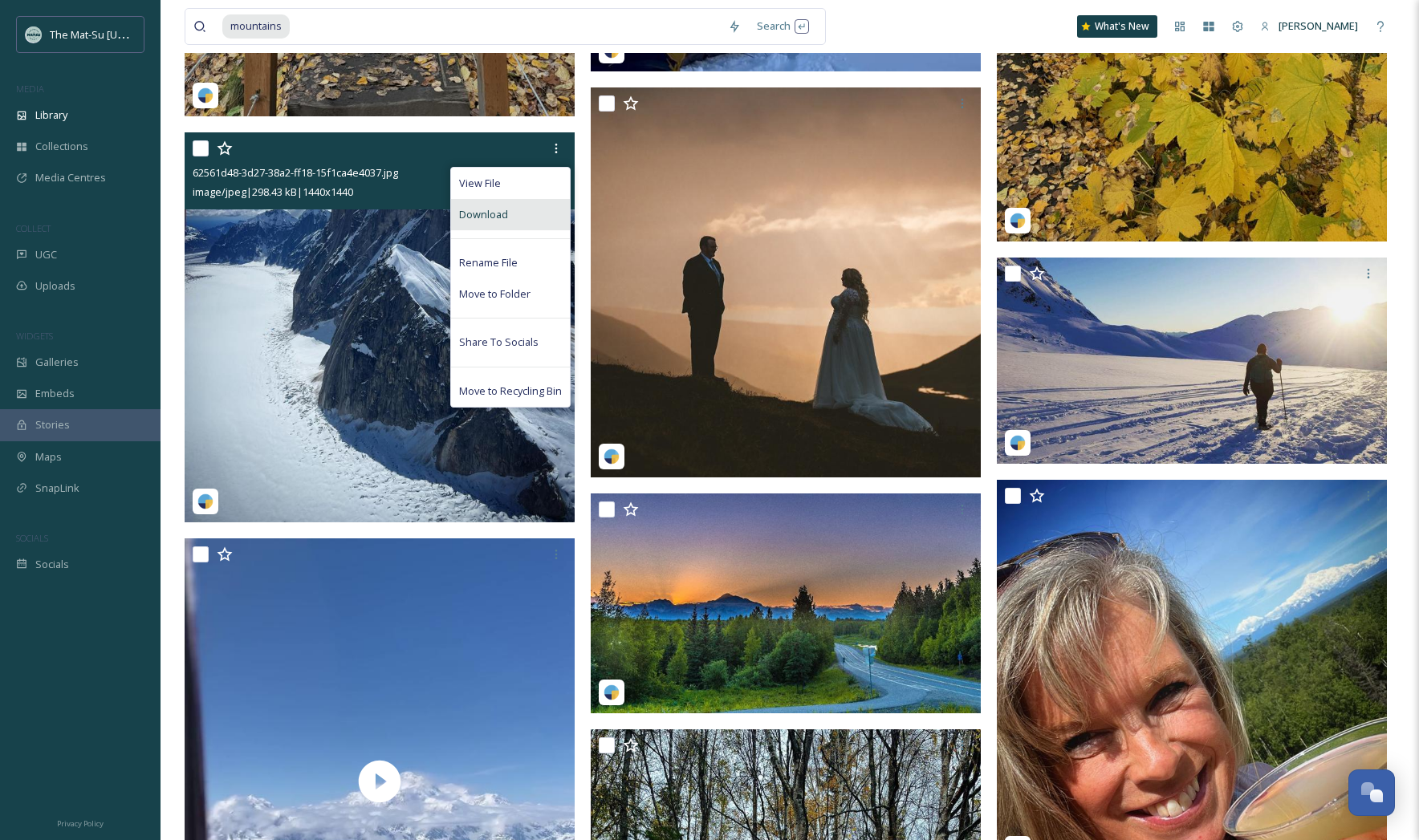
click at [484, 220] on span "Download" at bounding box center [483, 215] width 49 height 15
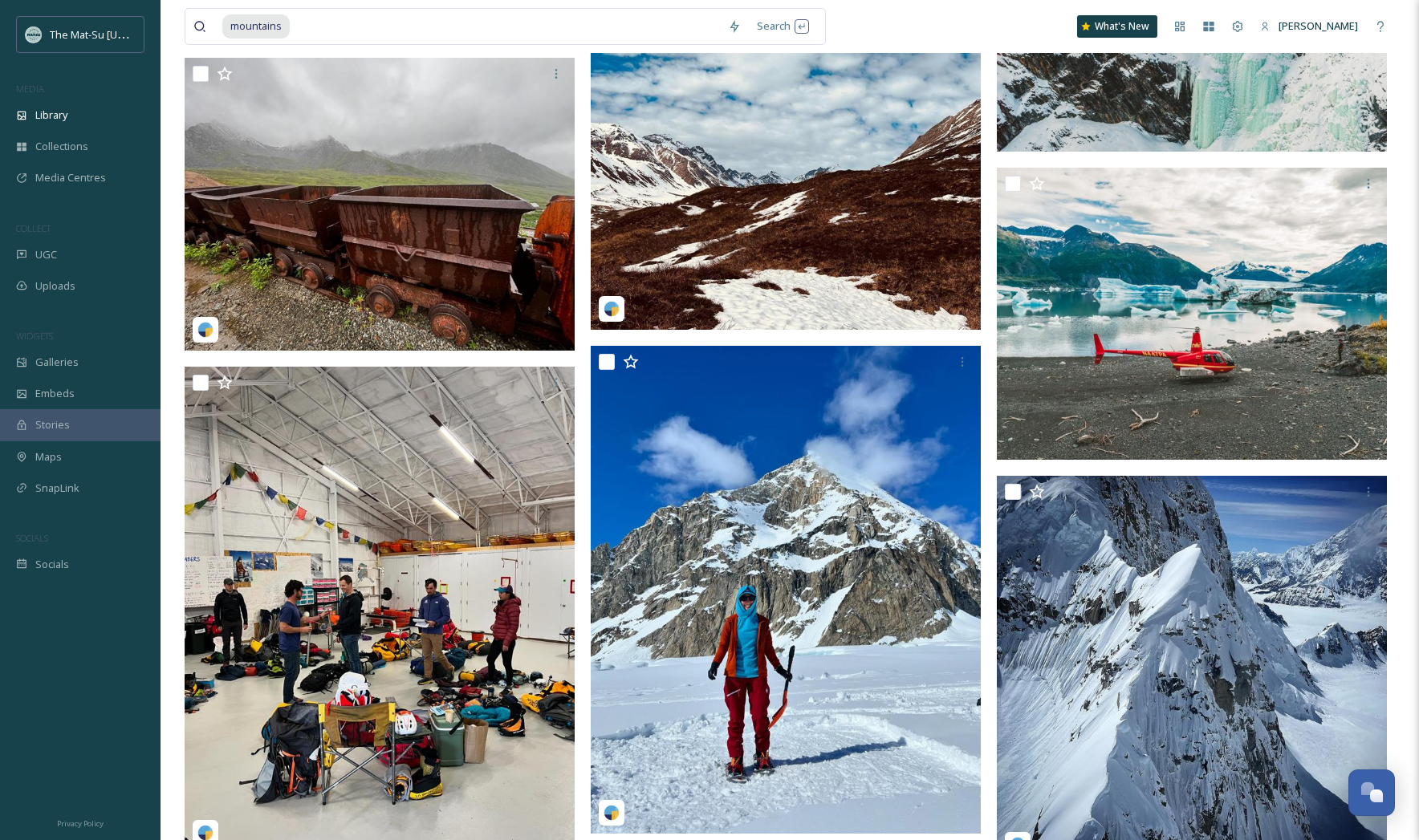
scroll to position [38512, 0]
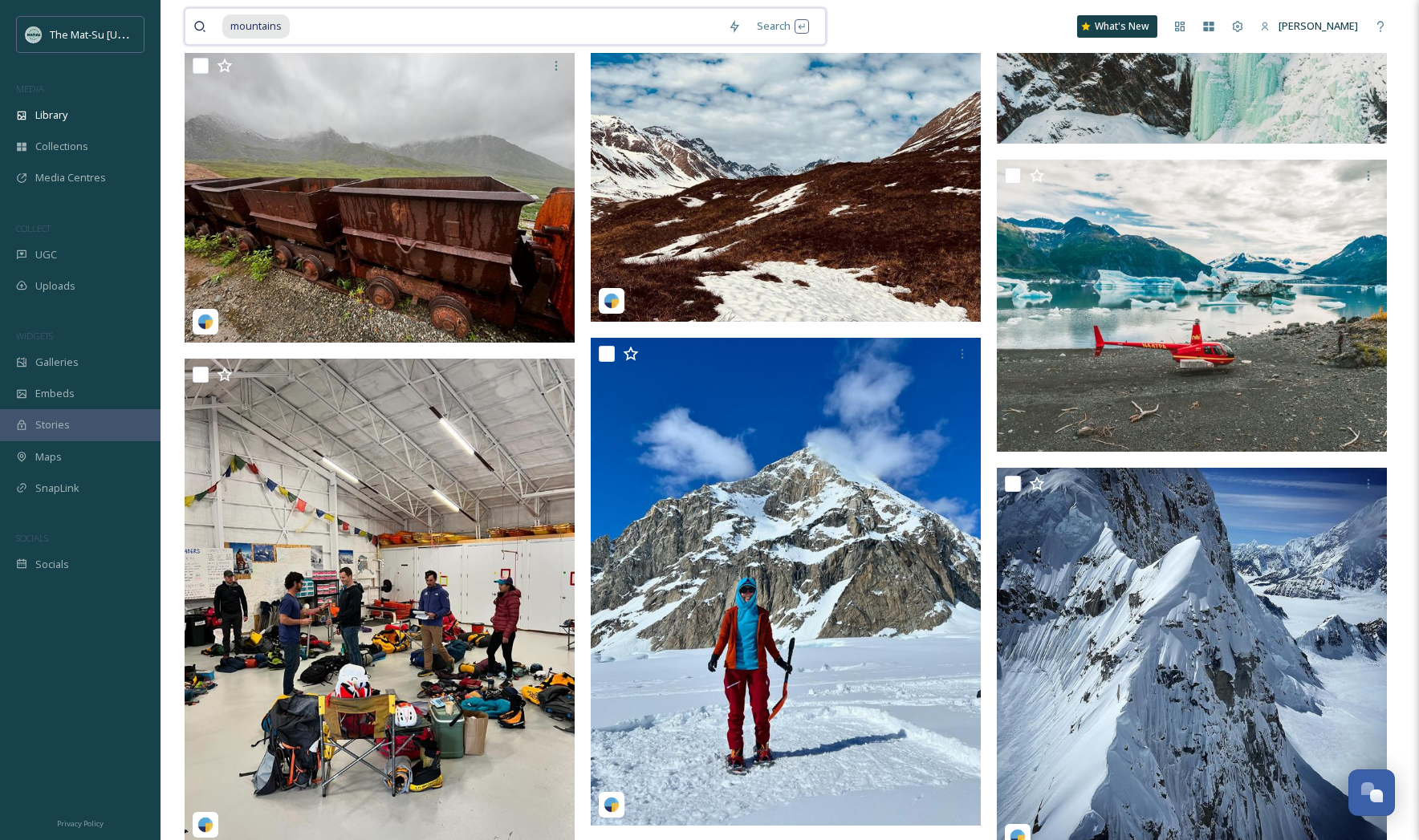
click at [324, 28] on input at bounding box center [506, 26] width 429 height 35
type input "Denali"
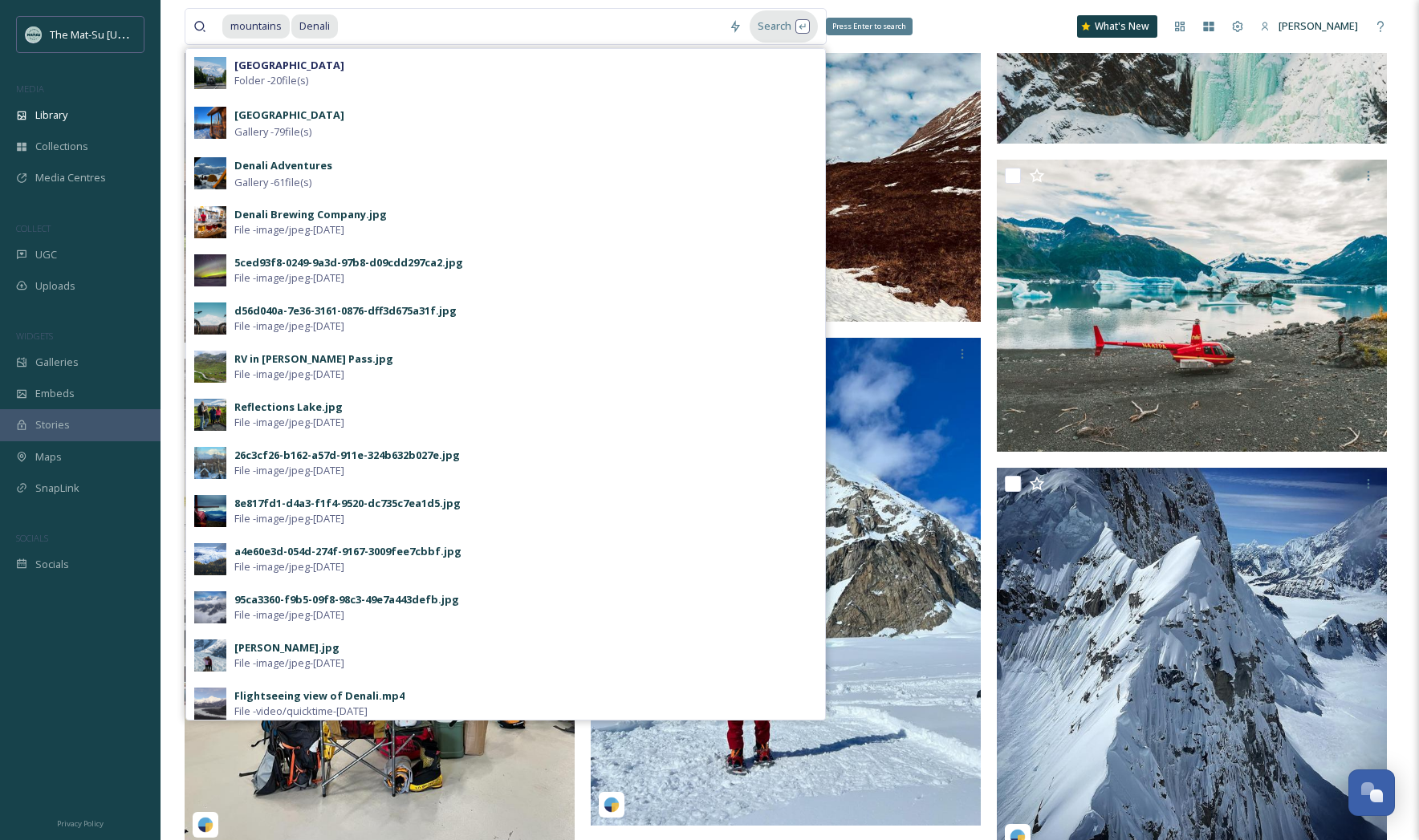
click at [773, 28] on div "Search Press Enter to search" at bounding box center [784, 26] width 68 height 32
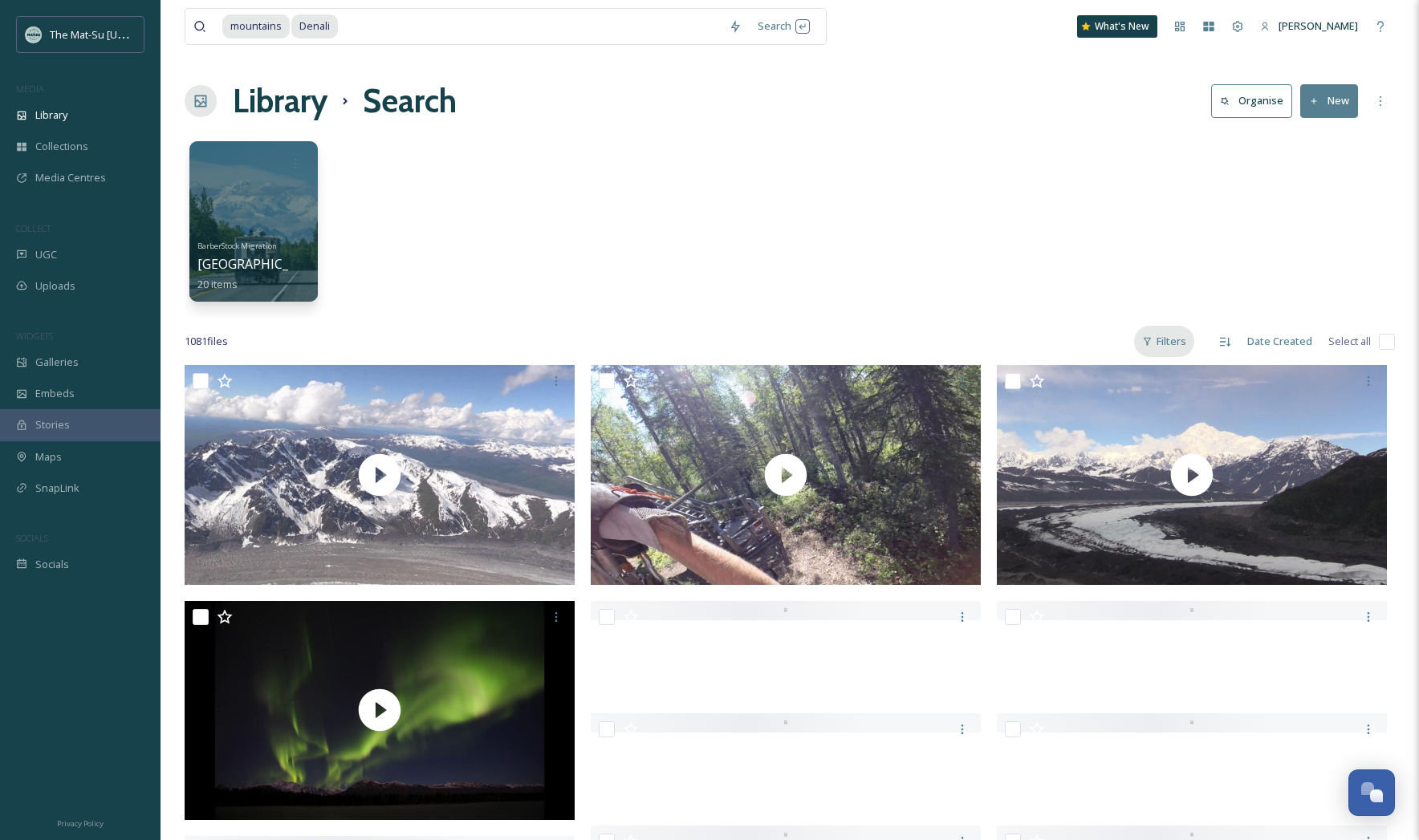
click at [1176, 343] on div "Filters" at bounding box center [1164, 341] width 61 height 32
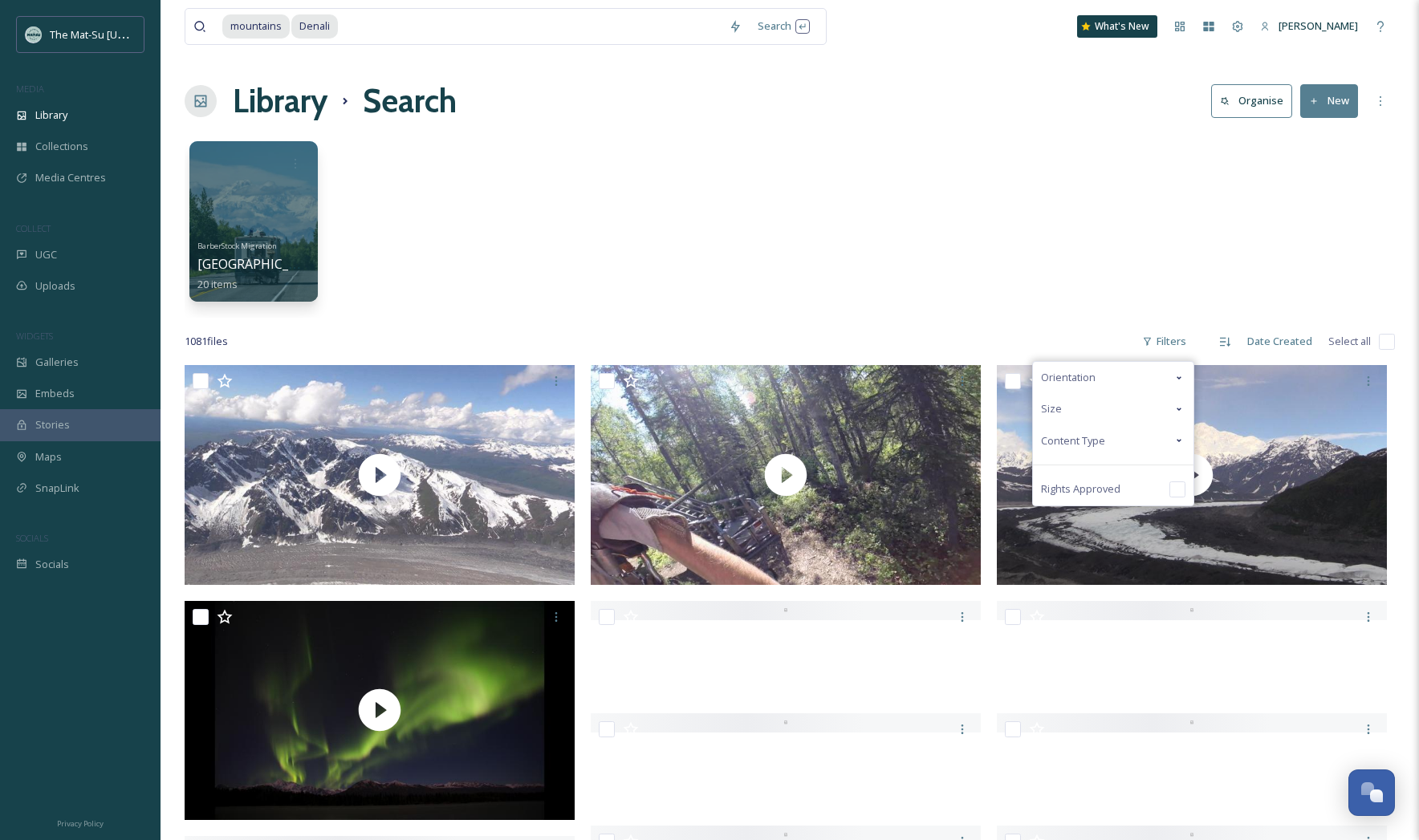
click at [1181, 440] on icon at bounding box center [1179, 441] width 5 height 3
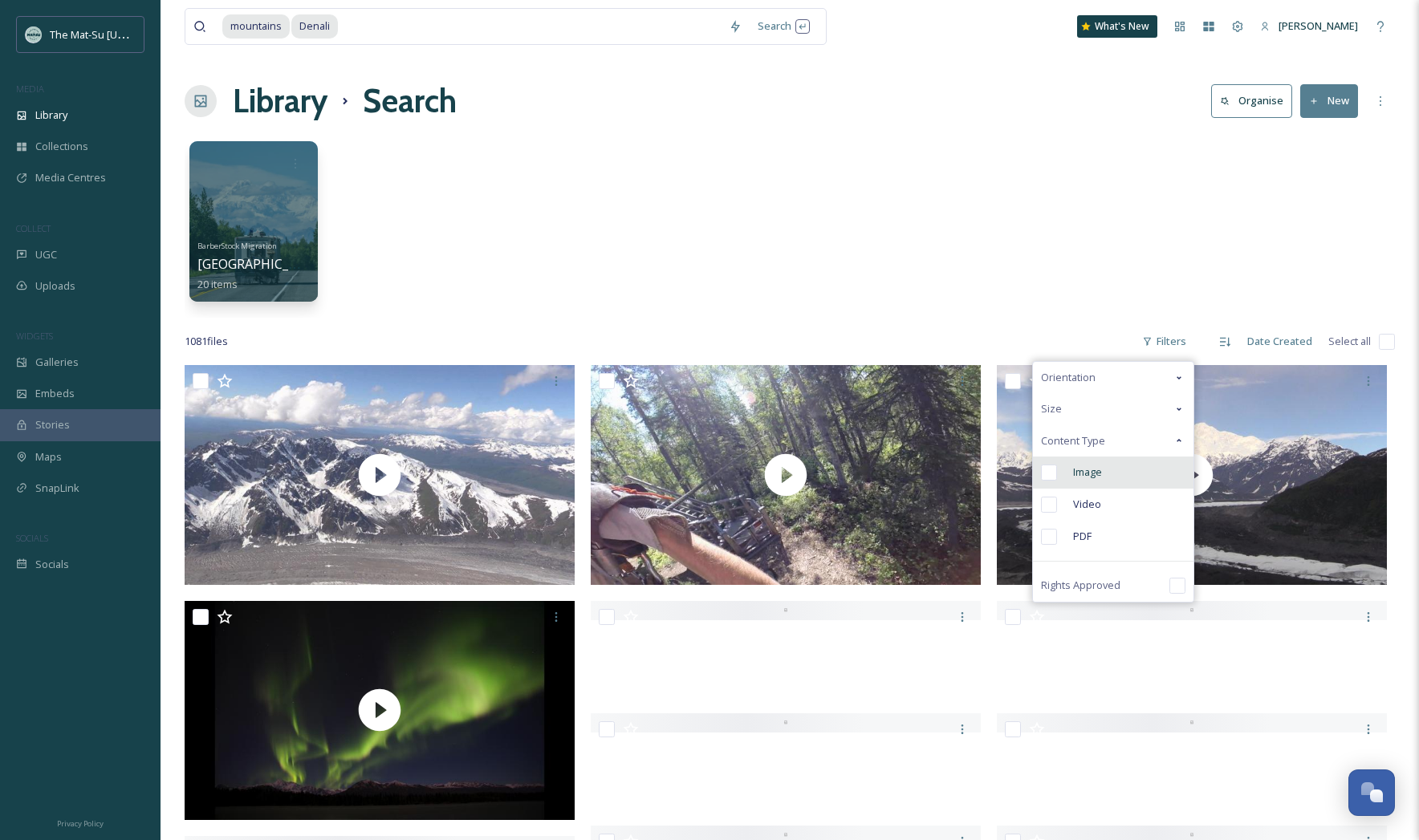
click at [1054, 474] on input "checkbox" at bounding box center [1049, 472] width 16 height 16
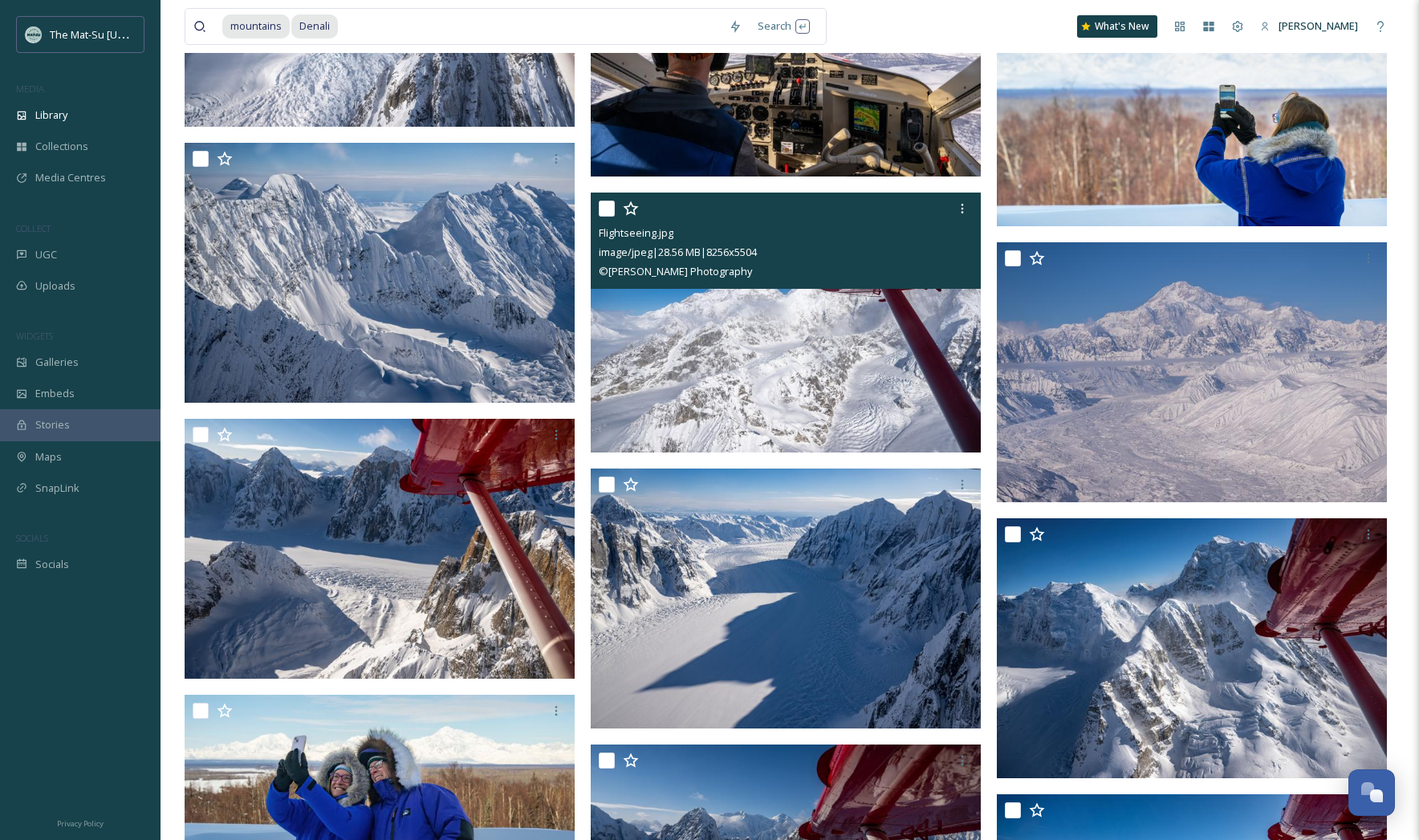
scroll to position [5904, 0]
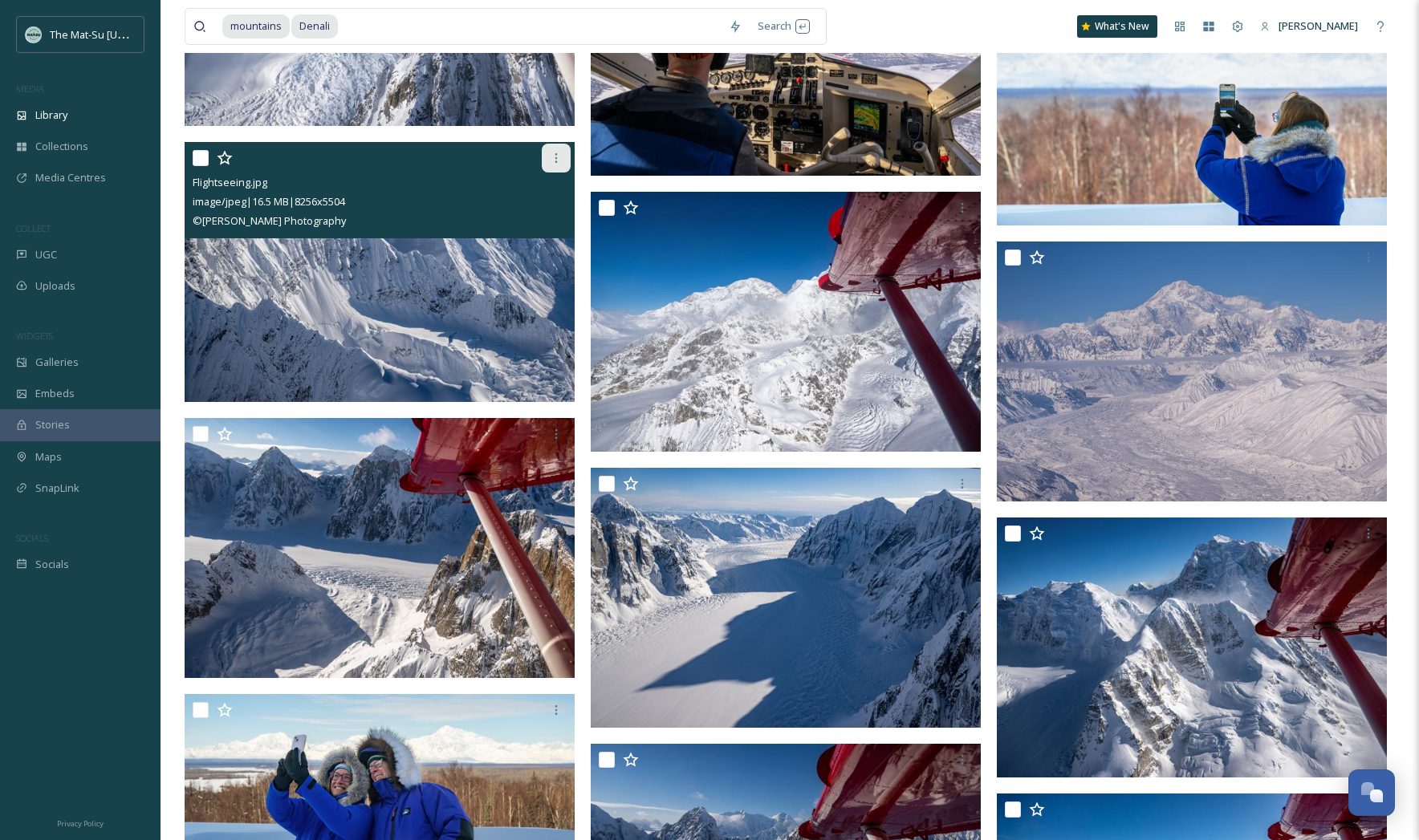
click at [557, 160] on icon at bounding box center [556, 158] width 13 height 13
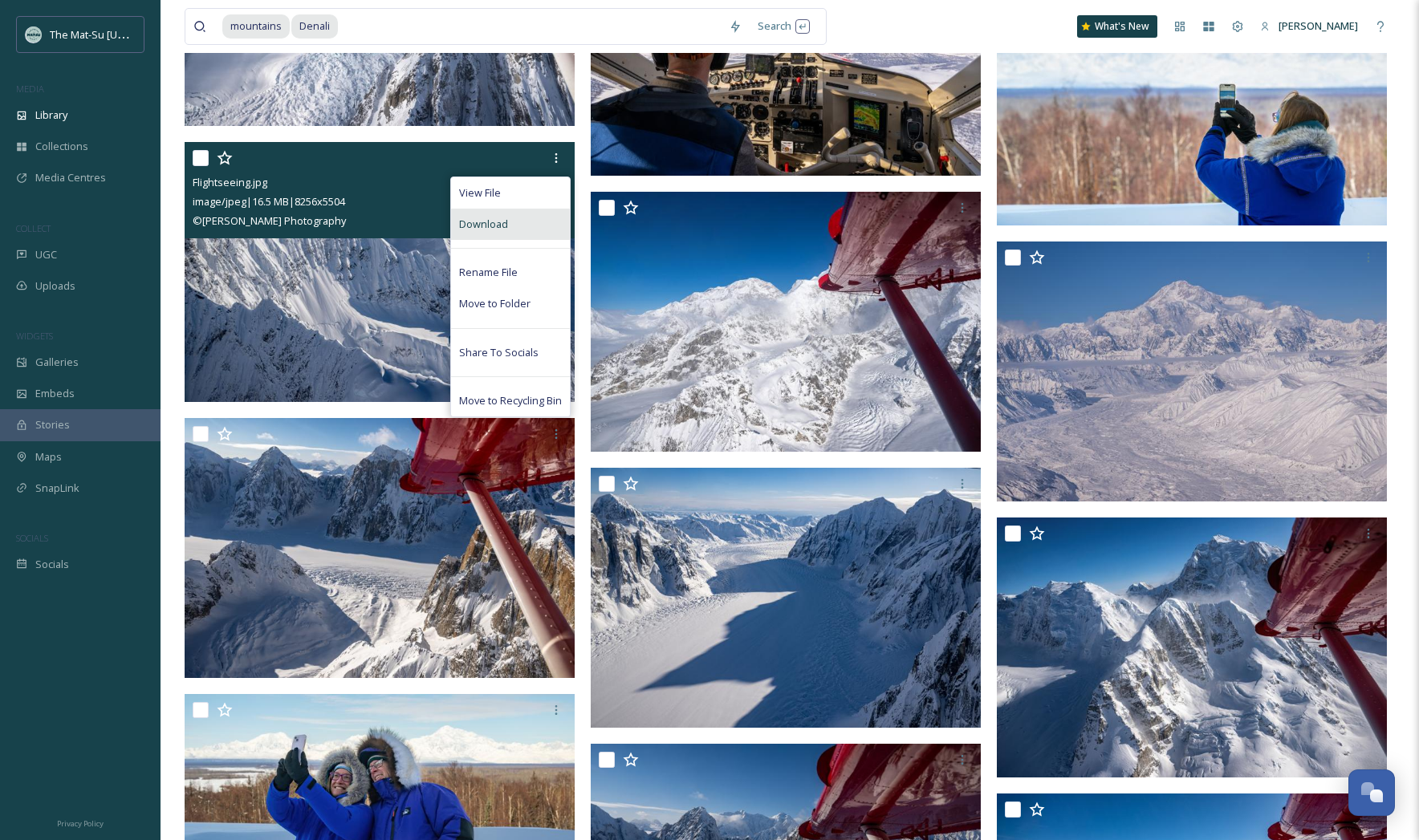
click at [511, 225] on div "Download" at bounding box center [510, 224] width 119 height 32
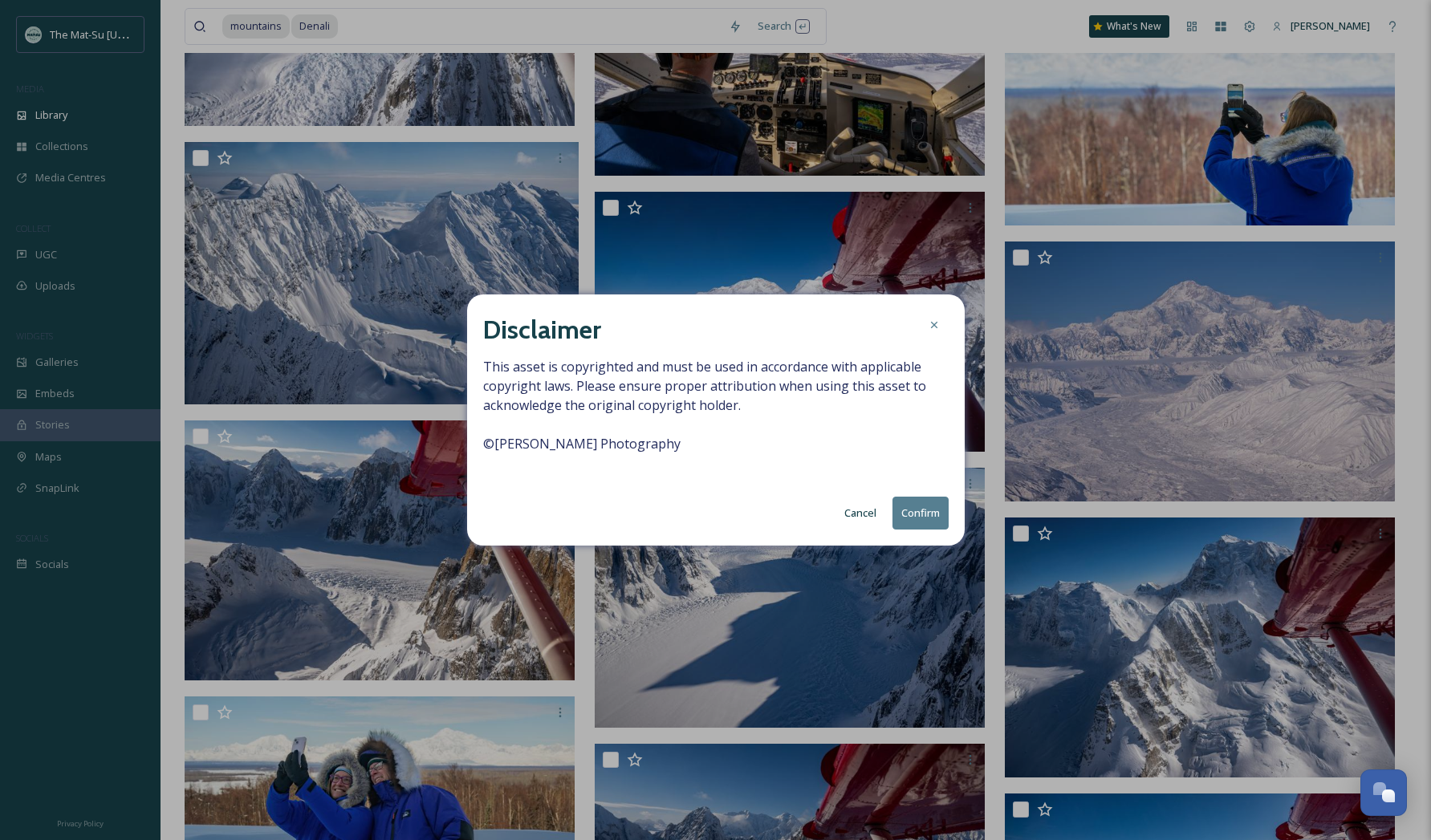
click at [914, 515] on button "Confirm" at bounding box center [921, 513] width 56 height 33
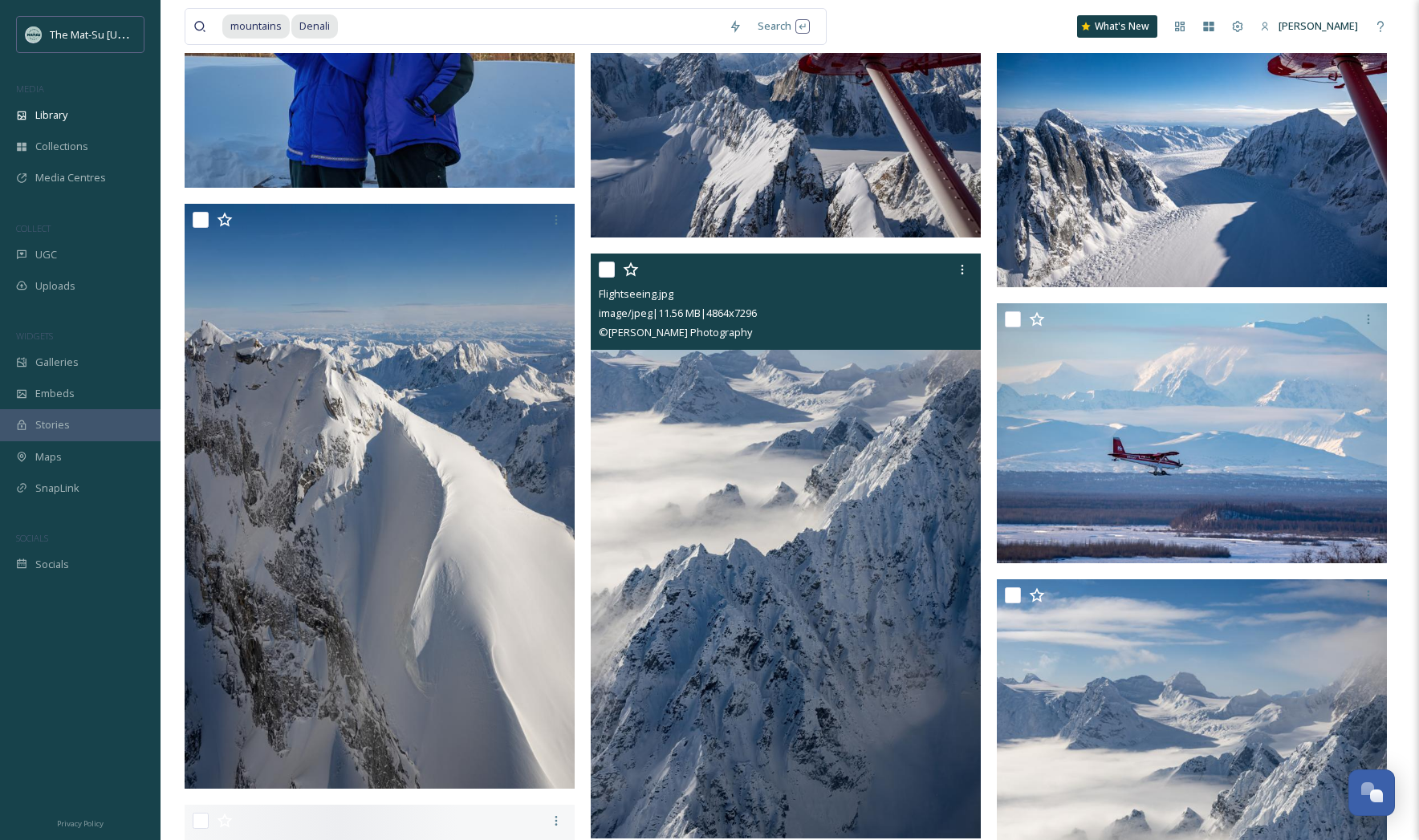
scroll to position [6688, 0]
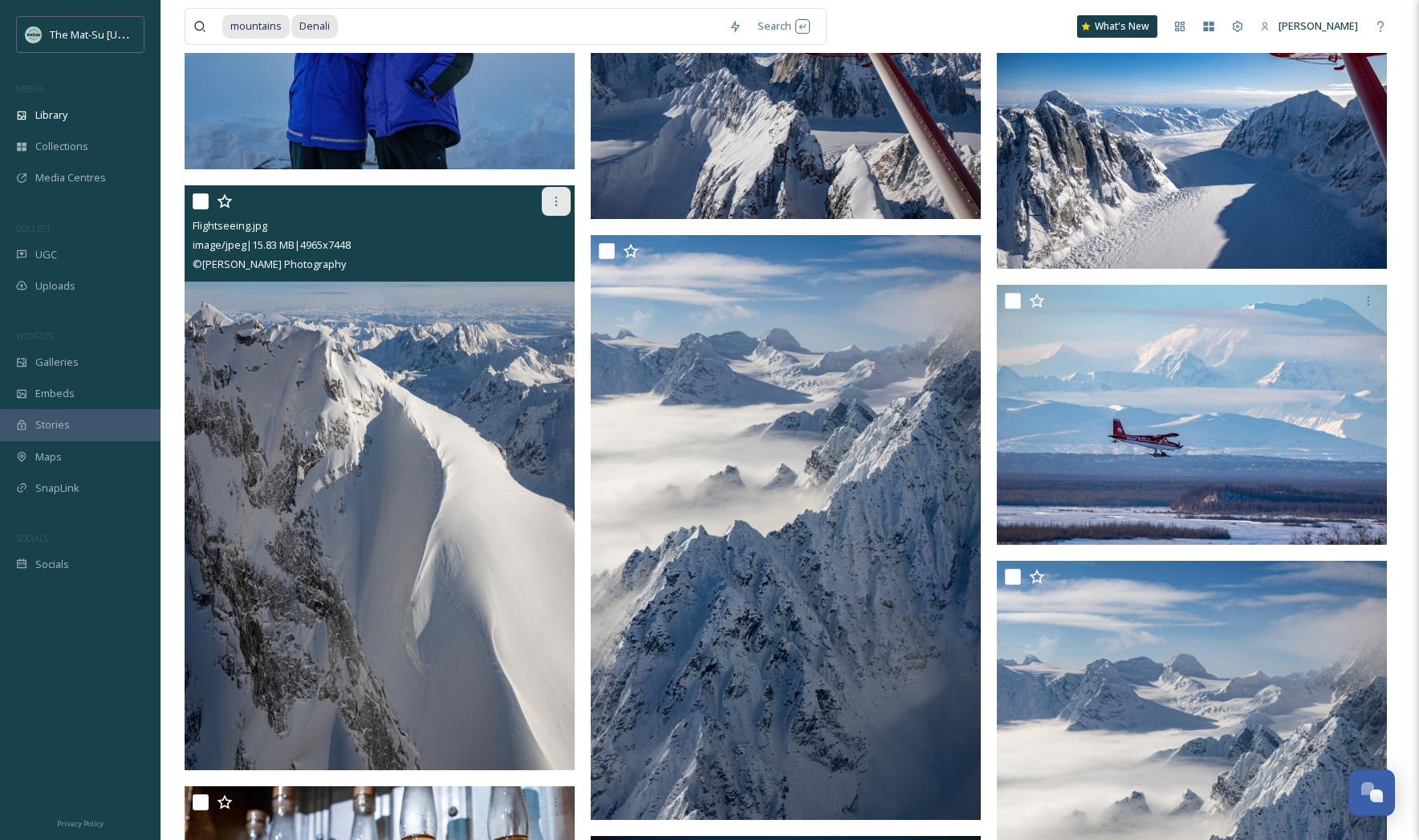
click at [556, 198] on icon at bounding box center [556, 201] width 13 height 13
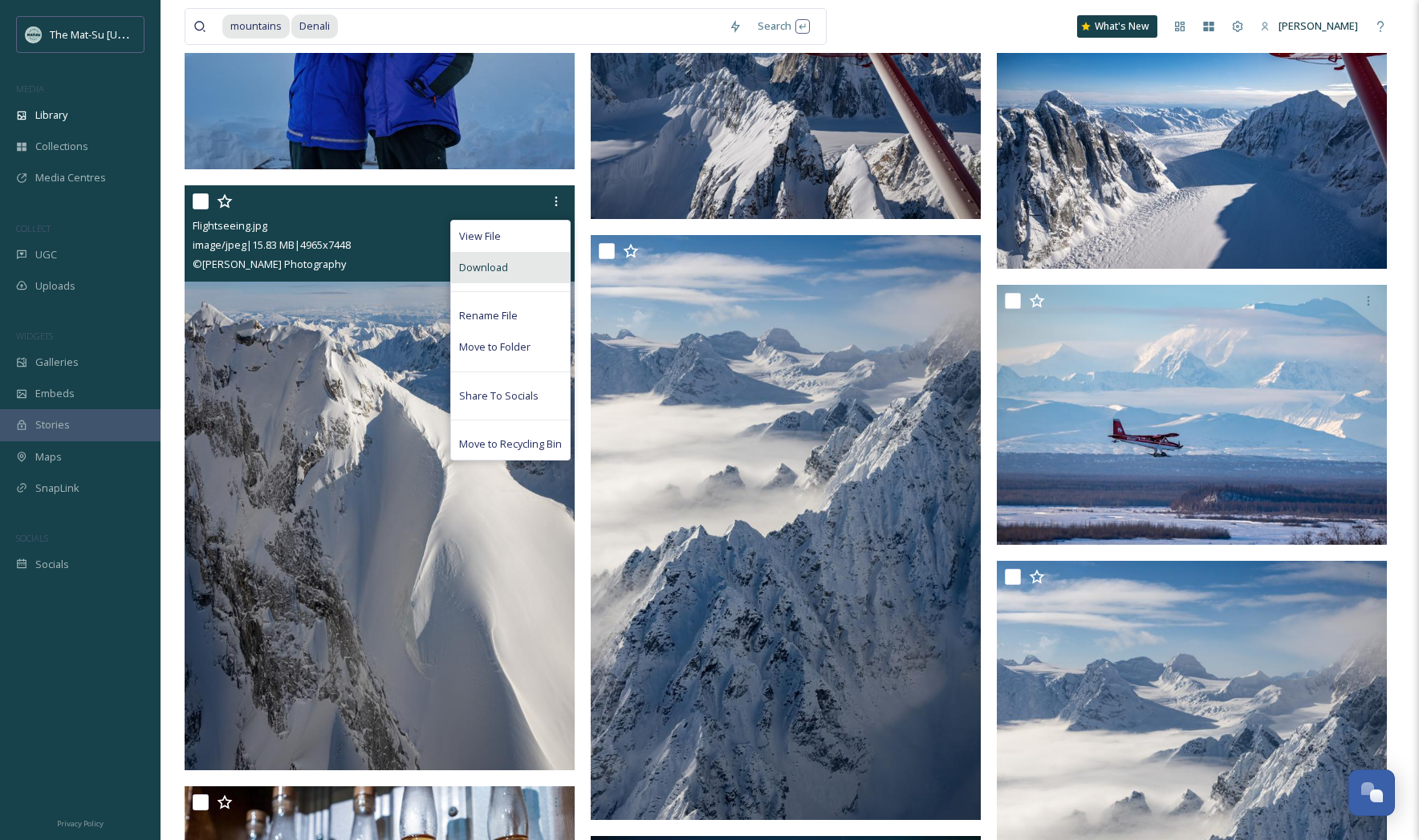
click at [497, 265] on span "Download" at bounding box center [483, 268] width 49 height 15
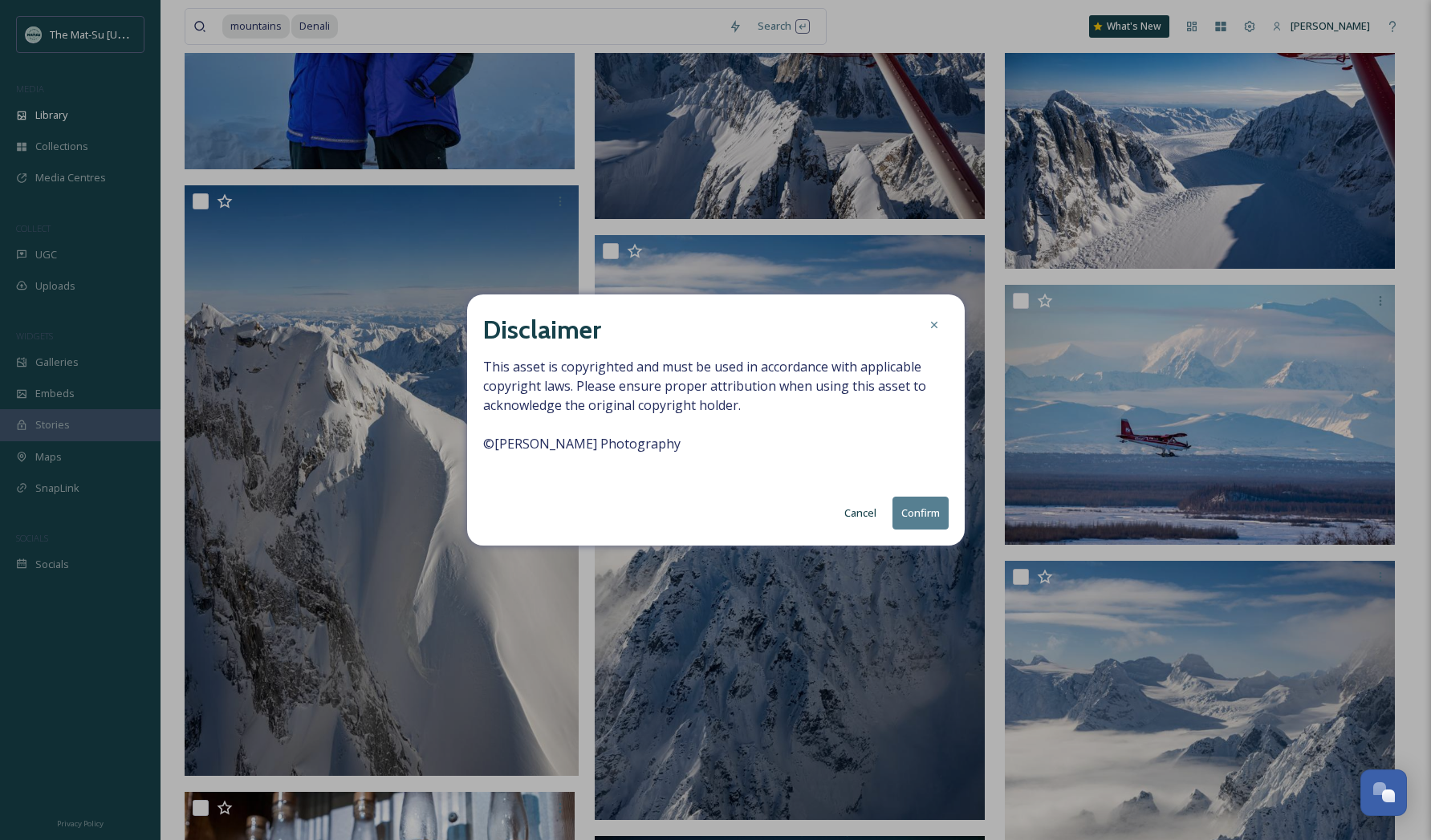
click at [915, 513] on button "Confirm" at bounding box center [921, 513] width 56 height 33
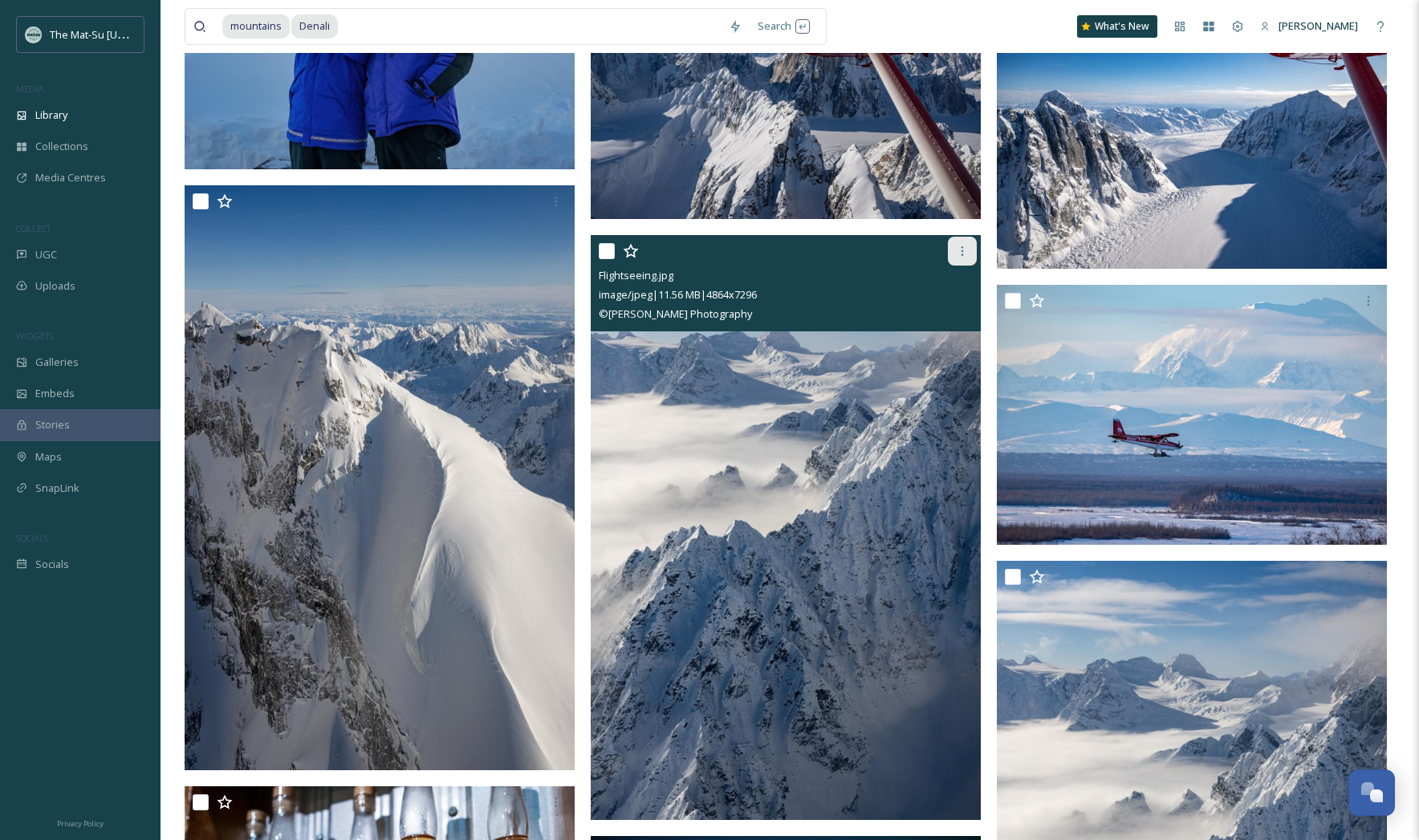
click at [968, 249] on icon at bounding box center [962, 251] width 13 height 13
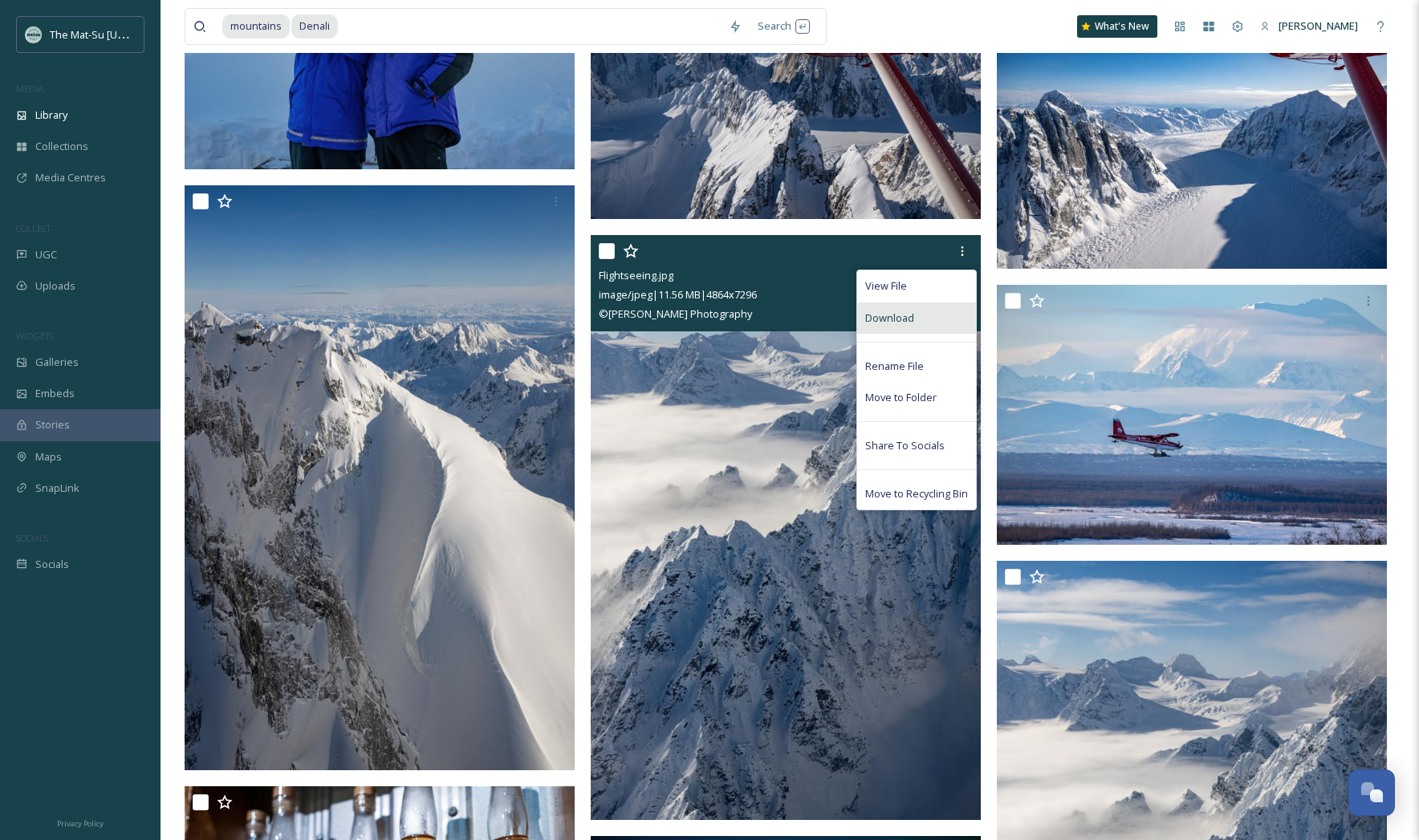
click at [912, 315] on span "Download" at bounding box center [889, 318] width 49 height 15
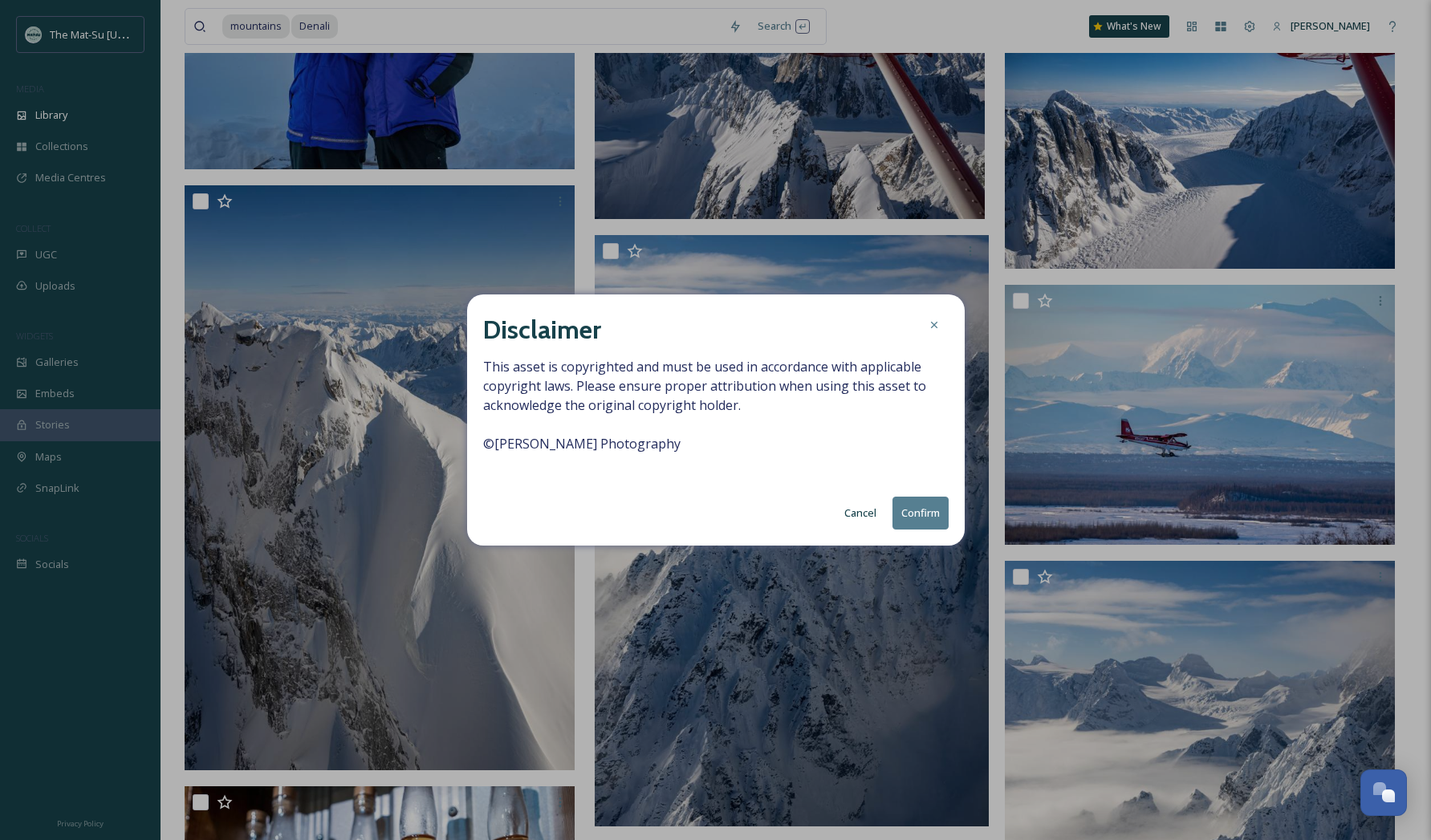
click at [928, 511] on button "Confirm" at bounding box center [921, 513] width 56 height 33
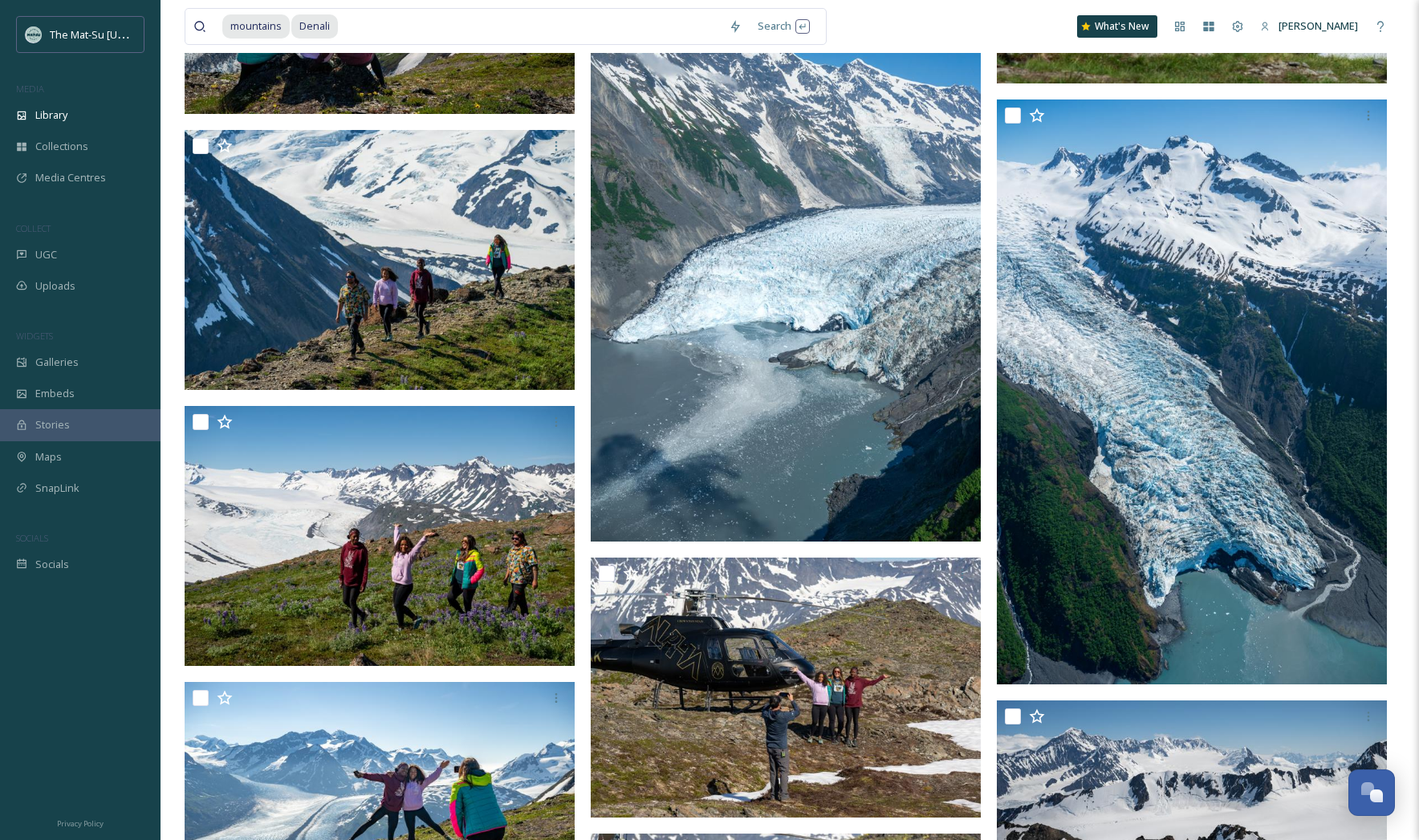
scroll to position [17187, 0]
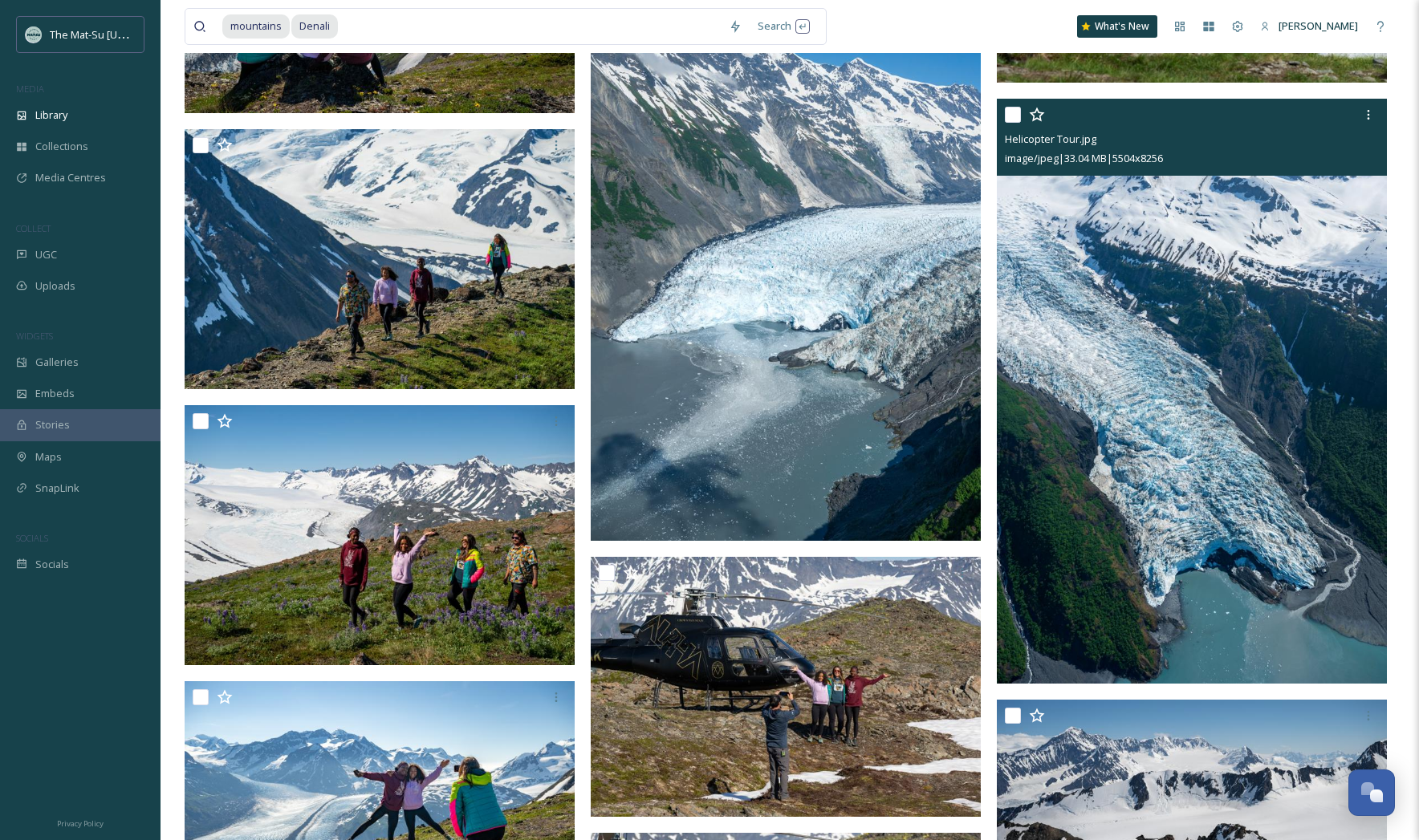
click at [1223, 455] on img at bounding box center [1191, 391] width 390 height 585
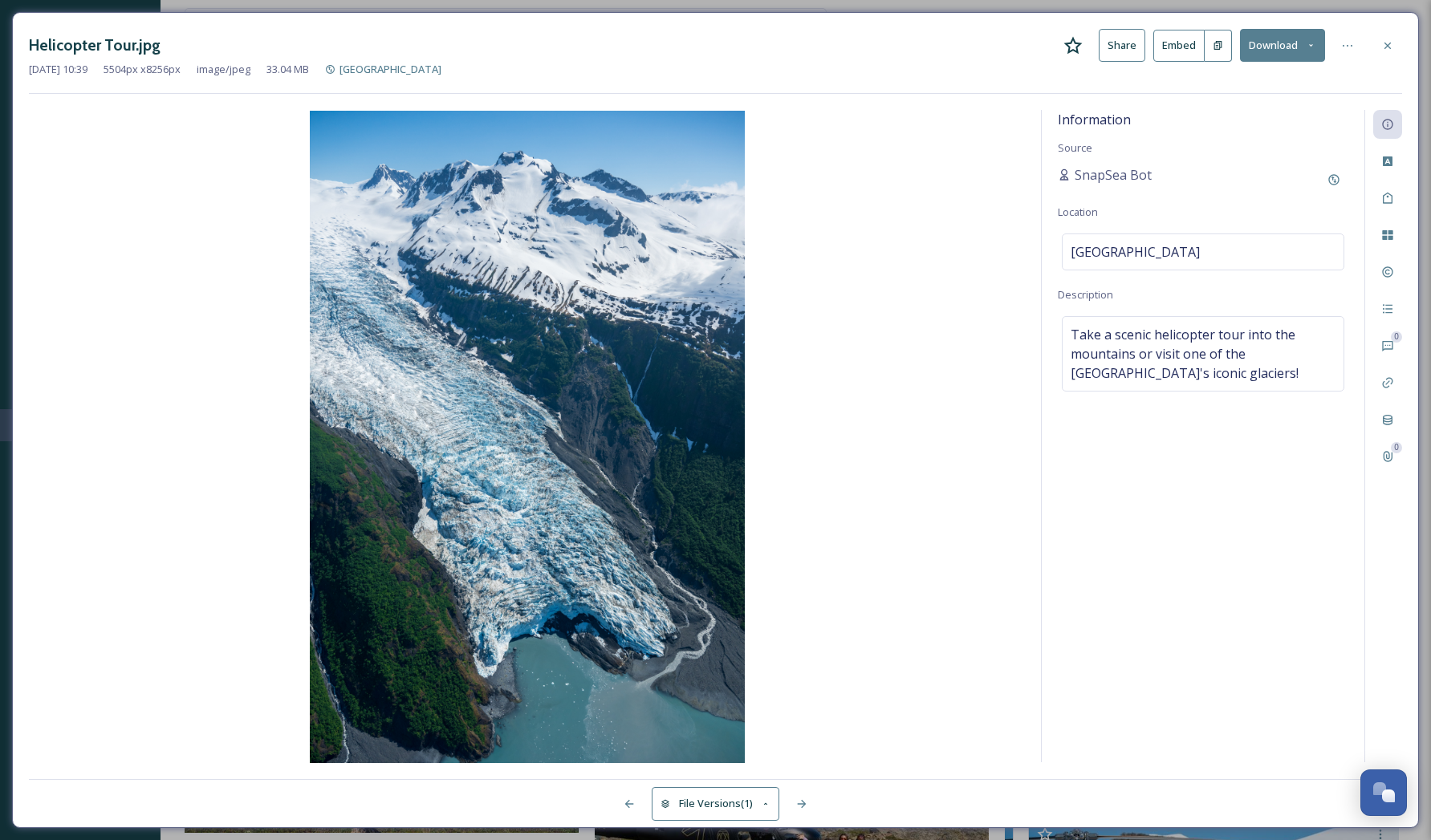
click at [1388, 46] on icon at bounding box center [1388, 45] width 13 height 13
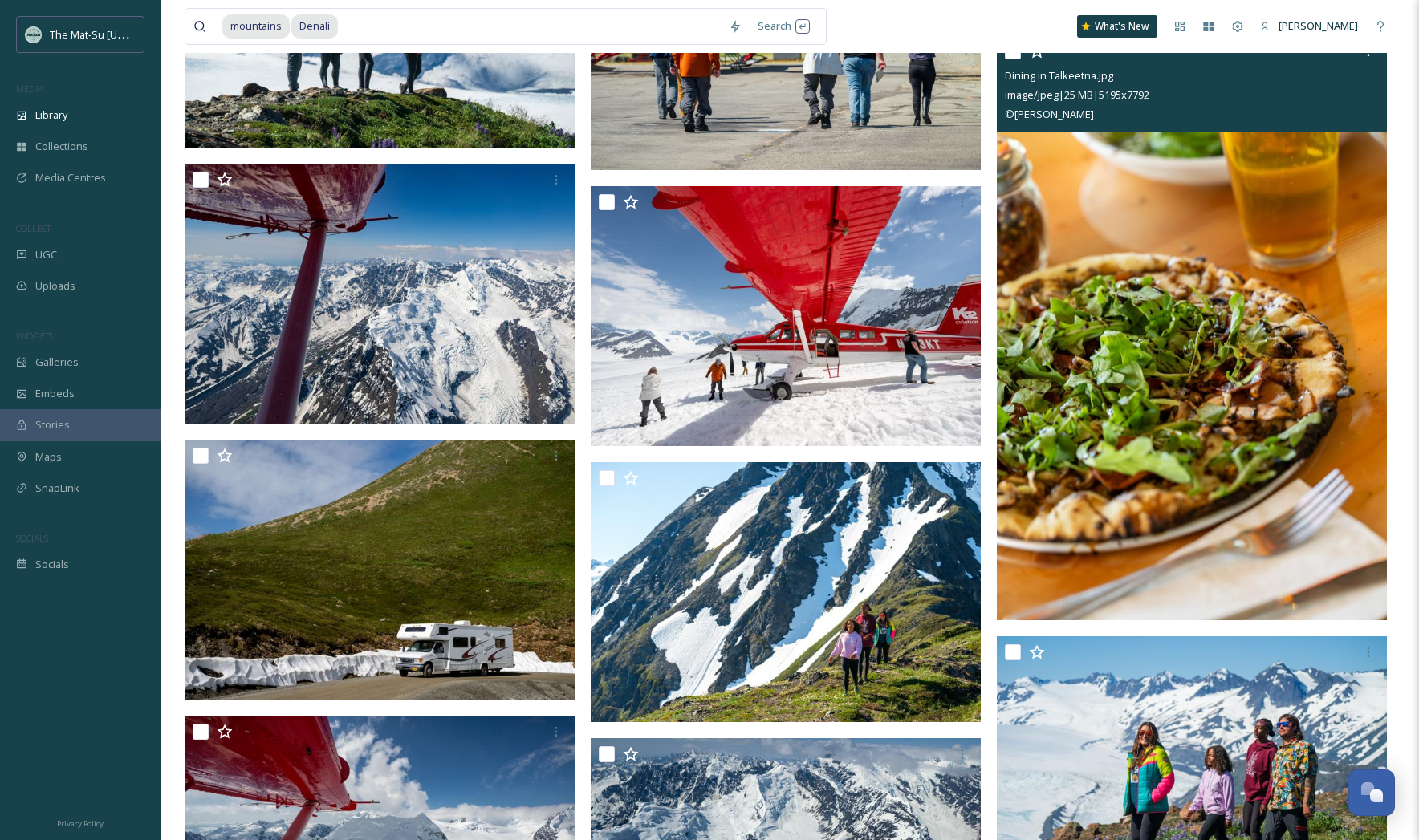
scroll to position [31630, 0]
